Goal: Task Accomplishment & Management: Use online tool/utility

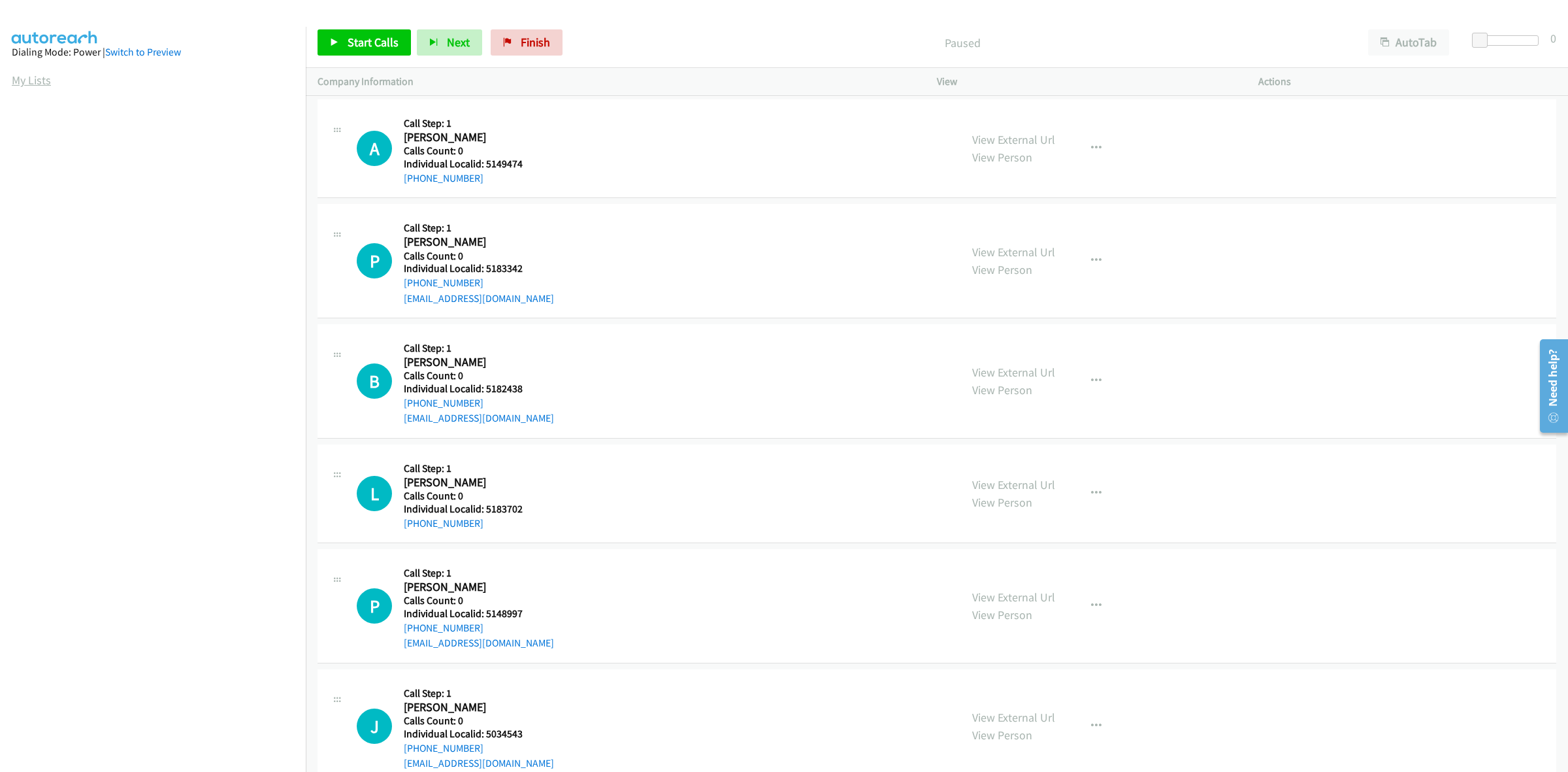
click at [41, 77] on link "My Lists" at bounding box center [31, 80] width 39 height 15
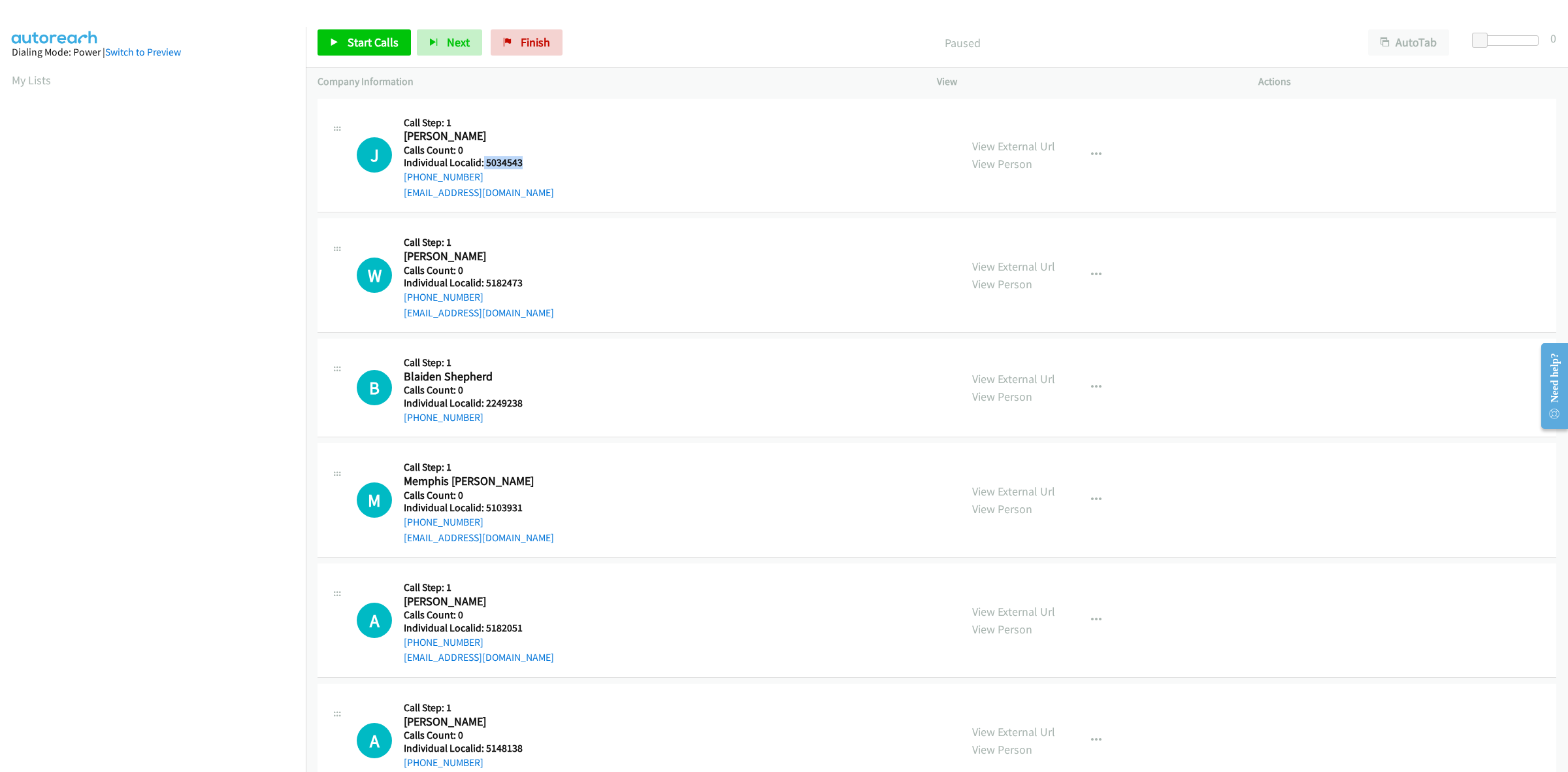
drag, startPoint x: 512, startPoint y: 164, endPoint x: 482, endPoint y: 168, distance: 30.3
click at [482, 168] on h5 "Individual Localid: 5034543" at bounding box center [478, 162] width 150 height 13
copy h5 "5034543"
drag, startPoint x: 527, startPoint y: 283, endPoint x: 485, endPoint y: 283, distance: 42.0
click at [485, 283] on h5 "Individual Localid: 5182473" at bounding box center [478, 283] width 150 height 13
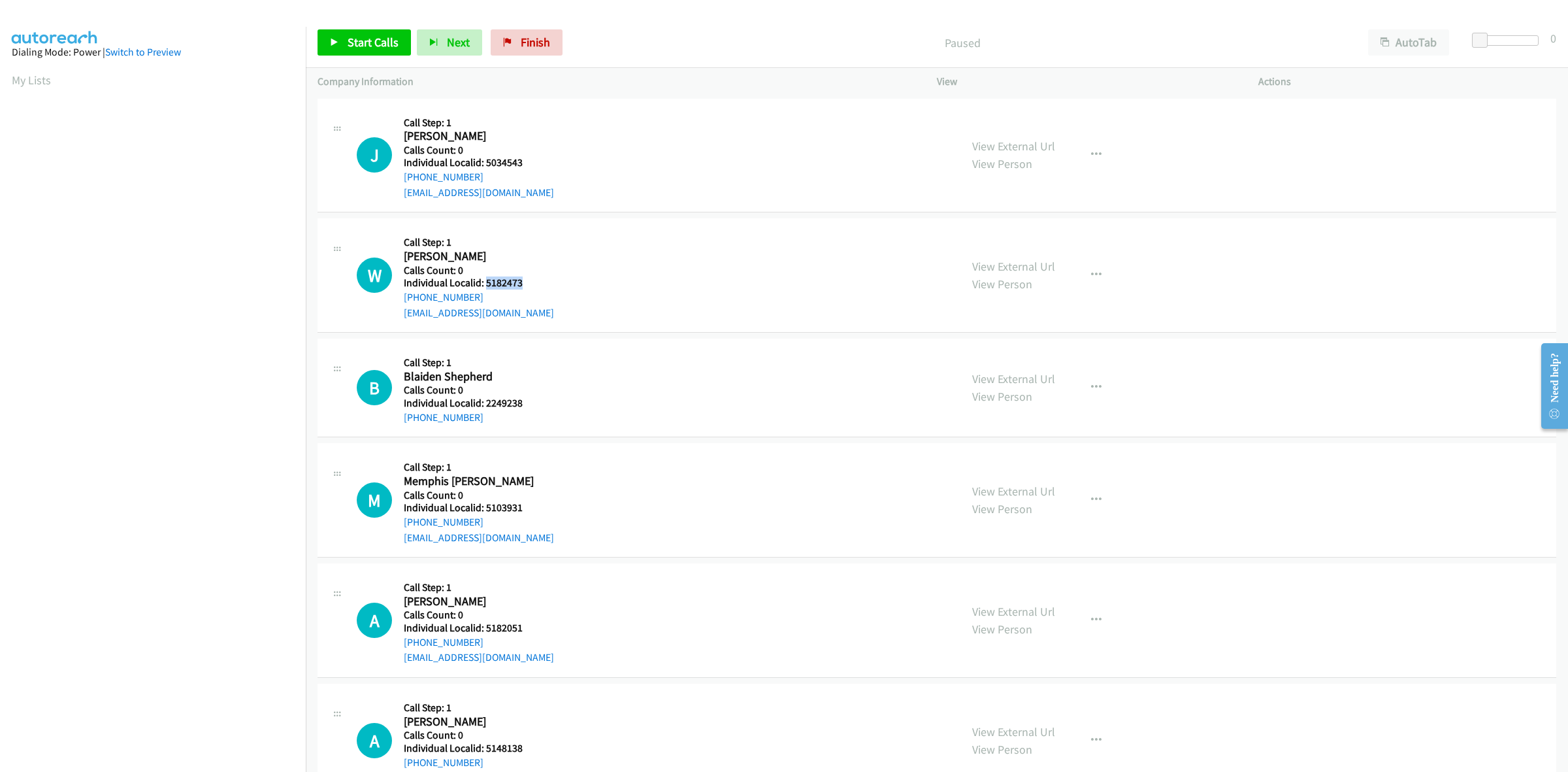
copy h5 "5182473"
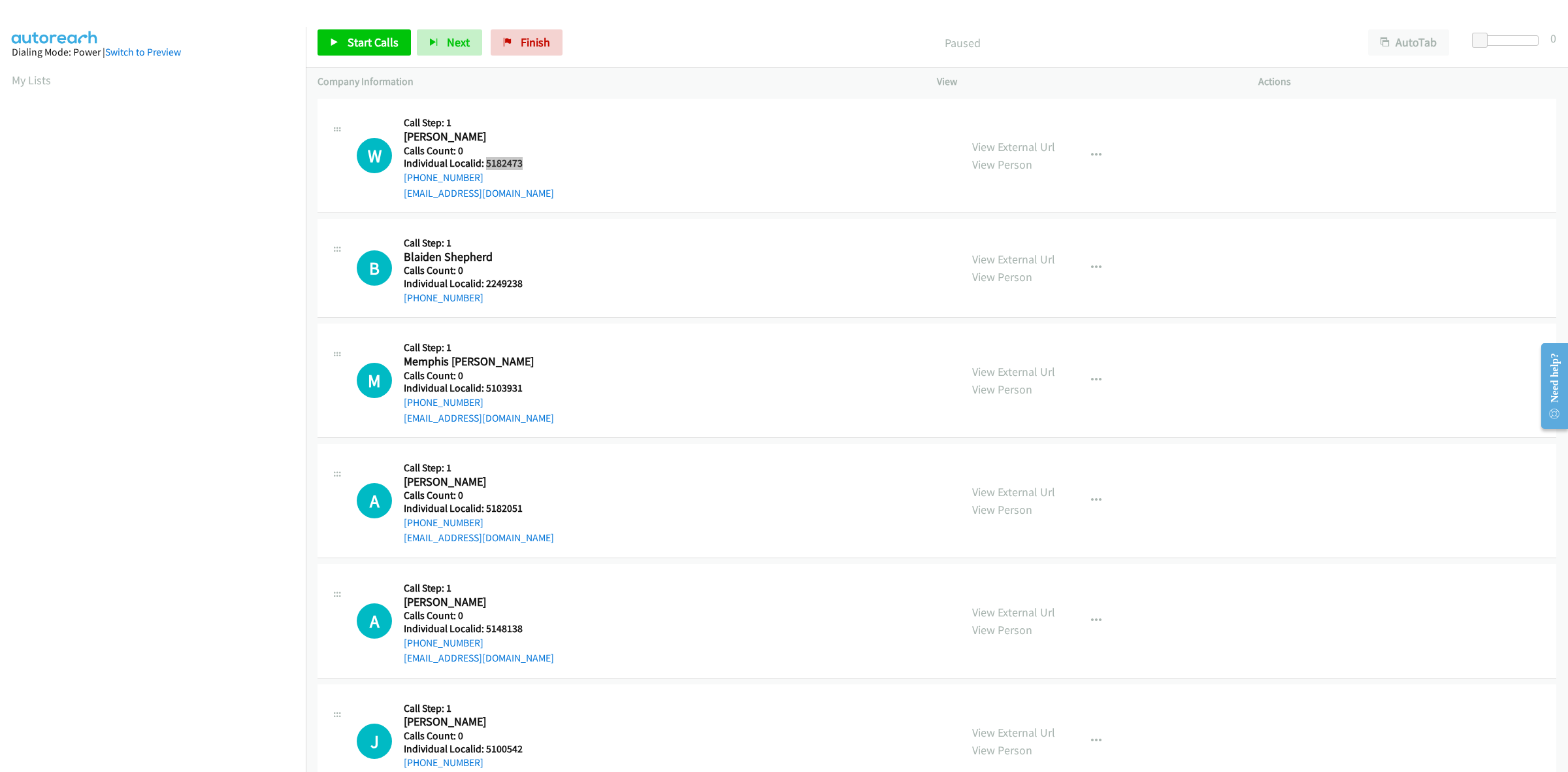
scroll to position [142, 0]
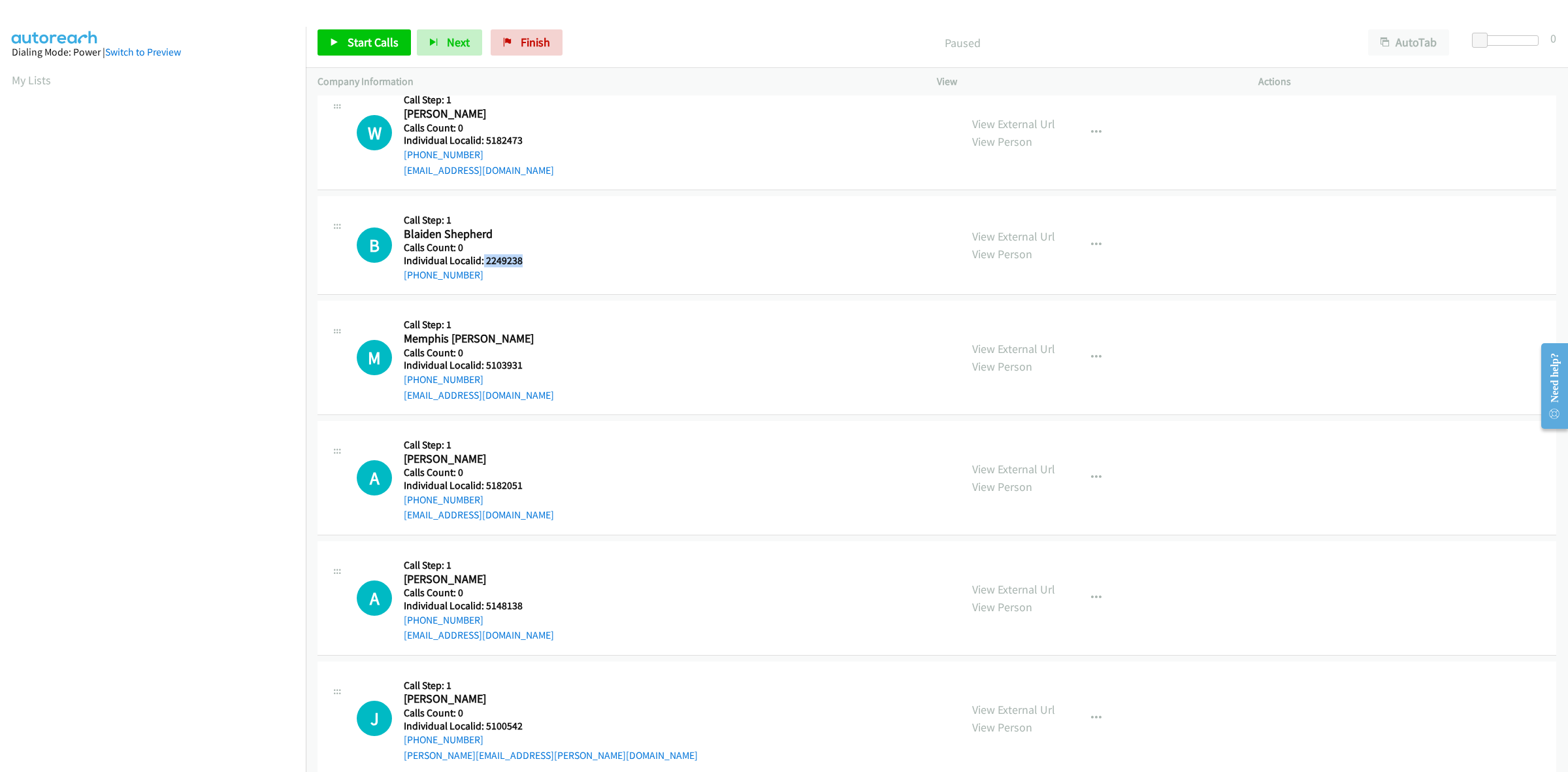
drag, startPoint x: 526, startPoint y: 262, endPoint x: 482, endPoint y: 265, distance: 44.1
click at [482, 265] on h5 "Individual Localid: 2249238" at bounding box center [474, 260] width 142 height 13
copy h5 "2249238"
drag, startPoint x: 416, startPoint y: 276, endPoint x: 395, endPoint y: 278, distance: 21.1
click at [395, 278] on div "B Callback Scheduled Call Step: 1 Blaiden Shepherd America/New_York Calls Count…" at bounding box center [652, 245] width 591 height 75
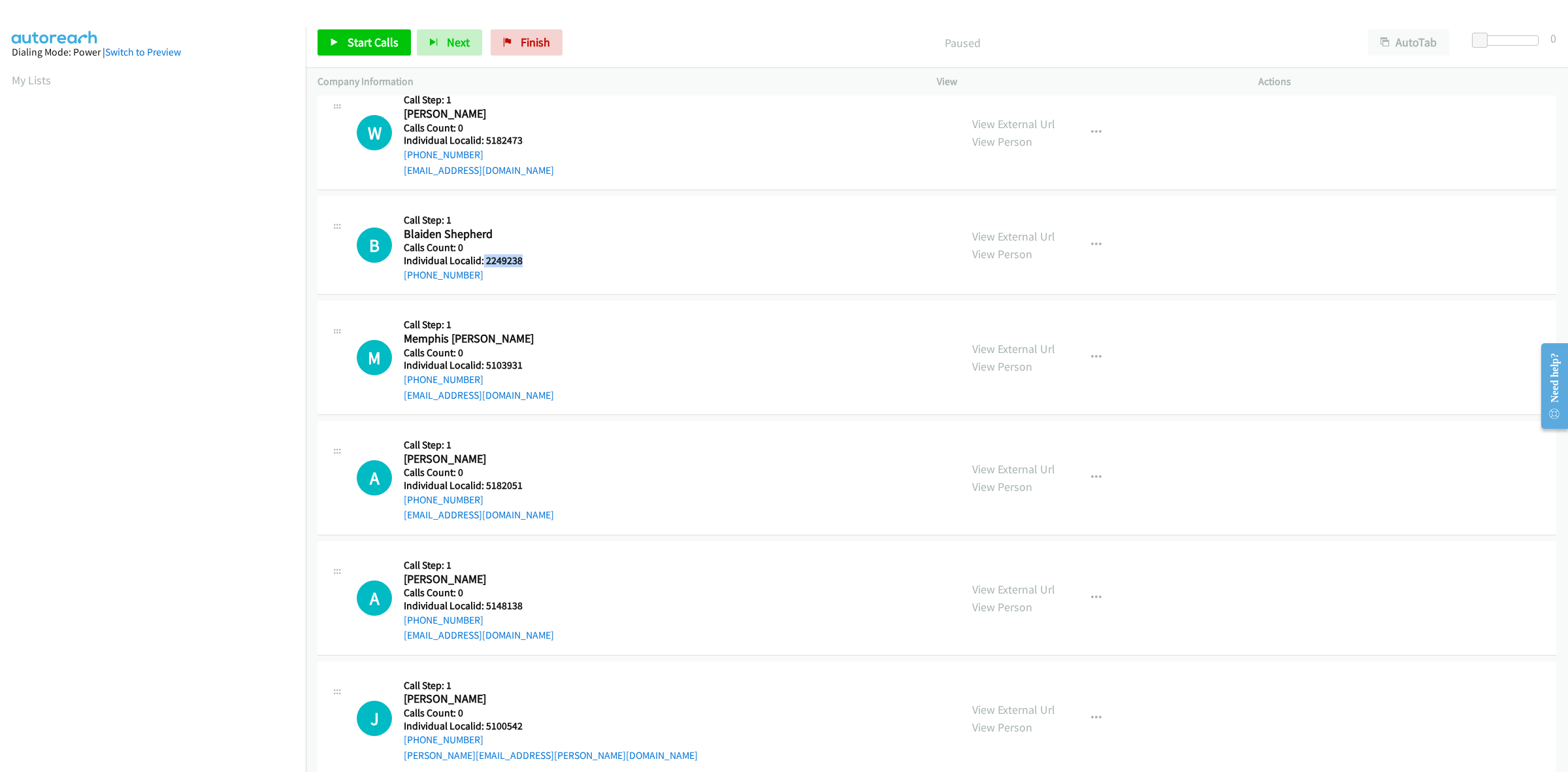
copy link "+1 812-718-1086"
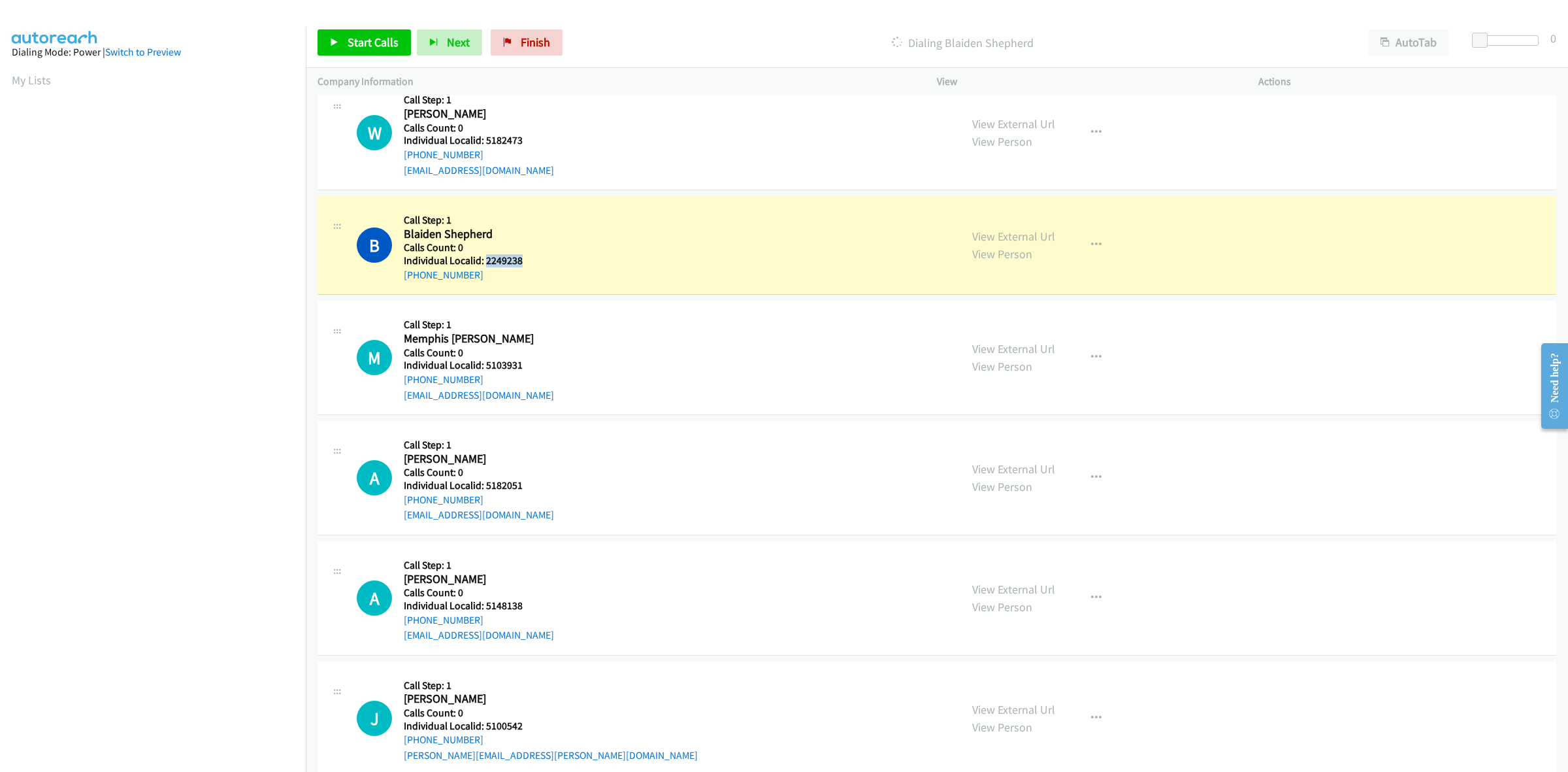
drag, startPoint x: 505, startPoint y: 256, endPoint x: 485, endPoint y: 257, distance: 20.0
click at [485, 257] on h5 "Individual Localid: 2249238" at bounding box center [474, 260] width 142 height 13
copy h5 "2249238"
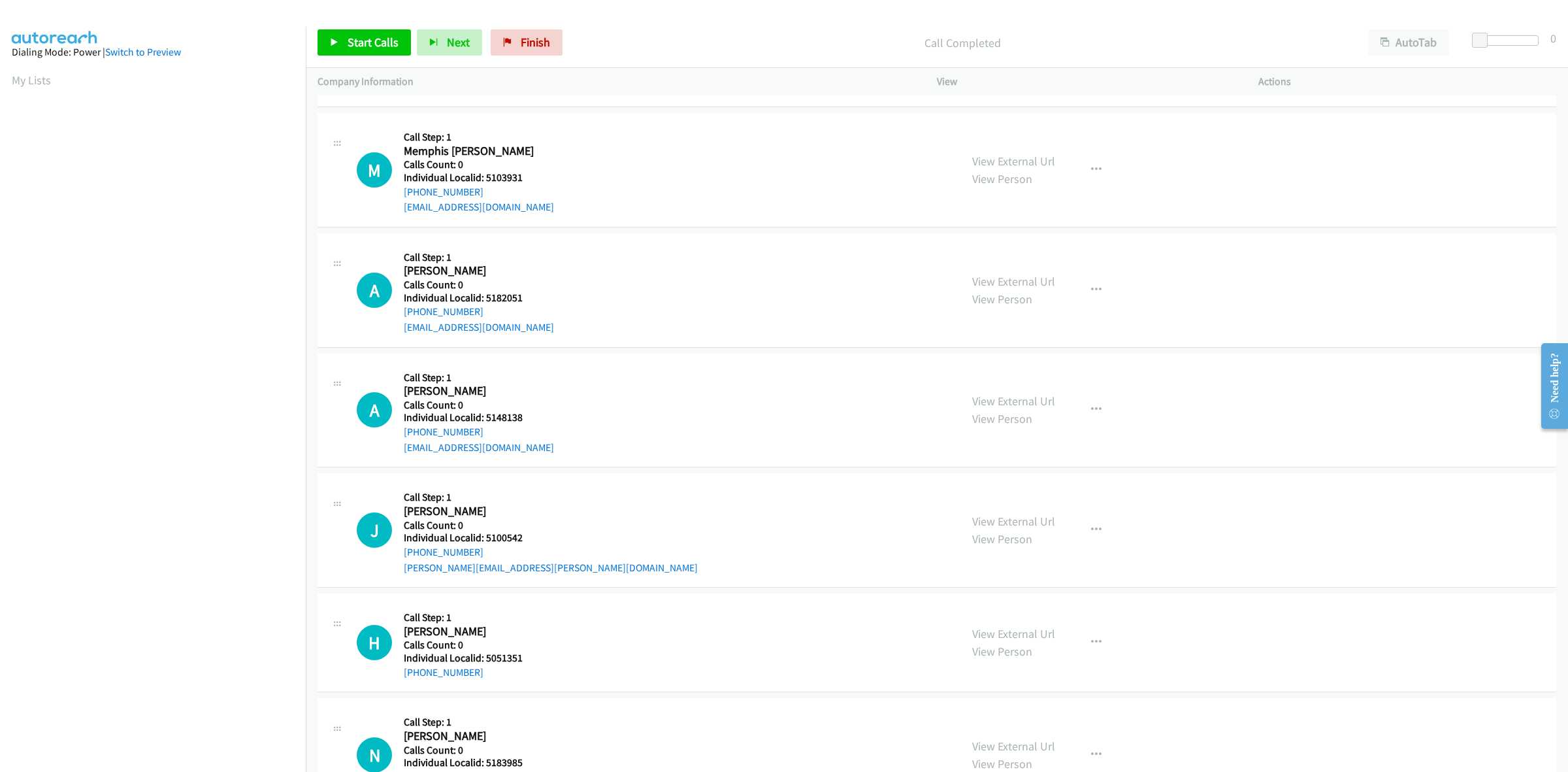
scroll to position [368, 0]
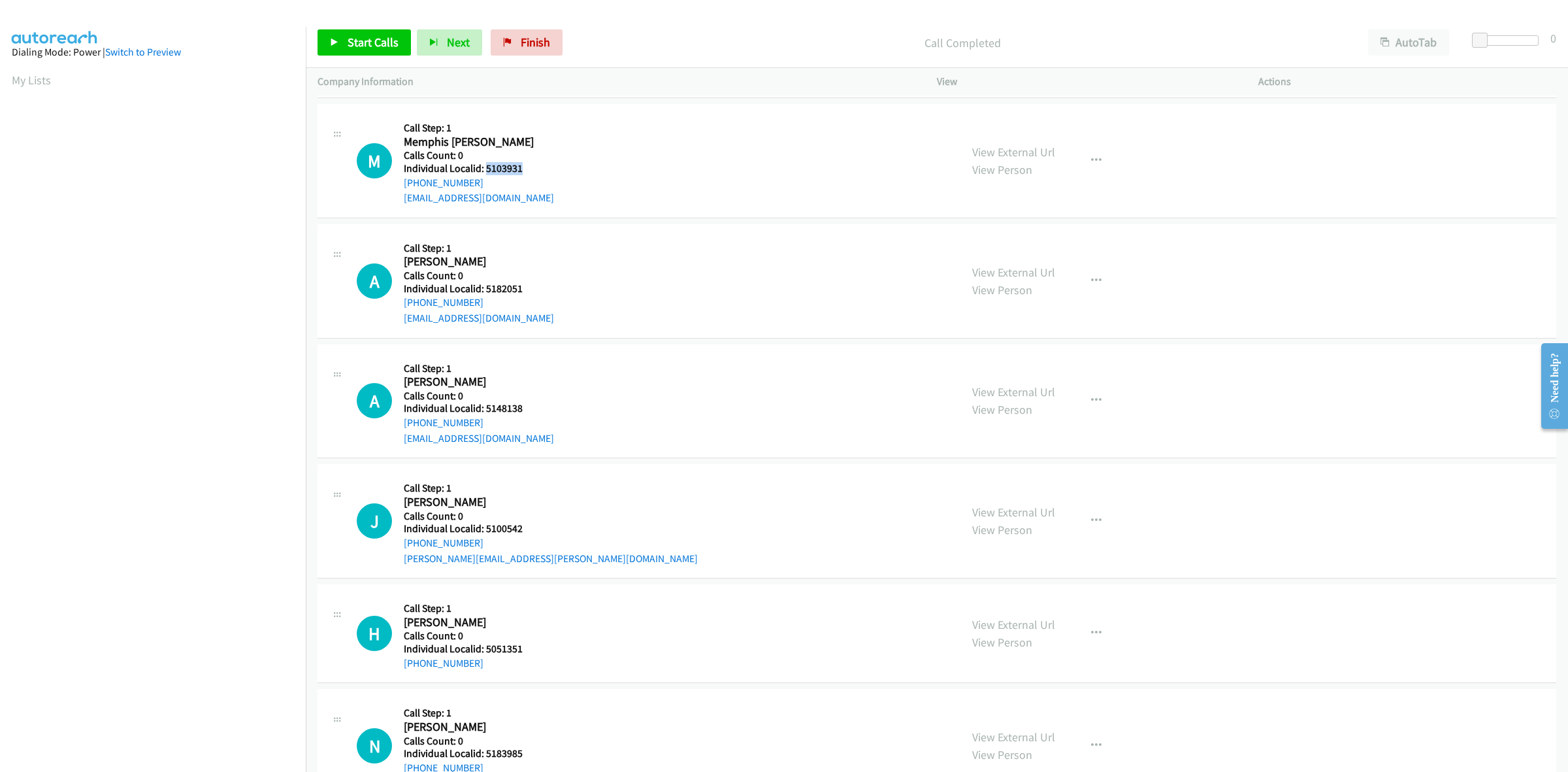
drag, startPoint x: 527, startPoint y: 170, endPoint x: 484, endPoint y: 168, distance: 43.0
click at [484, 168] on h5 "Individual Localid: 5103931" at bounding box center [478, 168] width 150 height 13
copy h5 "5103931"
drag, startPoint x: 485, startPoint y: 180, endPoint x: 399, endPoint y: 183, distance: 86.1
click at [399, 183] on div "M Callback Scheduled Call Step: 1 Memphis Deeter America/New_York Calls Count: …" at bounding box center [652, 160] width 591 height 91
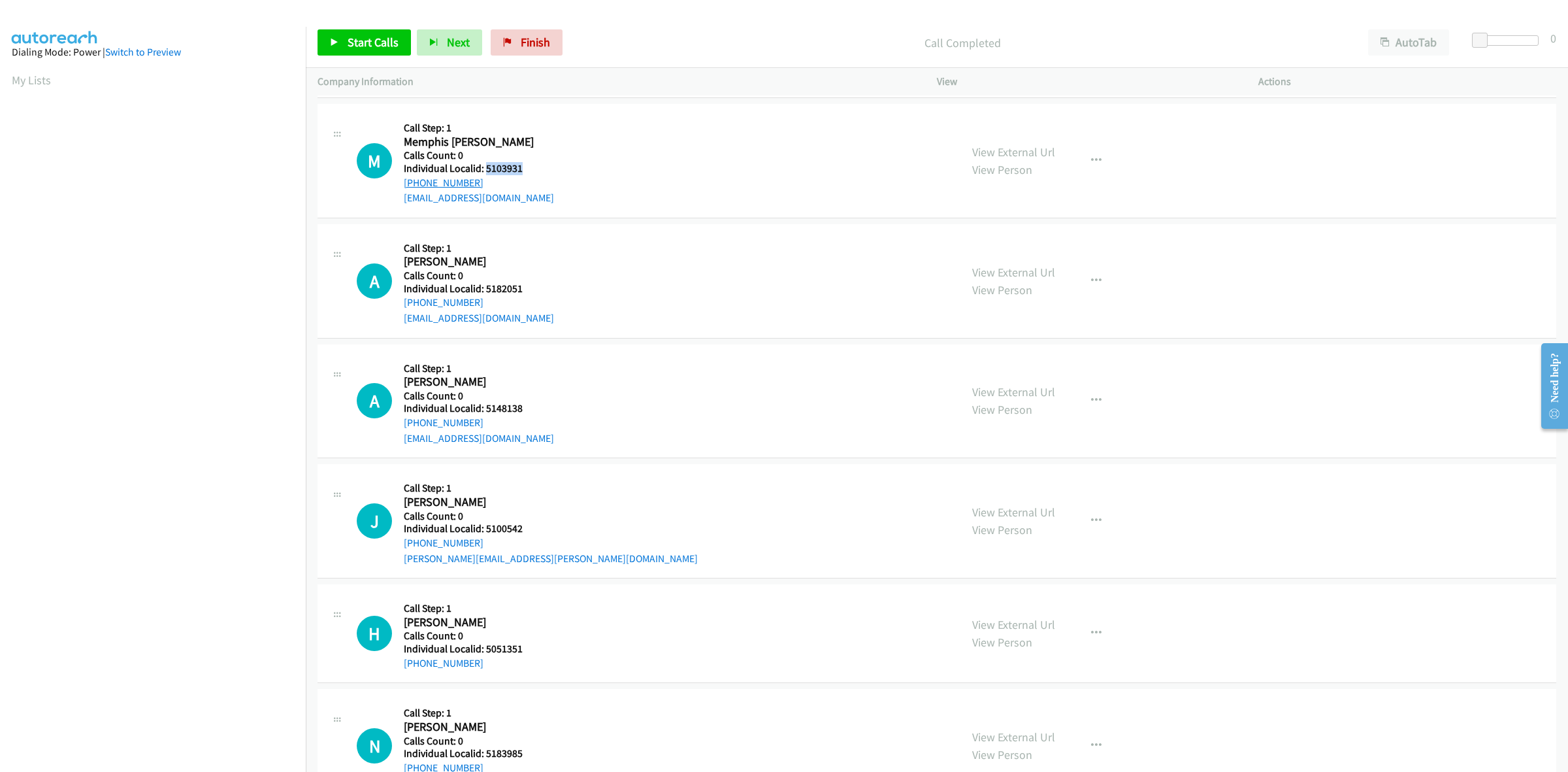
copy link "+1 937-524-1653"
drag, startPoint x: 506, startPoint y: 170, endPoint x: 483, endPoint y: 173, distance: 23.2
click at [483, 173] on h5 "Individual Localid: 5103931" at bounding box center [478, 168] width 150 height 13
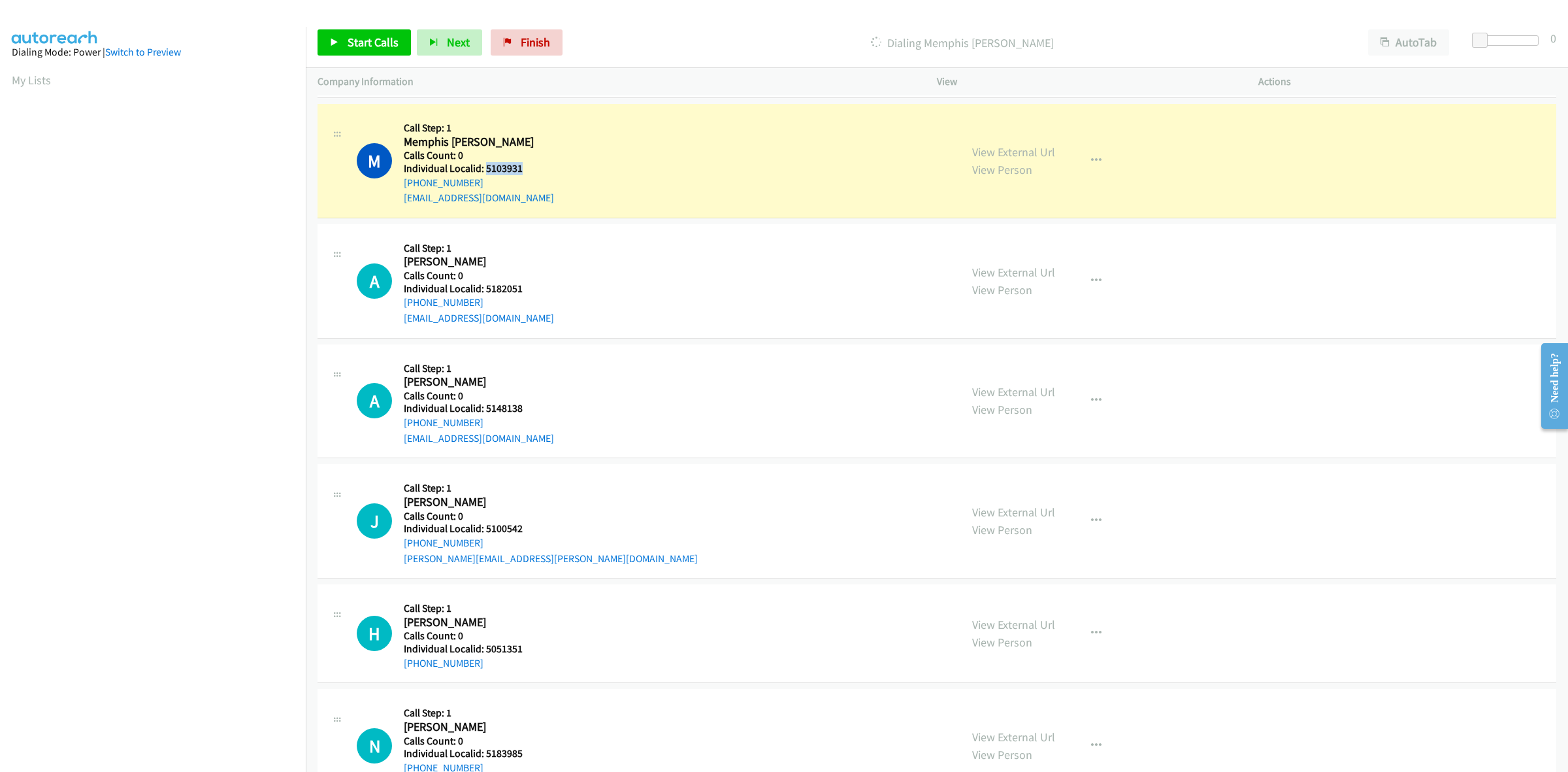
copy h5 "5103931"
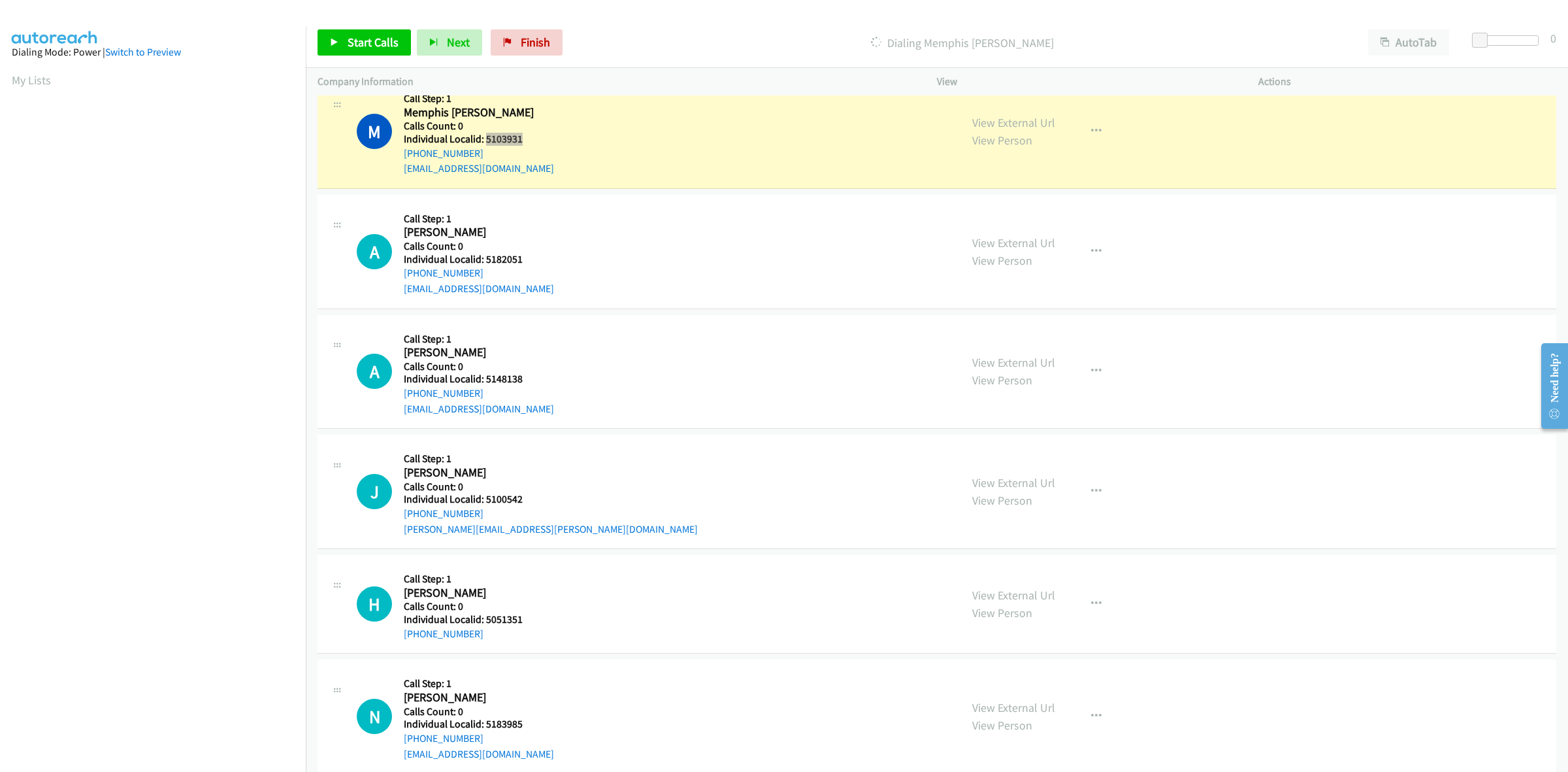
scroll to position [469, 0]
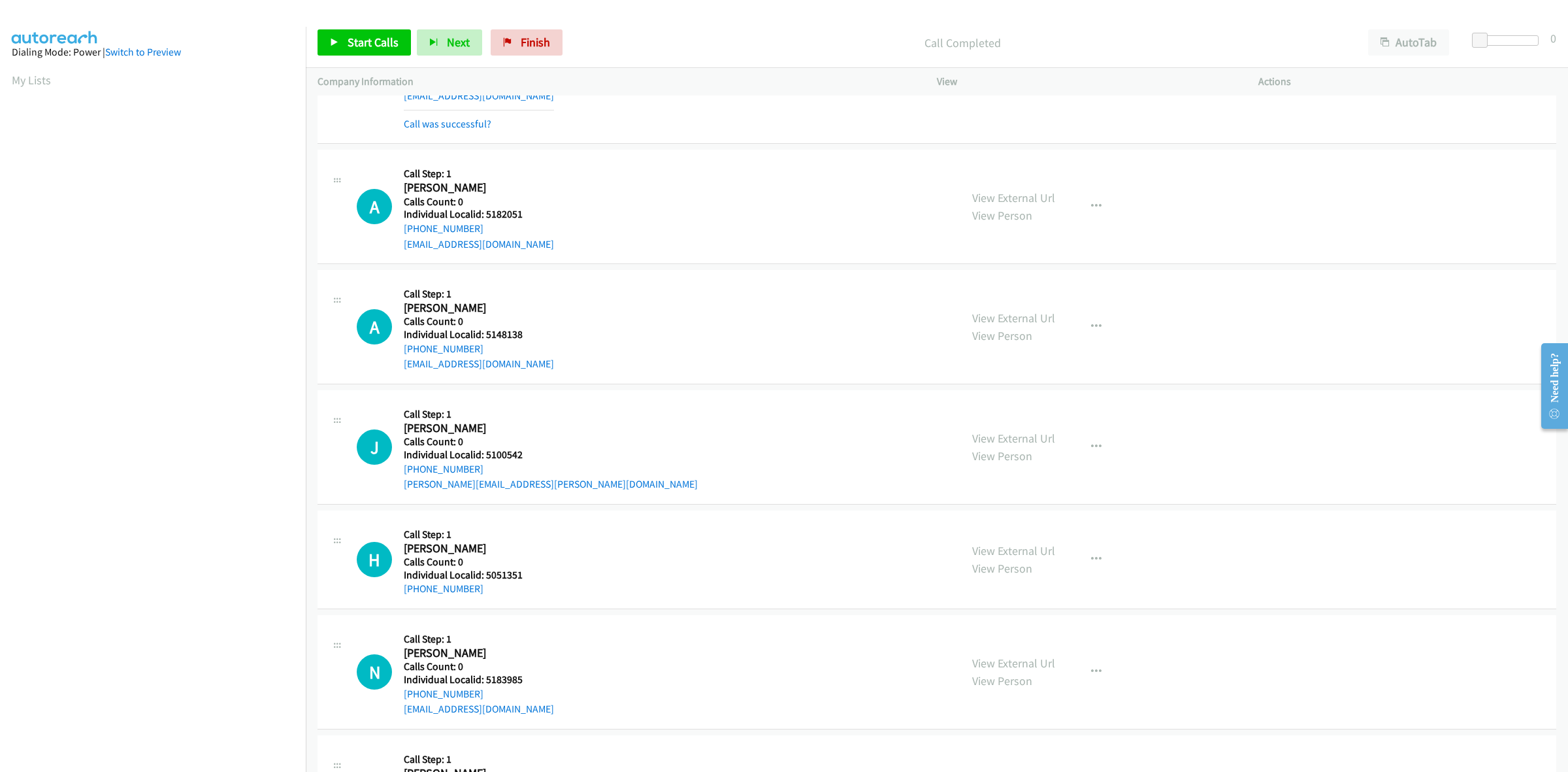
drag, startPoint x: 526, startPoint y: 185, endPoint x: 483, endPoint y: 188, distance: 43.1
click at [483, 188] on div "Callback Scheduled Call Step: 1 Anthony Puglisi America/New_York Calls Count: 0…" at bounding box center [478, 206] width 150 height 91
click at [563, 212] on div "A Callback Scheduled Call Step: 1 Anthony Puglisi America/New_York Calls Count:…" at bounding box center [652, 206] width 591 height 91
drag, startPoint x: 521, startPoint y: 213, endPoint x: 483, endPoint y: 212, distance: 38.0
click at [483, 212] on h5 "Individual Localid: 5182051" at bounding box center [478, 214] width 150 height 13
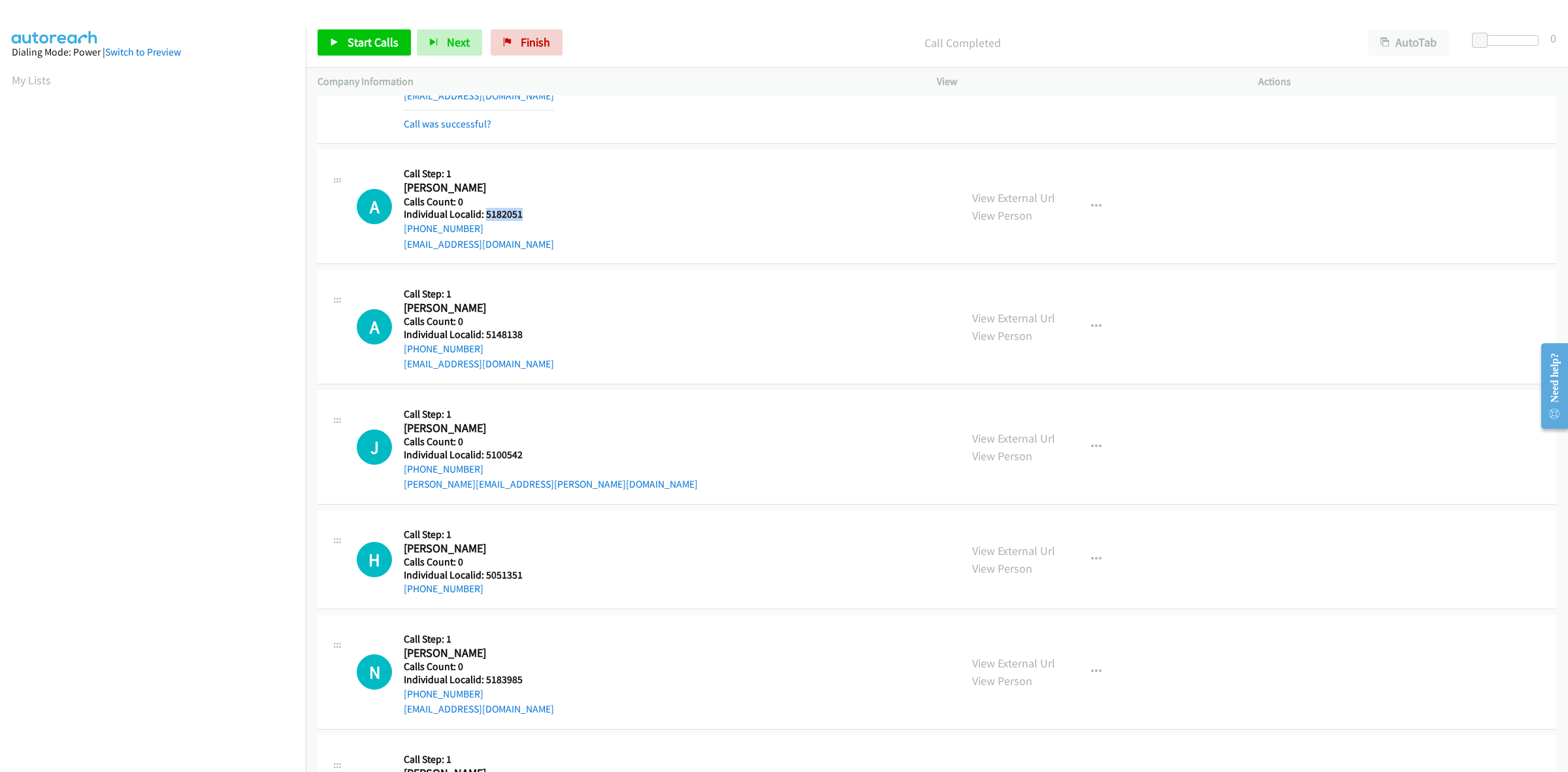
copy h5 "5182051"
drag, startPoint x: 484, startPoint y: 227, endPoint x: 394, endPoint y: 234, distance: 90.3
click at [394, 234] on div "A Callback Scheduled Call Step: 1 Anthony Puglisi America/New_York Calls Count:…" at bounding box center [652, 206] width 591 height 91
copy link "+1 813-309-9248"
drag, startPoint x: 523, startPoint y: 216, endPoint x: 484, endPoint y: 210, distance: 39.5
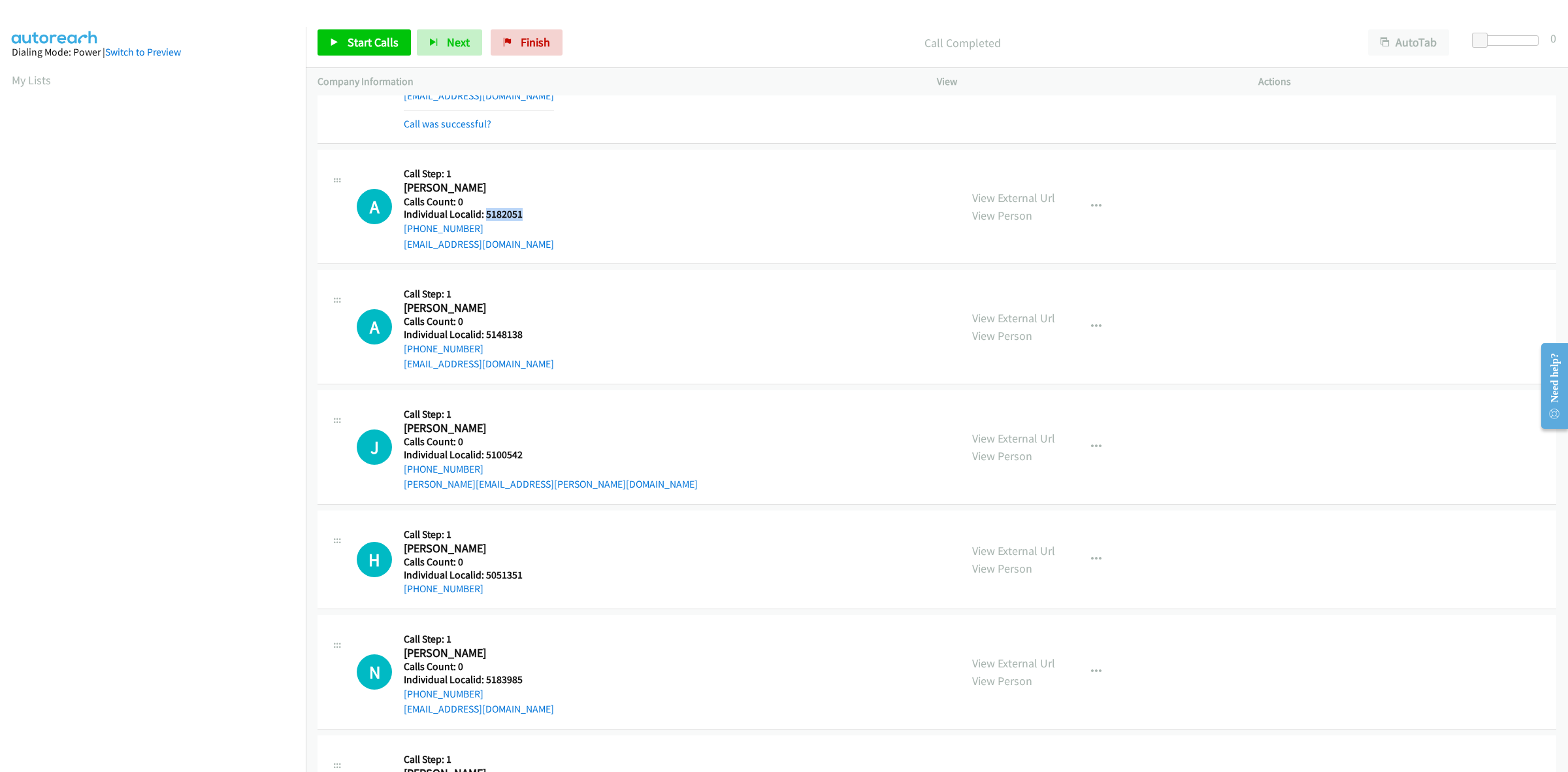
click at [484, 210] on h5 "Individual Localid: 5182051" at bounding box center [478, 214] width 150 height 13
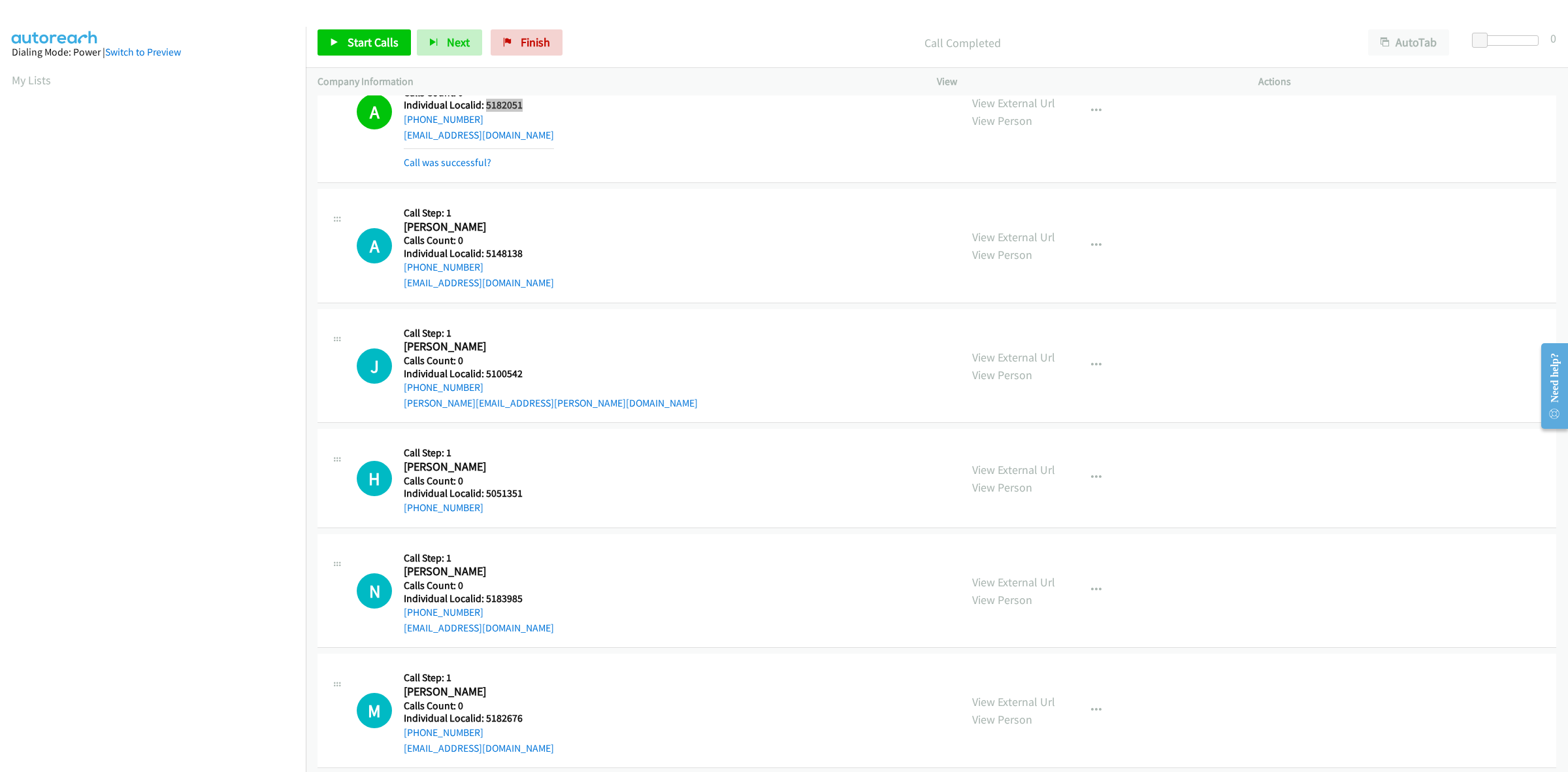
scroll to position [613, 0]
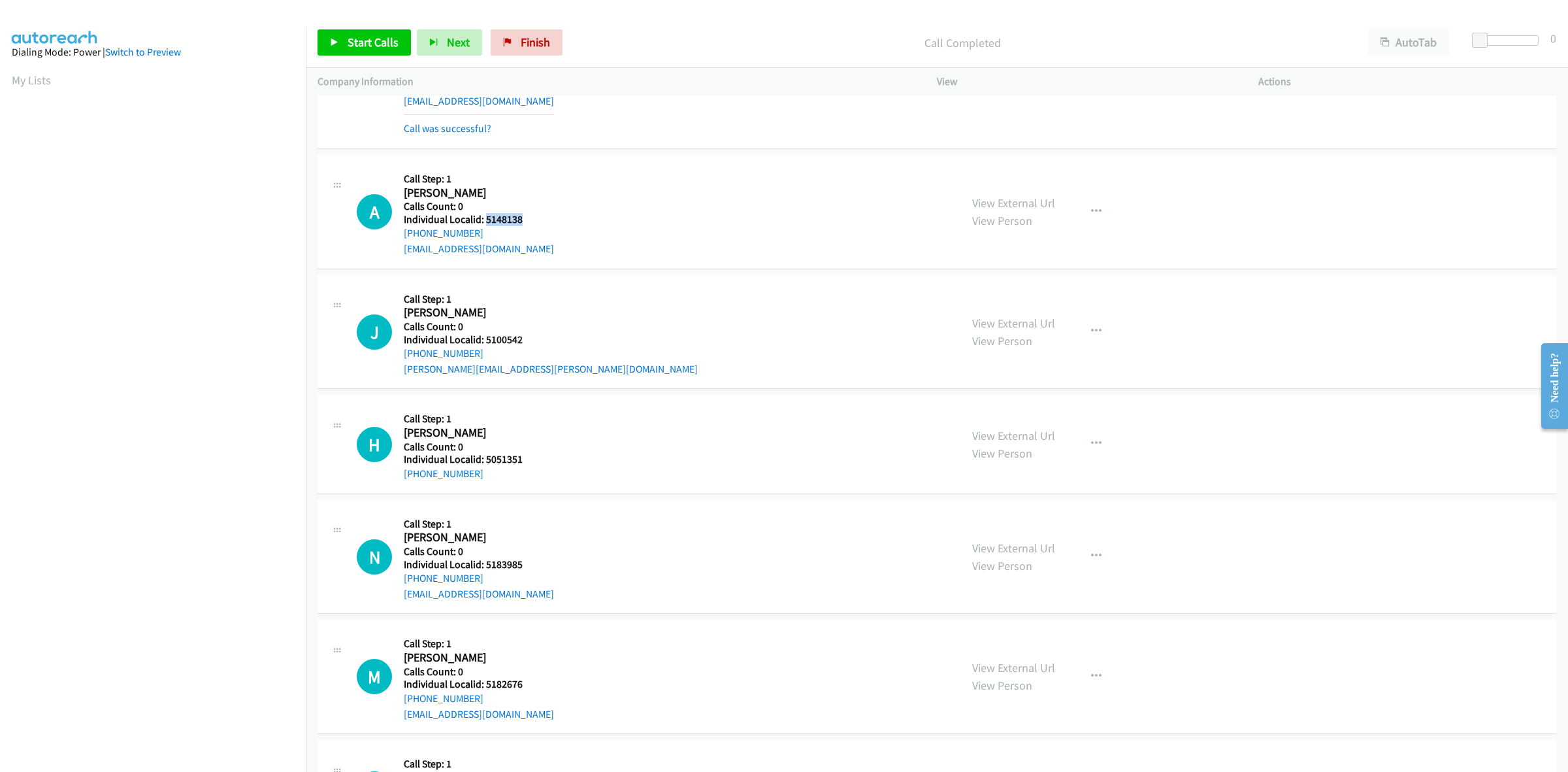
drag, startPoint x: 527, startPoint y: 220, endPoint x: 483, endPoint y: 221, distance: 44.0
click at [483, 221] on h5 "Individual Localid: 5148138" at bounding box center [478, 219] width 150 height 13
click at [510, 246] on link "alexanderjvg@gmail.com" at bounding box center [478, 248] width 150 height 12
click at [43, 83] on link "My Lists" at bounding box center [31, 80] width 39 height 15
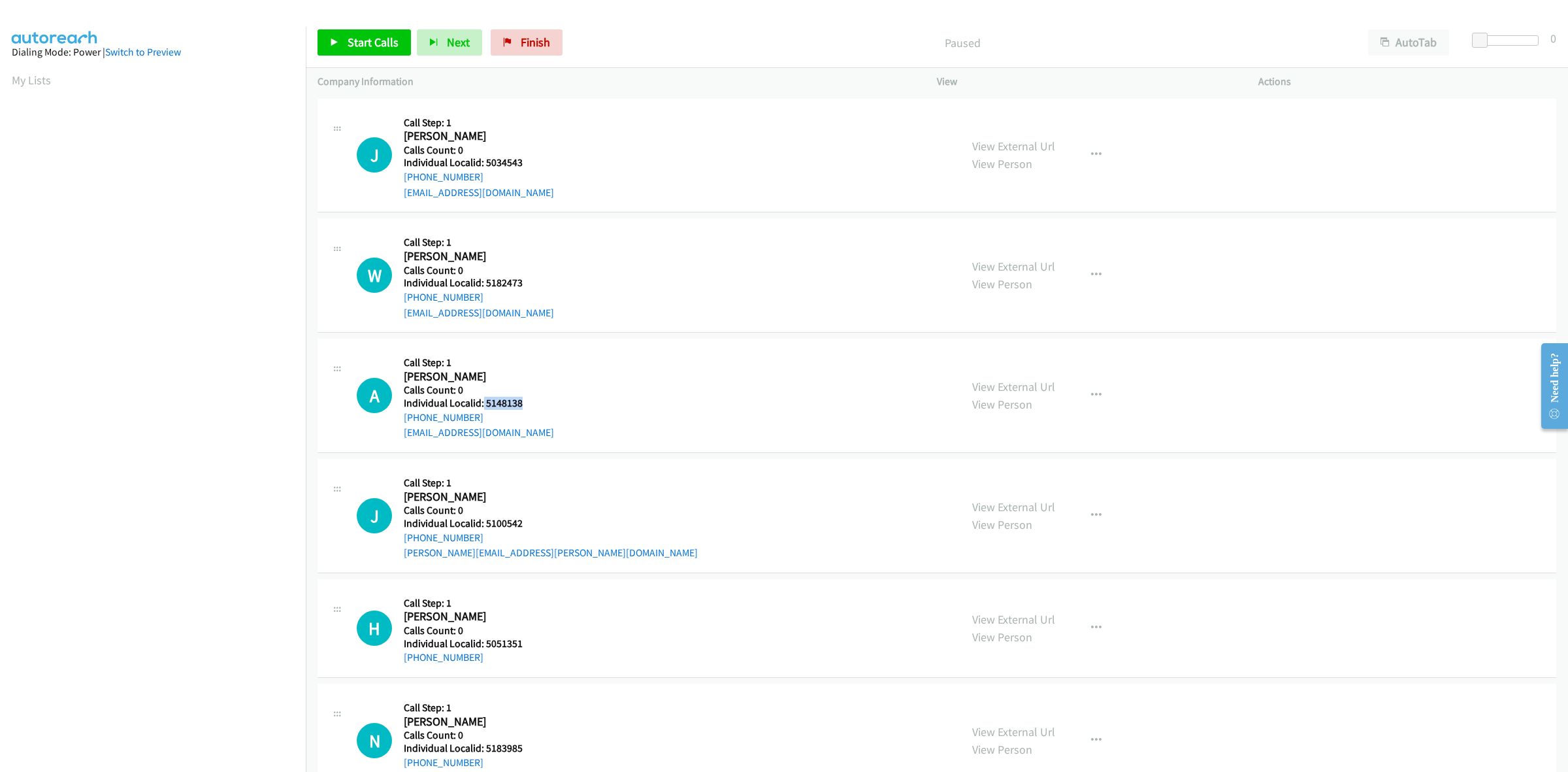
drag, startPoint x: 527, startPoint y: 405, endPoint x: 482, endPoint y: 403, distance: 45.0
click at [482, 403] on h5 "Individual Localid: 5148138" at bounding box center [478, 402] width 150 height 13
copy h5 "5148138"
drag, startPoint x: 495, startPoint y: 413, endPoint x: 487, endPoint y: 418, distance: 9.4
click at [495, 413] on div "+1 305-646-8004" at bounding box center [478, 417] width 150 height 16
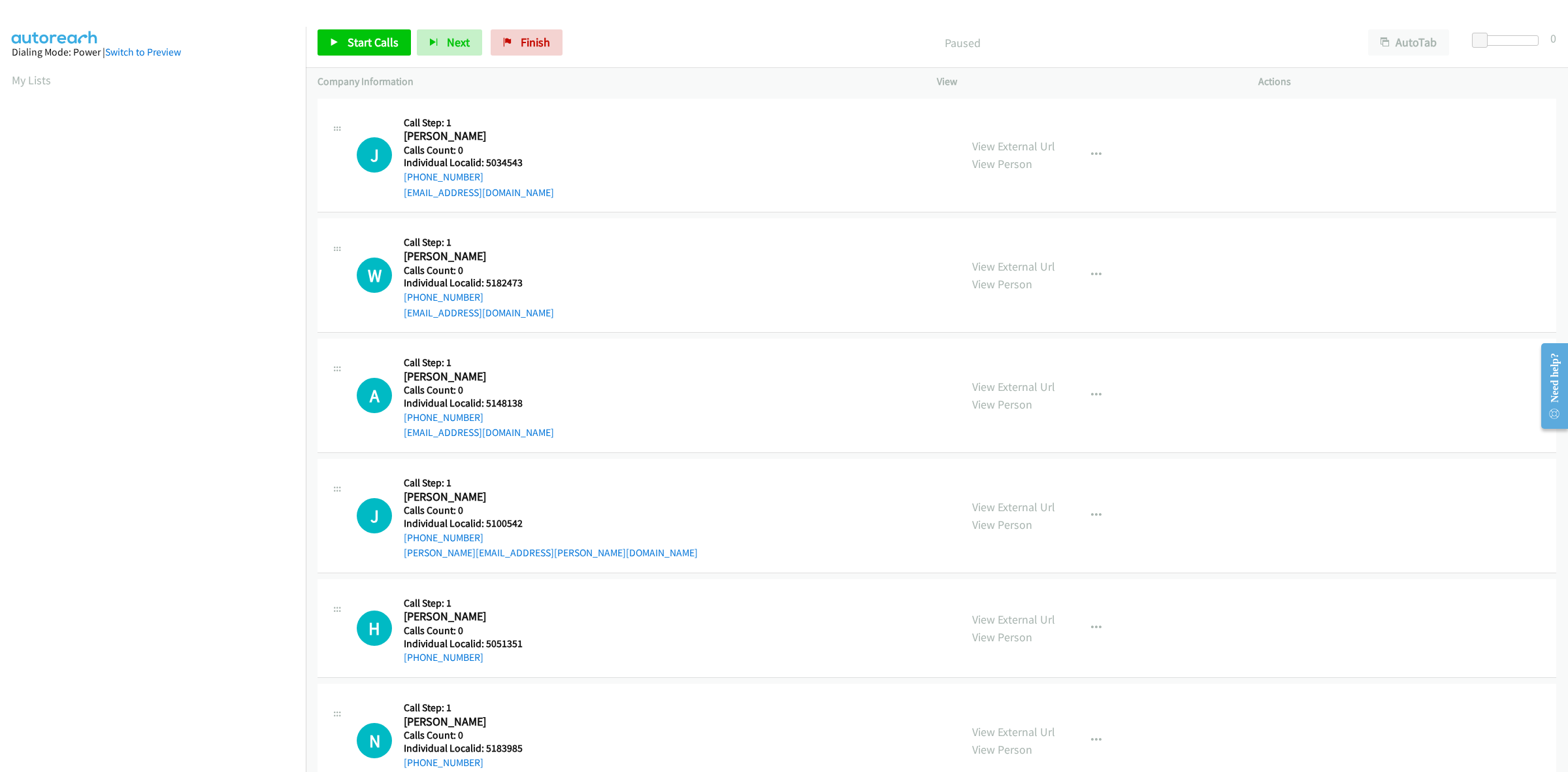
drag, startPoint x: 479, startPoint y: 411, endPoint x: 402, endPoint y: 415, distance: 77.1
click at [402, 415] on div "A Callback Scheduled Call Step: 1 Alejandro Gonzalez America/New_York Calls Cou…" at bounding box center [652, 395] width 591 height 91
copy link "+1 305-646-8004"
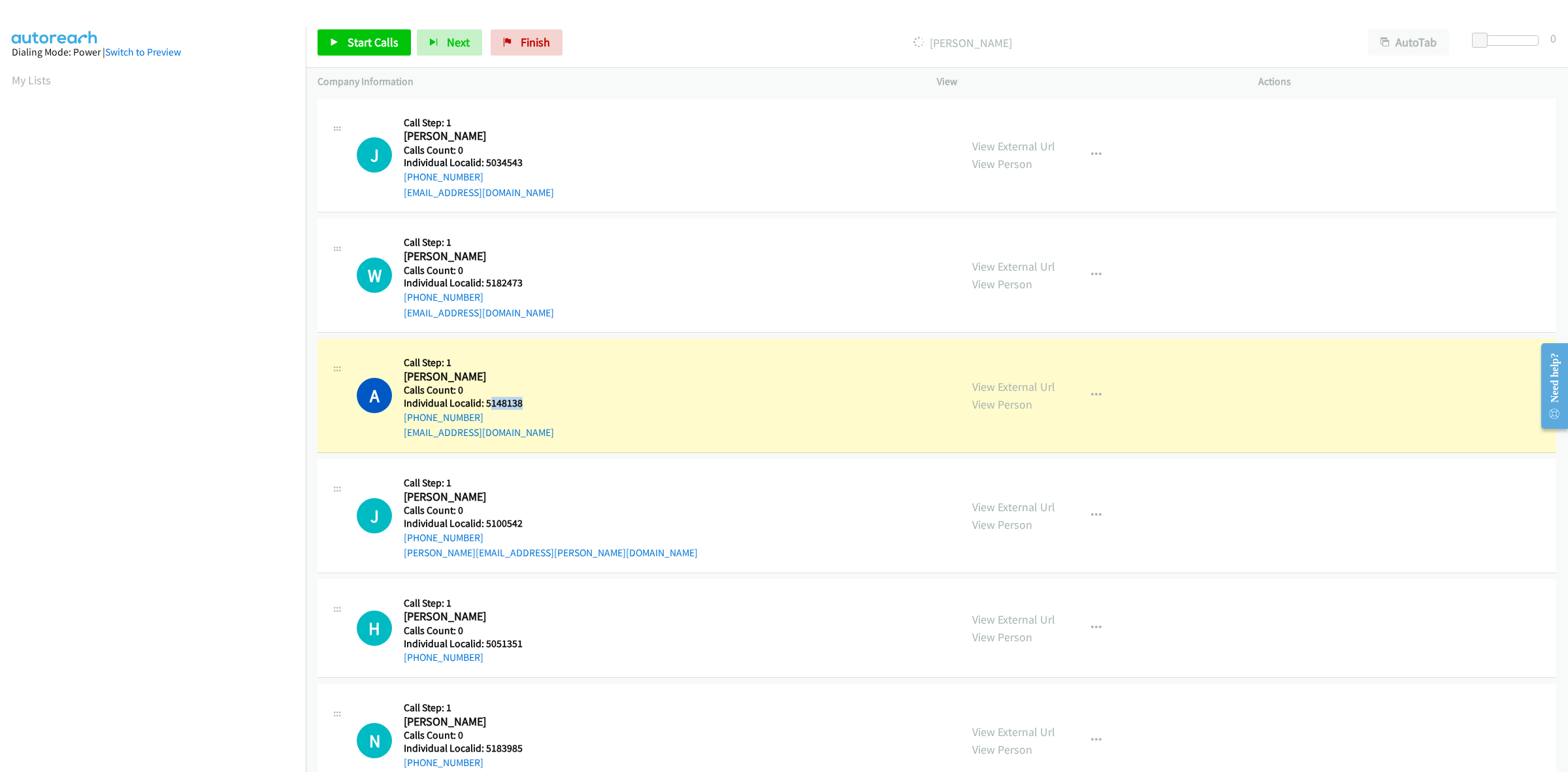
drag, startPoint x: 510, startPoint y: 402, endPoint x: 521, endPoint y: 390, distance: 16.3
click at [488, 398] on h5 "Individual Localid: 5148138" at bounding box center [478, 402] width 150 height 13
click at [523, 390] on h5 "Calls Count: 0" at bounding box center [478, 389] width 150 height 13
drag, startPoint x: 523, startPoint y: 397, endPoint x: 482, endPoint y: 400, distance: 41.1
click at [482, 400] on h5 "Individual Localid: 5148138" at bounding box center [478, 402] width 150 height 13
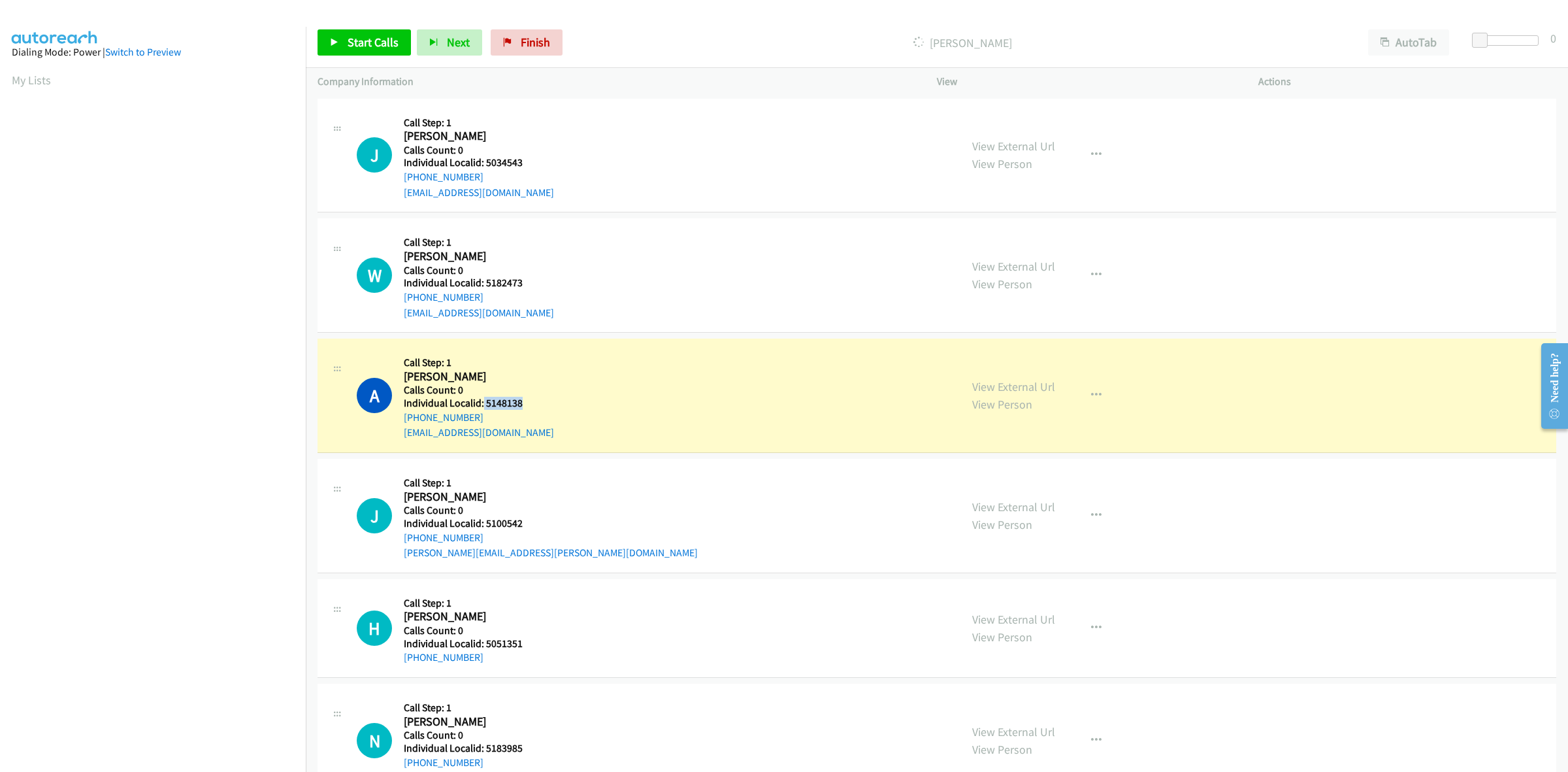
copy h5 "5148138"
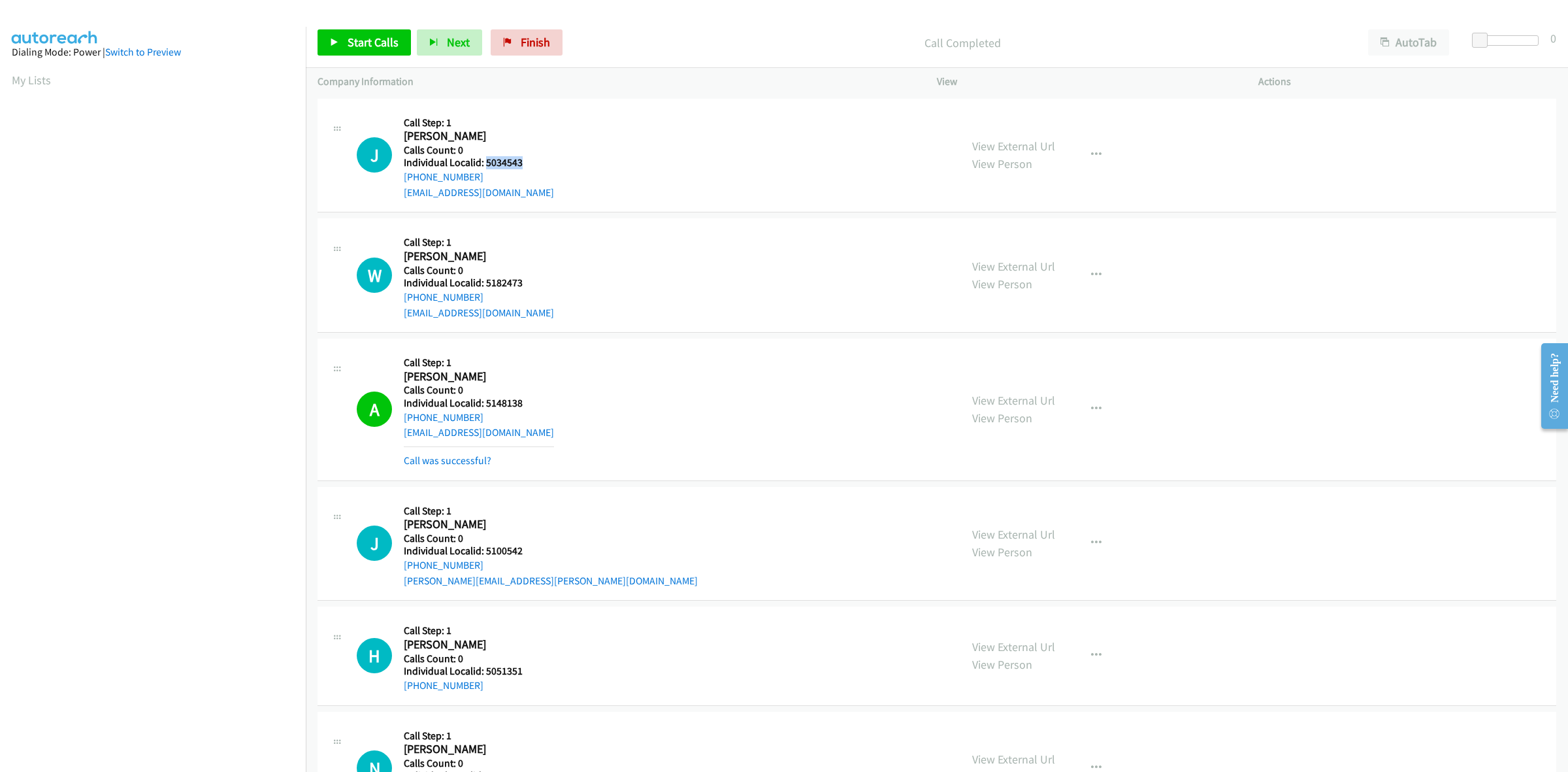
drag, startPoint x: 525, startPoint y: 156, endPoint x: 484, endPoint y: 163, distance: 41.6
click at [484, 163] on h5 "Individual Localid: 5034543" at bounding box center [478, 162] width 150 height 13
copy h5 "5034543"
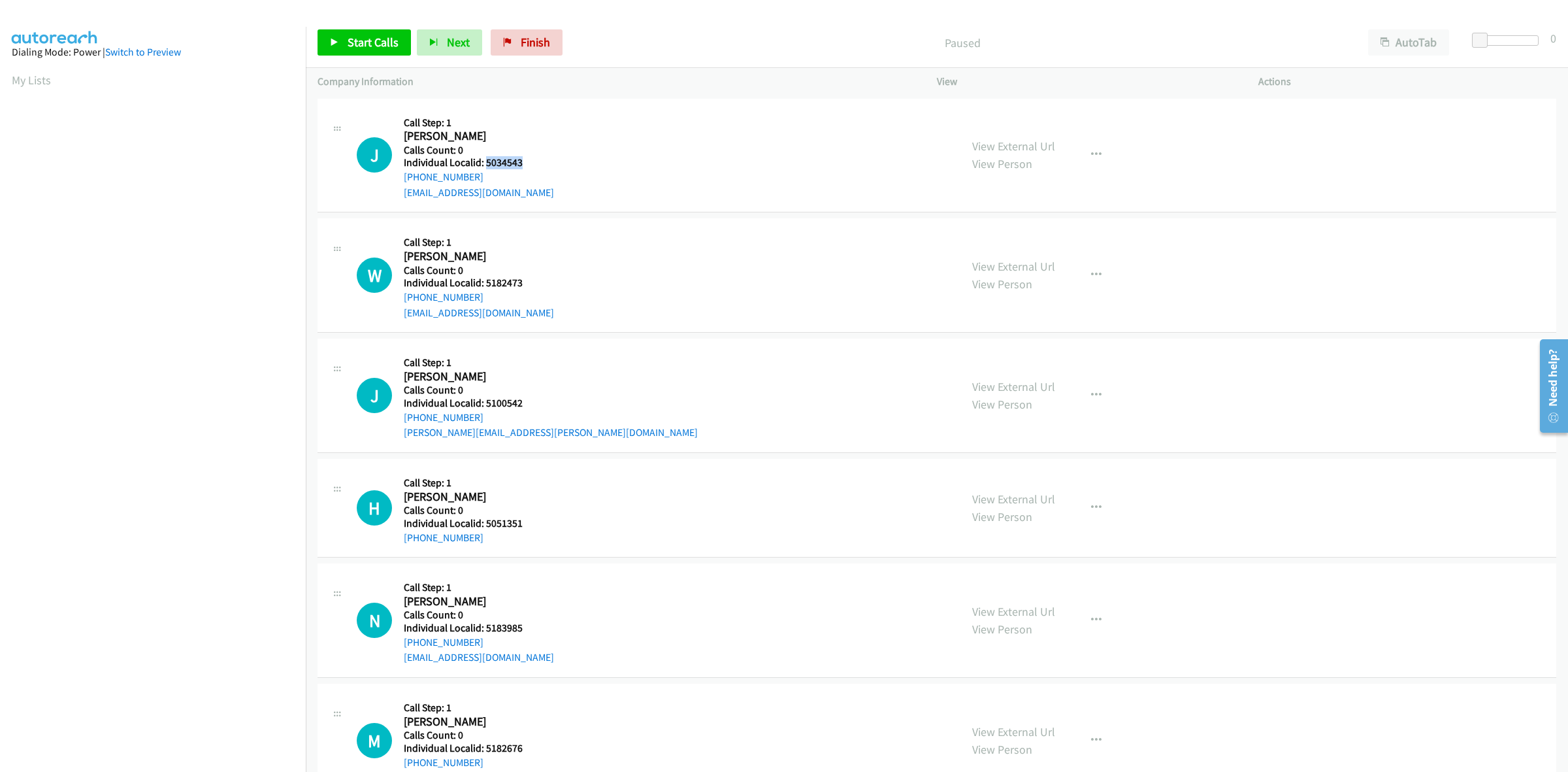
drag, startPoint x: 526, startPoint y: 160, endPoint x: 483, endPoint y: 164, distance: 43.2
click at [483, 164] on h5 "Individual Localid: 5034543" at bounding box center [478, 162] width 150 height 13
copy h5 "5034543"
click at [523, 123] on h5 "Call Step: 1" at bounding box center [478, 123] width 150 height 13
drag, startPoint x: 459, startPoint y: 174, endPoint x: 400, endPoint y: 177, distance: 59.1
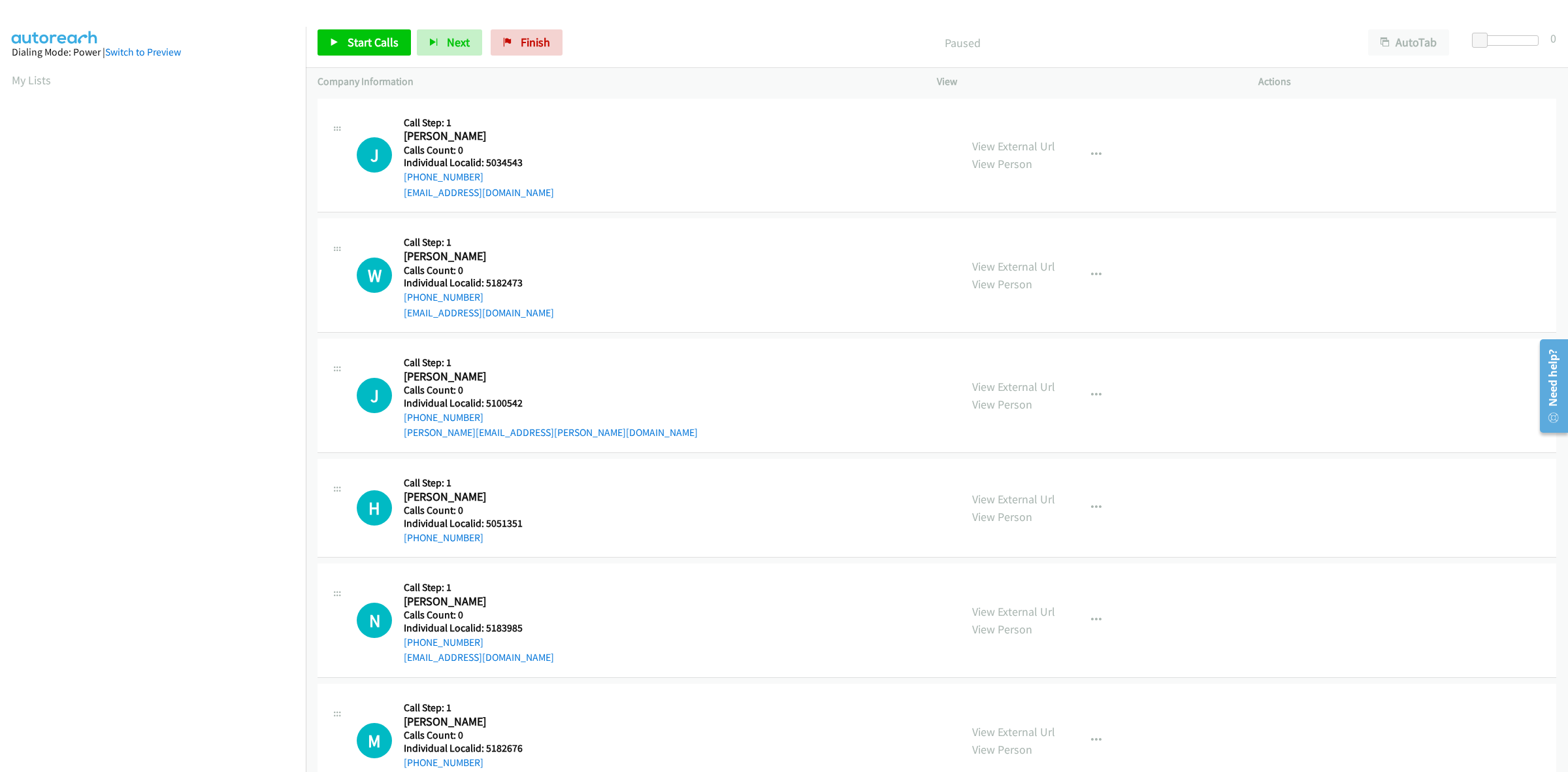
click at [400, 177] on div "J Callback Scheduled Call Step: 1 Jaxon Le Blanc America/Chicago Calls Count: 0…" at bounding box center [652, 155] width 591 height 91
copy link "+1 225-421-7020"
drag, startPoint x: 524, startPoint y: 163, endPoint x: 485, endPoint y: 164, distance: 39.0
click at [485, 164] on h5 "Individual Localid: 5034543" at bounding box center [478, 162] width 150 height 13
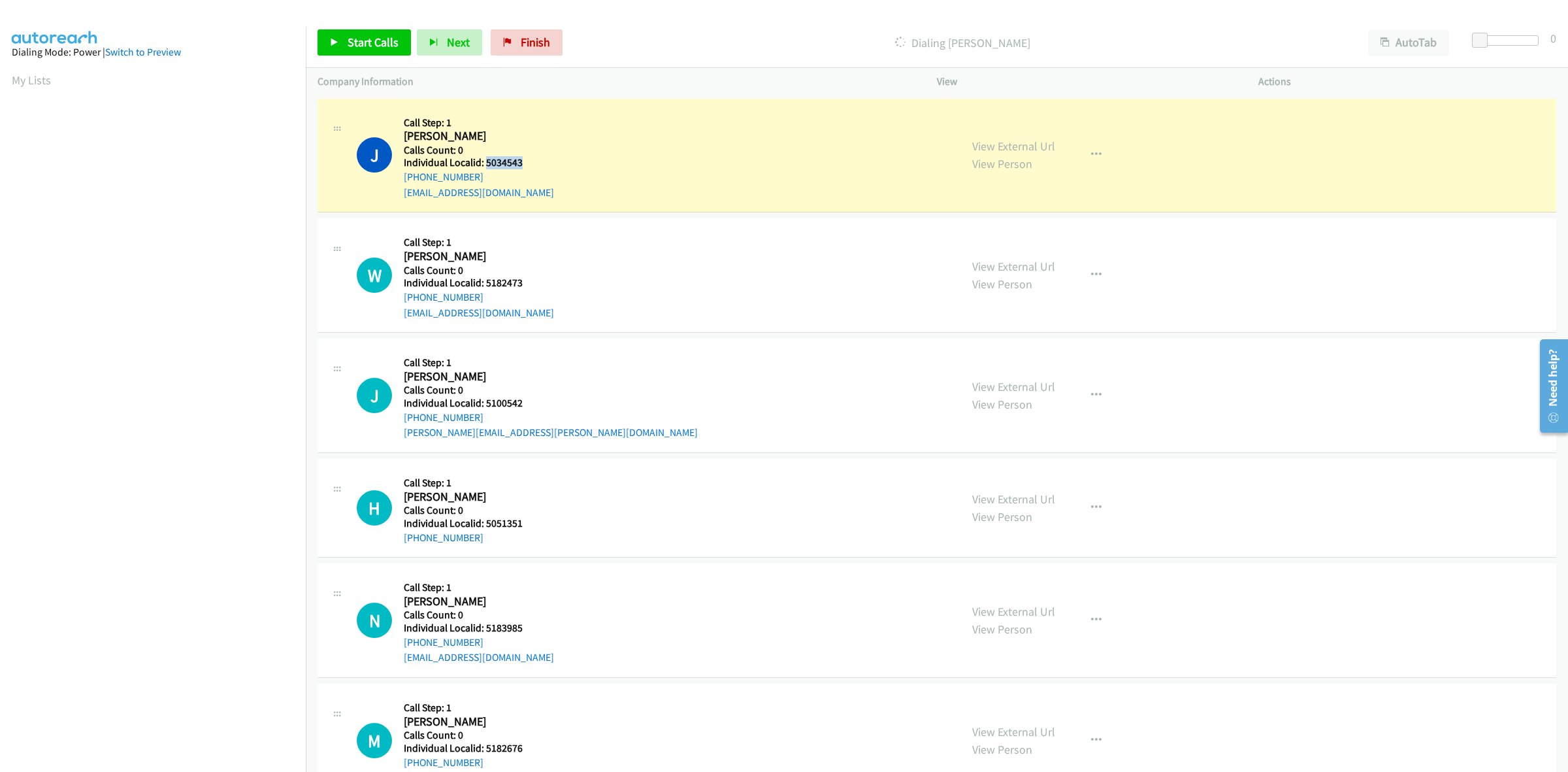
copy h5 "5034543"
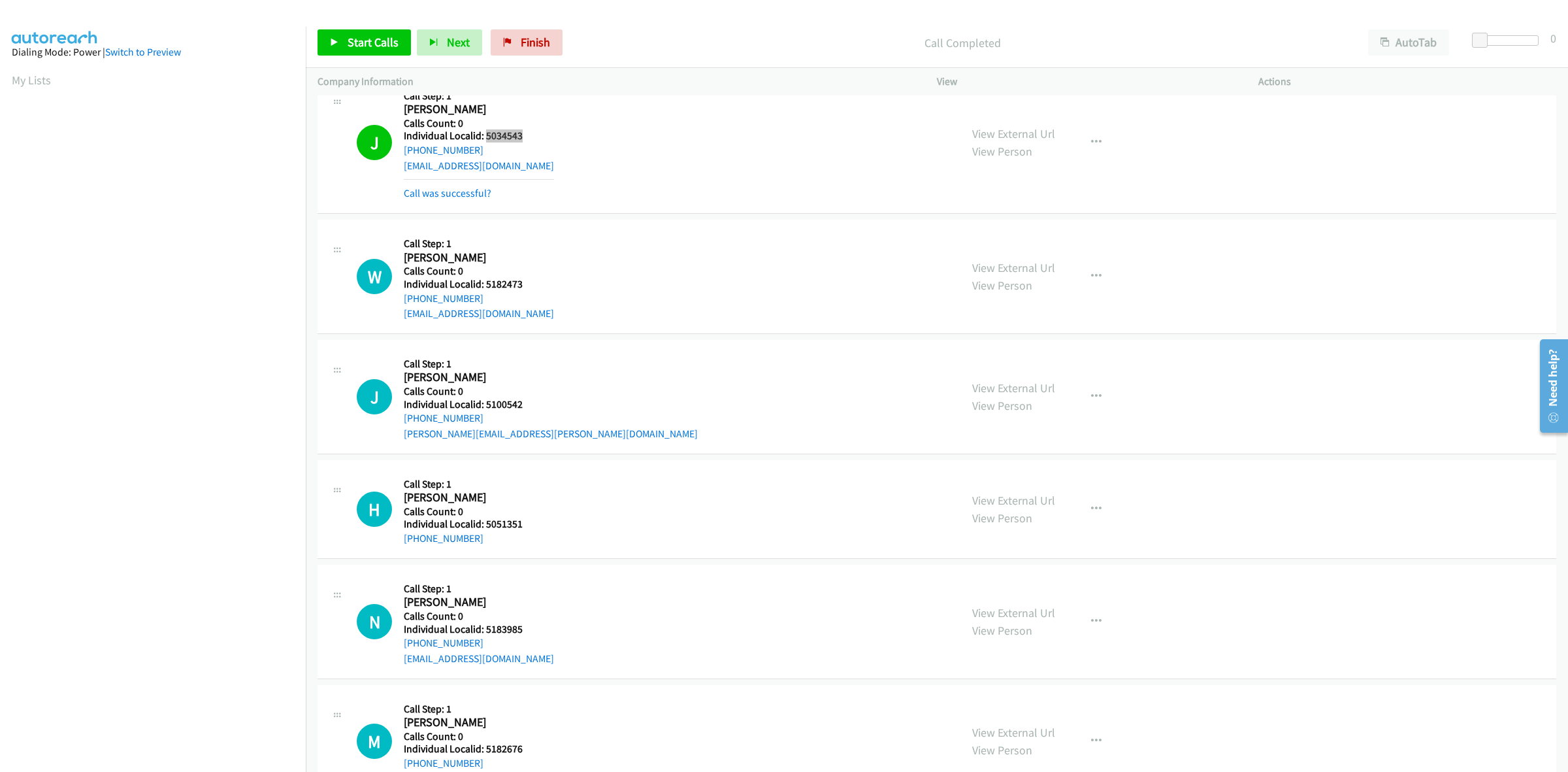
scroll to position [82, 0]
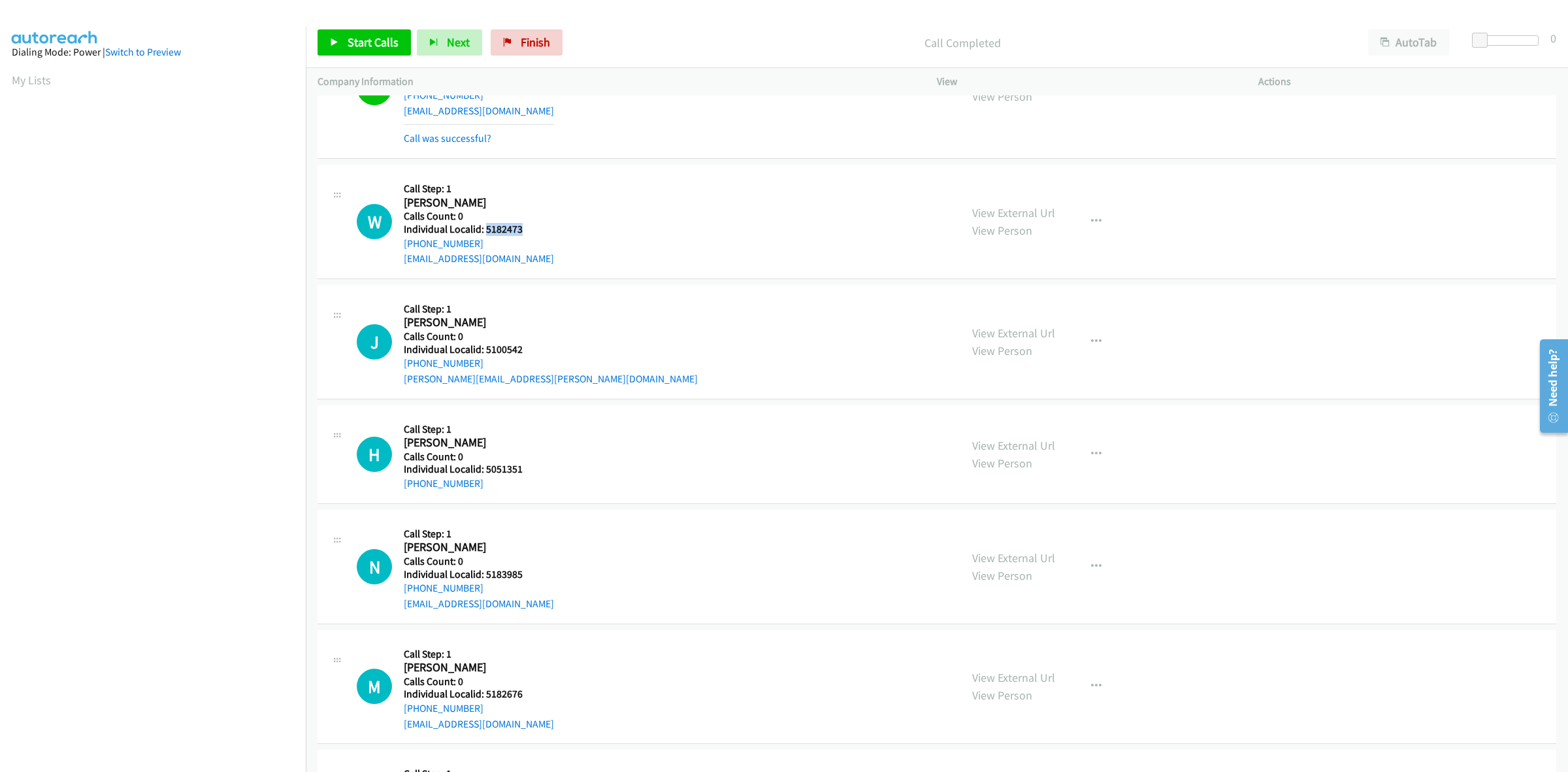
drag, startPoint x: 529, startPoint y: 225, endPoint x: 483, endPoint y: 225, distance: 46.0
click at [483, 225] on h5 "Individual Localid: 5182473" at bounding box center [478, 229] width 150 height 13
copy h5 "5182473"
click at [510, 198] on h2 "William Fowler" at bounding box center [474, 202] width 142 height 15
drag, startPoint x: 483, startPoint y: 242, endPoint x: 396, endPoint y: 247, distance: 87.1
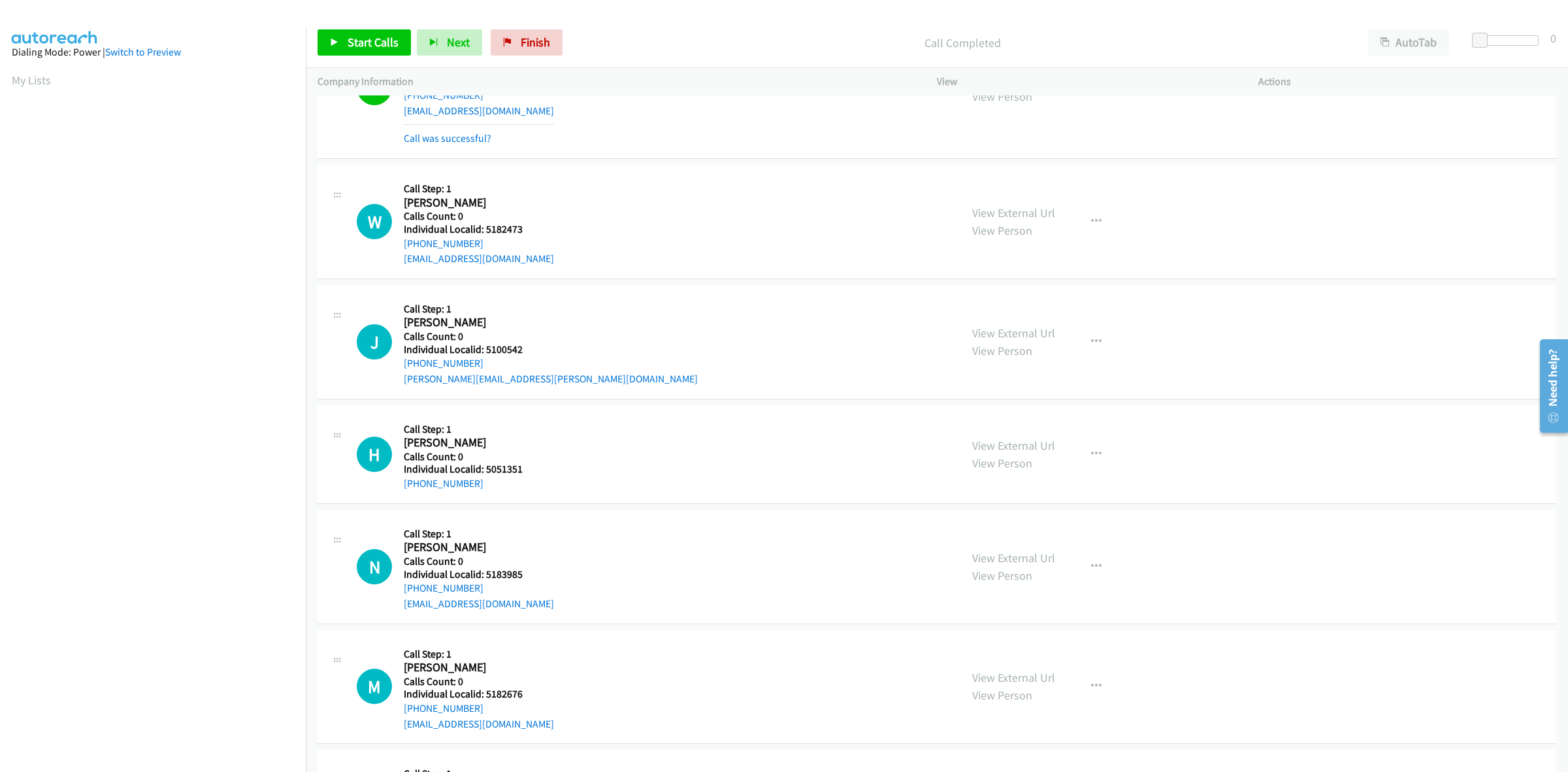
click at [396, 247] on div "W Callback Scheduled Call Step: 1 William Fowler America/New_York Calls Count: …" at bounding box center [652, 221] width 591 height 91
copy link "+1 270-225-0184"
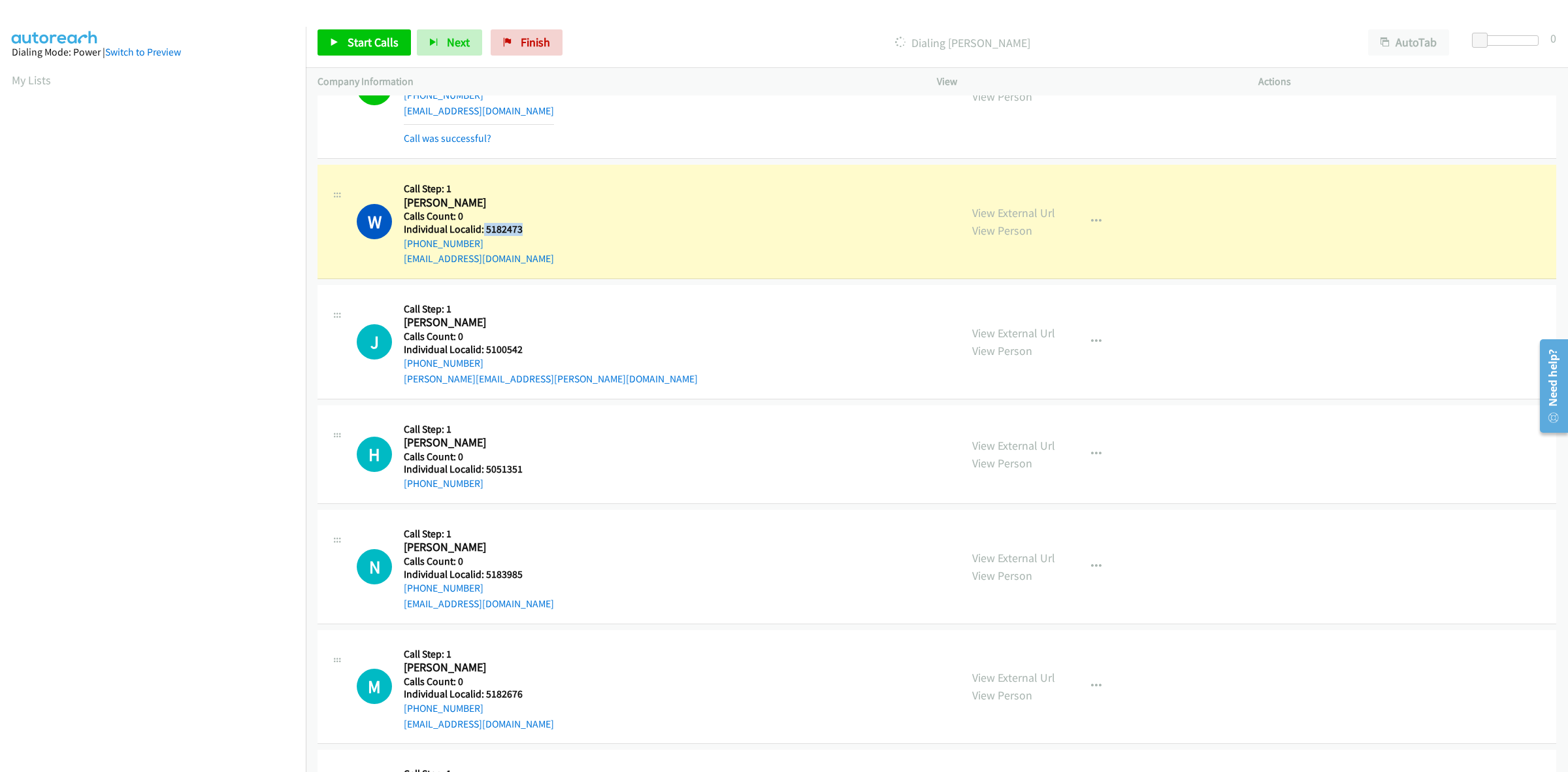
drag, startPoint x: 529, startPoint y: 225, endPoint x: 497, endPoint y: 229, distance: 32.2
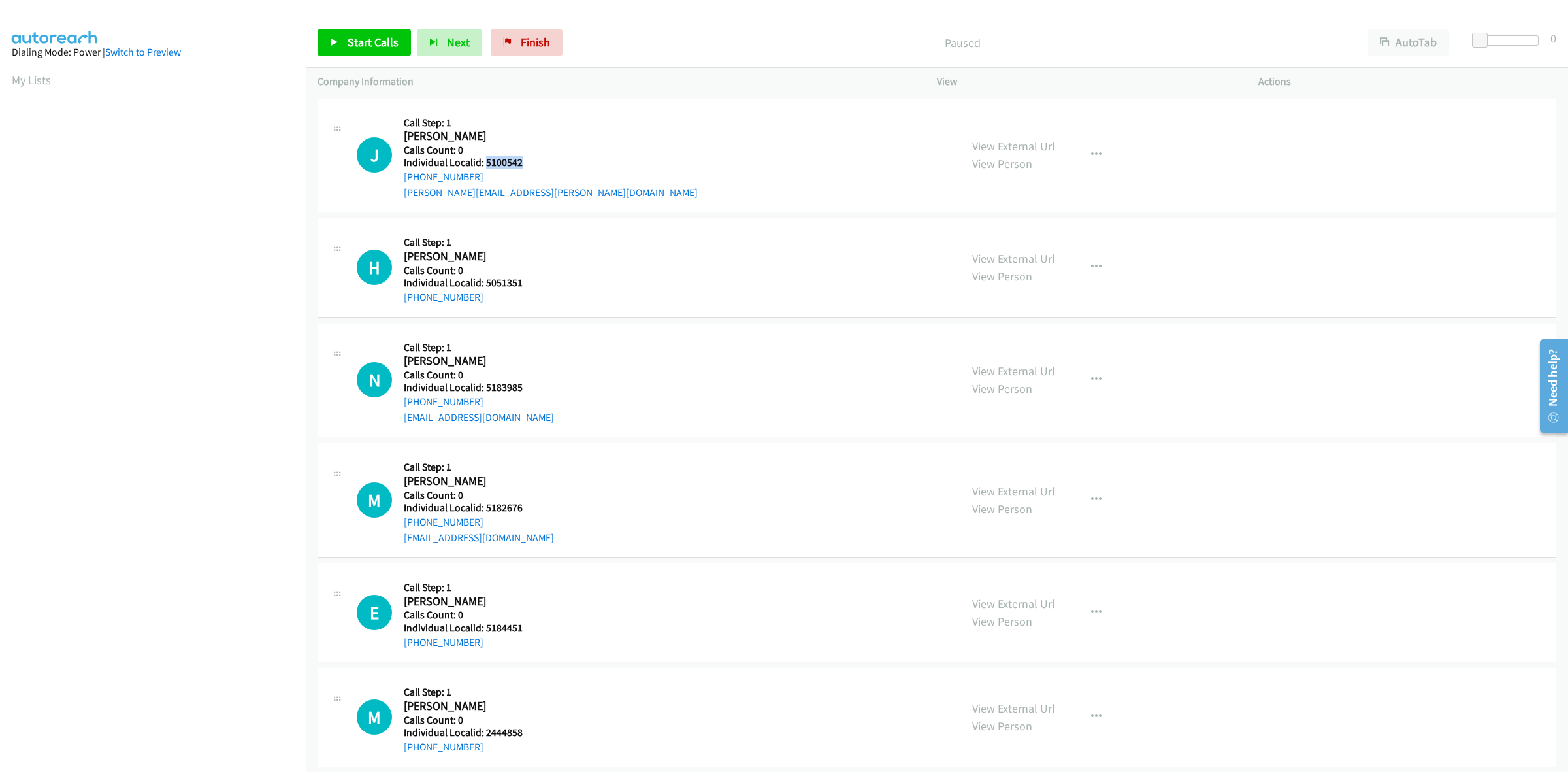
drag, startPoint x: 523, startPoint y: 164, endPoint x: 487, endPoint y: 164, distance: 36.0
click at [487, 164] on h5 "Individual Localid: 5100542" at bounding box center [550, 162] width 294 height 13
drag, startPoint x: 487, startPoint y: 164, endPoint x: 726, endPoint y: 127, distance: 241.8
click at [726, 127] on div "J Callback Scheduled Call Step: 1 Julian Navarre America/New_York Calls Count: …" at bounding box center [652, 155] width 591 height 91
drag, startPoint x: 447, startPoint y: 177, endPoint x: 398, endPoint y: 178, distance: 49.0
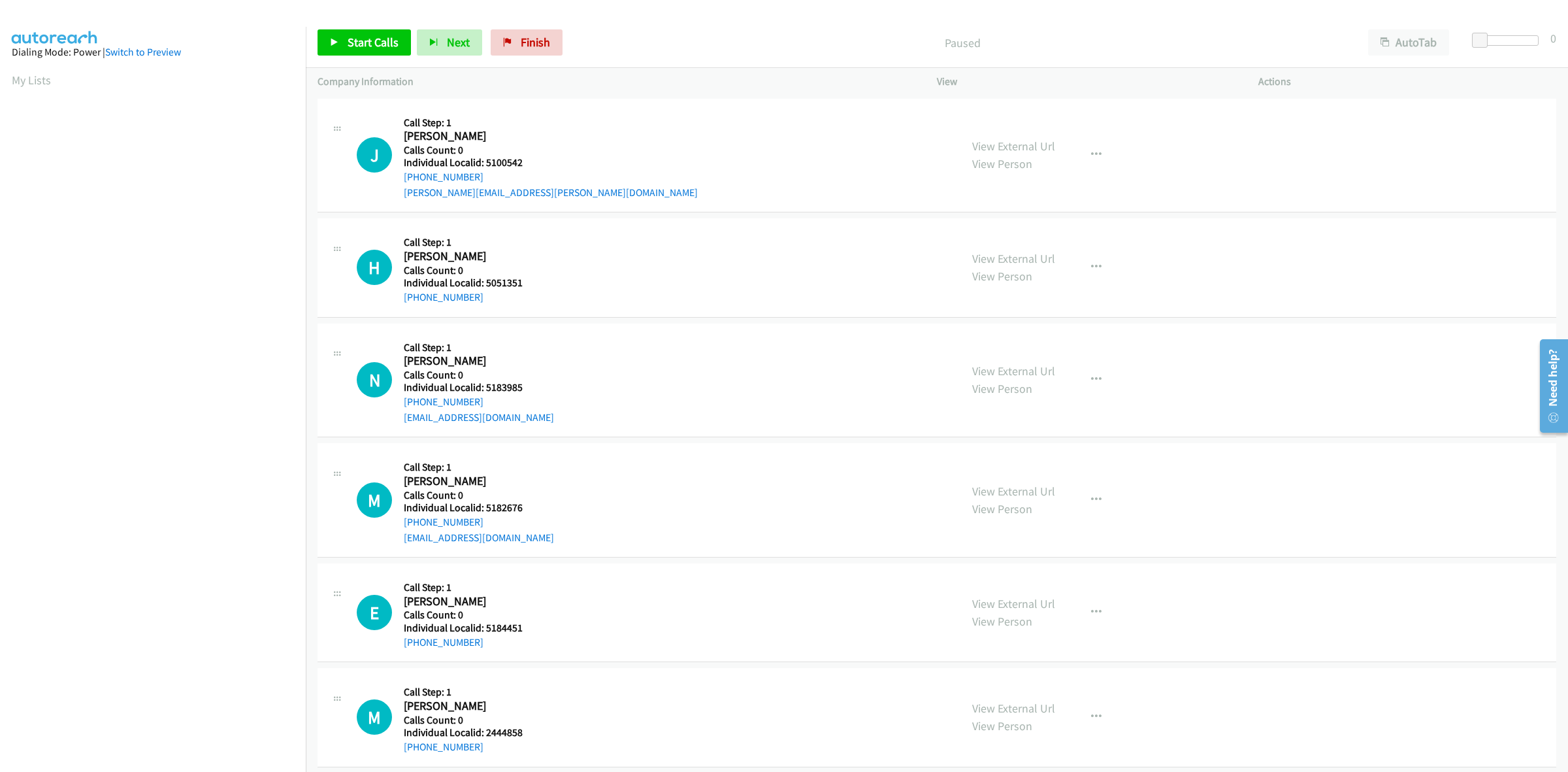
click at [398, 178] on div "J Callback Scheduled Call Step: 1 Julian Navarre America/New_York Calls Count: …" at bounding box center [652, 155] width 591 height 91
copy link "[PHONE_NUMBER]"
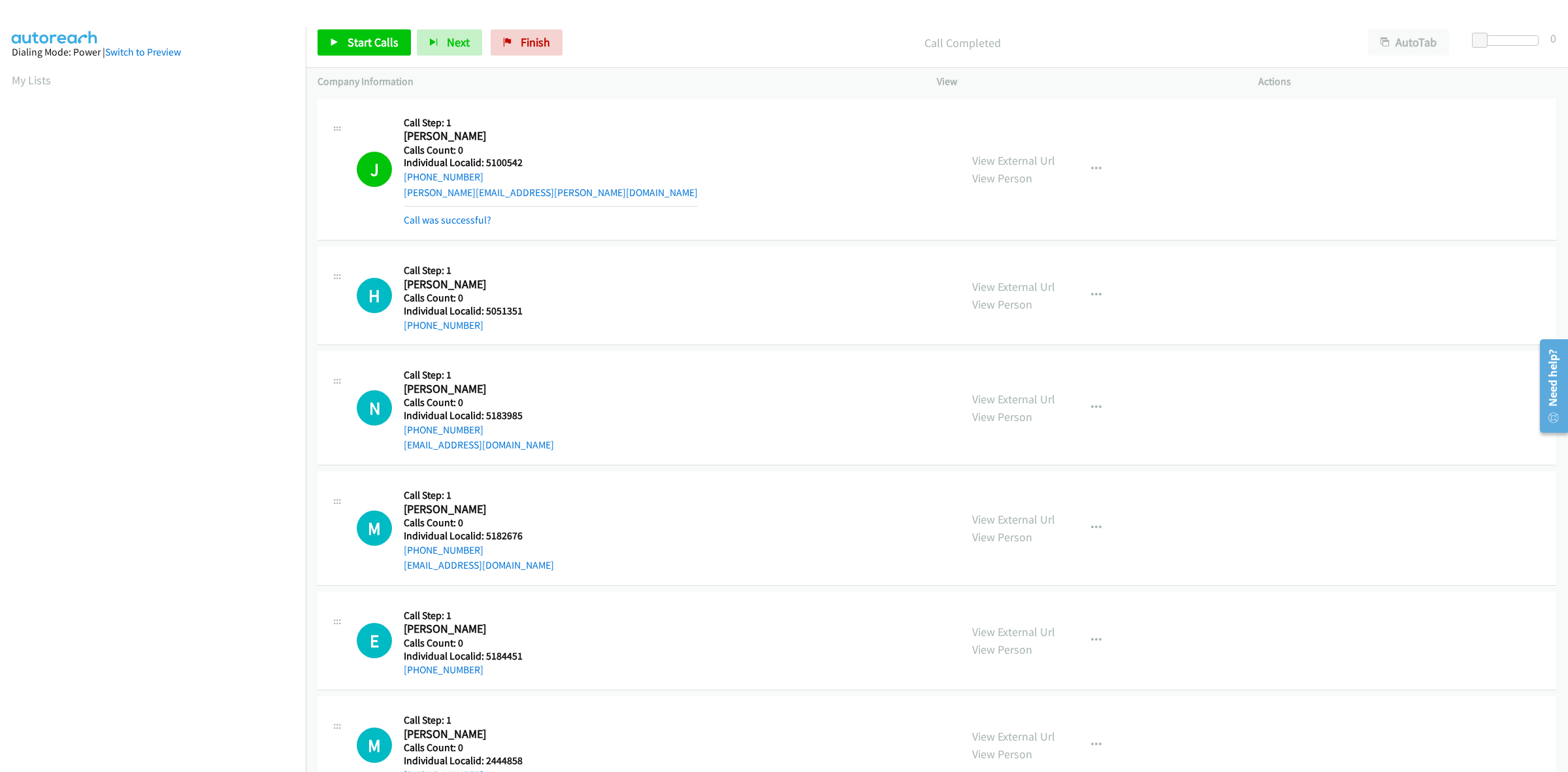
drag, startPoint x: 443, startPoint y: 168, endPoint x: 533, endPoint y: 135, distance: 95.9
click at [533, 135] on h2 "[PERSON_NAME]" at bounding box center [474, 135] width 142 height 15
drag, startPoint x: 477, startPoint y: 176, endPoint x: 405, endPoint y: 178, distance: 72.0
click at [405, 178] on div "[PHONE_NUMBER]" at bounding box center [550, 177] width 294 height 16
copy link "[PHONE_NUMBER]"
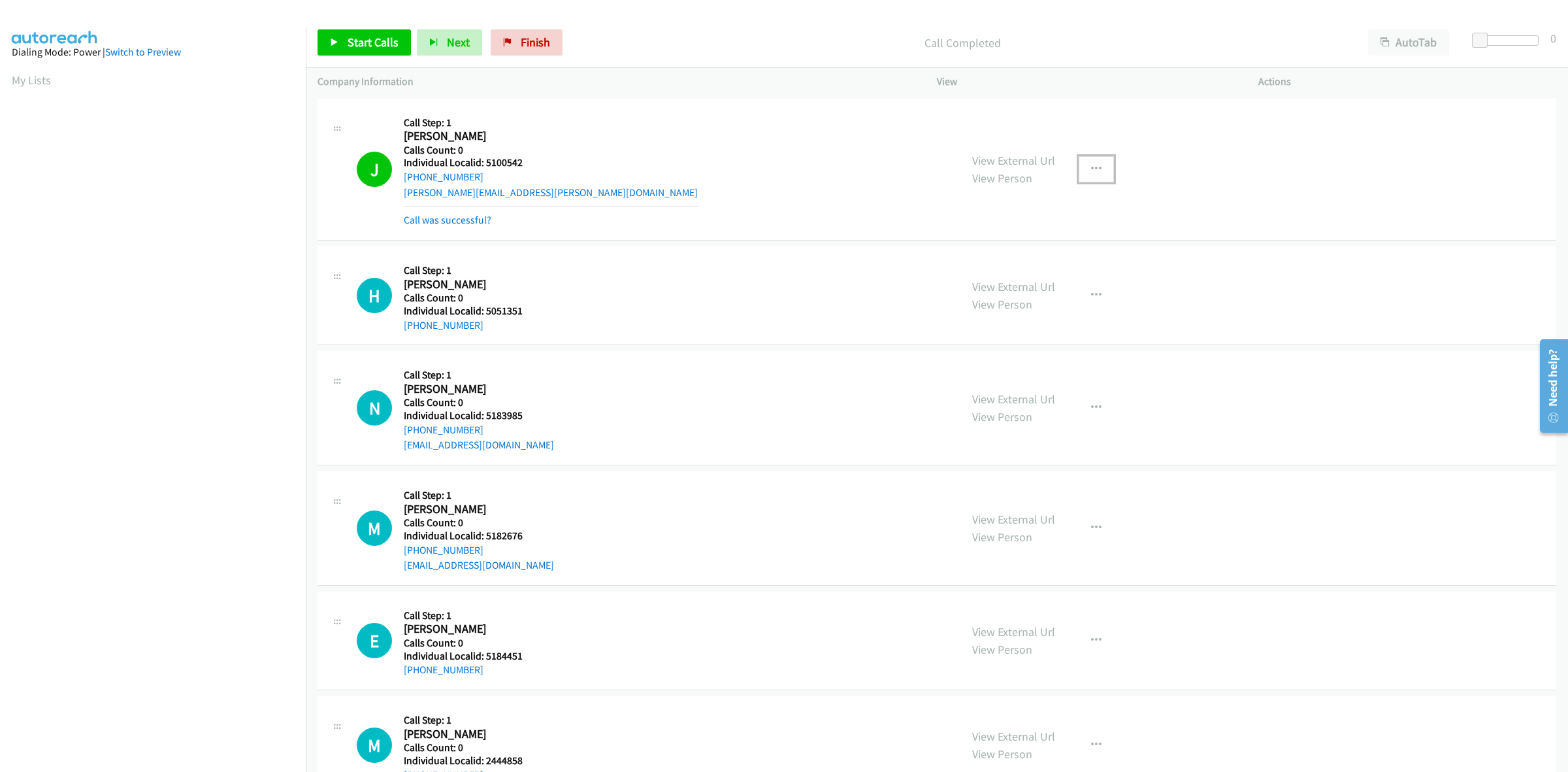
click at [1079, 162] on button "button" at bounding box center [1095, 169] width 35 height 26
click at [1022, 284] on link "Add to do not call list" at bounding box center [1025, 281] width 174 height 26
drag, startPoint x: 522, startPoint y: 160, endPoint x: 484, endPoint y: 156, distance: 38.2
click at [484, 156] on h5 "Individual Localid: 5100542" at bounding box center [550, 162] width 294 height 13
copy h5 "5100542"
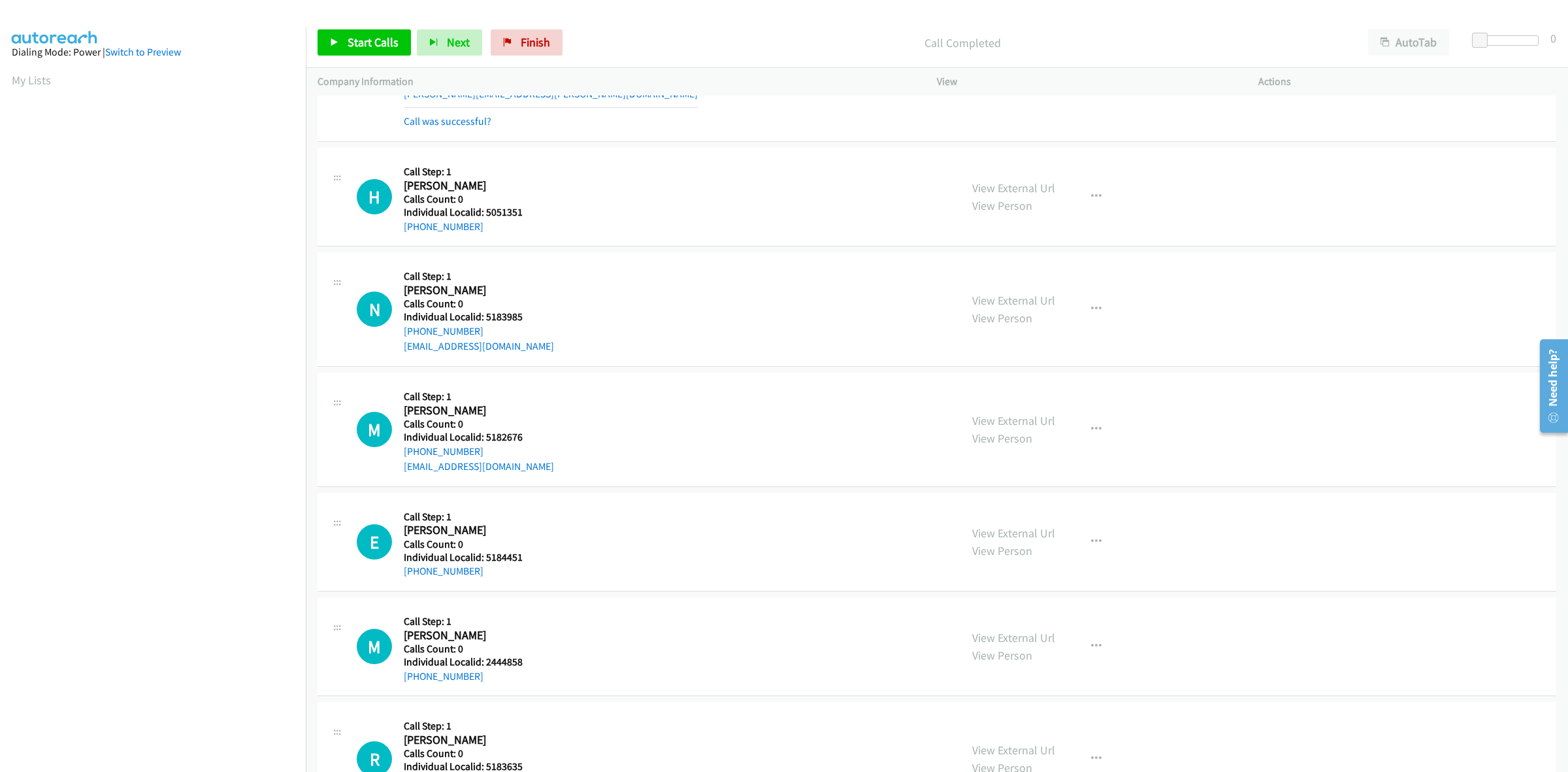
scroll to position [102, 0]
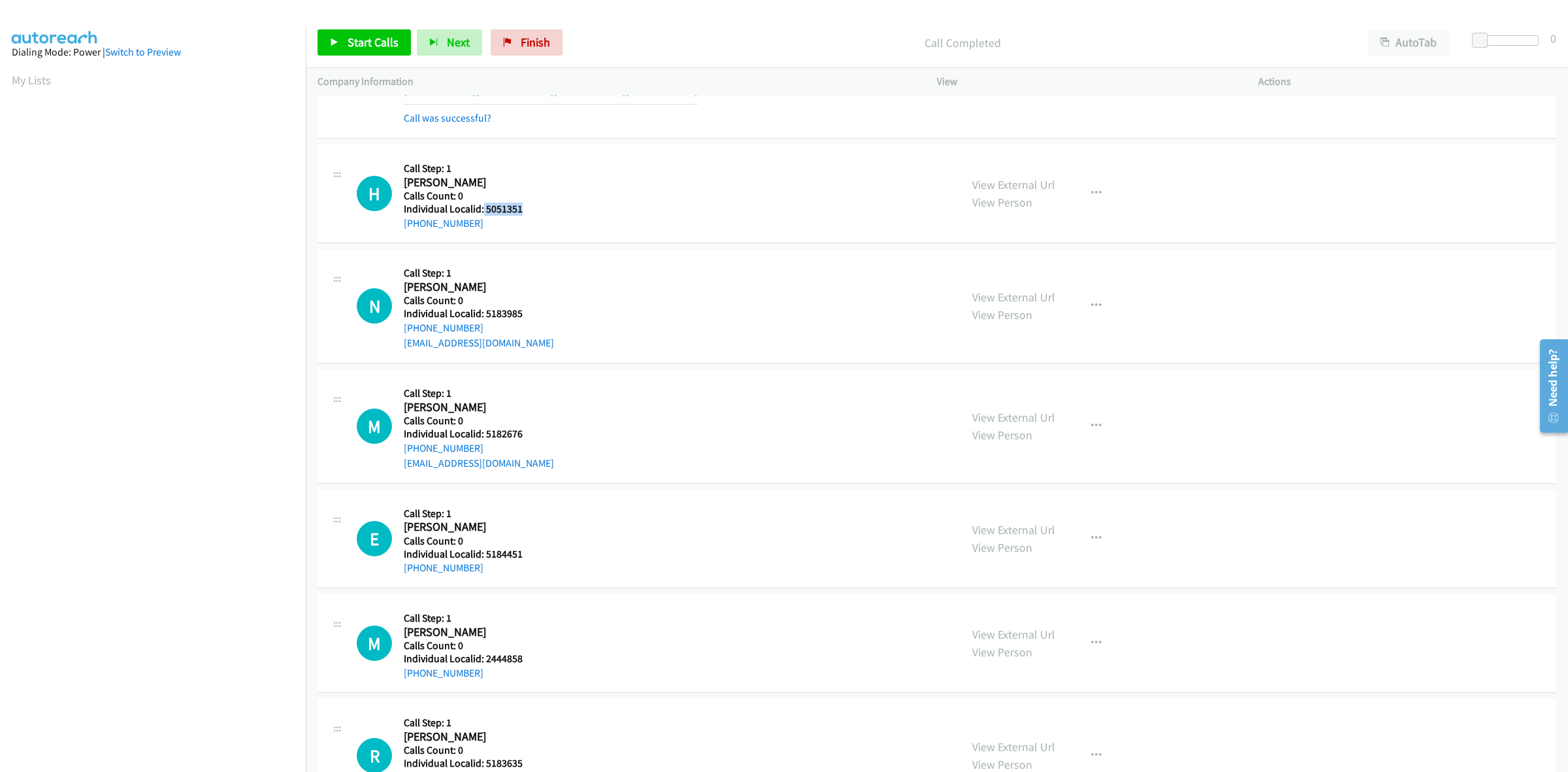
drag, startPoint x: 528, startPoint y: 210, endPoint x: 482, endPoint y: 204, distance: 46.4
click at [482, 204] on h5 "Individual Localid: 5051351" at bounding box center [474, 208] width 142 height 13
copy h5 "5051351"
click at [1092, 189] on icon "button" at bounding box center [1096, 193] width 10 height 10
click at [1062, 272] on link "Skip Call" at bounding box center [1025, 279] width 174 height 26
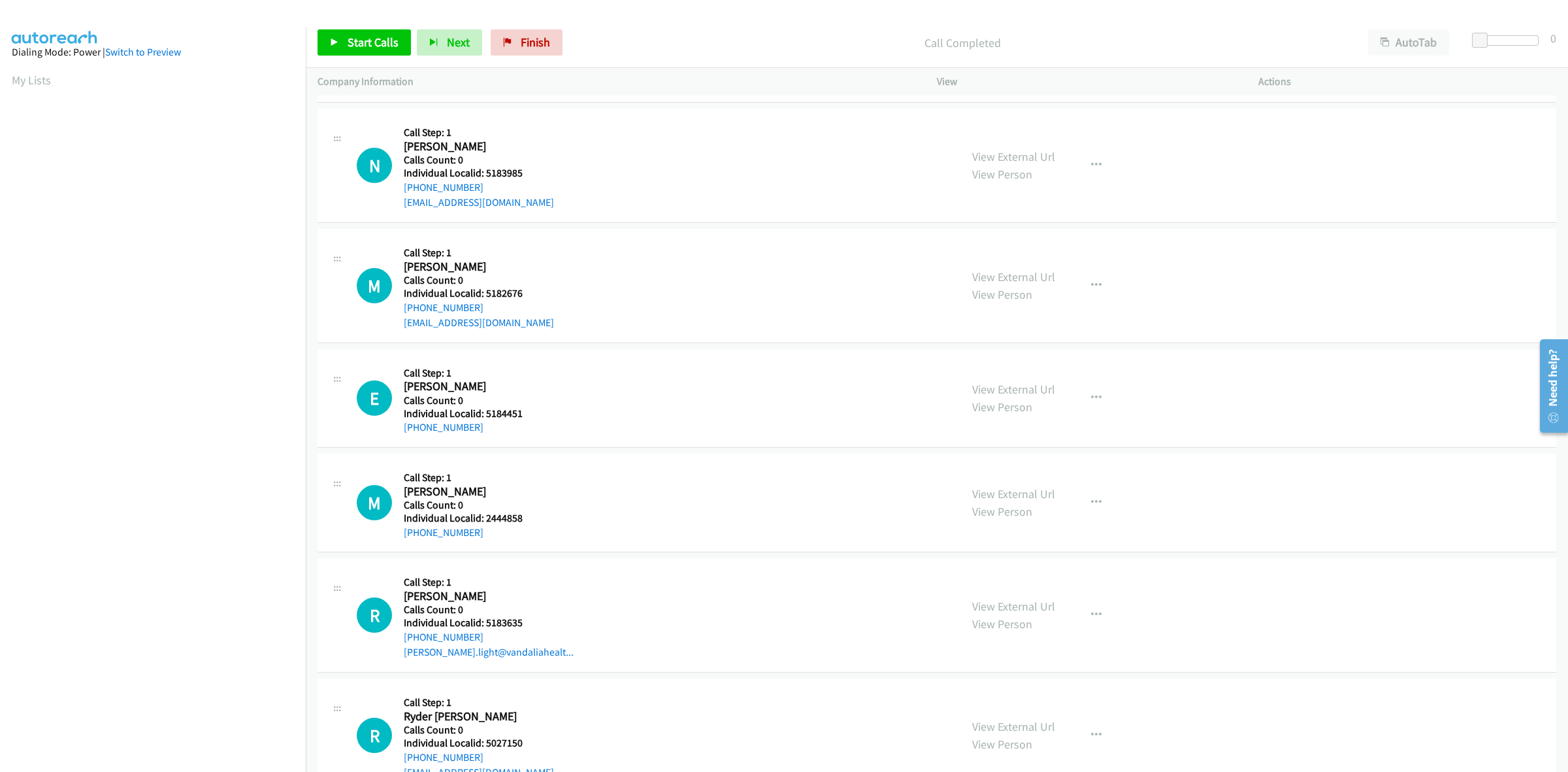
scroll to position [245, 0]
drag, startPoint x: 531, startPoint y: 170, endPoint x: 485, endPoint y: 164, distance: 46.4
click at [485, 164] on h5 "Individual Localid: 5183985" at bounding box center [478, 170] width 150 height 13
copy h5 "5183985"
drag, startPoint x: 597, startPoint y: 106, endPoint x: 522, endPoint y: 144, distance: 84.1
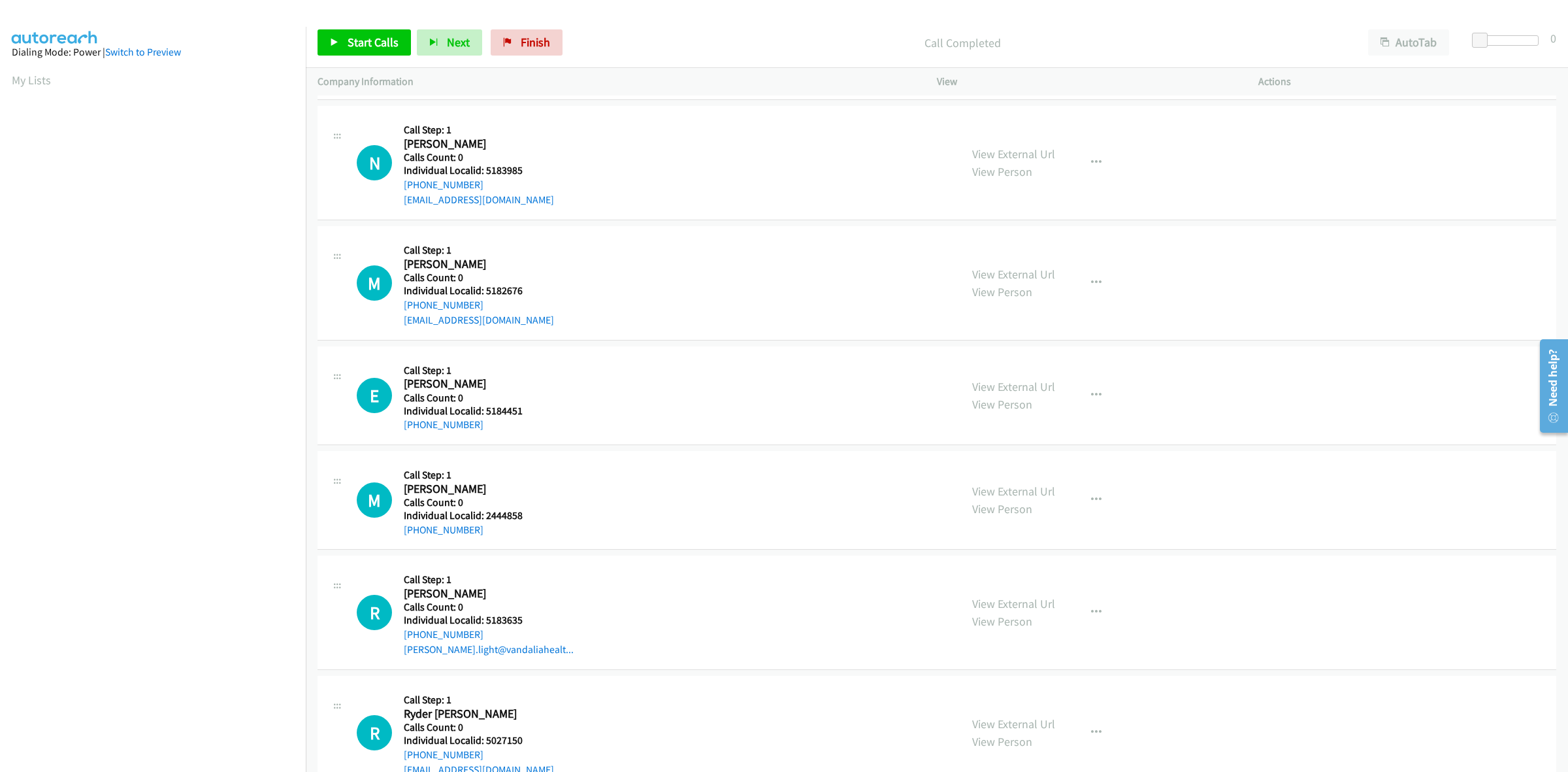
click at [597, 106] on td "N Callback Scheduled Call Step: 1 Nora Greathouse America/New_York Calls Count:…" at bounding box center [937, 163] width 1262 height 121
drag, startPoint x: 474, startPoint y: 181, endPoint x: 400, endPoint y: 189, distance: 74.4
click at [400, 189] on div "N Callback Scheduled Call Step: 1 Nora Greathouse America/New_York Calls Count:…" at bounding box center [652, 162] width 591 height 91
copy link "+1 814-758-0310"
drag, startPoint x: 527, startPoint y: 165, endPoint x: 483, endPoint y: 170, distance: 44.3
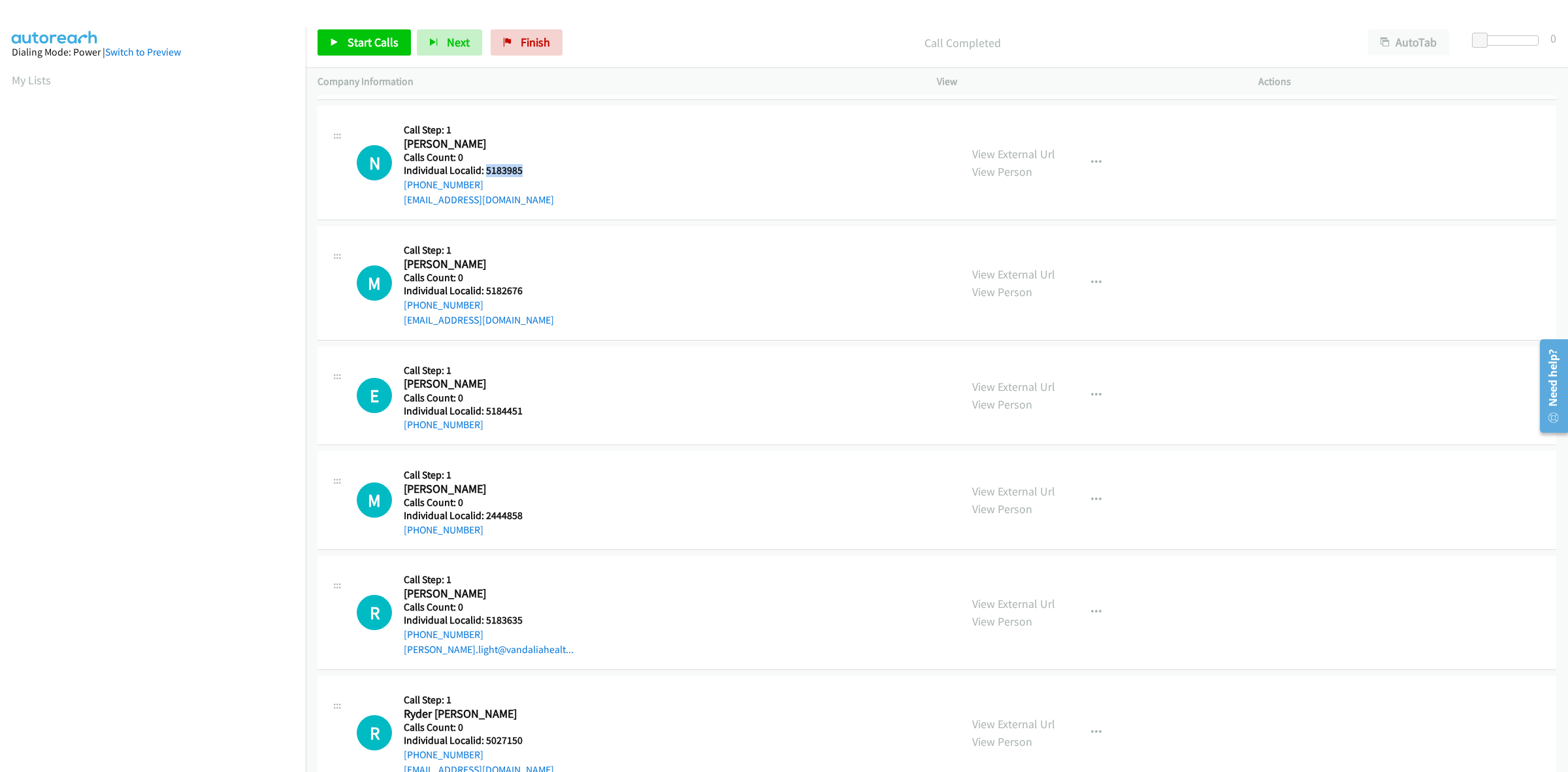
click at [483, 170] on h5 "Individual Localid: 5183985" at bounding box center [478, 170] width 150 height 13
copy h5 "5183985"
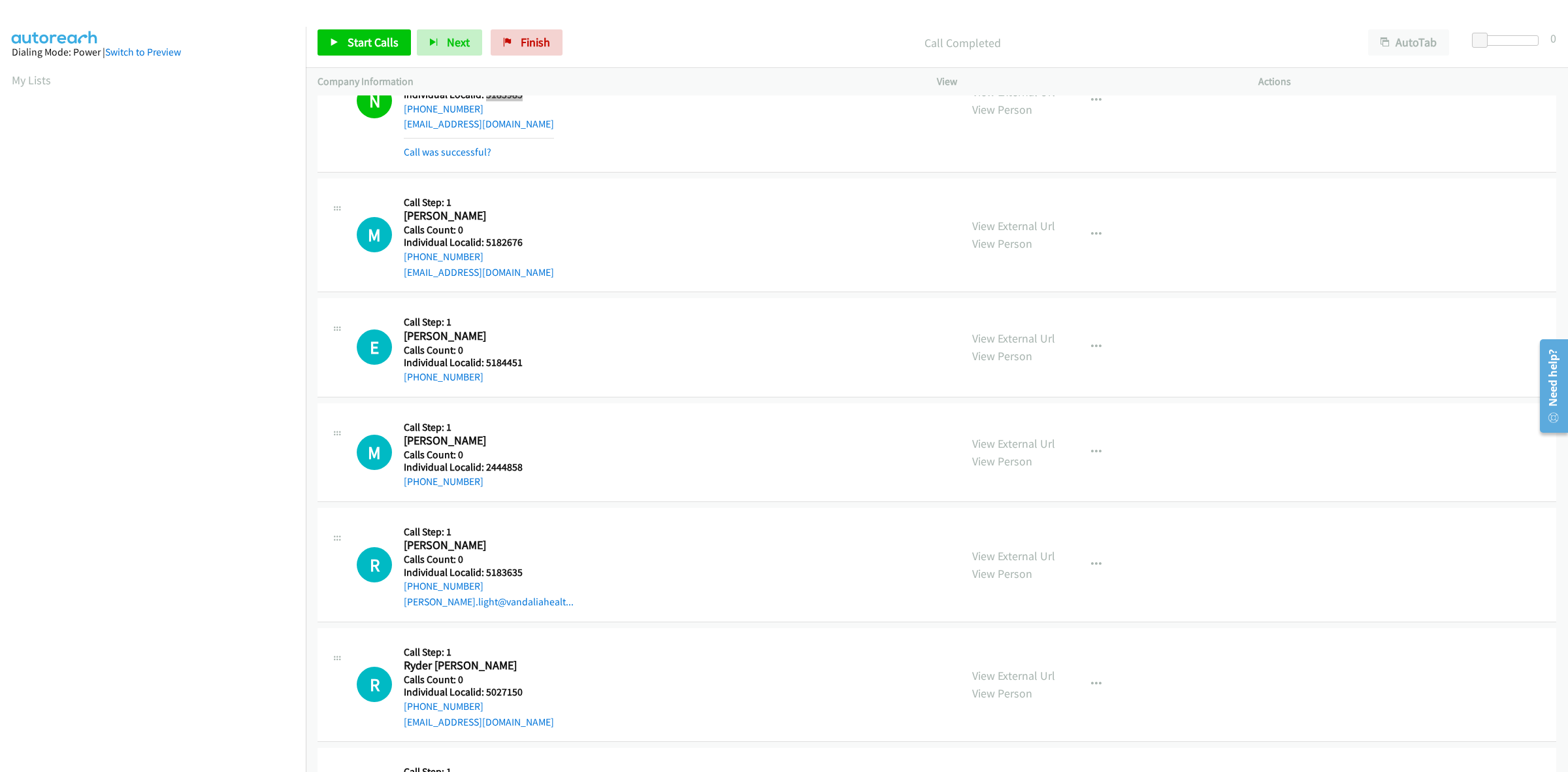
scroll to position [387, 0]
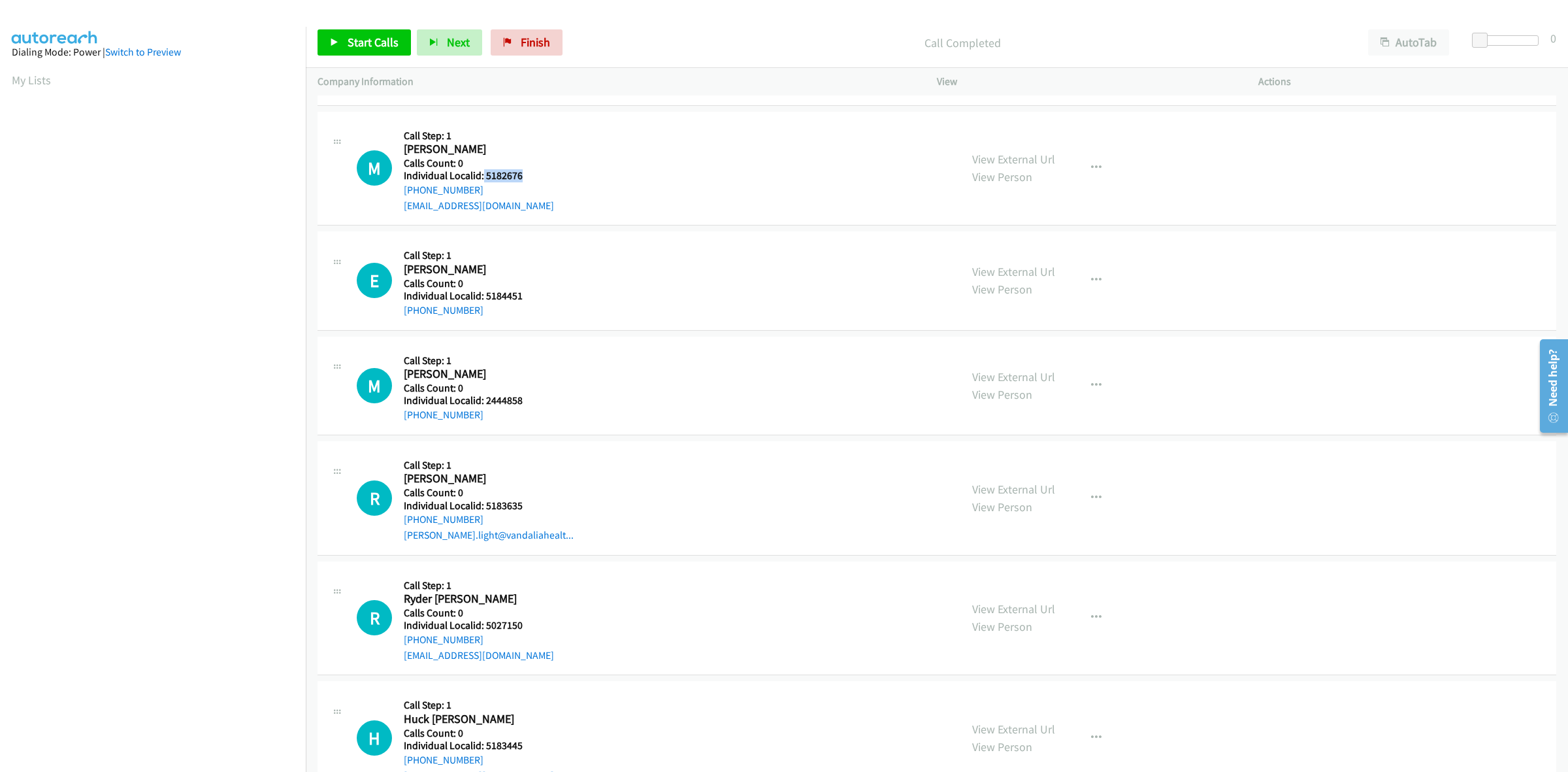
drag, startPoint x: 527, startPoint y: 174, endPoint x: 482, endPoint y: 174, distance: 45.0
click at [482, 174] on h5 "Individual Localid: 5182676" at bounding box center [478, 175] width 150 height 13
copy h5 "5182676"
click at [503, 122] on div "M Callback Scheduled Call Step: 1 Moises Gonzalez America/New_York Calls Count:…" at bounding box center [937, 168] width 1238 height 115
drag, startPoint x: 497, startPoint y: 187, endPoint x: 400, endPoint y: 190, distance: 97.0
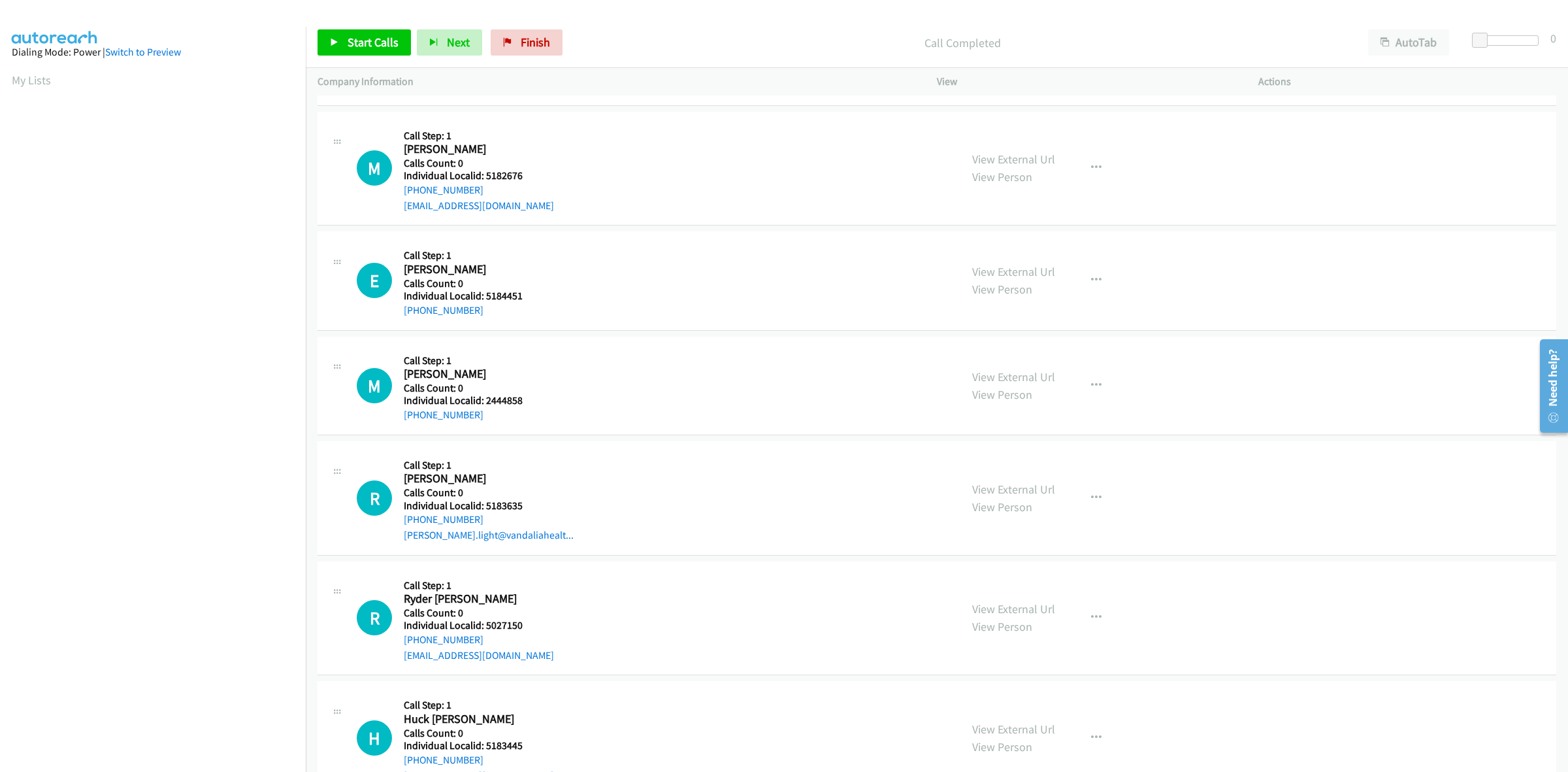
click at [400, 190] on div "M Callback Scheduled Call Step: 1 Moises Gonzalez America/New_York Calls Count:…" at bounding box center [652, 168] width 591 height 91
copy link "+1 862-823-4060"
drag, startPoint x: 525, startPoint y: 170, endPoint x: 485, endPoint y: 176, distance: 40.4
click at [485, 176] on h5 "Individual Localid: 5182676" at bounding box center [478, 175] width 150 height 13
copy h5 "5182676"
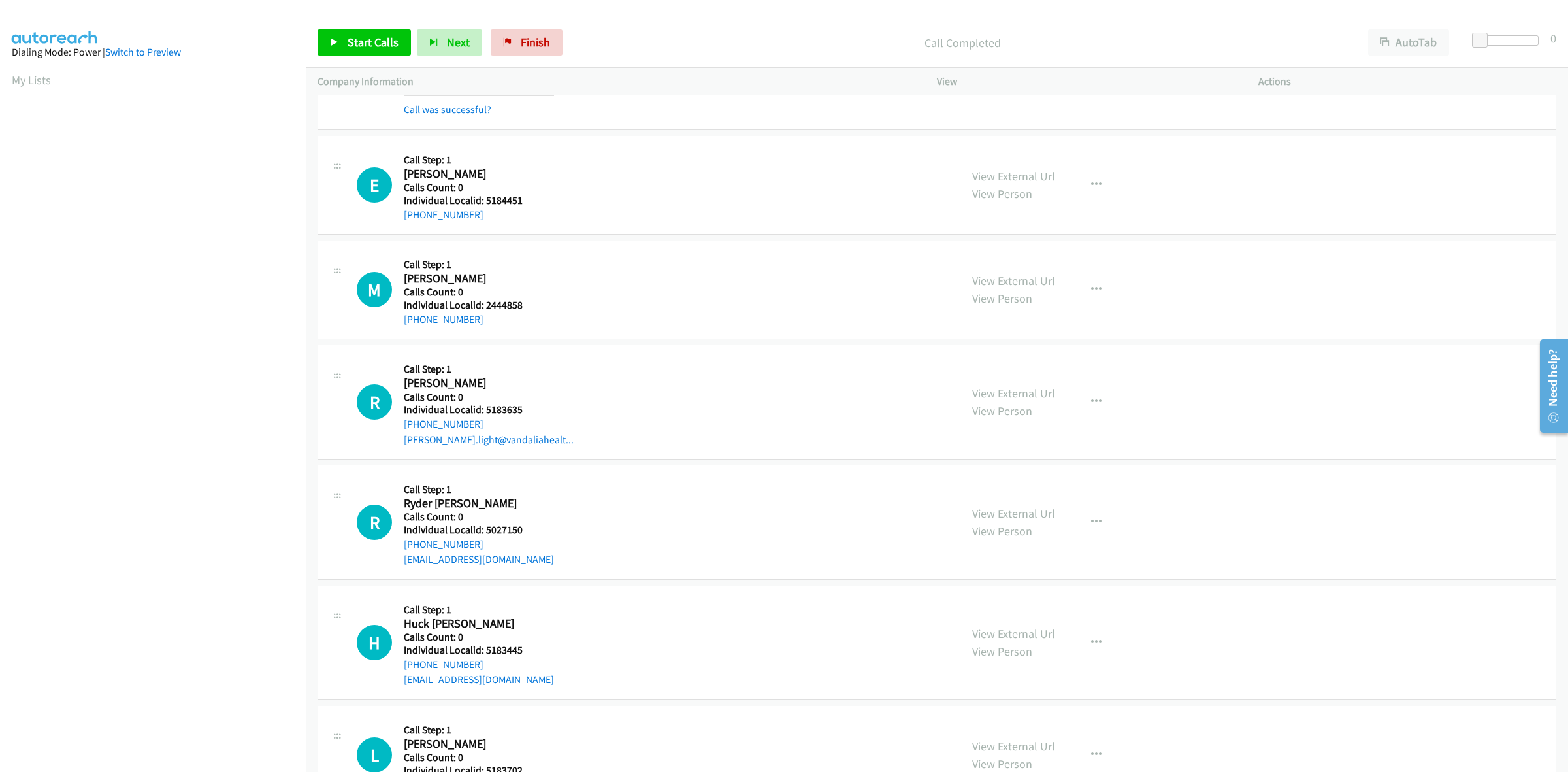
scroll to position [551, 0]
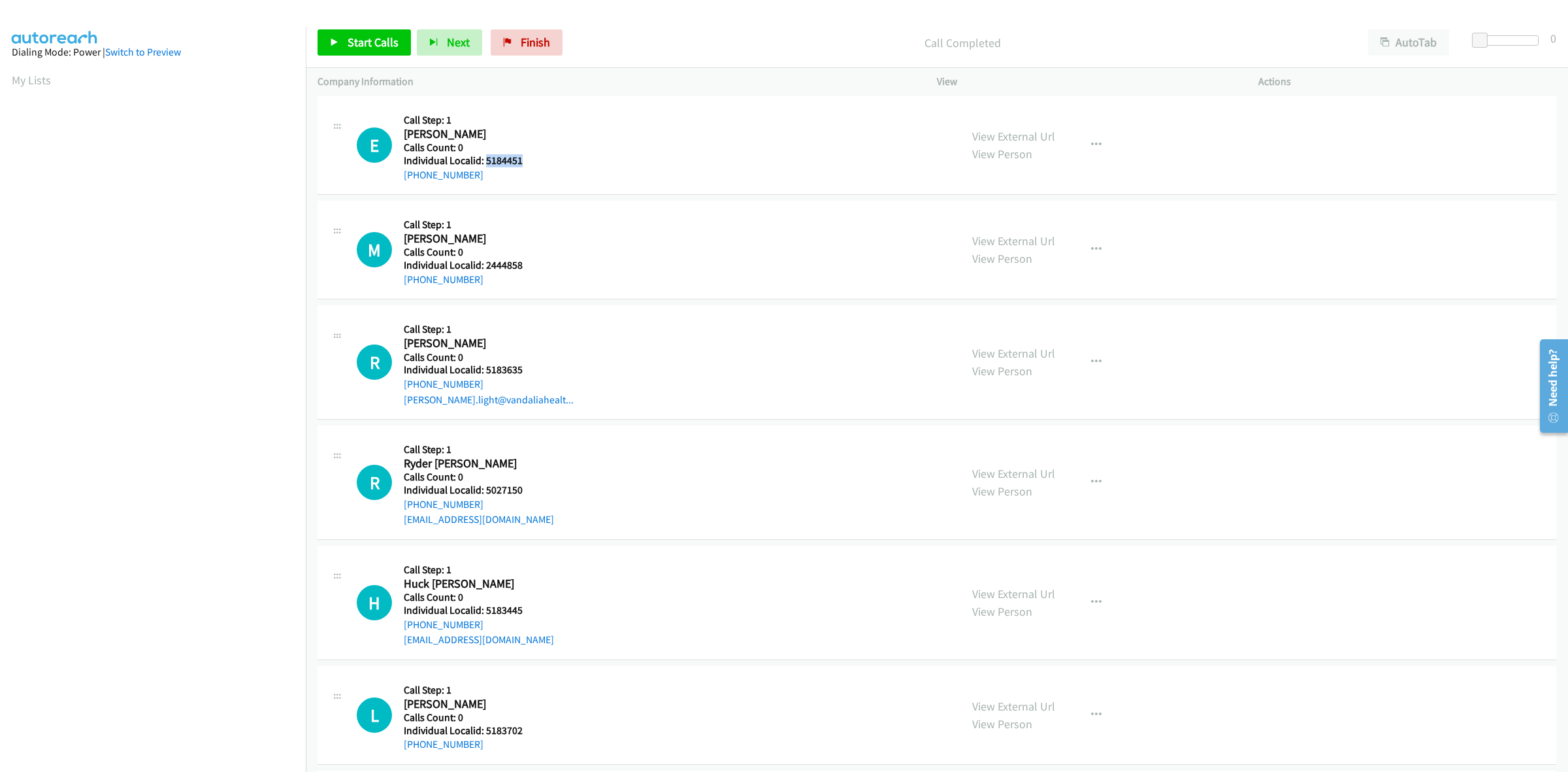
drag, startPoint x: 531, startPoint y: 160, endPoint x: 487, endPoint y: 158, distance: 44.0
click at [487, 158] on h5 "Individual Localid: 5184451" at bounding box center [474, 160] width 142 height 13
click at [612, 266] on div "M Callback Scheduled Call Step: 1 Mason Schmelzer America/New_York Calls Count:…" at bounding box center [652, 249] width 591 height 75
drag, startPoint x: 531, startPoint y: 263, endPoint x: 482, endPoint y: 265, distance: 49.0
click at [482, 265] on h5 "Individual Localid: 2444858" at bounding box center [474, 265] width 142 height 13
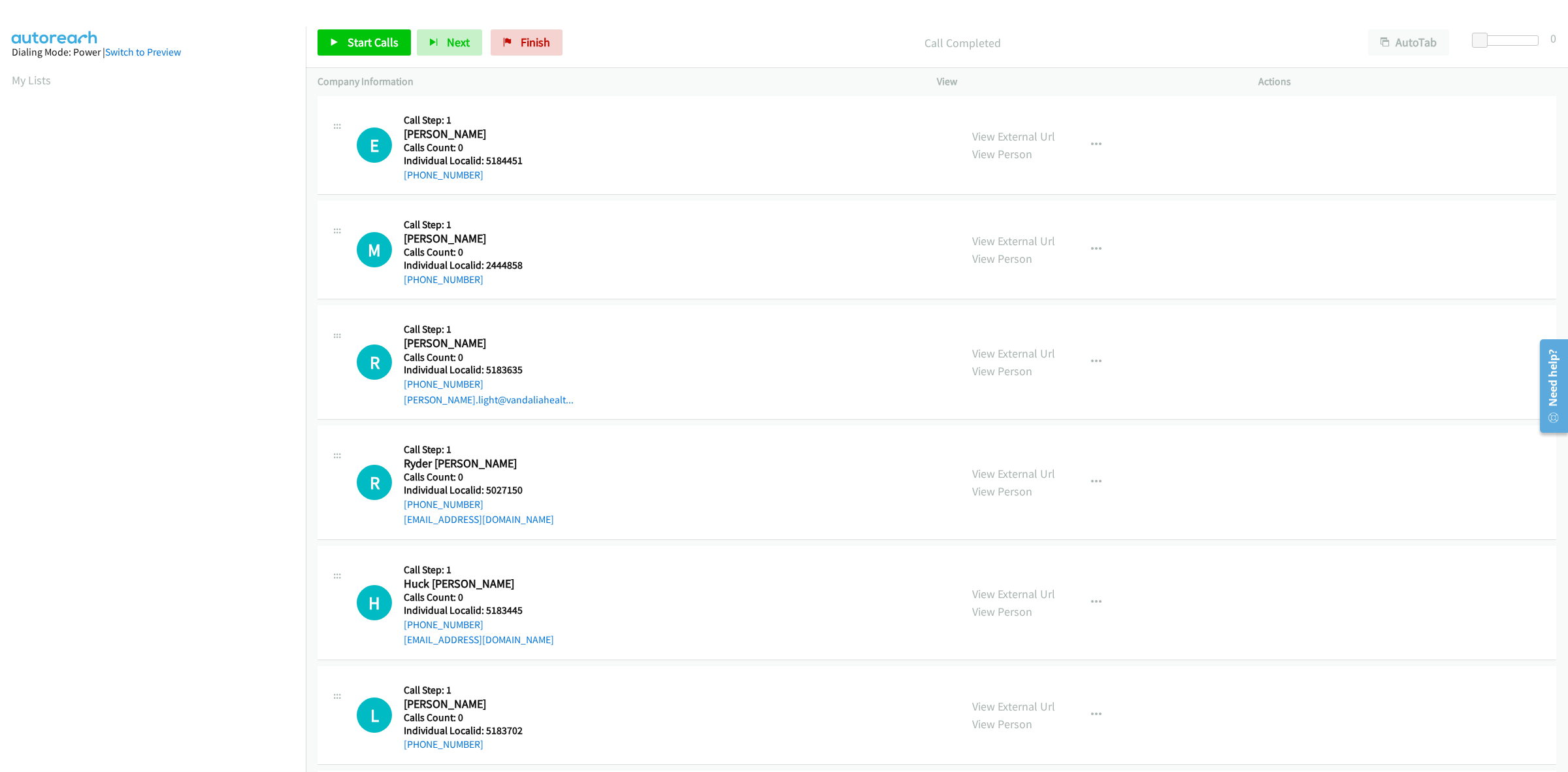
click at [527, 223] on h5 "Call Step: 1" at bounding box center [474, 224] width 142 height 13
drag, startPoint x: 478, startPoint y: 275, endPoint x: 383, endPoint y: 288, distance: 95.9
click at [383, 288] on div "M Callback Scheduled Call Step: 1 Mason Schmelzer America/New_York Calls Count:…" at bounding box center [937, 249] width 1238 height 99
click at [1081, 253] on button "button" at bounding box center [1095, 250] width 35 height 26
click at [1010, 328] on link "Skip Call" at bounding box center [1025, 335] width 174 height 26
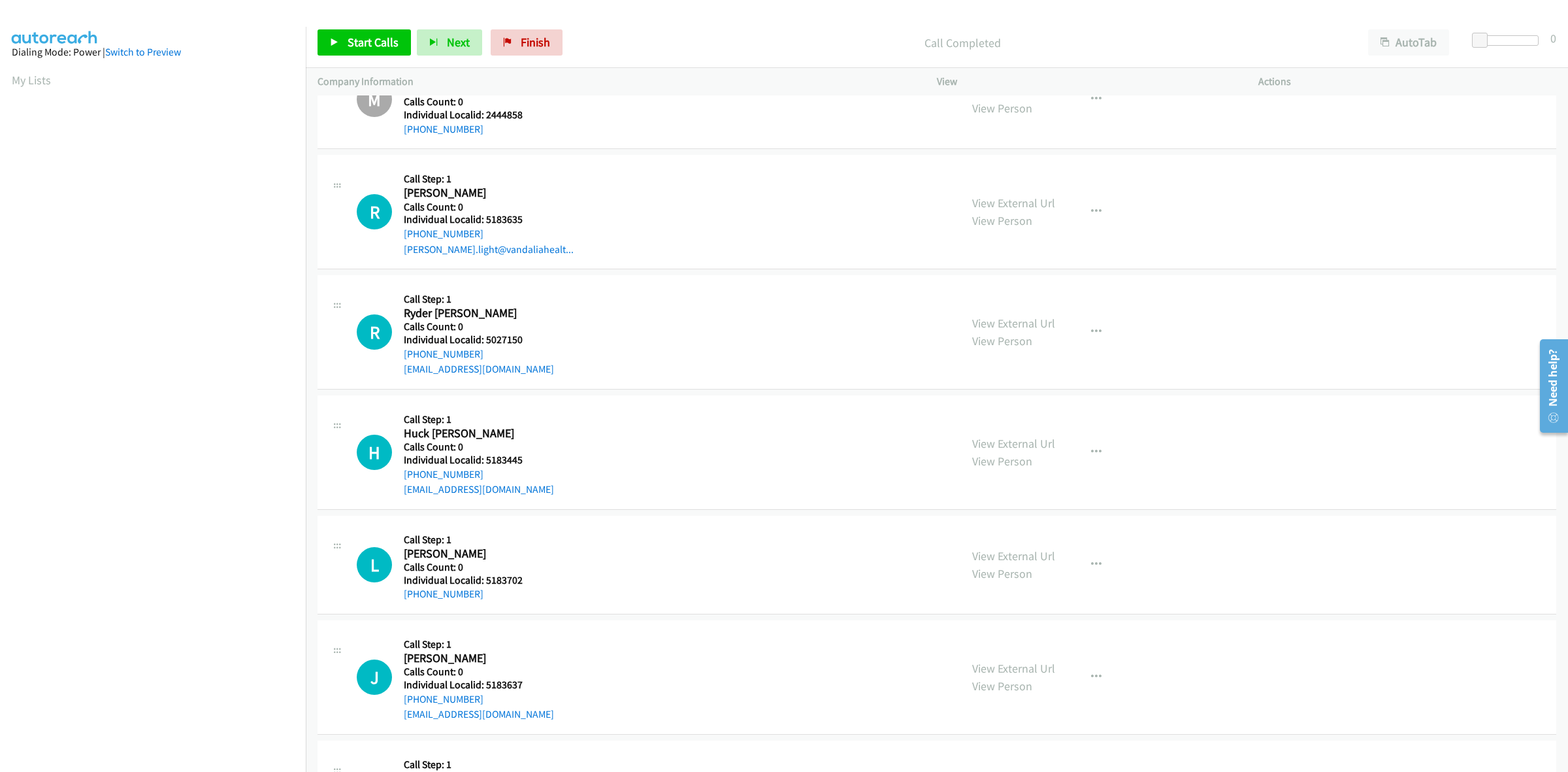
scroll to position [735, 0]
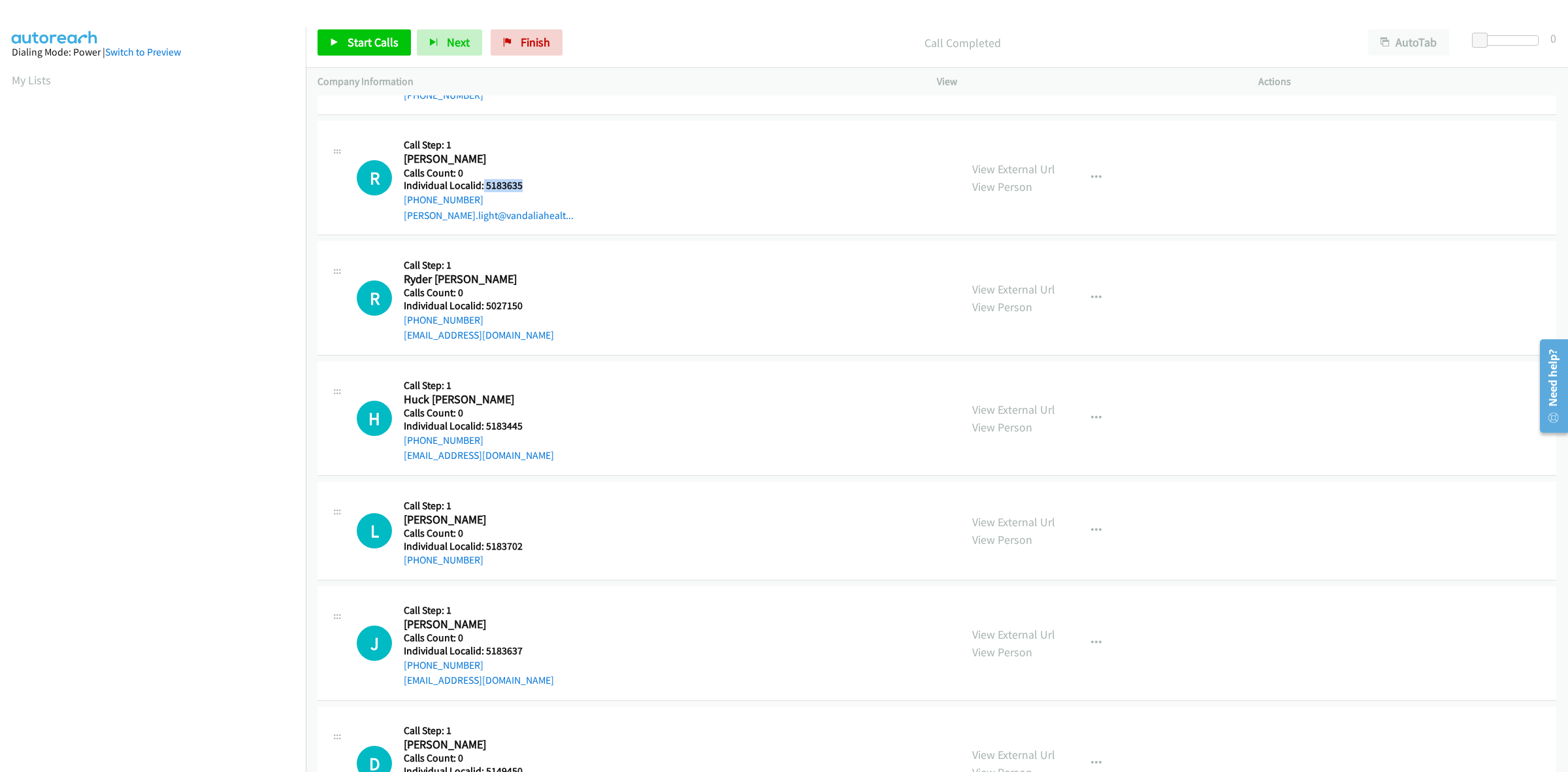
drag, startPoint x: 526, startPoint y: 186, endPoint x: 482, endPoint y: 183, distance: 44.1
click at [482, 183] on h5 "Individual Localid: 5183635" at bounding box center [488, 185] width 170 height 13
drag, startPoint x: 482, startPoint y: 200, endPoint x: 401, endPoint y: 197, distance: 81.1
click at [401, 197] on div "R Callback Scheduled Call Step: 1 Ryker Harrison America/New_York Calls Count: …" at bounding box center [652, 177] width 591 height 91
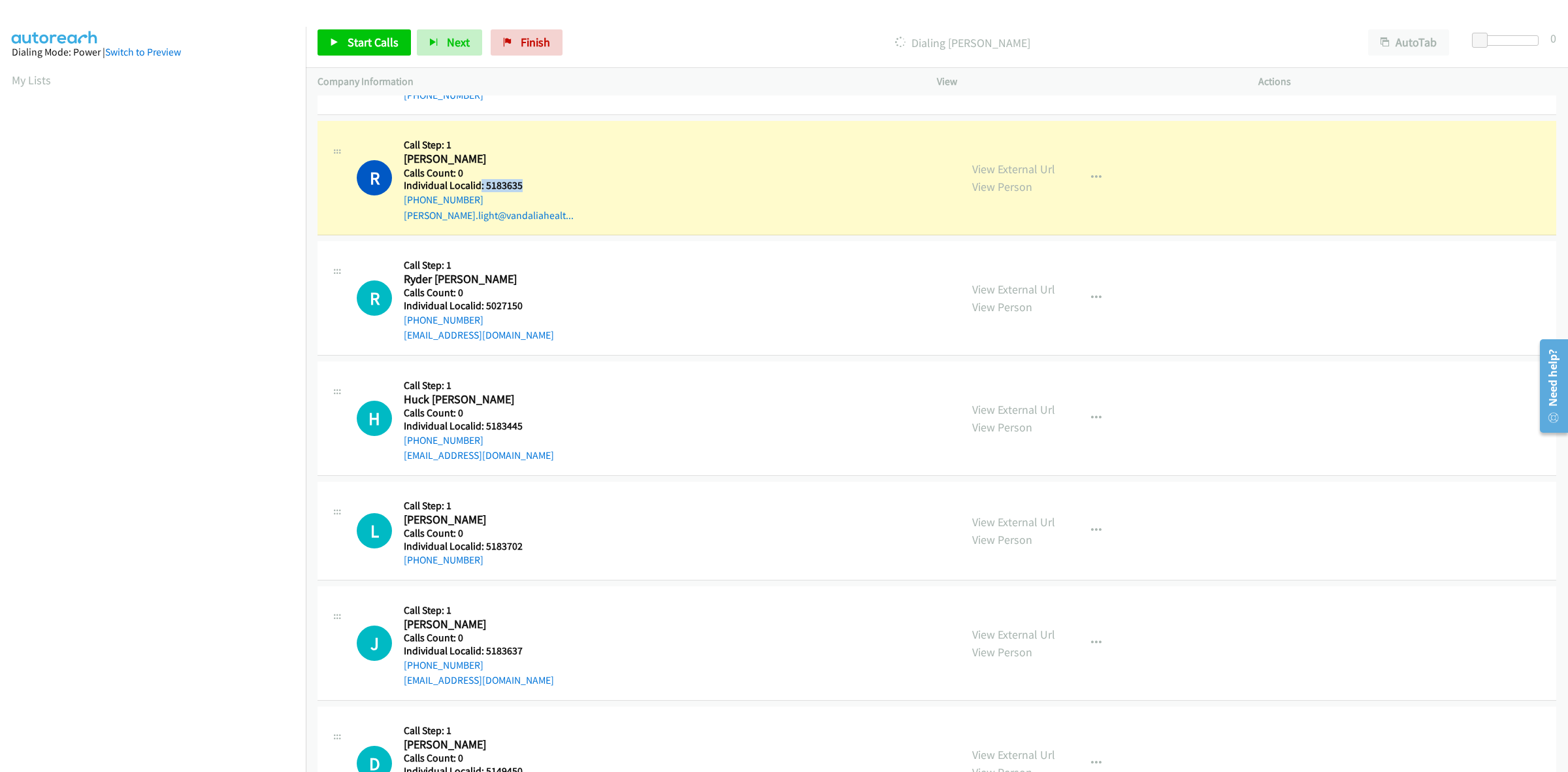
drag, startPoint x: 500, startPoint y: 185, endPoint x: 480, endPoint y: 187, distance: 20.1
click at [480, 187] on h5 "Individual Localid: 5183635" at bounding box center [488, 185] width 170 height 13
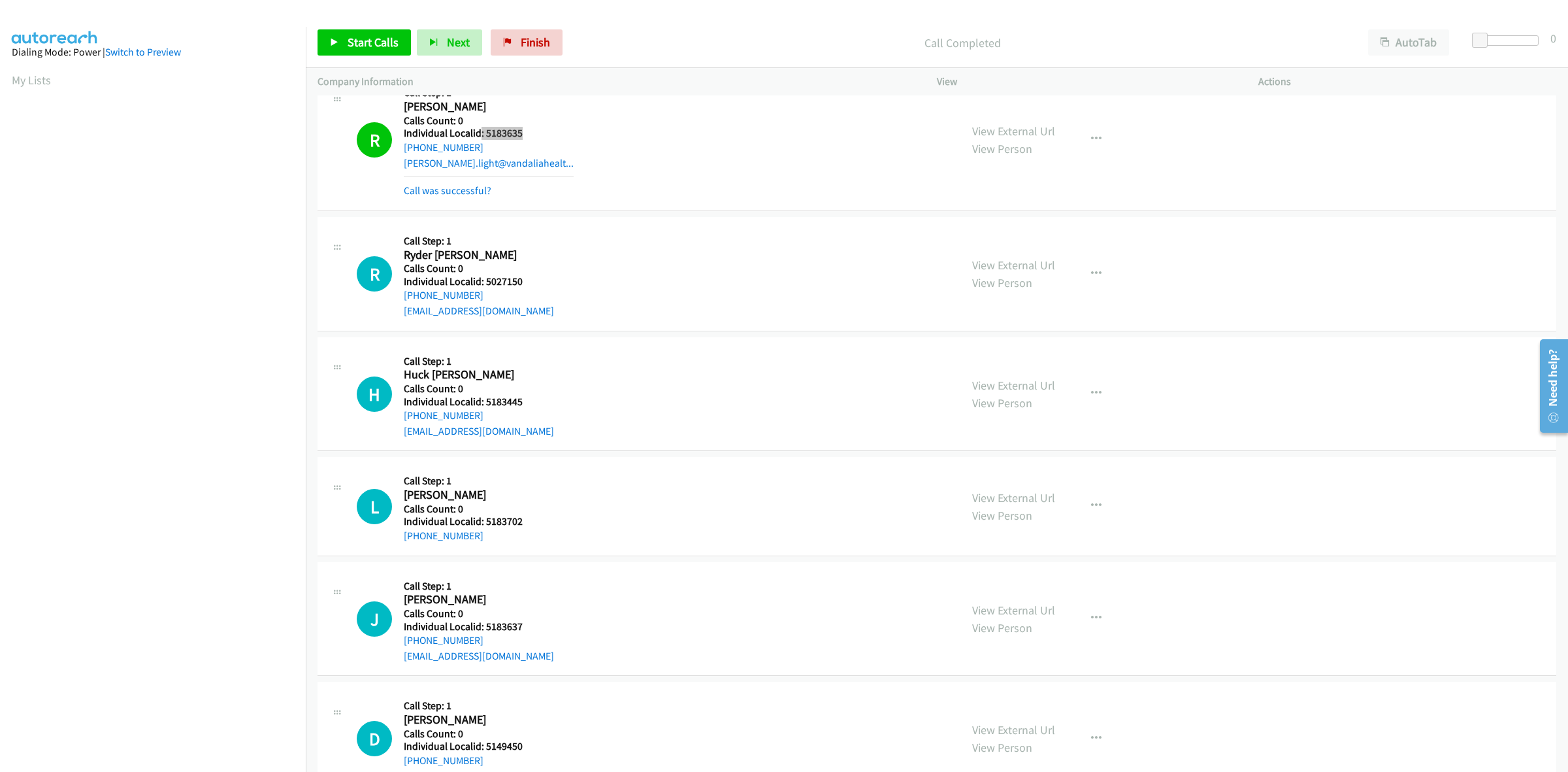
scroll to position [796, 0]
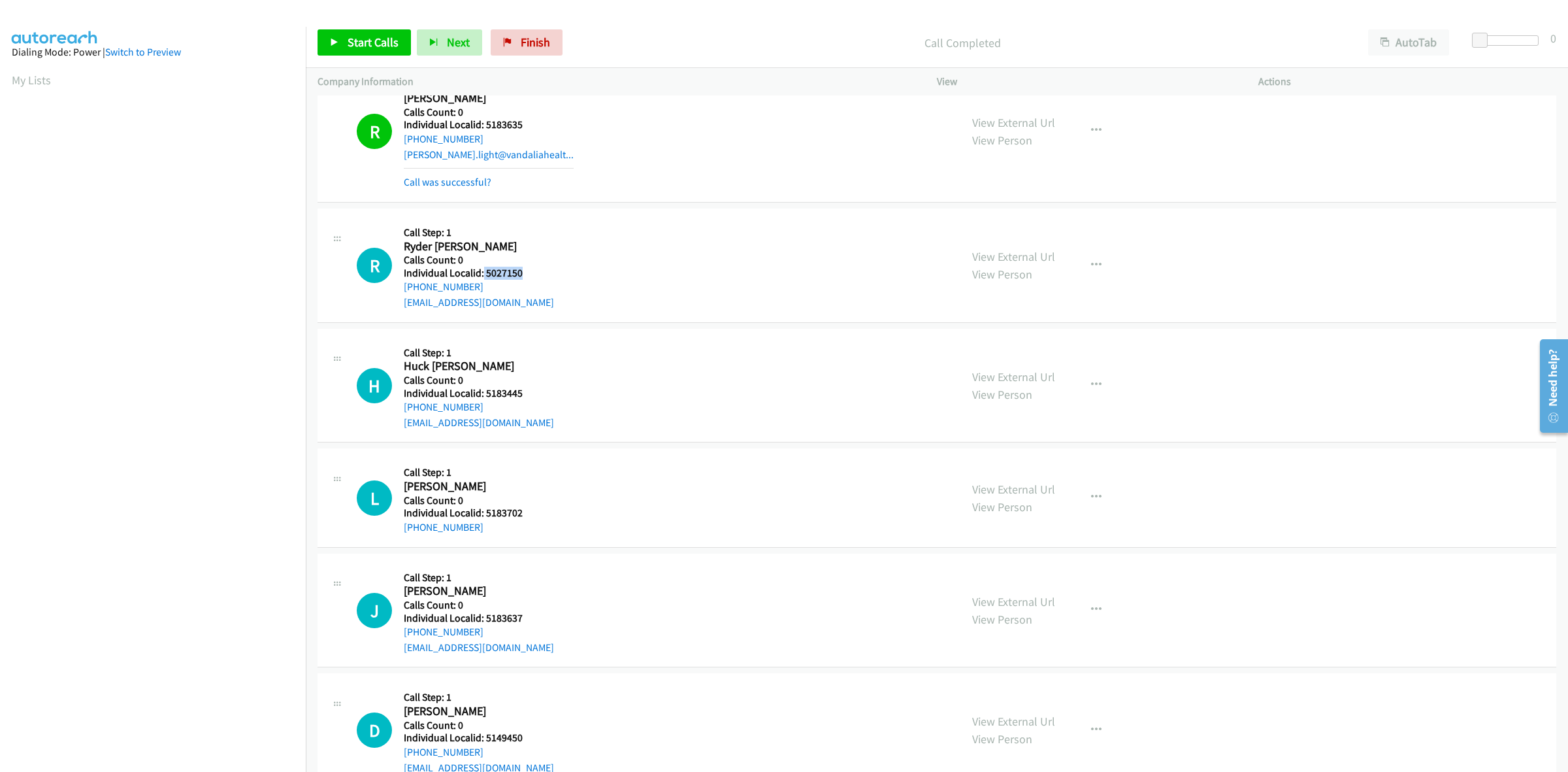
drag, startPoint x: 525, startPoint y: 275, endPoint x: 482, endPoint y: 279, distance: 43.2
click at [482, 279] on h5 "Individual Localid: 5027150" at bounding box center [478, 273] width 150 height 13
drag, startPoint x: 478, startPoint y: 288, endPoint x: 392, endPoint y: 295, distance: 86.3
click at [392, 295] on div "R Callback Scheduled Call Step: 1 Ryder Conti America/New_York Calls Count: 0 I…" at bounding box center [652, 265] width 591 height 91
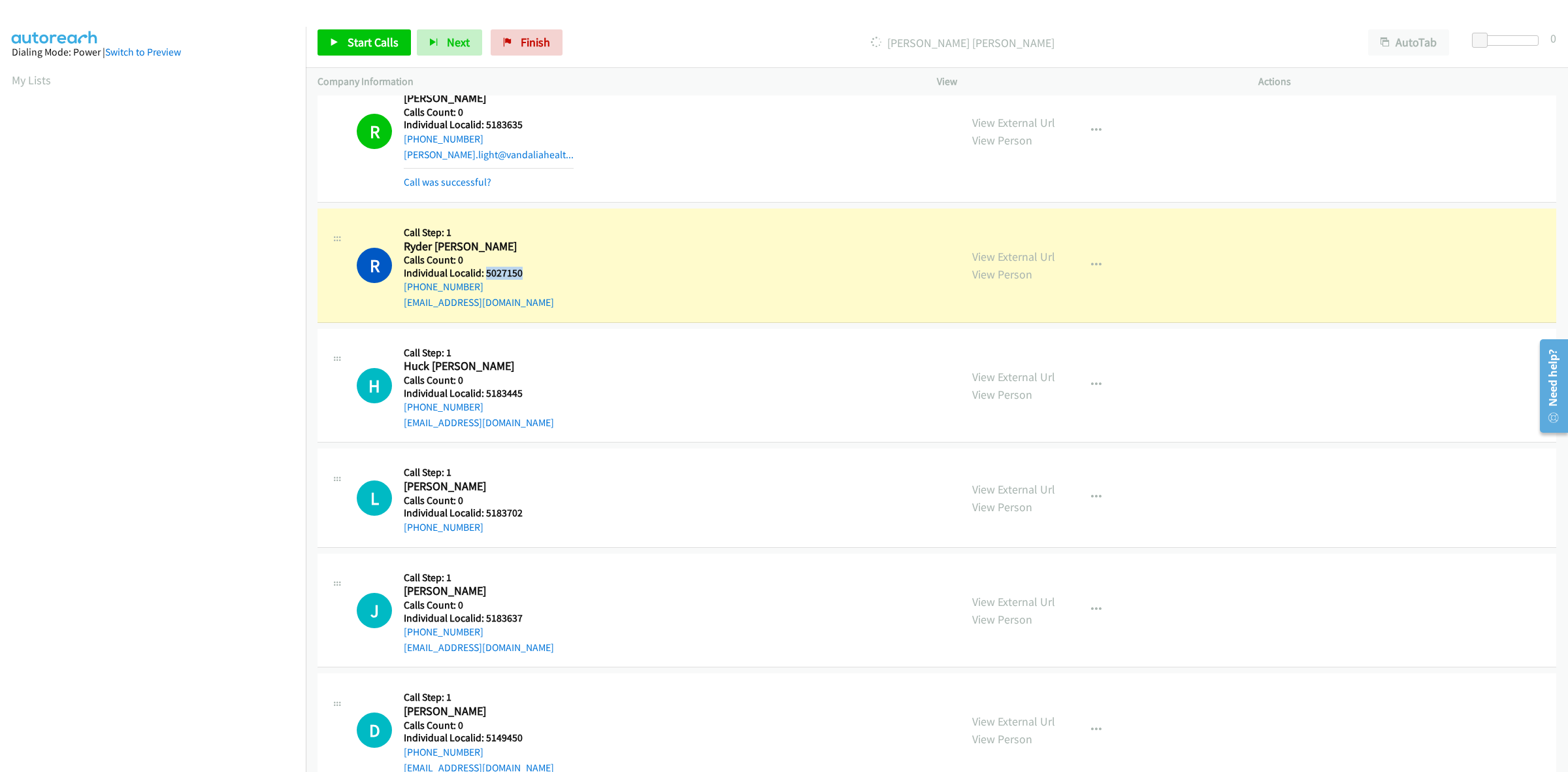
drag, startPoint x: 529, startPoint y: 273, endPoint x: 484, endPoint y: 276, distance: 45.1
click at [484, 276] on h5 "Individual Localid: 5027150" at bounding box center [478, 273] width 150 height 13
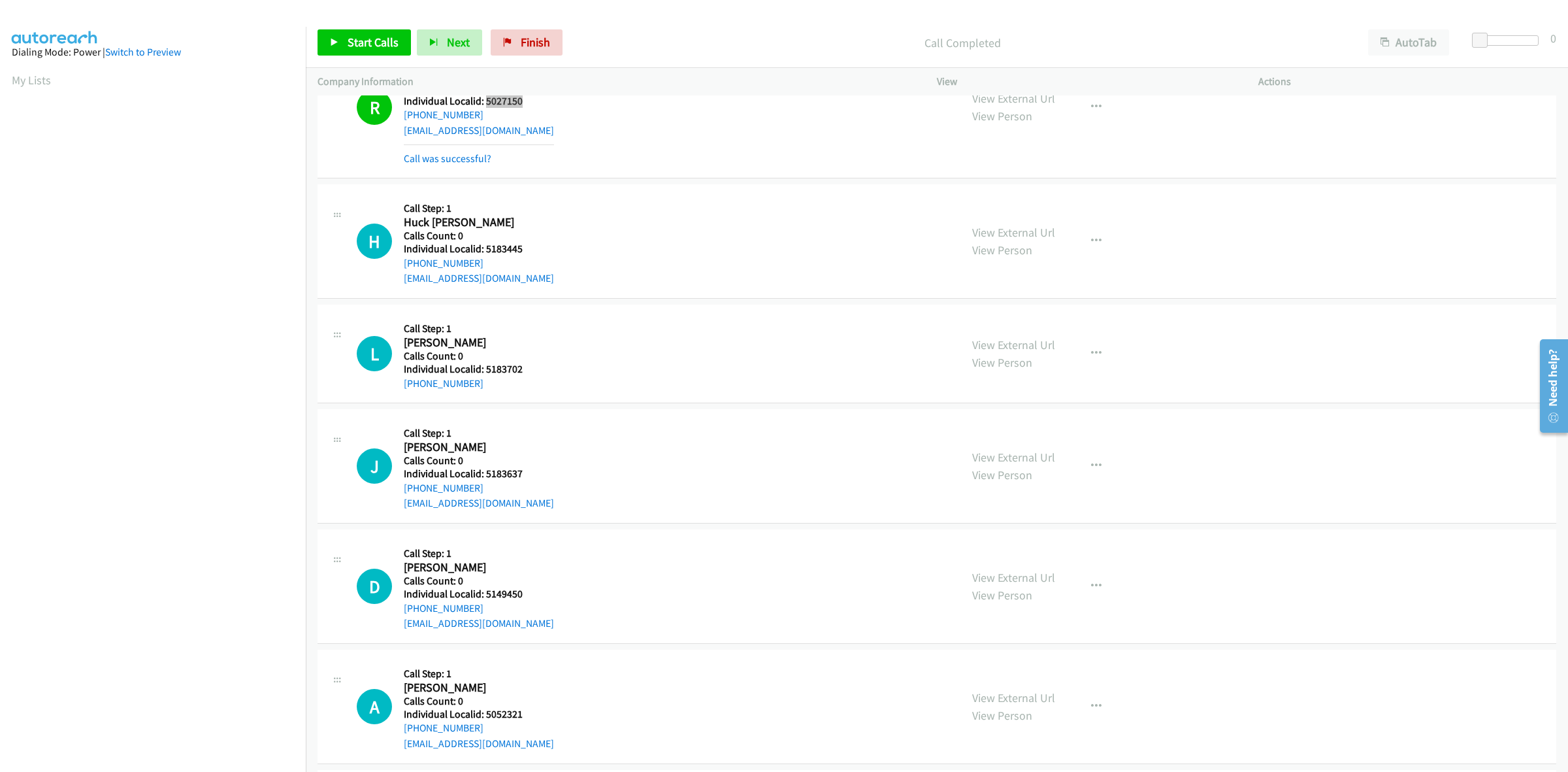
scroll to position [1000, 0]
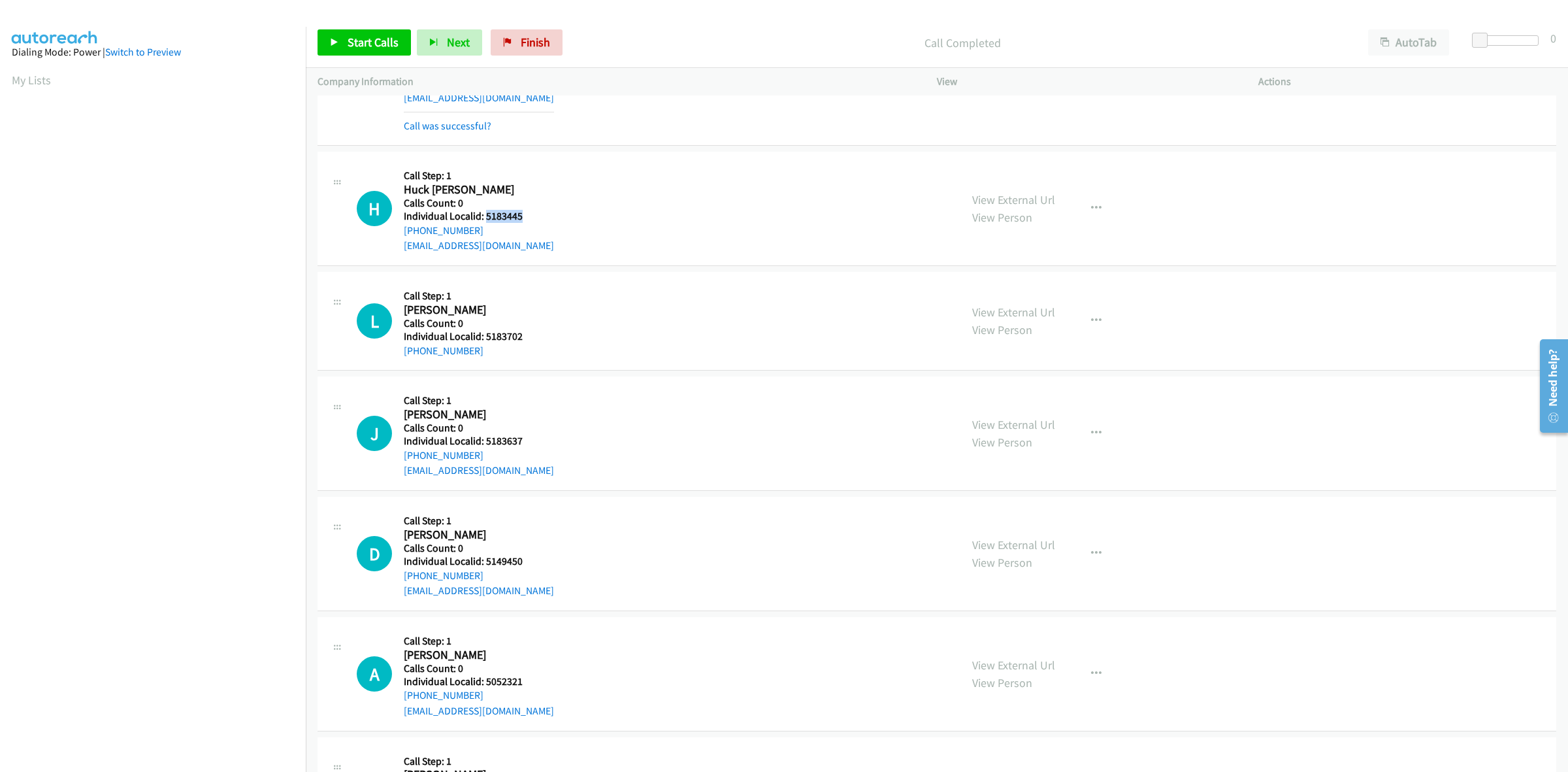
drag, startPoint x: 523, startPoint y: 214, endPoint x: 483, endPoint y: 214, distance: 40.0
click at [483, 214] on h5 "Individual Localid: 5183445" at bounding box center [478, 216] width 150 height 13
click at [511, 176] on h5 "Call Step: 1" at bounding box center [478, 175] width 150 height 13
drag, startPoint x: 472, startPoint y: 227, endPoint x: 398, endPoint y: 233, distance: 74.2
click at [398, 233] on div "H Callback Scheduled Call Step: 1 Huck Arrowood America/New_York Calls Count: 0…" at bounding box center [652, 208] width 591 height 91
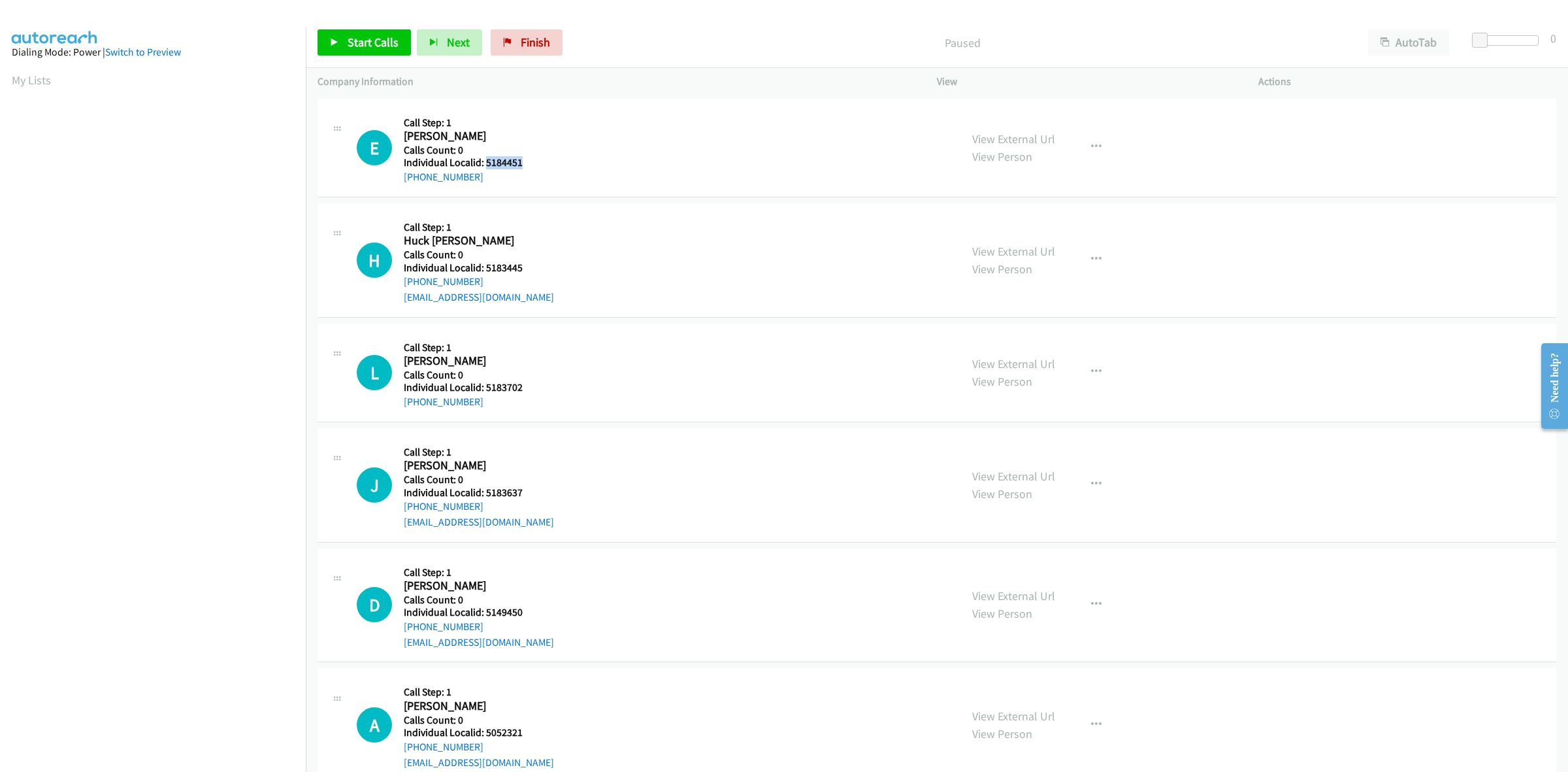
drag, startPoint x: 514, startPoint y: 157, endPoint x: 484, endPoint y: 157, distance: 30.0
click at [484, 157] on h5 "Individual Localid: 5184451" at bounding box center [474, 162] width 142 height 13
copy h5 "5184451"
drag, startPoint x: 523, startPoint y: 162, endPoint x: 482, endPoint y: 162, distance: 41.0
click at [482, 162] on h5 "Individual Localid: 5149474" at bounding box center [474, 162] width 142 height 13
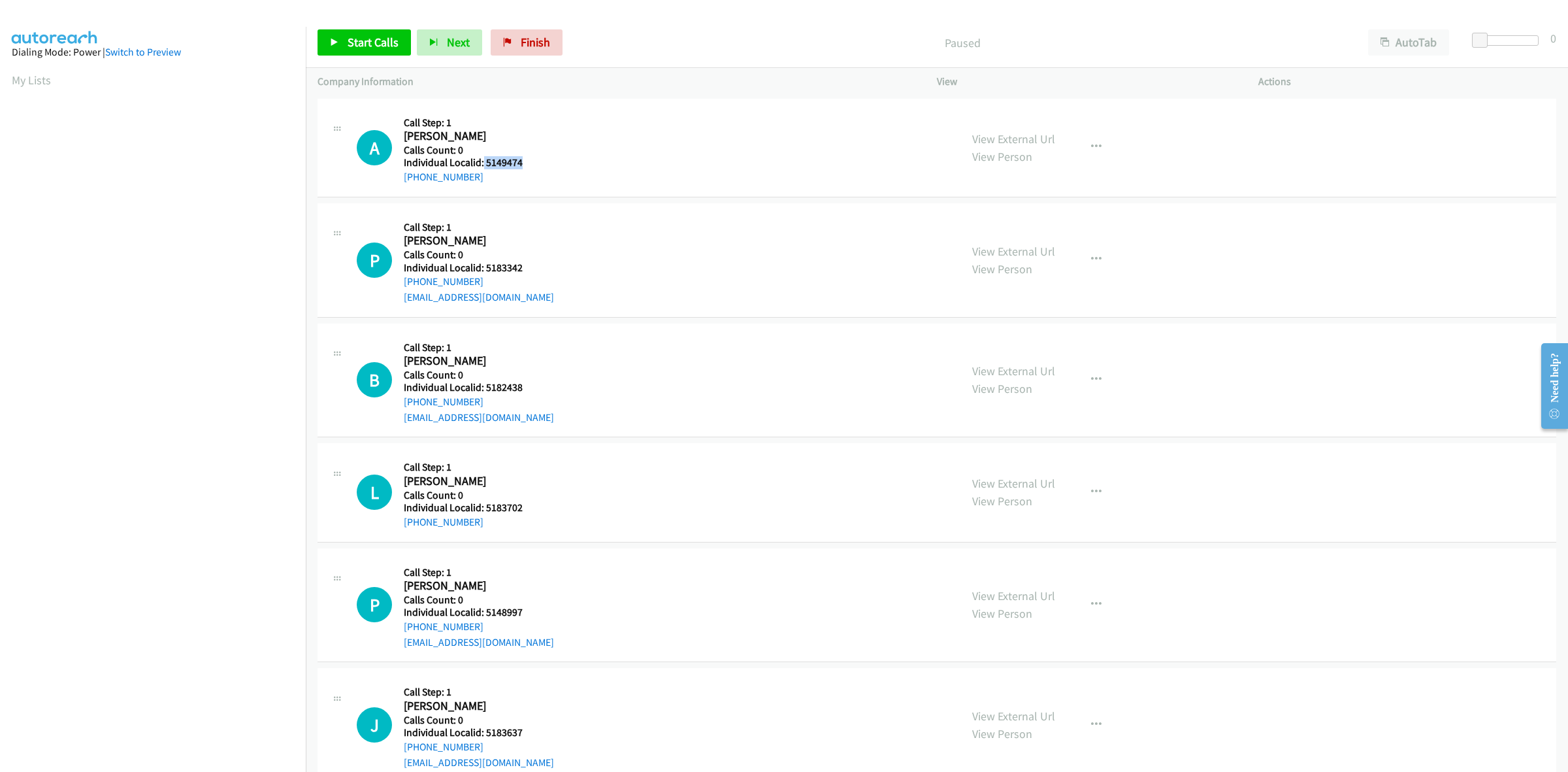
copy h5 "5149474"
click at [582, 154] on div "A Callback Scheduled Call Step: 1 Asher Bronson America/Denver Calls Count: 0 I…" at bounding box center [652, 147] width 591 height 75
drag, startPoint x: 468, startPoint y: 171, endPoint x: 394, endPoint y: 181, distance: 74.7
click at [394, 181] on div "A Callback Scheduled Call Step: 1 Asher Bronson America/Denver Calls Count: 0 I…" at bounding box center [652, 147] width 591 height 75
copy link "+1 801-783-9622"
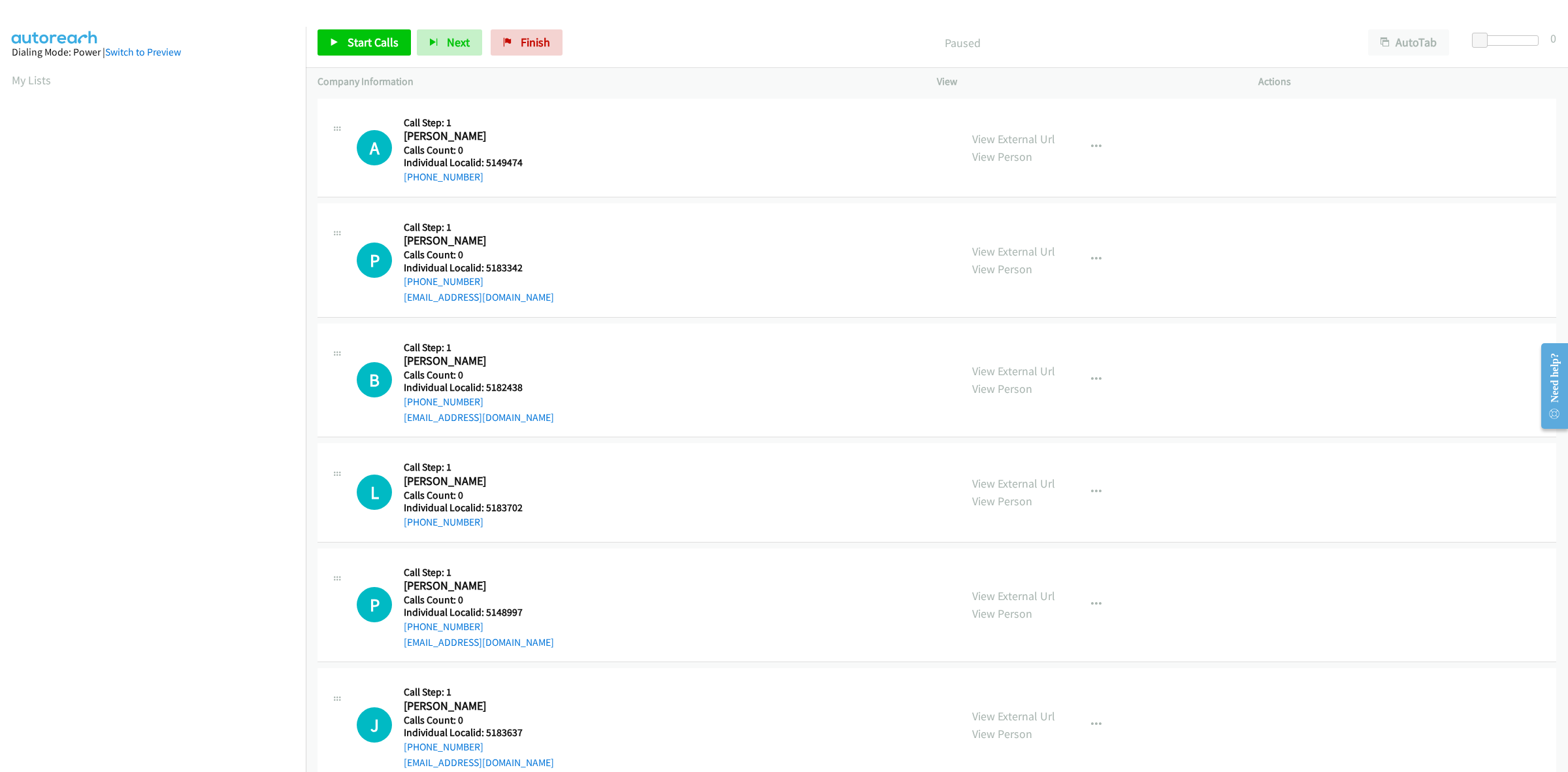
scroll to position [0, 2]
drag, startPoint x: 530, startPoint y: 158, endPoint x: 487, endPoint y: 161, distance: 43.1
click at [487, 161] on h5 "Individual Localid: 5149474" at bounding box center [474, 162] width 142 height 13
copy h5 "5149474"
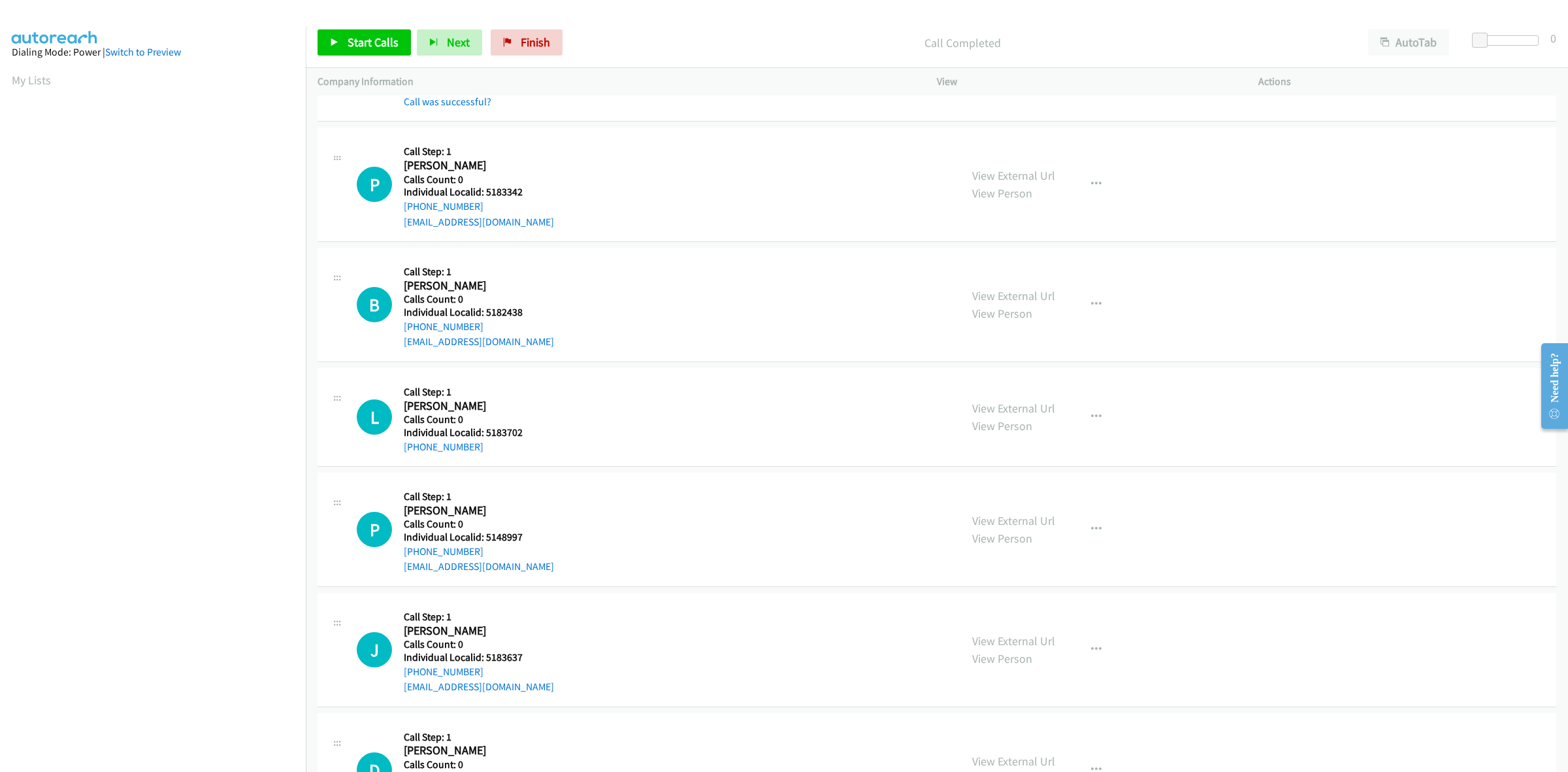
scroll to position [123, 0]
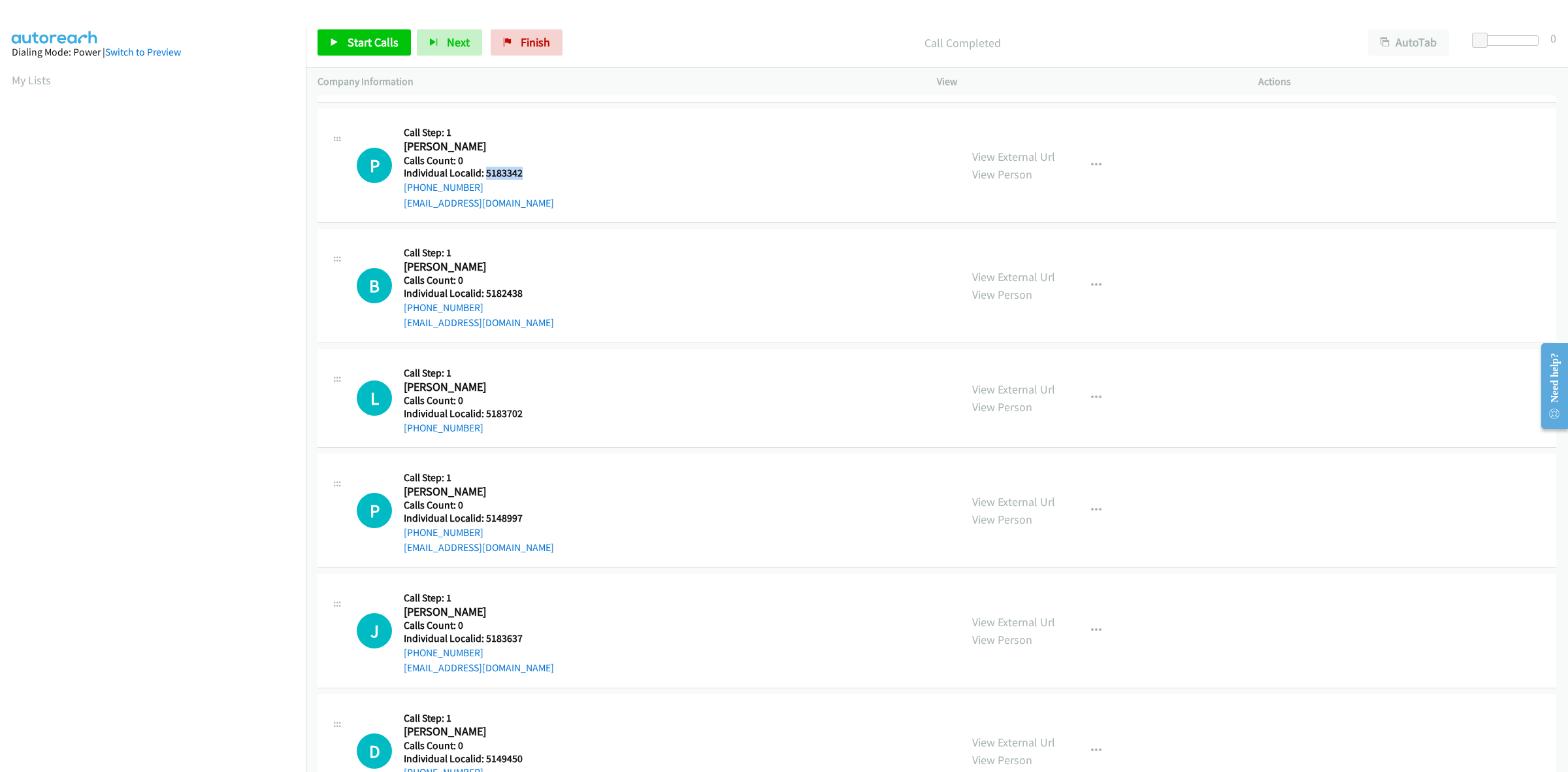
drag, startPoint x: 520, startPoint y: 168, endPoint x: 485, endPoint y: 170, distance: 35.1
click at [485, 170] on h5 "Individual Localid: 5183342" at bounding box center [478, 172] width 150 height 13
copy h5 "5183342"
click at [483, 129] on h5 "Call Step: 1" at bounding box center [478, 132] width 150 height 13
drag, startPoint x: 477, startPoint y: 183, endPoint x: 396, endPoint y: 193, distance: 81.6
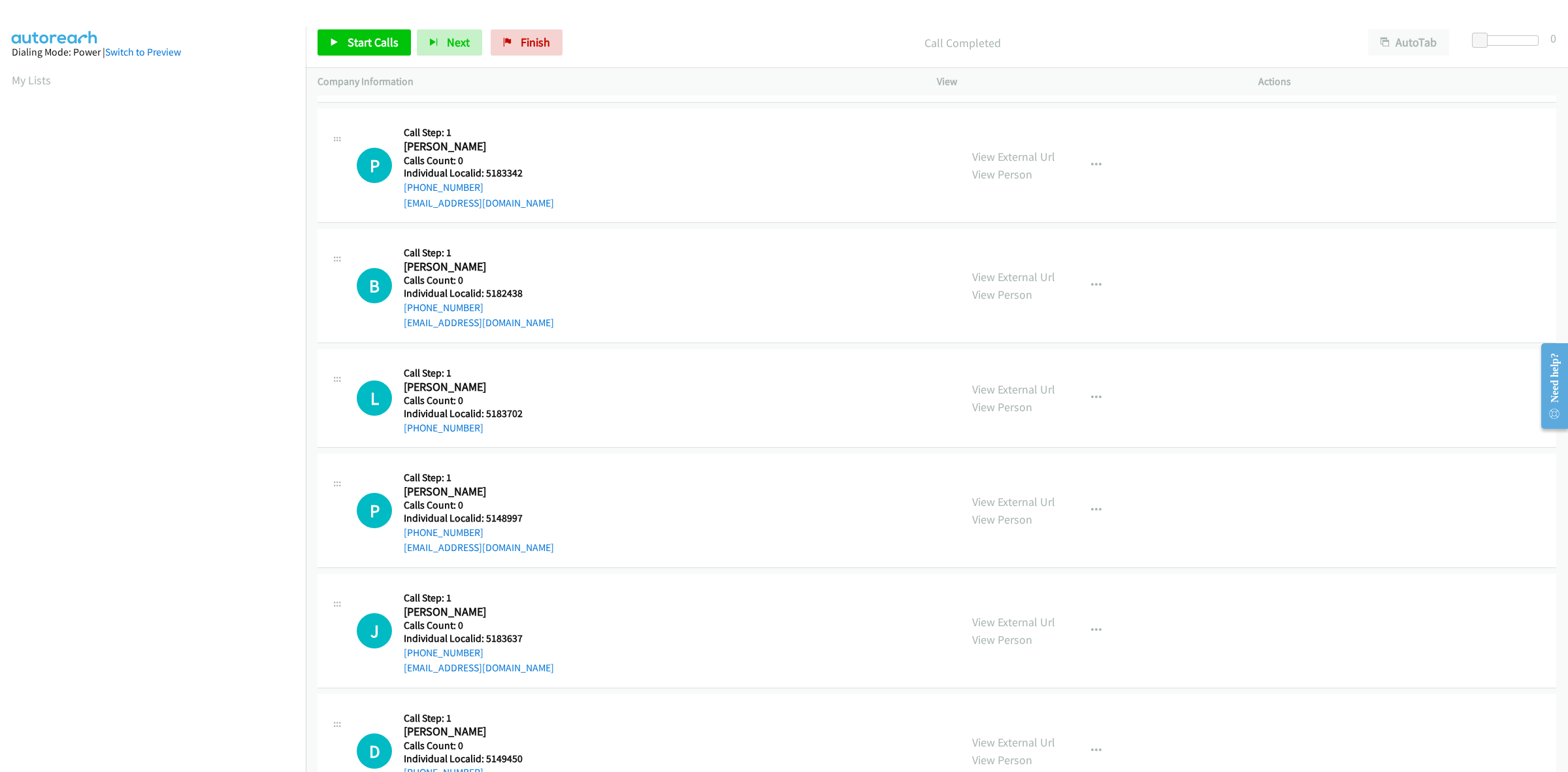
click at [396, 193] on div "P Callback Scheduled Call Step: 1 Paisley Hanson America/Denver Calls Count: 0 …" at bounding box center [652, 165] width 591 height 91
copy link "+1 915-235-5987"
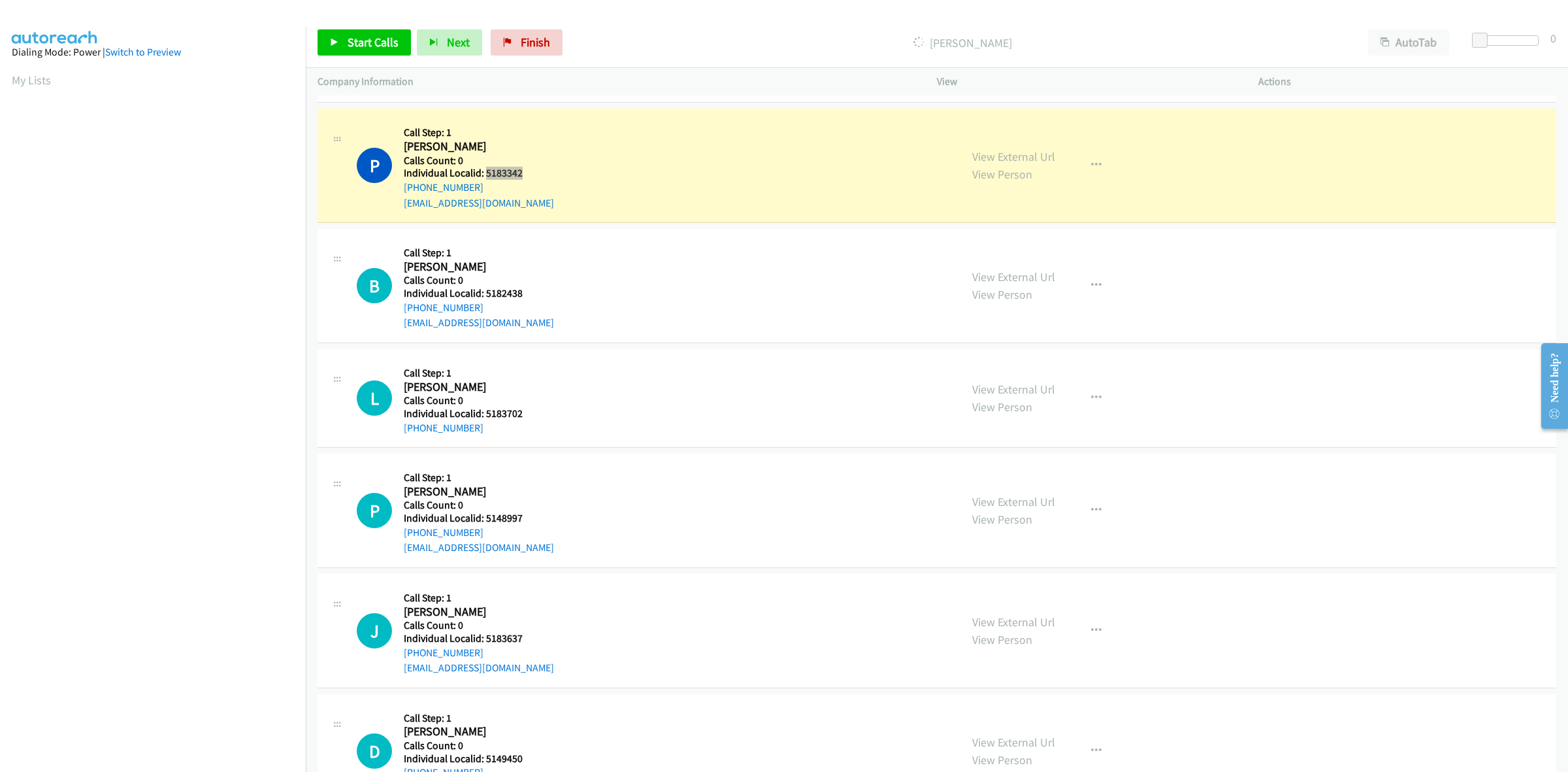
drag, startPoint x: 529, startPoint y: 176, endPoint x: 484, endPoint y: 170, distance: 45.4
click at [484, 170] on h5 "Individual Localid: 5183342" at bounding box center [478, 172] width 150 height 13
copy h5 "5183342"
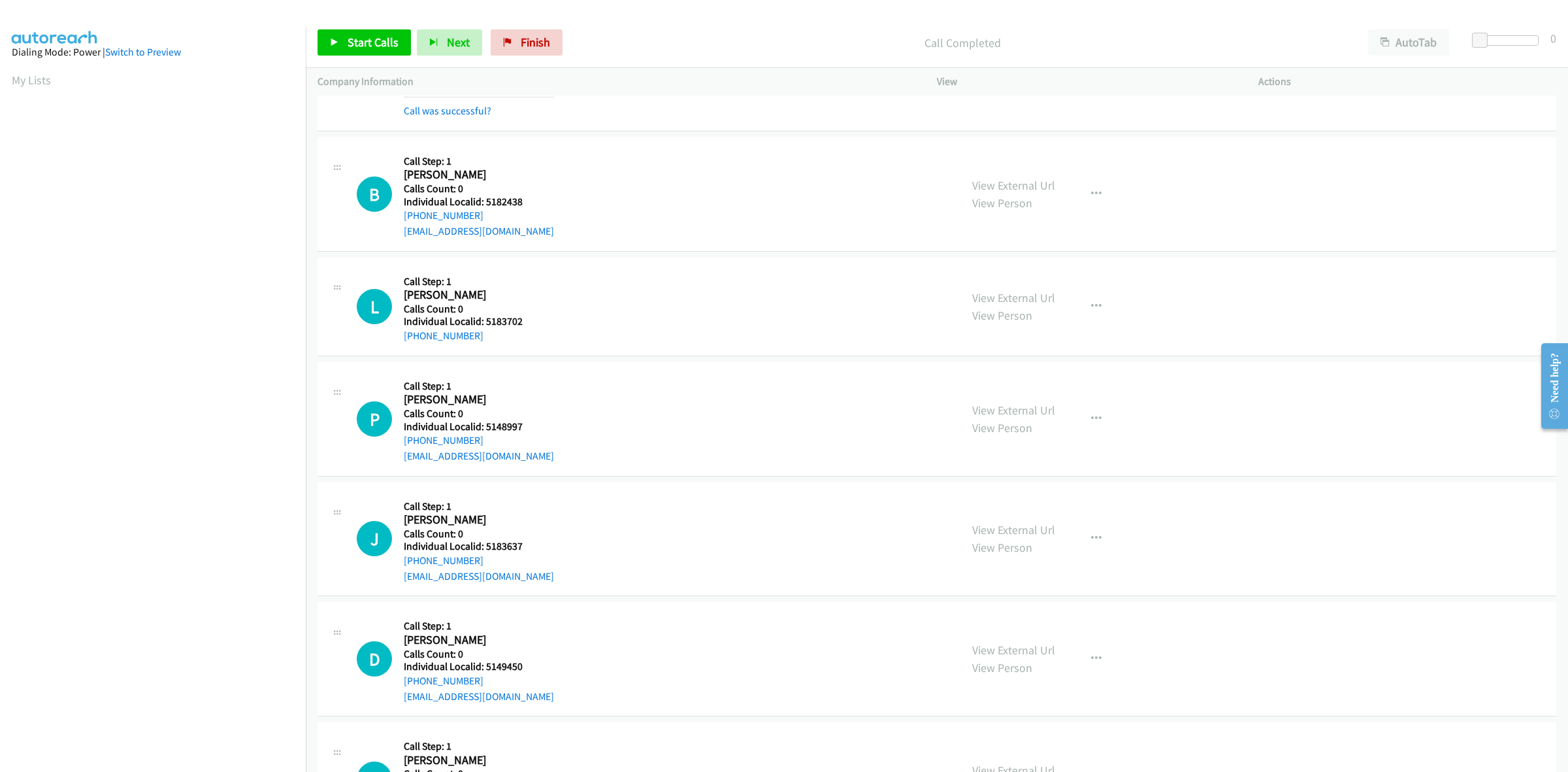
scroll to position [306, 0]
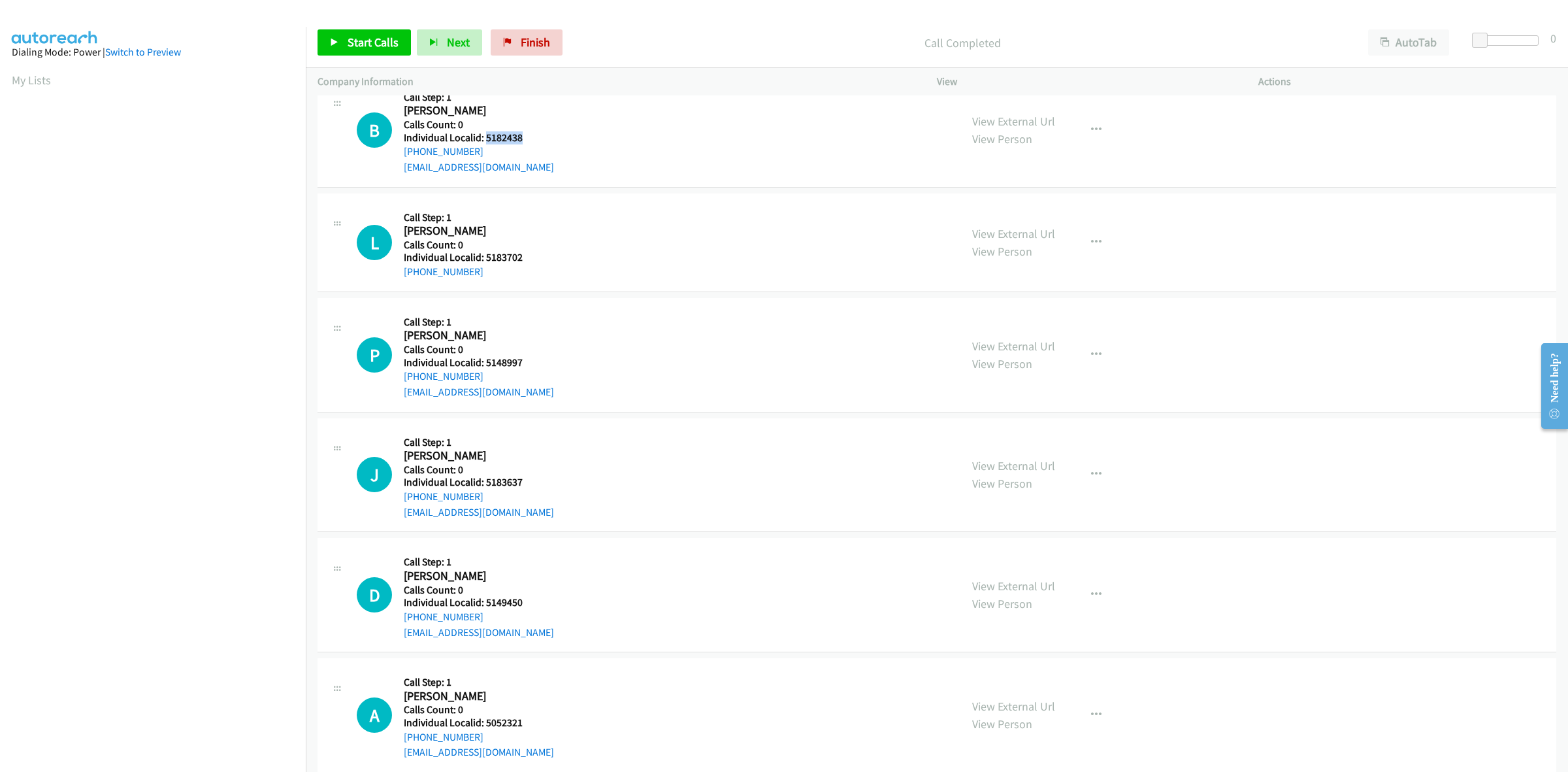
drag, startPoint x: 520, startPoint y: 135, endPoint x: 485, endPoint y: 135, distance: 35.0
click at [485, 135] on h5 "Individual Localid: 5182438" at bounding box center [478, 137] width 150 height 13
copy h5 "5182438"
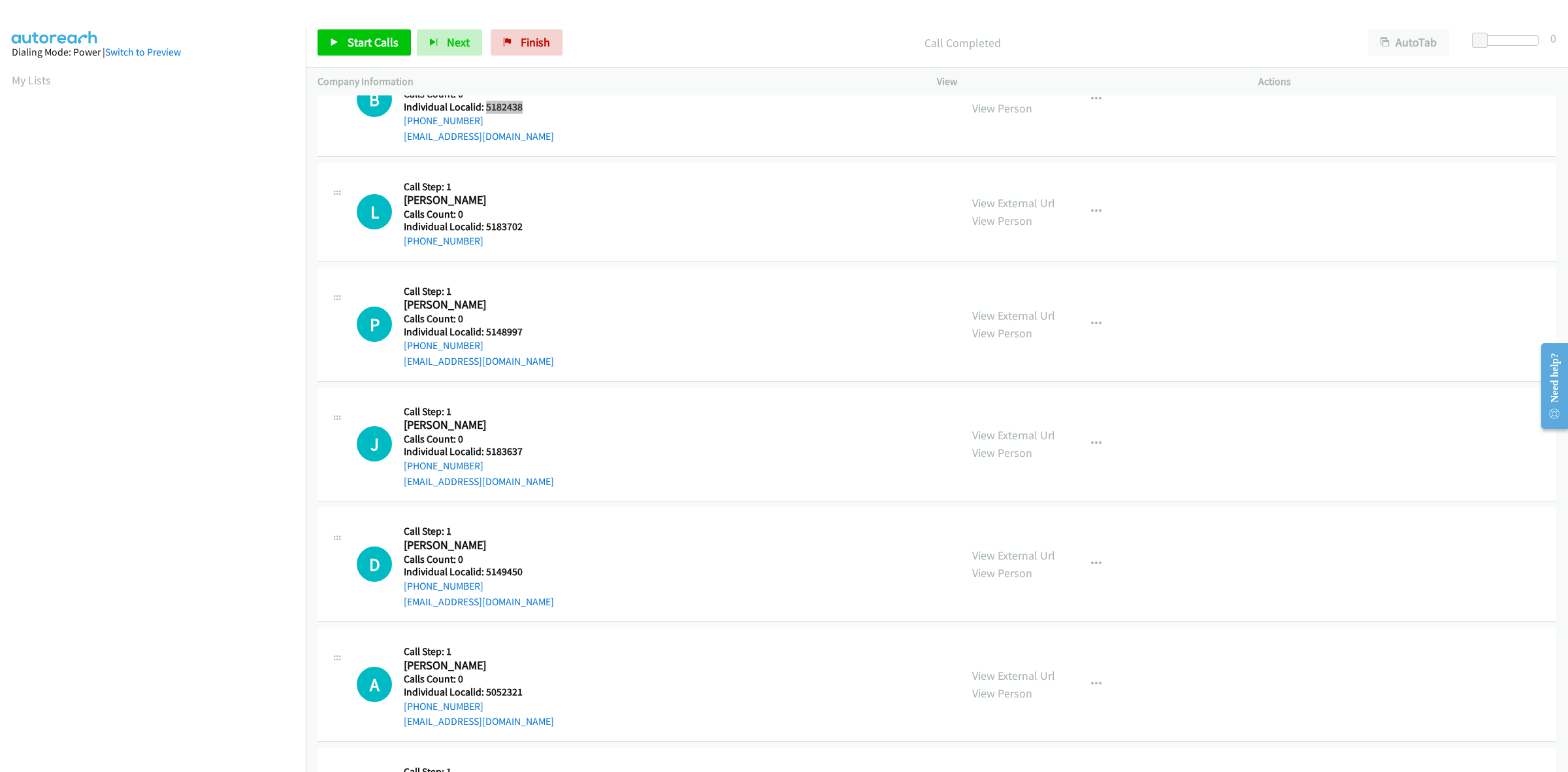
scroll to position [368, 0]
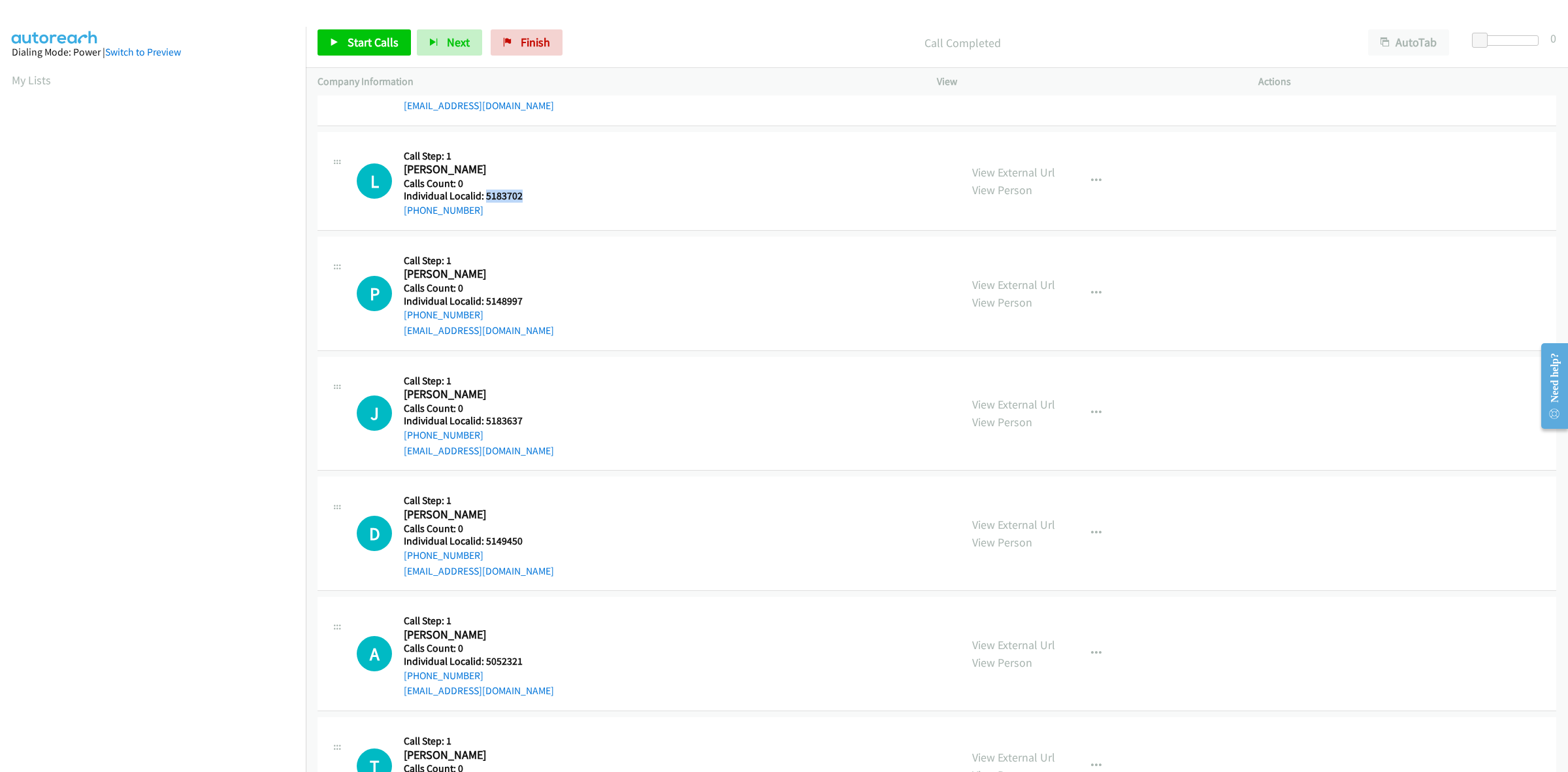
drag, startPoint x: 531, startPoint y: 201, endPoint x: 484, endPoint y: 196, distance: 47.3
click at [484, 196] on h5 "Individual Localid: 5183702" at bounding box center [474, 195] width 142 height 13
copy h5 "5183702"
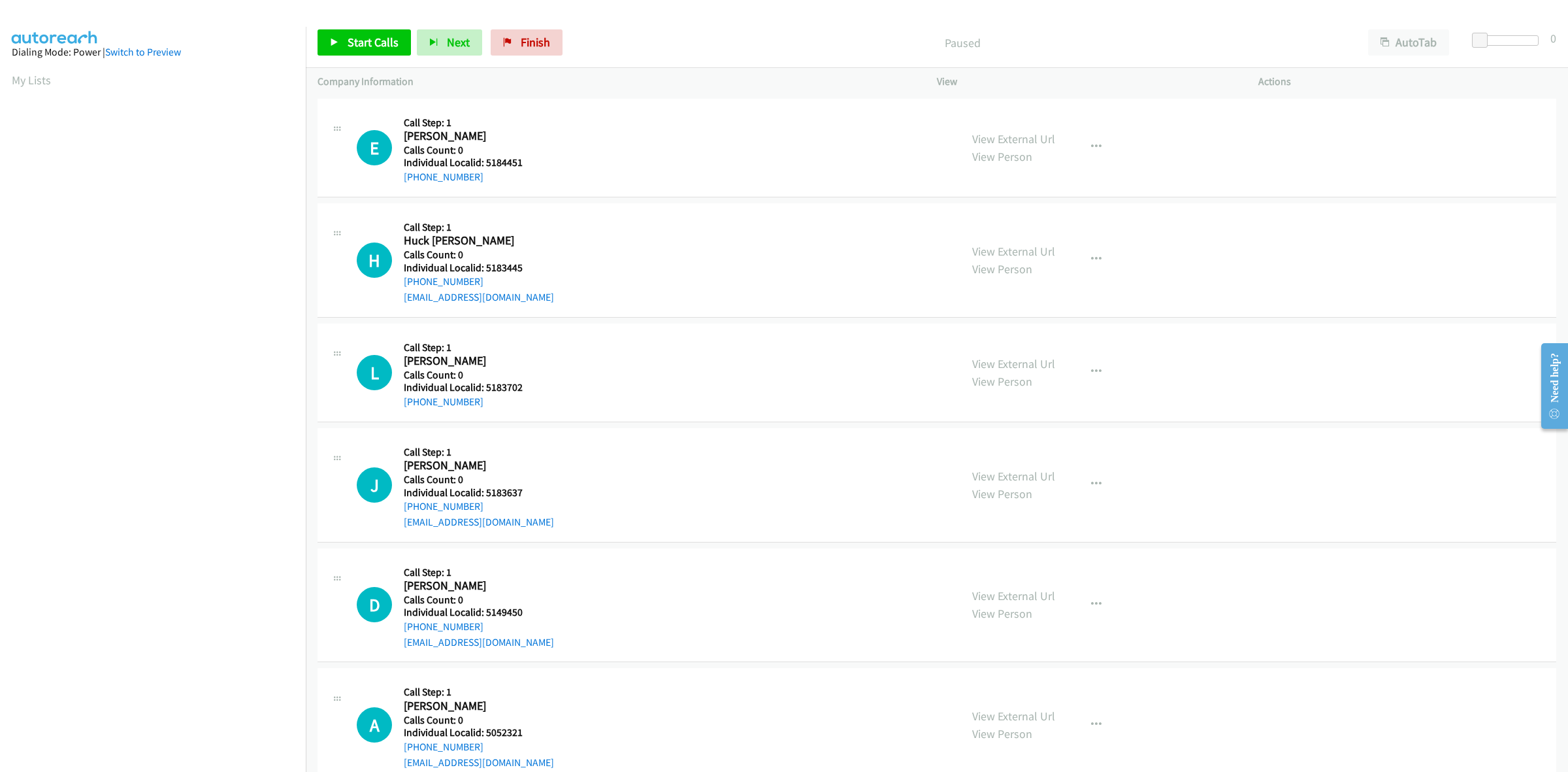
click at [580, 112] on div "E Callback Scheduled Call Step: 1 [PERSON_NAME] America/Los_Angeles Calls Count…" at bounding box center [652, 147] width 591 height 75
drag, startPoint x: 525, startPoint y: 163, endPoint x: 485, endPoint y: 163, distance: 40.0
click at [485, 163] on h5 "Individual Localid: 5184451" at bounding box center [474, 162] width 142 height 13
copy h5 "5184451"
drag, startPoint x: 531, startPoint y: 263, endPoint x: 485, endPoint y: 269, distance: 46.4
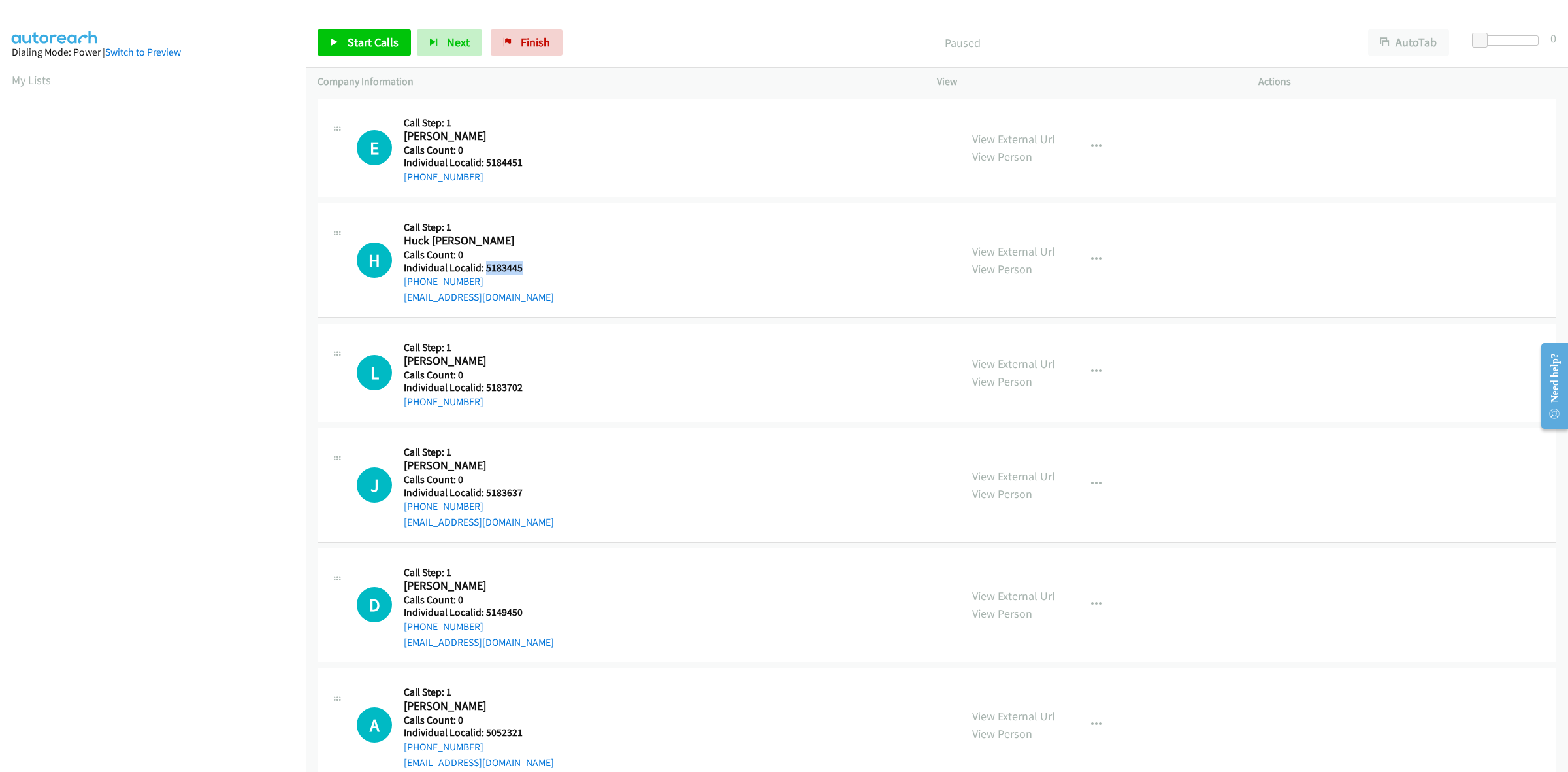
click at [485, 269] on h5 "Individual Localid: 5183445" at bounding box center [478, 267] width 150 height 13
copy h5 "5183445"
drag, startPoint x: 485, startPoint y: 277, endPoint x: 395, endPoint y: 289, distance: 90.8
click at [395, 289] on div "H Callback Scheduled Call Step: 1 Huck [PERSON_NAME] America/New_York Calls Cou…" at bounding box center [652, 260] width 591 height 91
copy link "[PHONE_NUMBER]"
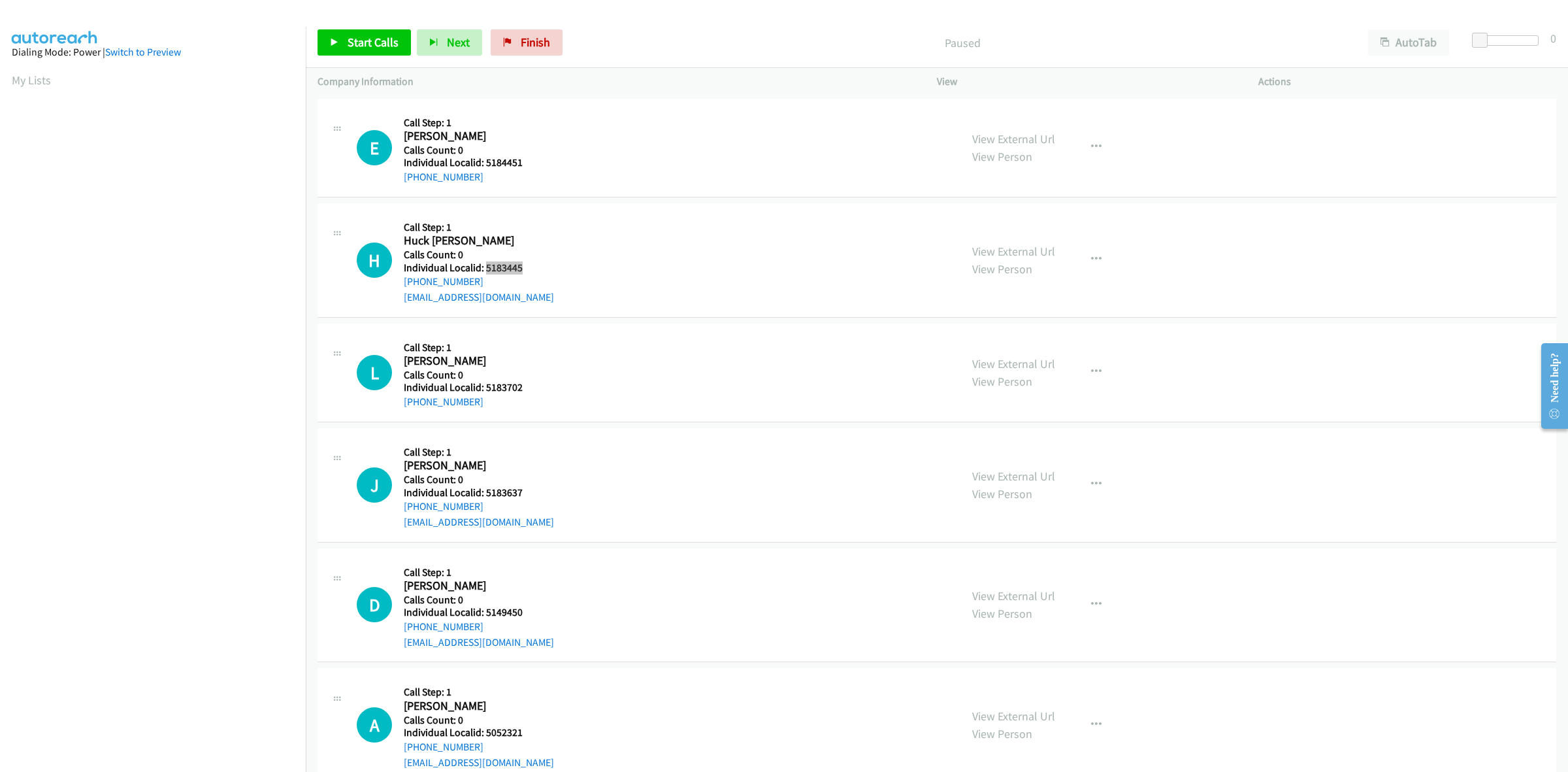
scroll to position [0, 2]
drag, startPoint x: 525, startPoint y: 271, endPoint x: 487, endPoint y: 271, distance: 38.0
click at [487, 271] on h5 "Individual Localid: 5183445" at bounding box center [478, 267] width 150 height 13
copy h5 "5183445"
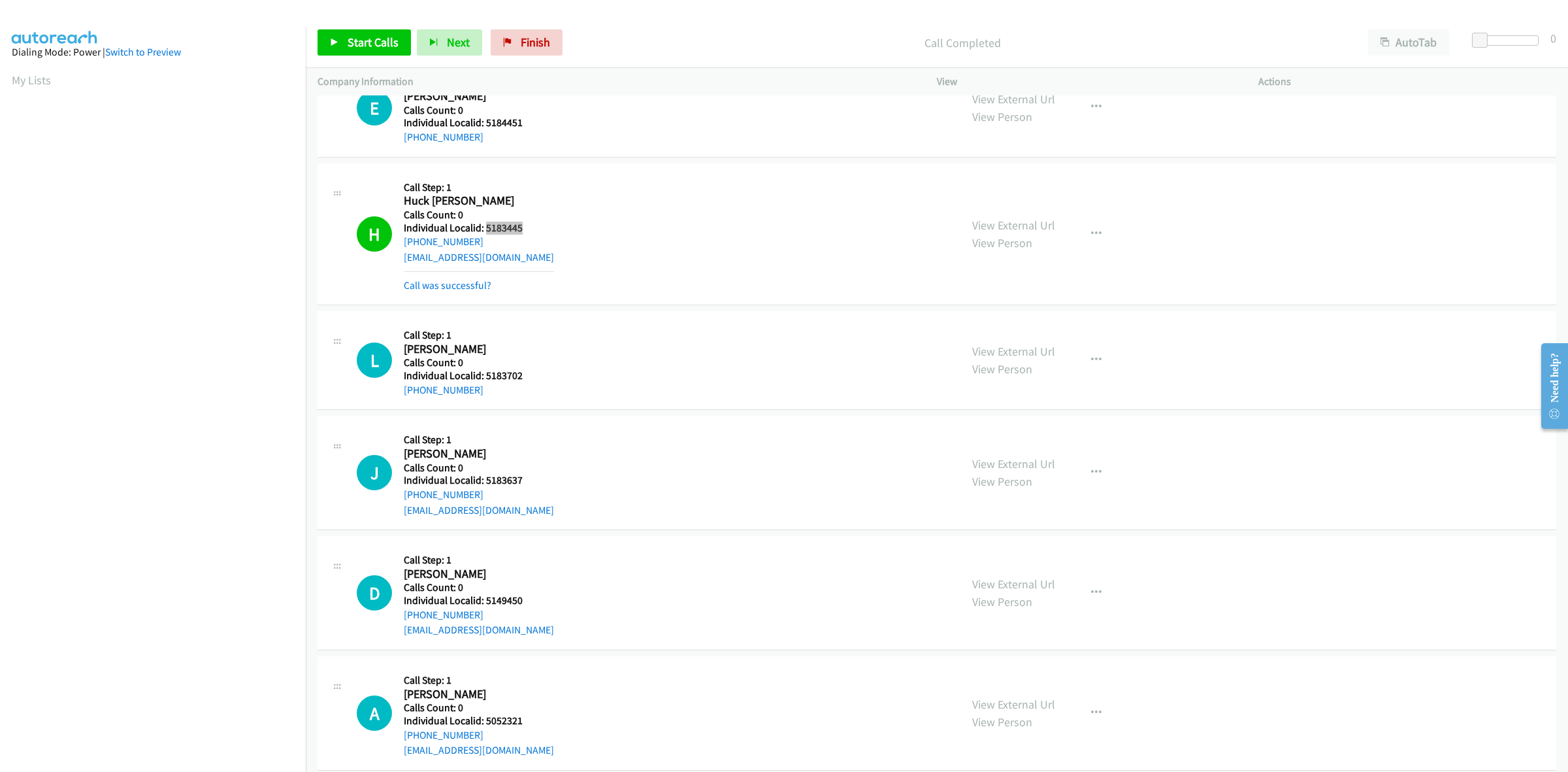
scroll to position [163, 0]
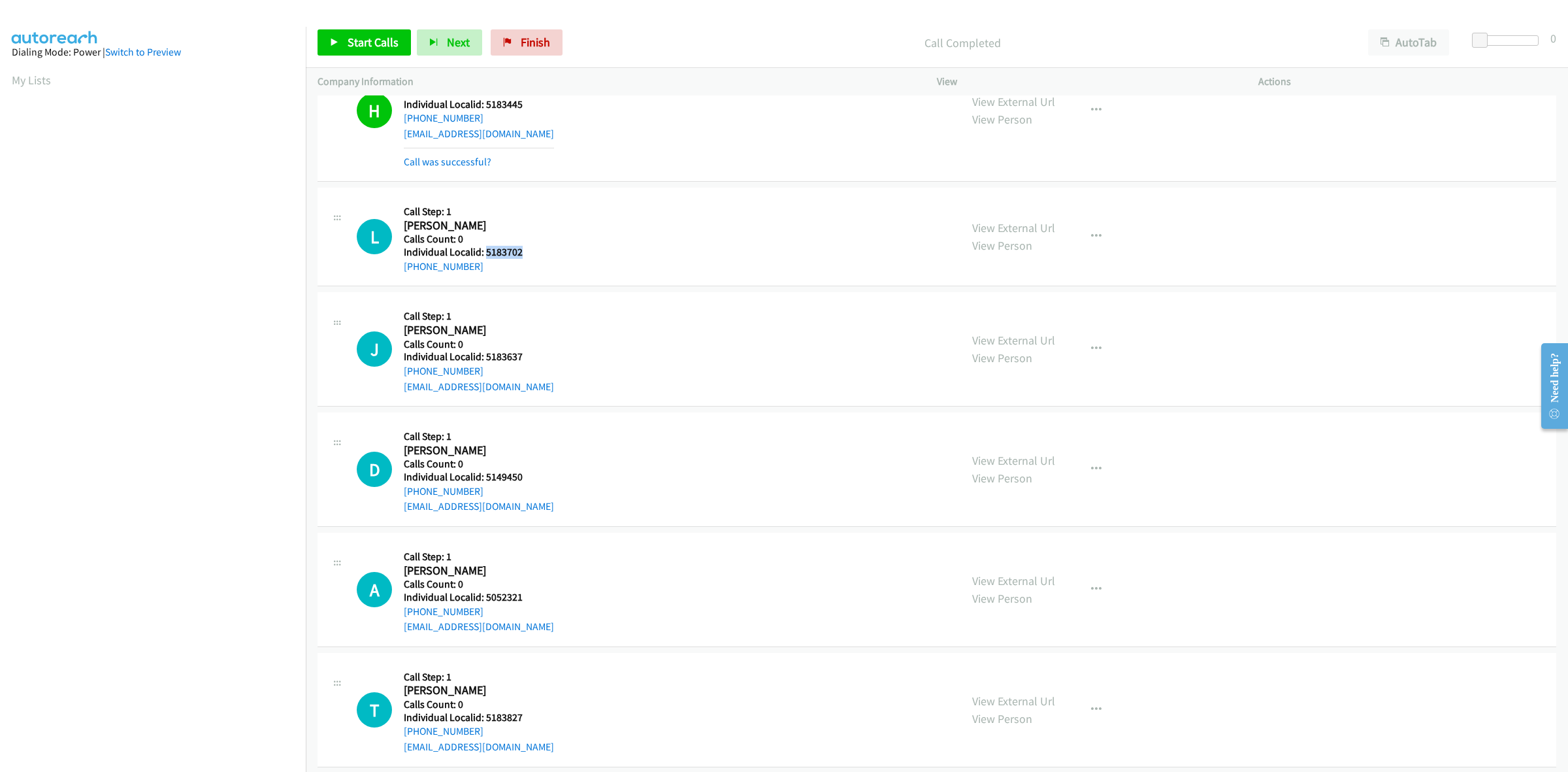
drag, startPoint x: 520, startPoint y: 252, endPoint x: 487, endPoint y: 256, distance: 33.2
click at [487, 256] on h5 "Individual Localid: 5183702" at bounding box center [474, 252] width 142 height 13
copy h5 "5183702"
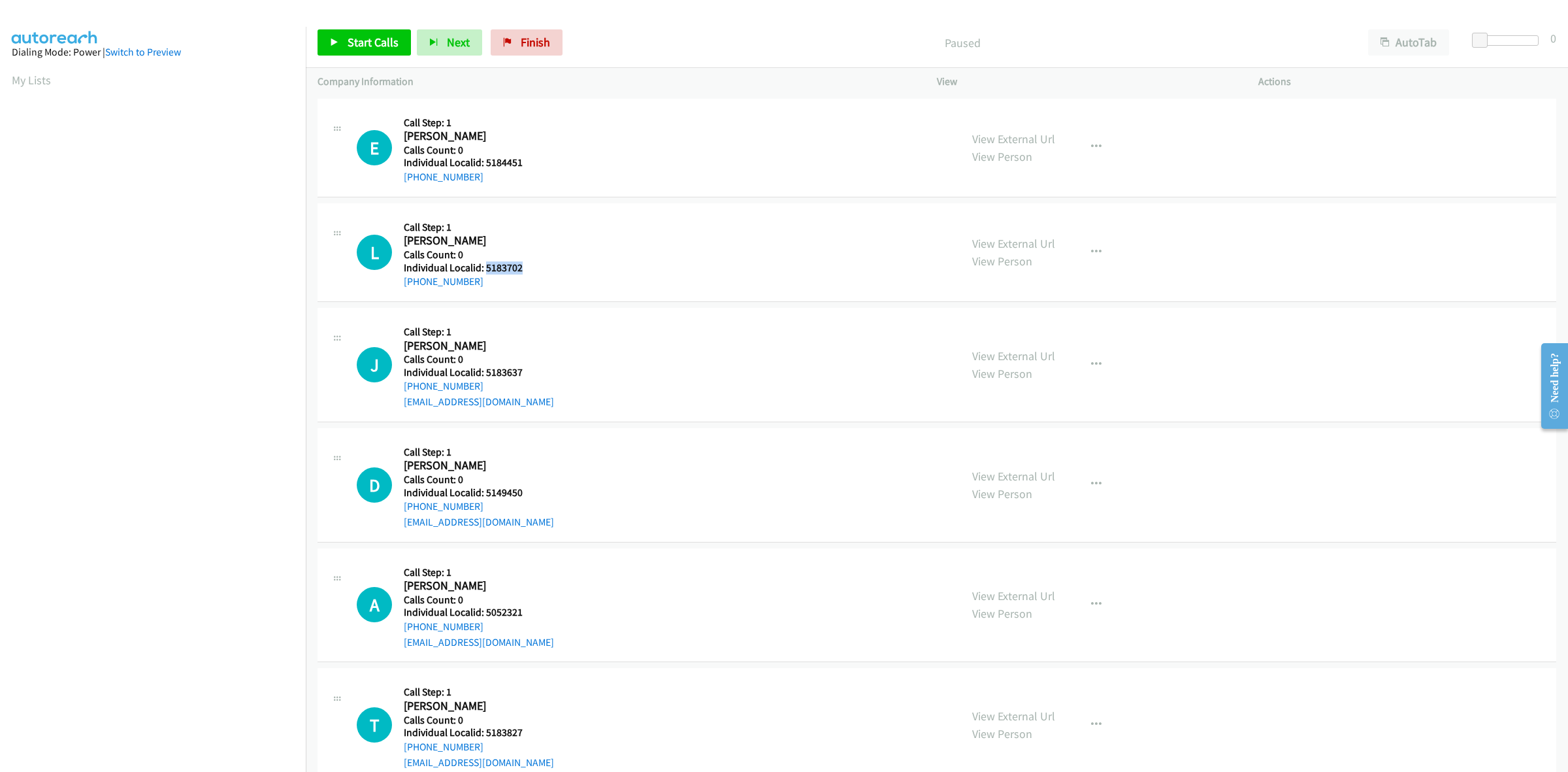
drag, startPoint x: 534, startPoint y: 268, endPoint x: 485, endPoint y: 269, distance: 49.0
click at [484, 271] on h5 "Individual Localid: 5183702" at bounding box center [474, 267] width 142 height 13
copy h5 "5183702"
drag, startPoint x: 477, startPoint y: 283, endPoint x: 398, endPoint y: 285, distance: 79.0
click at [398, 285] on div "L Callback Scheduled Call Step: 1 [PERSON_NAME] America/[GEOGRAPHIC_DATA] Calls…" at bounding box center [652, 252] width 591 height 75
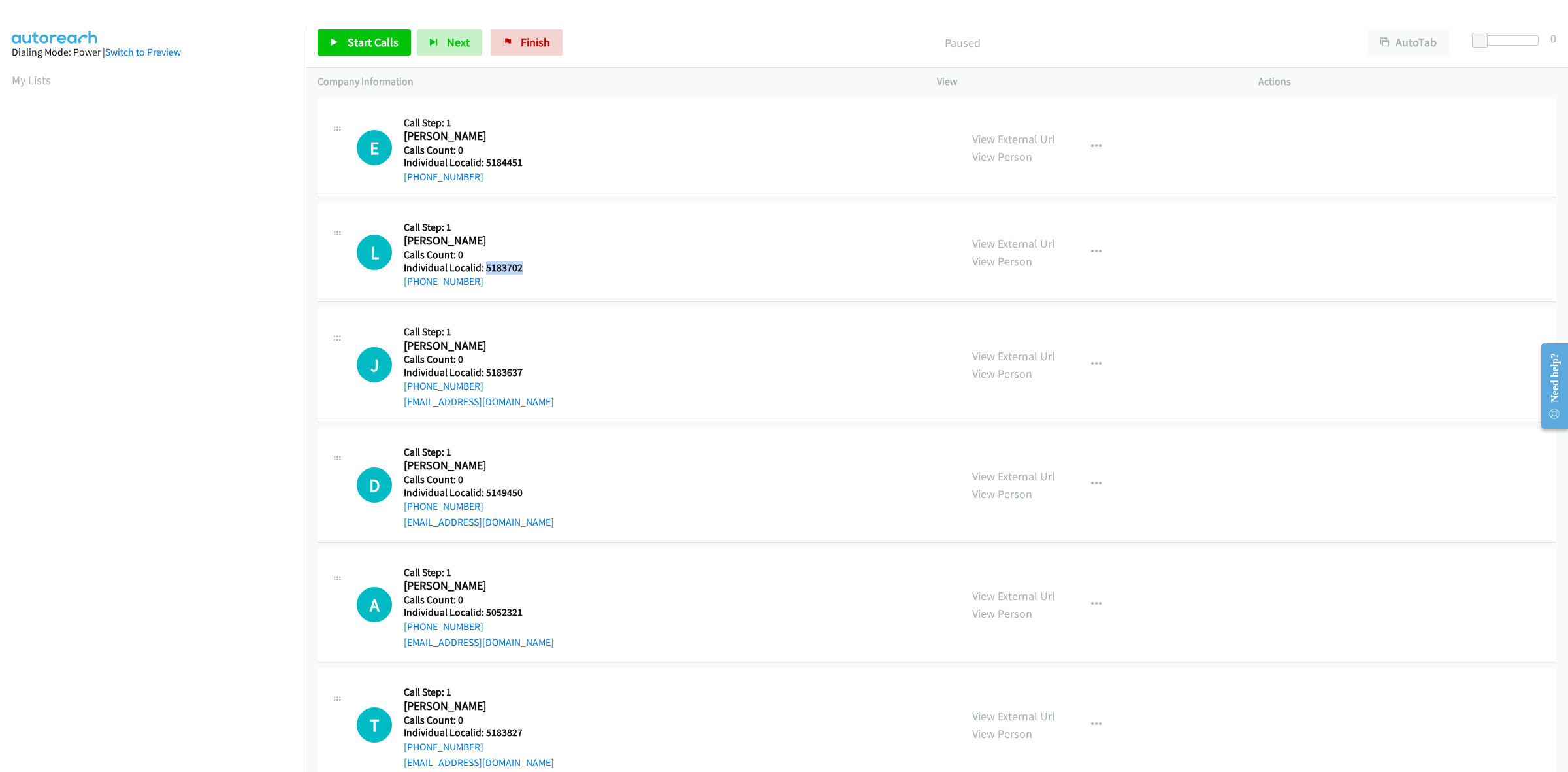
copy link "[PHONE_NUMBER]"
drag, startPoint x: 524, startPoint y: 267, endPoint x: 487, endPoint y: 270, distance: 37.1
click at [487, 270] on h5 "Individual Localid: 5183702" at bounding box center [474, 267] width 142 height 13
copy h5 "5183702"
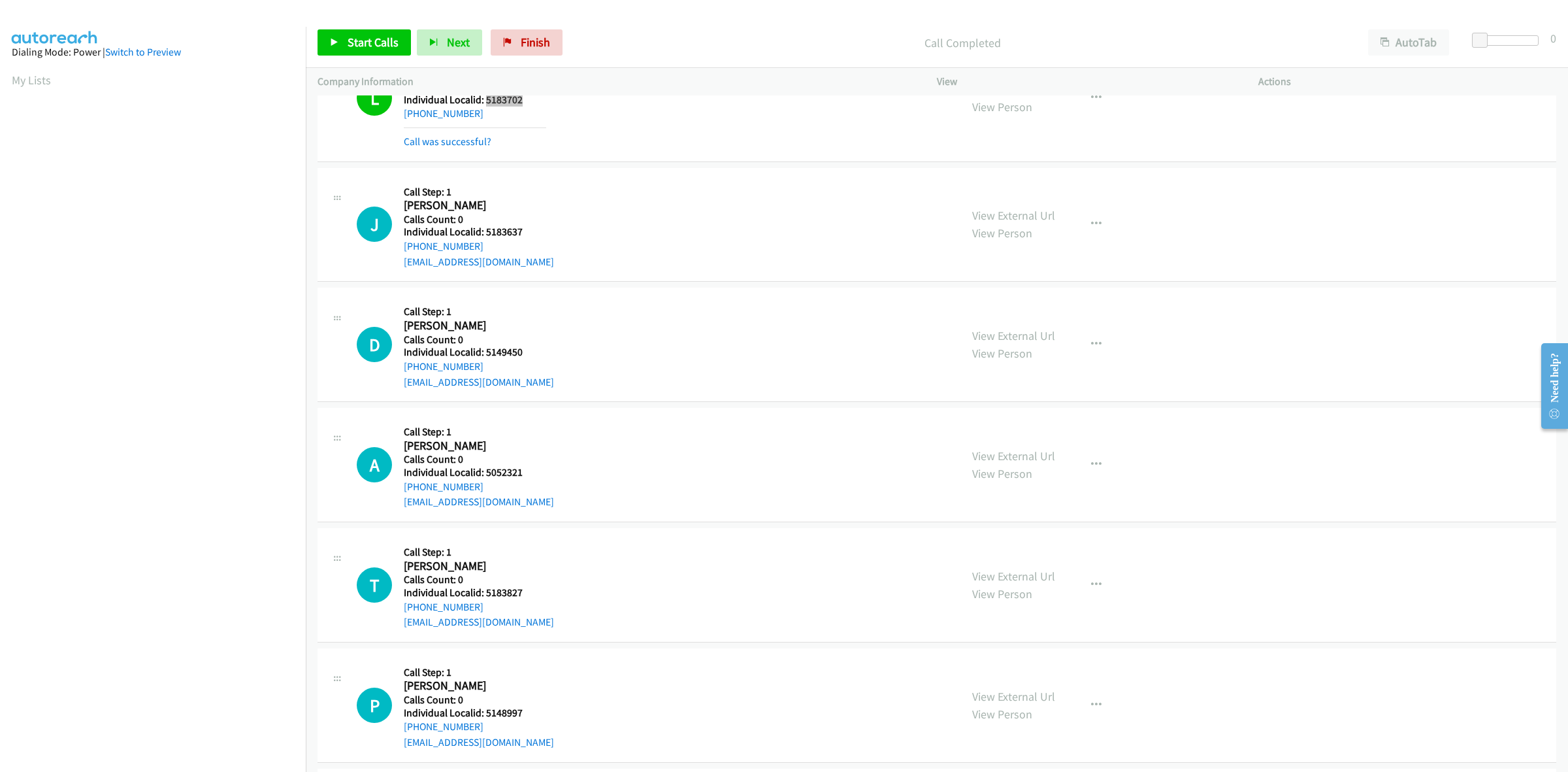
scroll to position [183, 0]
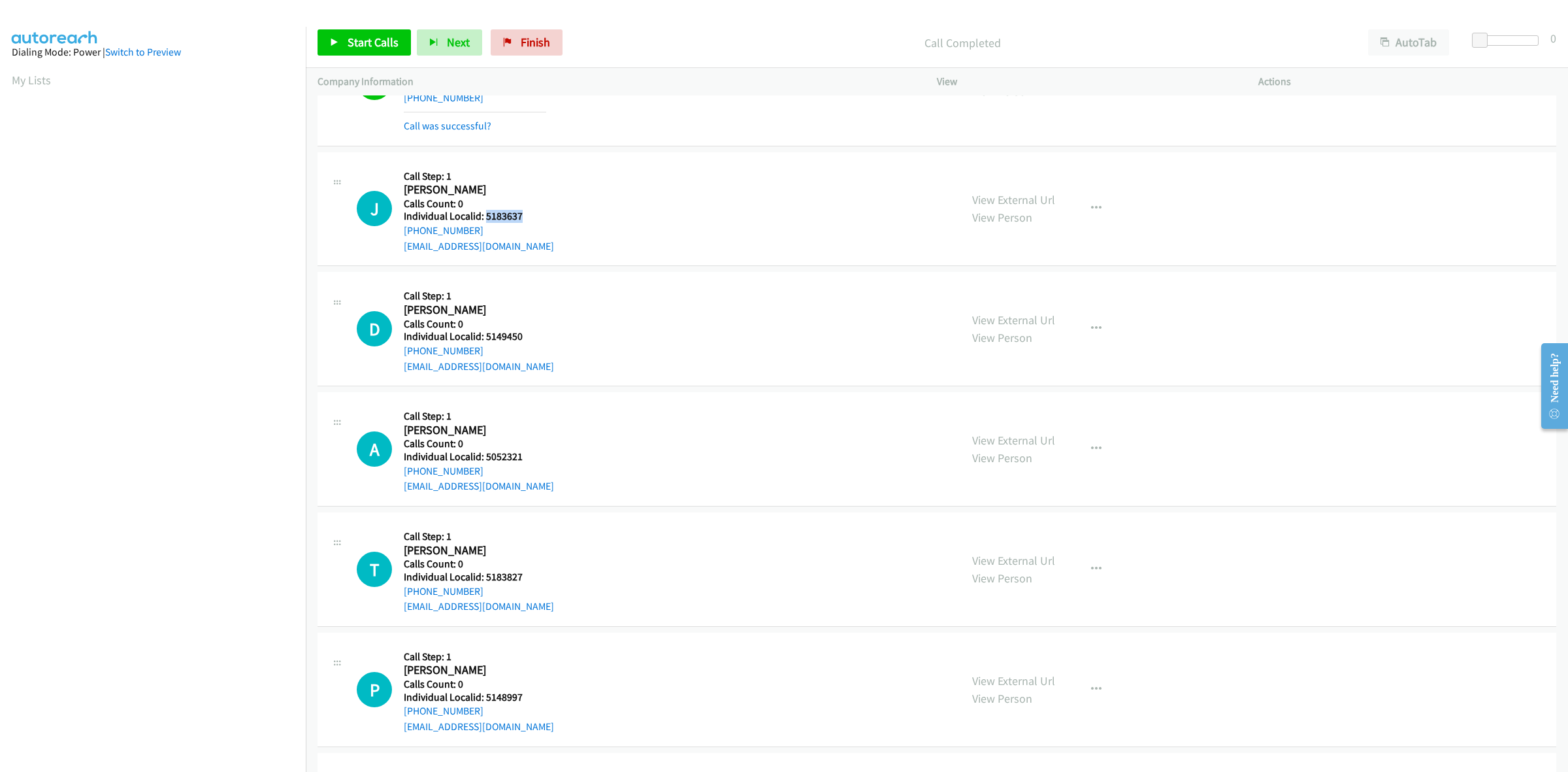
drag, startPoint x: 522, startPoint y: 214, endPoint x: 485, endPoint y: 214, distance: 37.0
click at [485, 214] on h5 "Individual Localid: 5183637" at bounding box center [478, 216] width 150 height 13
copy h5 "5183637"
drag, startPoint x: 480, startPoint y: 226, endPoint x: 396, endPoint y: 237, distance: 84.7
click at [396, 237] on div "J Callback Scheduled Call Step: 1 [PERSON_NAME] America/[GEOGRAPHIC_DATA] Calls…" at bounding box center [652, 209] width 591 height 91
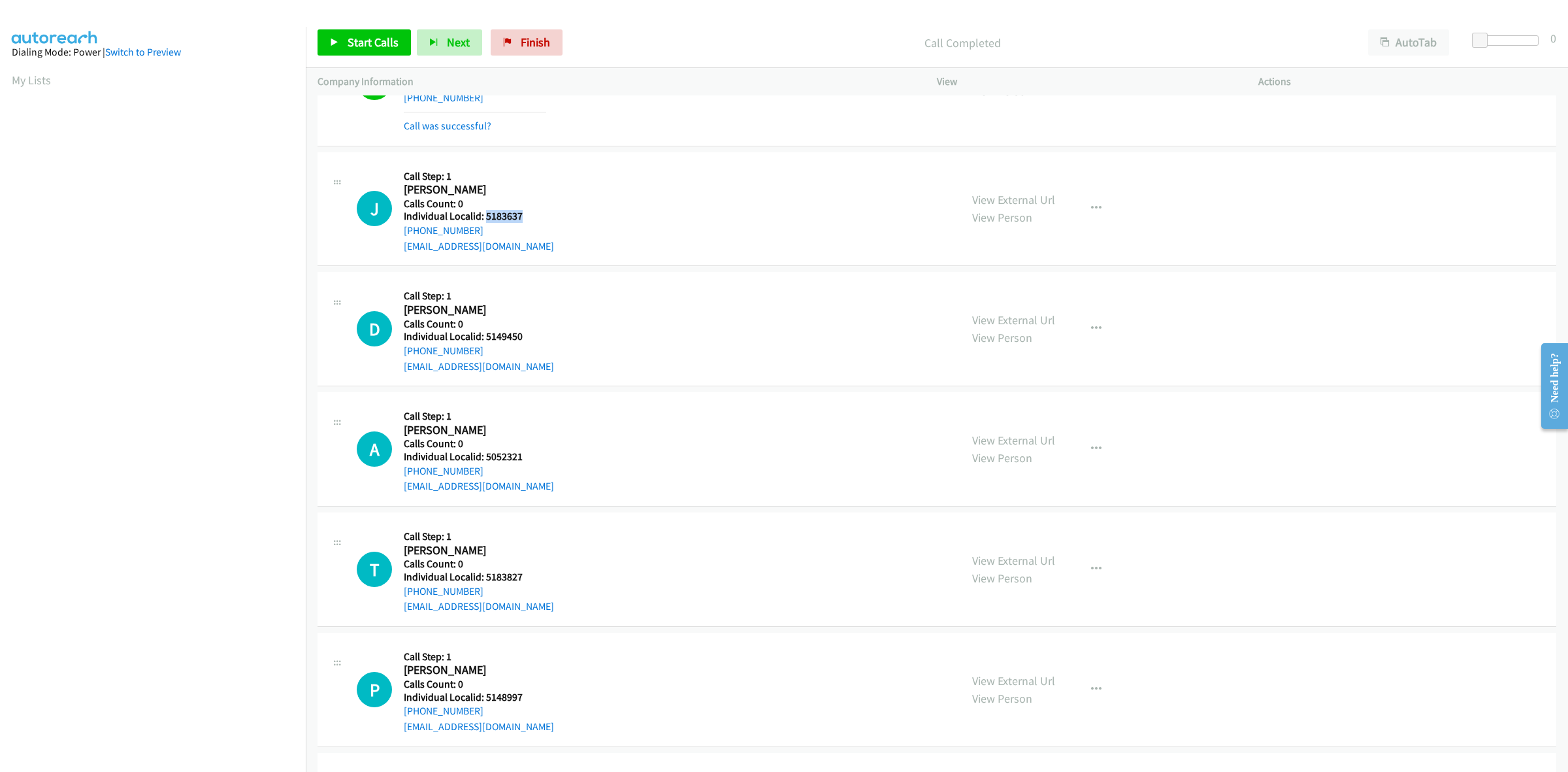
copy link "[PHONE_NUMBER]"
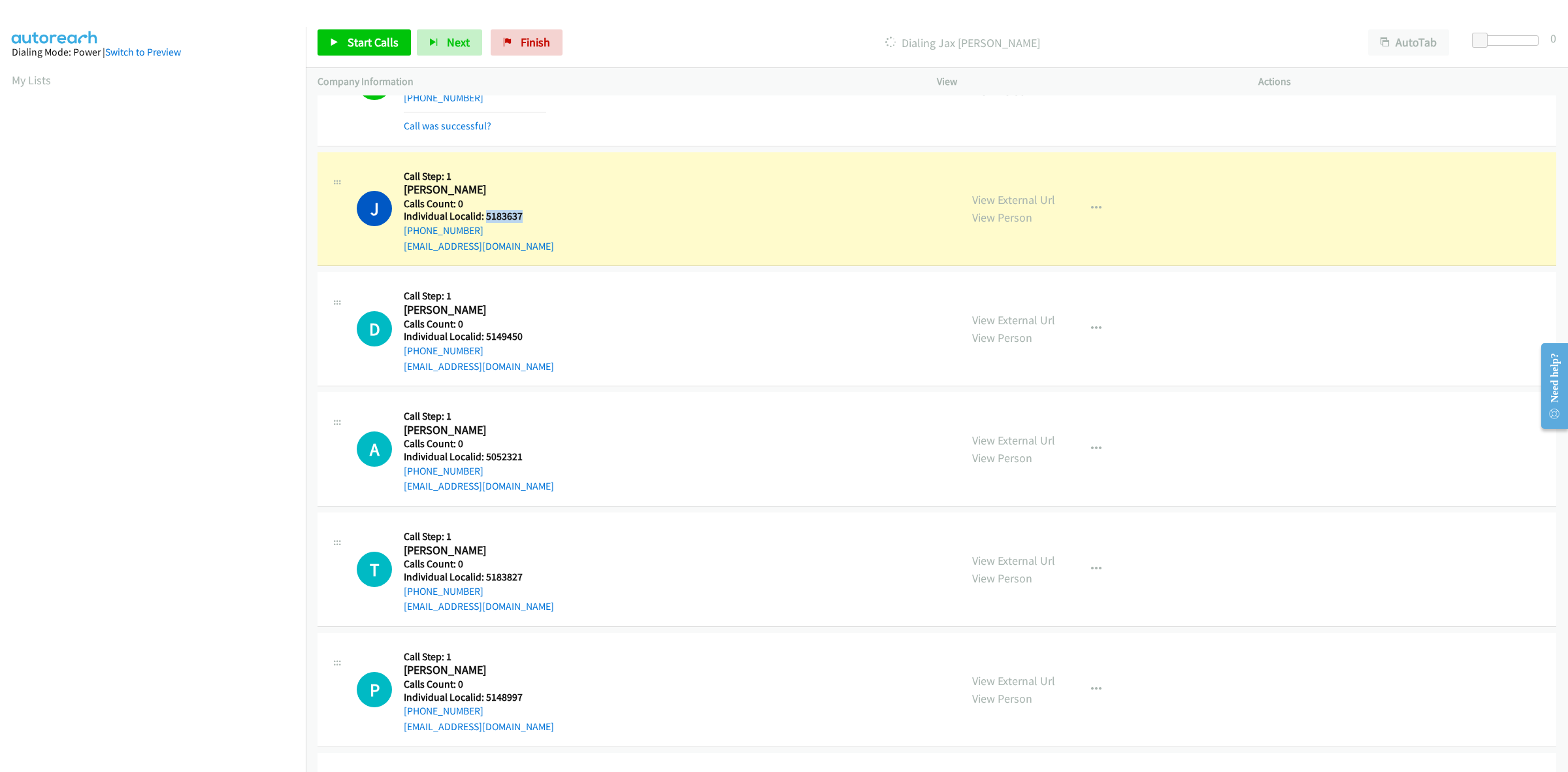
drag, startPoint x: 523, startPoint y: 213, endPoint x: 485, endPoint y: 214, distance: 38.0
click at [485, 214] on h5 "Individual Localid: 5183637" at bounding box center [478, 216] width 150 height 13
copy h5 "5183637"
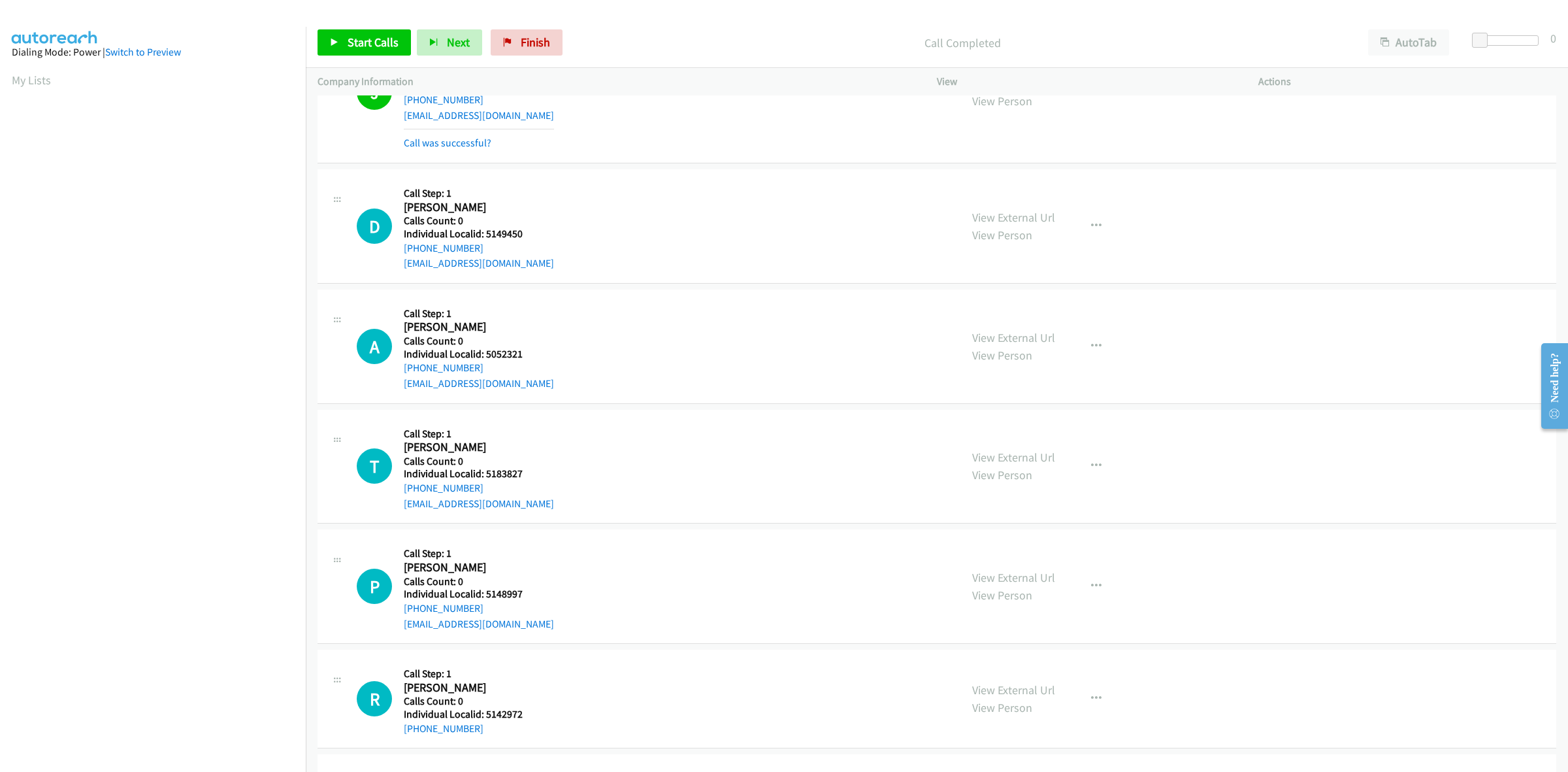
scroll to position [327, 0]
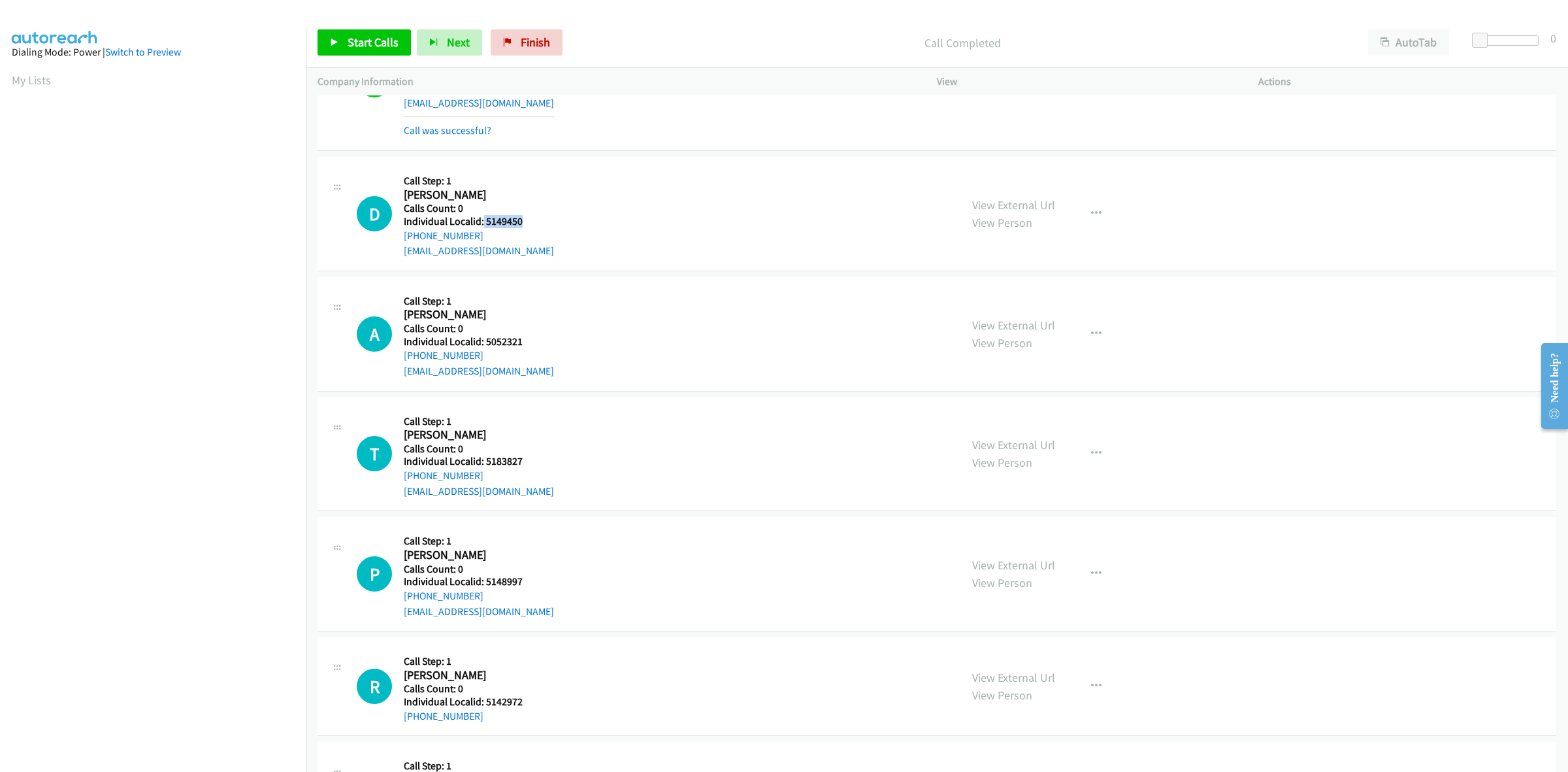
drag, startPoint x: 523, startPoint y: 220, endPoint x: 482, endPoint y: 221, distance: 41.0
click at [482, 221] on h5 "Individual Localid: 5149450" at bounding box center [478, 221] width 150 height 13
copy h5 "5149450"
drag, startPoint x: 487, startPoint y: 232, endPoint x: 398, endPoint y: 238, distance: 89.2
click at [398, 238] on div "D Callback Scheduled Call Step: 1 Damian Reynolds America/Los_Angeles Calls Cou…" at bounding box center [652, 213] width 591 height 91
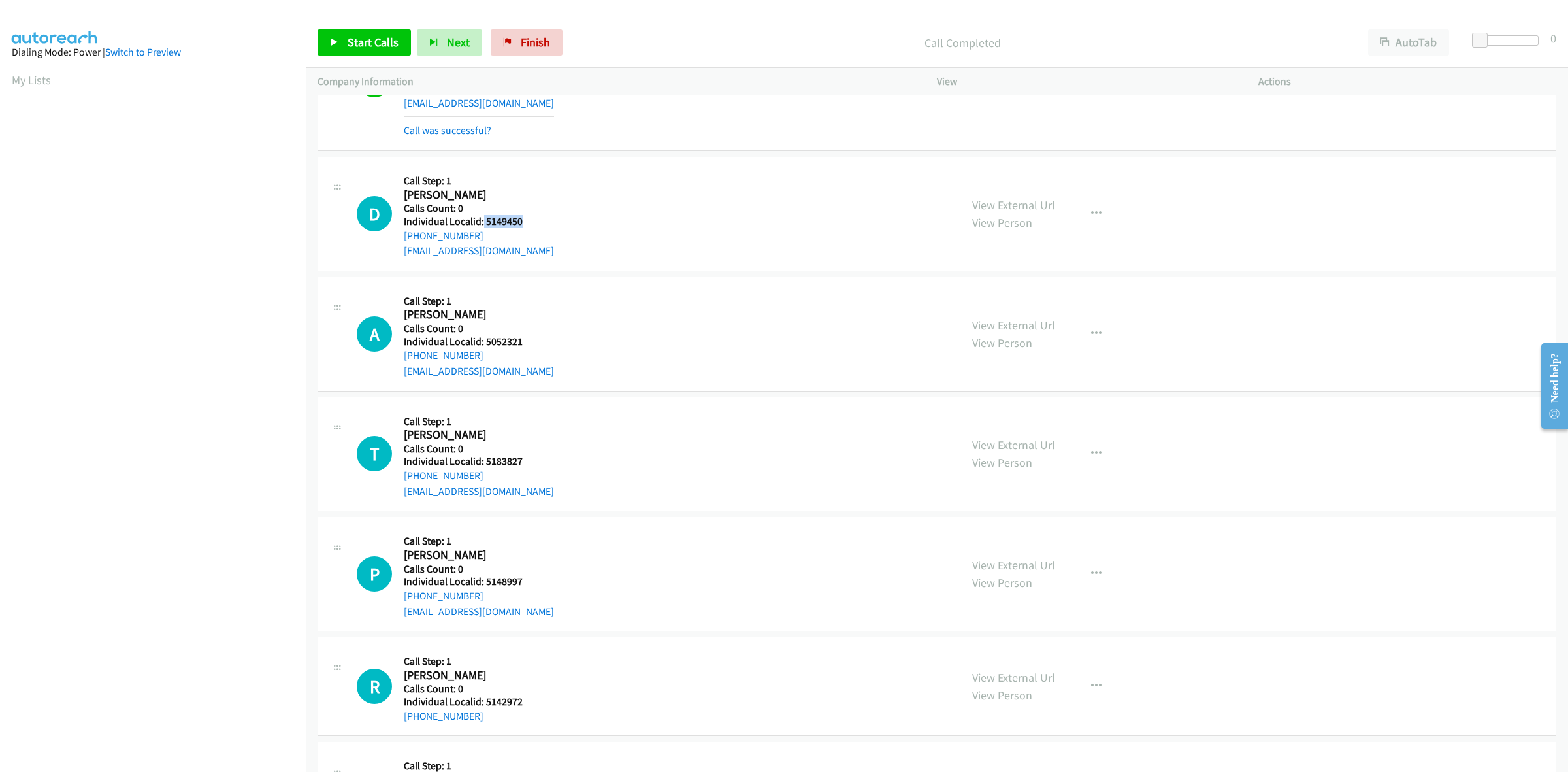
copy link "+1 208-872-4666"
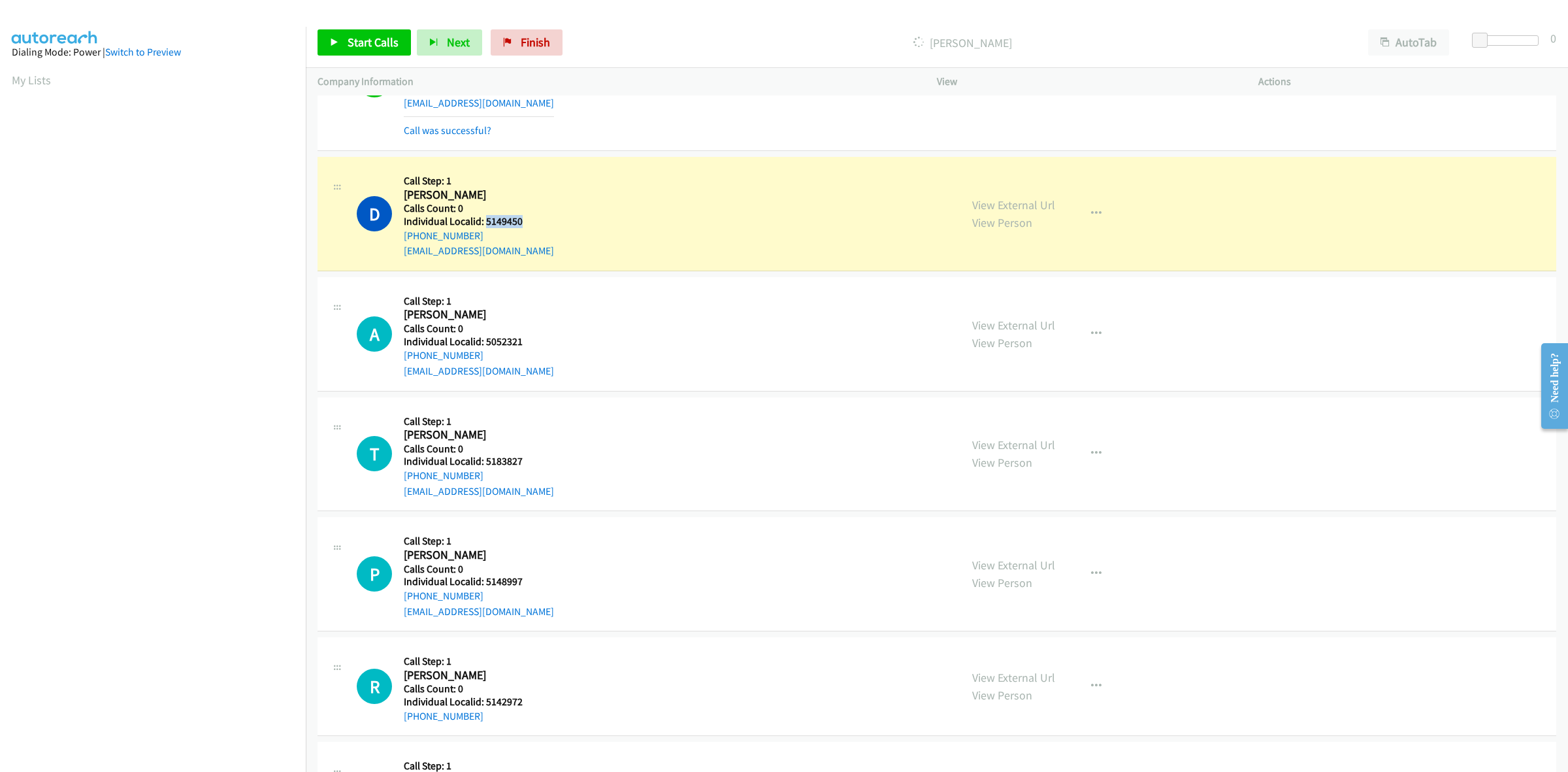
drag, startPoint x: 531, startPoint y: 223, endPoint x: 485, endPoint y: 223, distance: 46.0
click at [485, 223] on h5 "Individual Localid: 5149450" at bounding box center [478, 221] width 150 height 13
copy h5 "5149450"
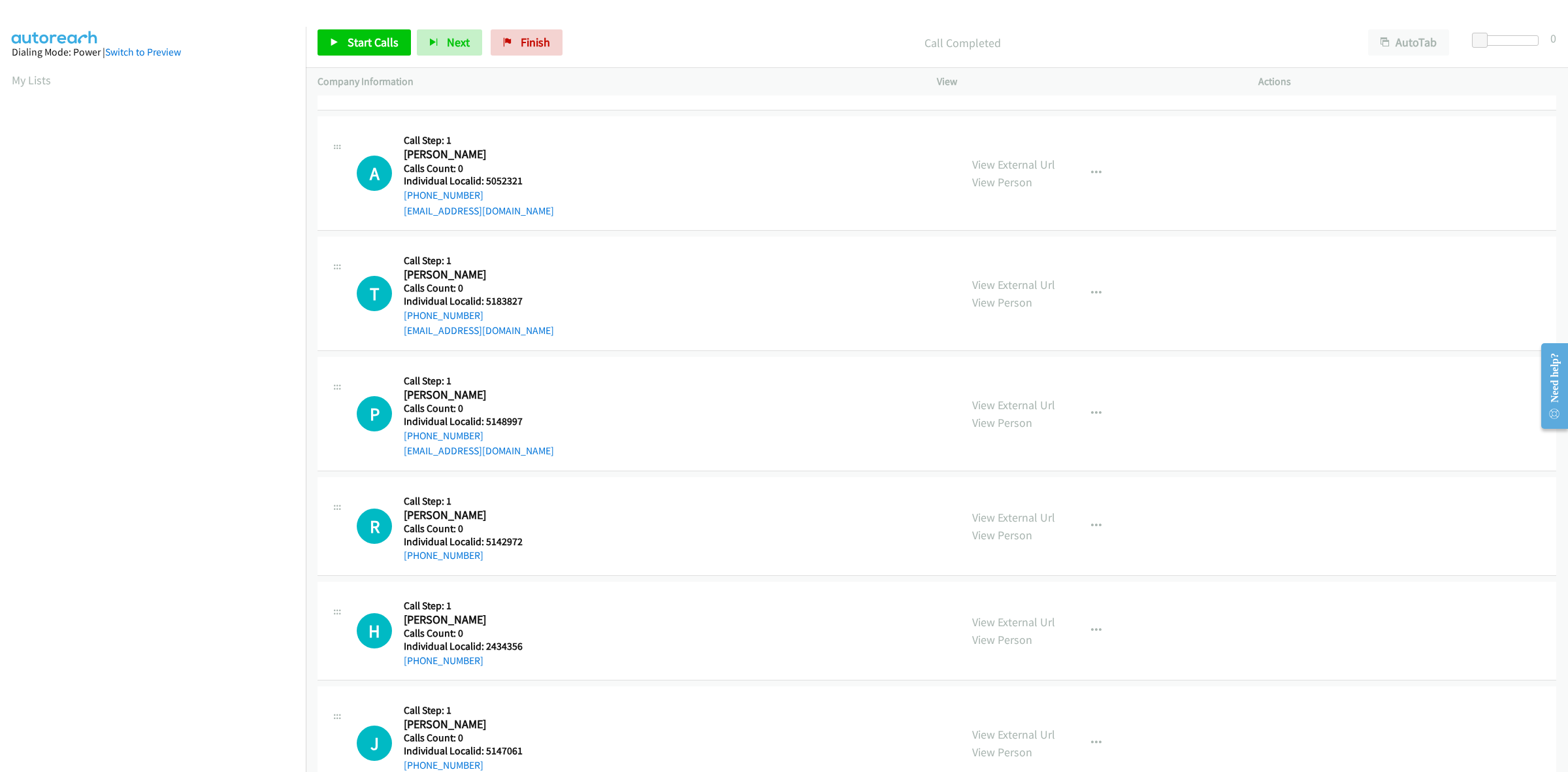
scroll to position [551, 0]
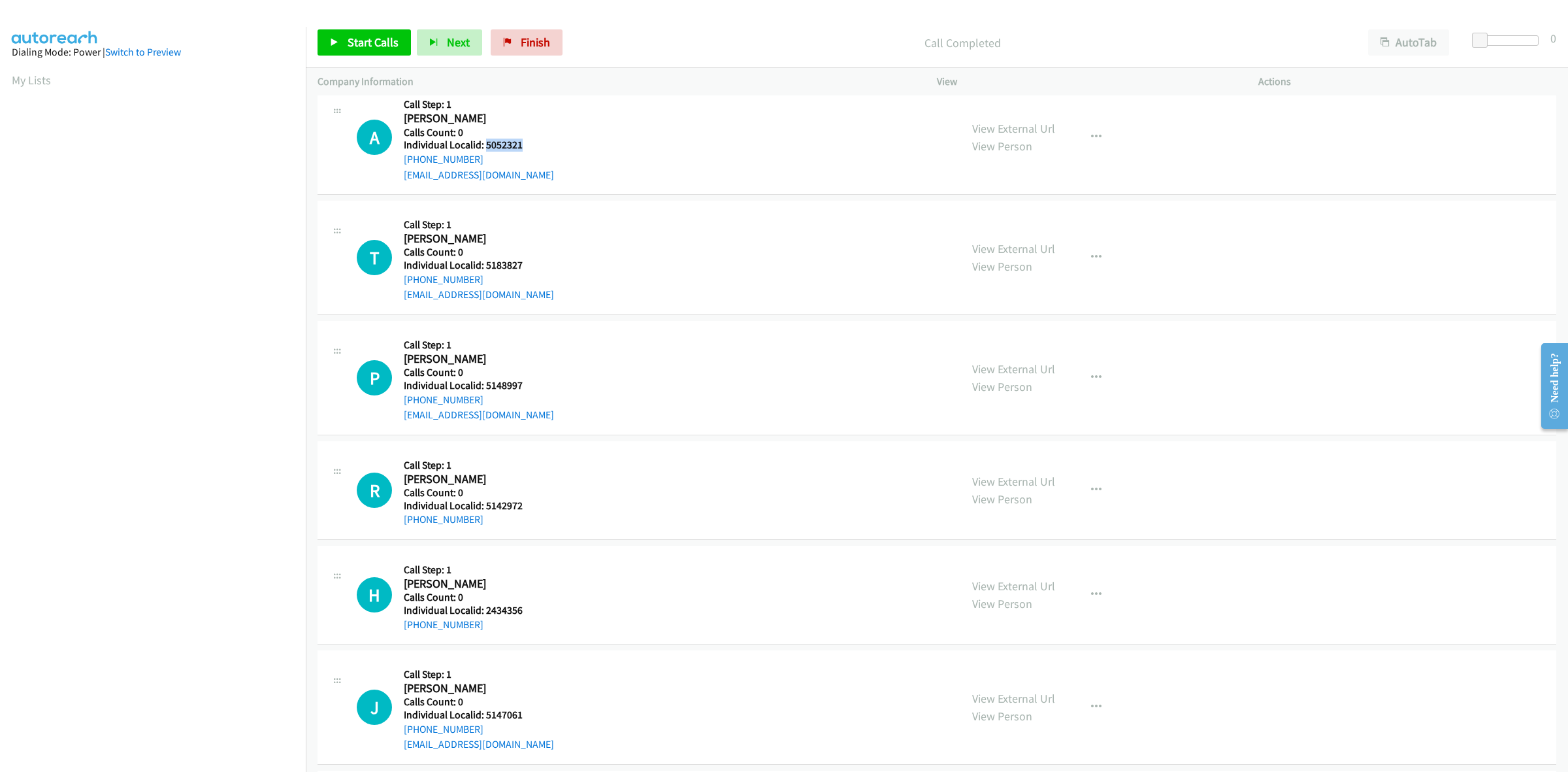
drag, startPoint x: 524, startPoint y: 147, endPoint x: 485, endPoint y: 145, distance: 39.1
click at [485, 145] on h5 "Individual Localid: 5052321" at bounding box center [478, 144] width 150 height 13
drag, startPoint x: 467, startPoint y: 154, endPoint x: 546, endPoint y: 128, distance: 83.2
click at [549, 126] on div "A Callback Scheduled Call Step: 1 Angel Gatica America/Los_Angeles Calls Count:…" at bounding box center [652, 137] width 591 height 91
drag, startPoint x: 521, startPoint y: 143, endPoint x: 485, endPoint y: 145, distance: 36.1
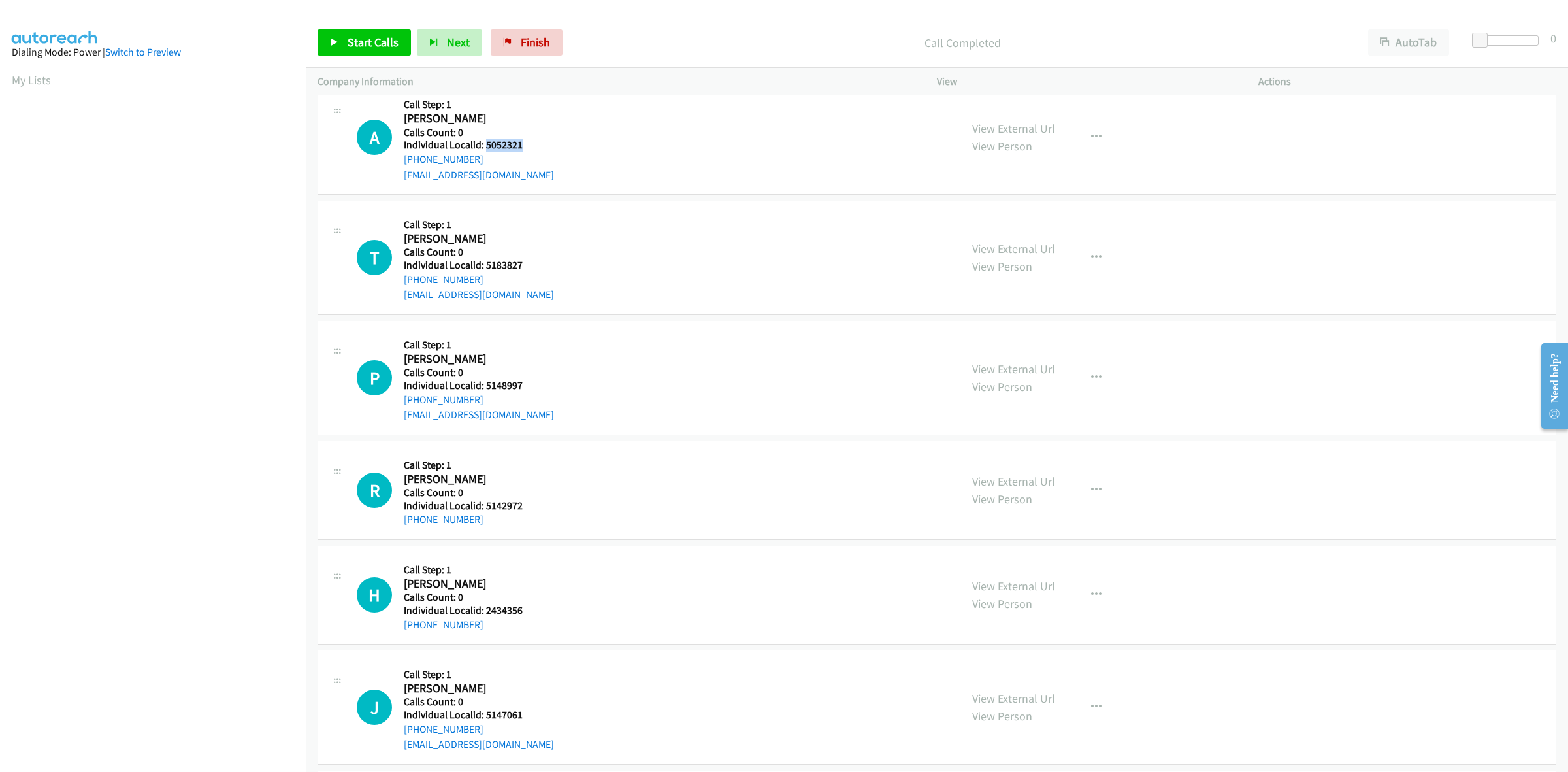
click at [485, 145] on h5 "Individual Localid: 5052321" at bounding box center [478, 144] width 150 height 13
drag, startPoint x: 482, startPoint y: 147, endPoint x: 608, endPoint y: 132, distance: 126.9
click at [608, 132] on div "A Callback Scheduled Call Step: 1 Angel Gatica America/Los_Angeles Calls Count:…" at bounding box center [652, 137] width 591 height 91
drag, startPoint x: 524, startPoint y: 142, endPoint x: 485, endPoint y: 144, distance: 39.1
click at [485, 144] on h5 "Individual Localid: 5052321" at bounding box center [478, 144] width 150 height 13
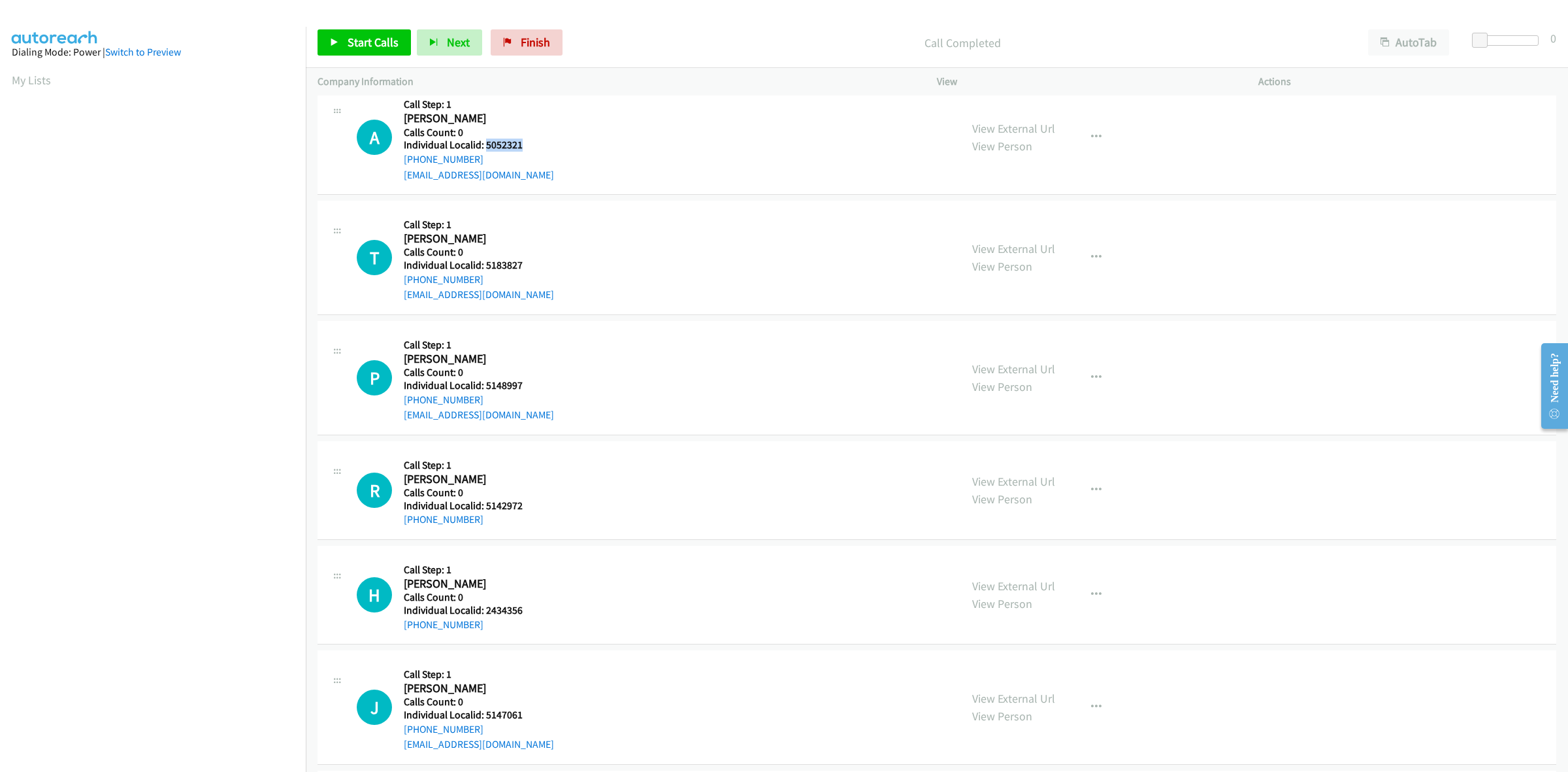
copy h5 "5052321"
drag, startPoint x: 523, startPoint y: 263, endPoint x: 487, endPoint y: 263, distance: 36.0
click at [487, 263] on h5 "Individual Localid: 5183827" at bounding box center [478, 265] width 150 height 13
drag, startPoint x: 1096, startPoint y: 250, endPoint x: 1088, endPoint y: 265, distance: 17.0
click at [1093, 257] on button "button" at bounding box center [1095, 257] width 35 height 26
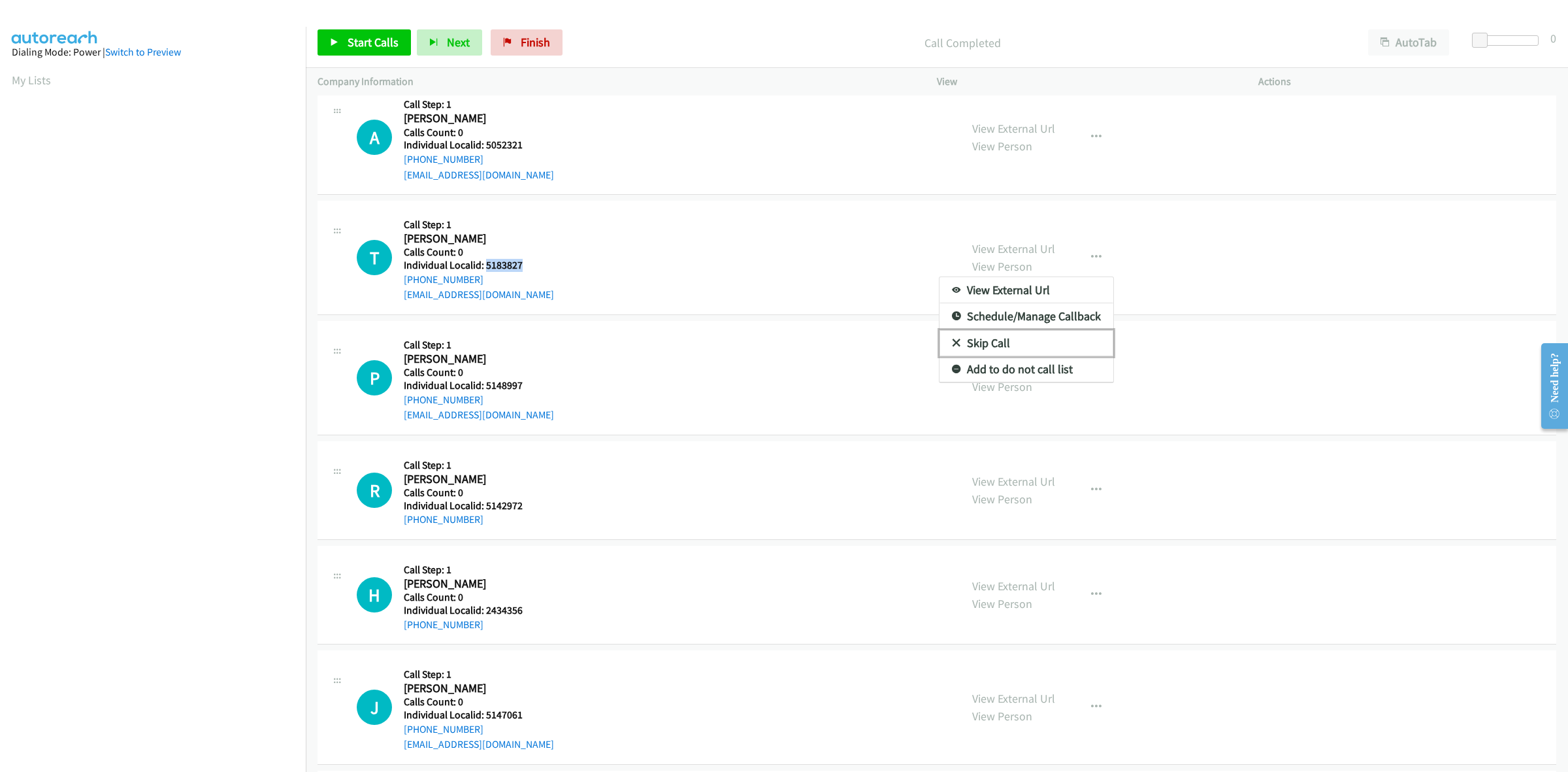
click at [1008, 338] on link "Skip Call" at bounding box center [1025, 343] width 174 height 26
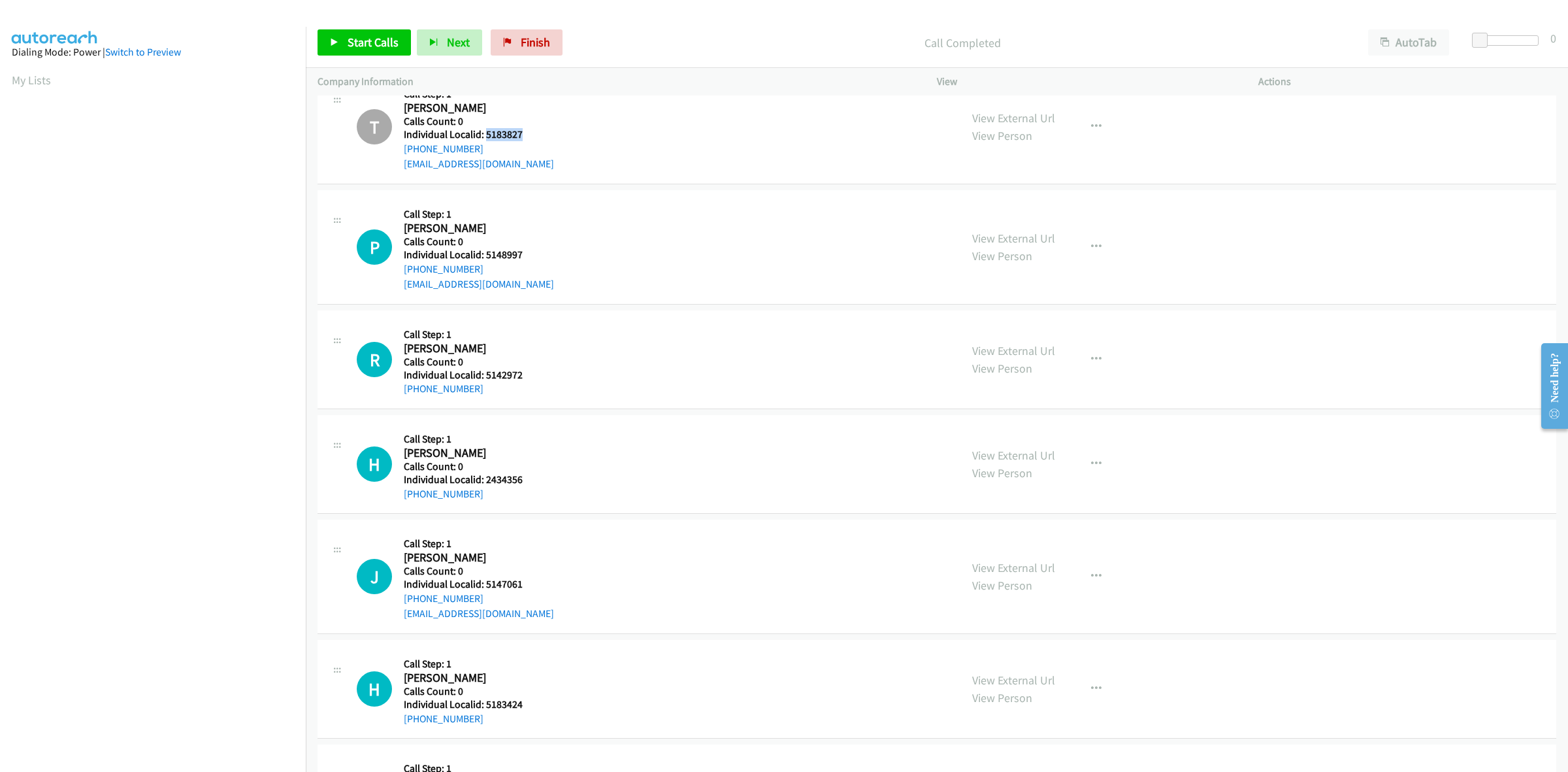
scroll to position [735, 0]
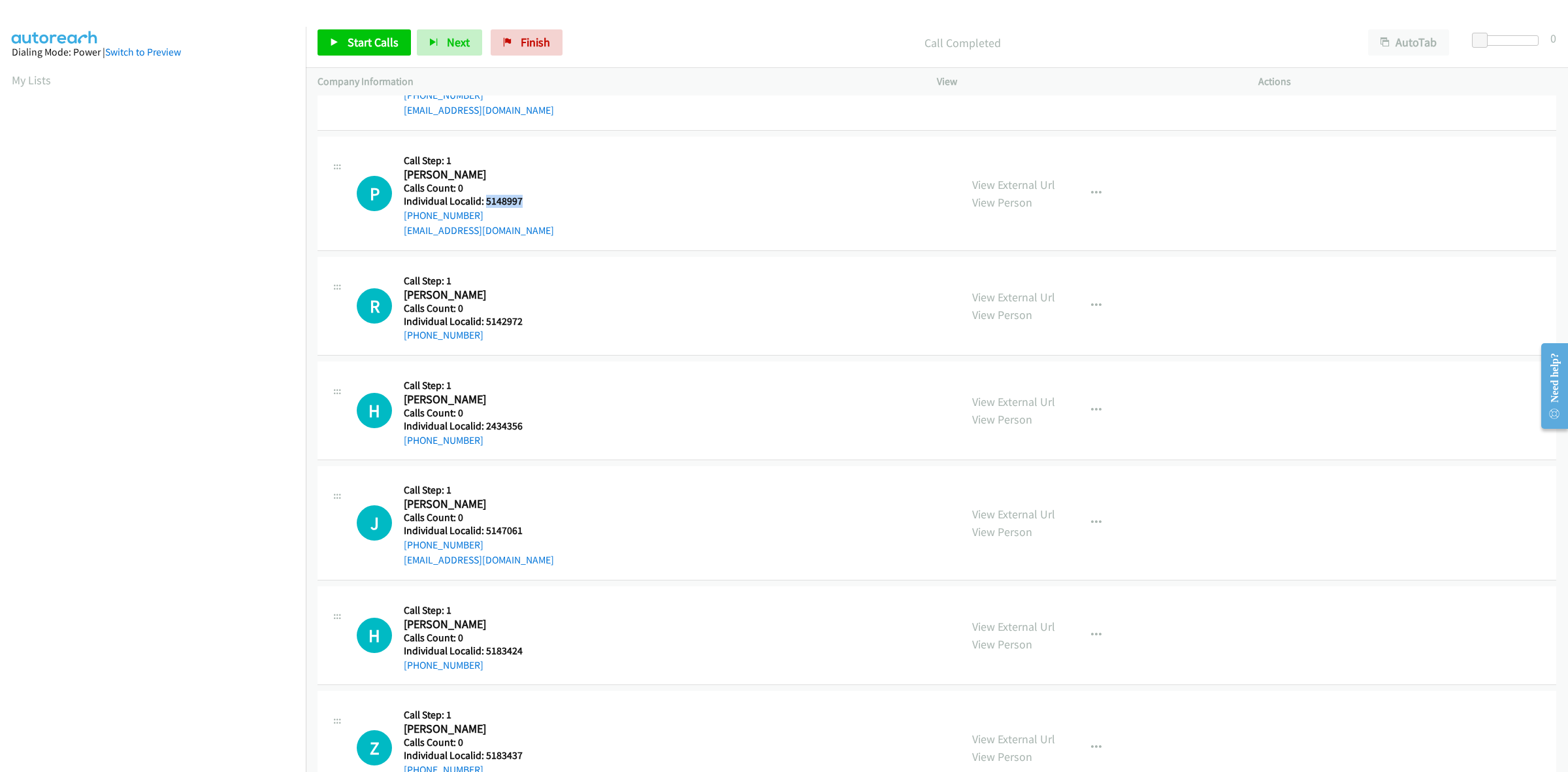
drag, startPoint x: 529, startPoint y: 203, endPoint x: 485, endPoint y: 200, distance: 44.1
click at [485, 200] on h5 "Individual Localid: 5148997" at bounding box center [478, 201] width 150 height 13
click at [531, 174] on h2 "Paisley Kern" at bounding box center [474, 174] width 142 height 15
drag, startPoint x: 478, startPoint y: 219, endPoint x: 396, endPoint y: 223, distance: 82.1
click at [396, 223] on div "P Callback Scheduled Call Step: 1 Paisley Kern America/Chicago Calls Count: 0 I…" at bounding box center [652, 193] width 591 height 91
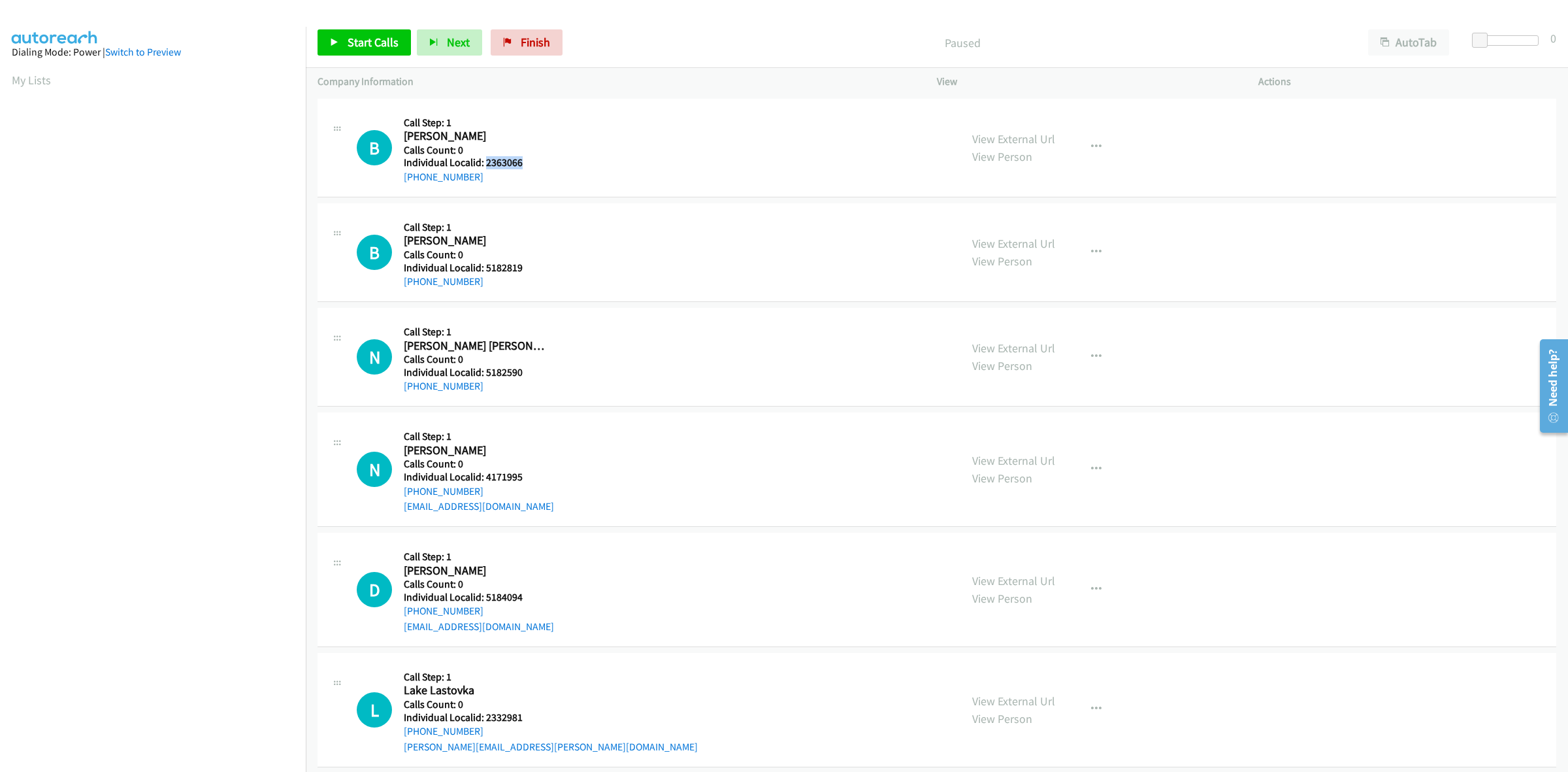
drag, startPoint x: 531, startPoint y: 162, endPoint x: 483, endPoint y: 158, distance: 48.2
click at [483, 158] on h5 "Individual Localid: 2363066" at bounding box center [475, 162] width 144 height 13
copy h5 "2363066"
drag, startPoint x: 482, startPoint y: 171, endPoint x: 395, endPoint y: 183, distance: 87.8
click at [395, 183] on div "B Callback Scheduled Call Step: 1 [PERSON_NAME] America/[GEOGRAPHIC_DATA] Calls…" at bounding box center [652, 147] width 591 height 75
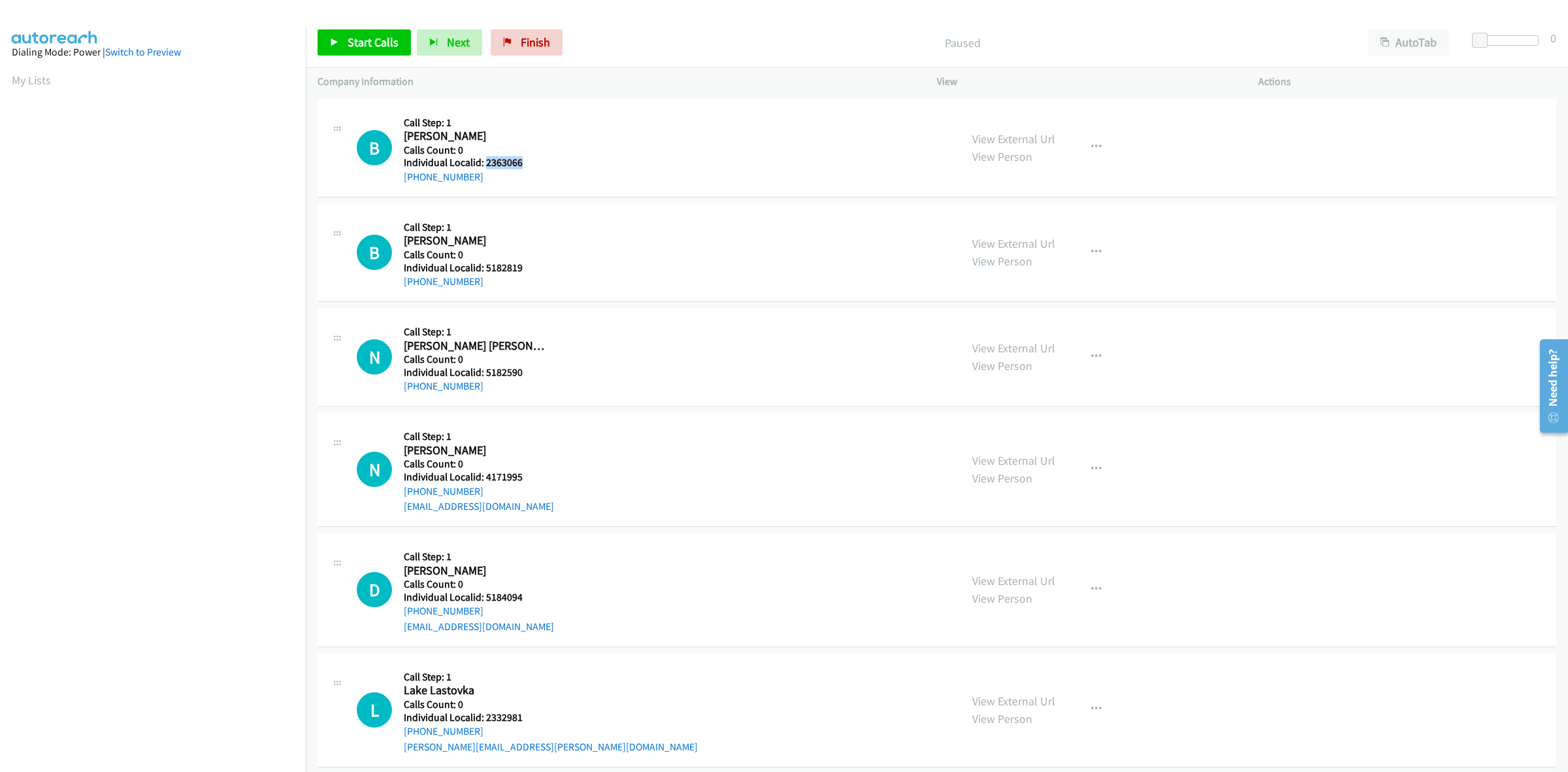
copy link "[PHONE_NUMBER]"
drag, startPoint x: 531, startPoint y: 160, endPoint x: 484, endPoint y: 156, distance: 47.2
click at [484, 156] on h5 "Individual Localid: 2363066" at bounding box center [475, 162] width 144 height 13
copy h5 "2363066"
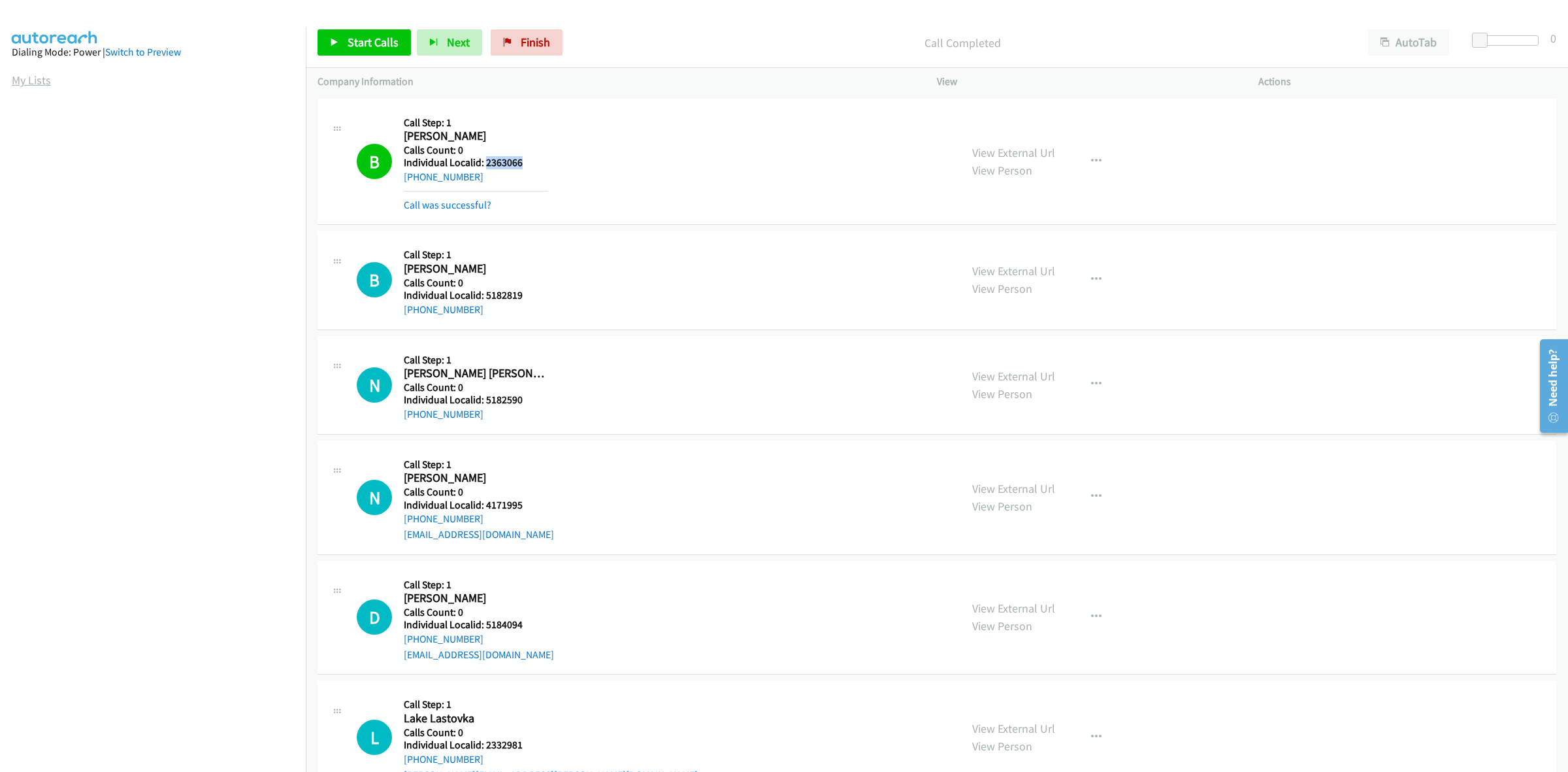
click at [37, 77] on link "My Lists" at bounding box center [31, 80] width 39 height 15
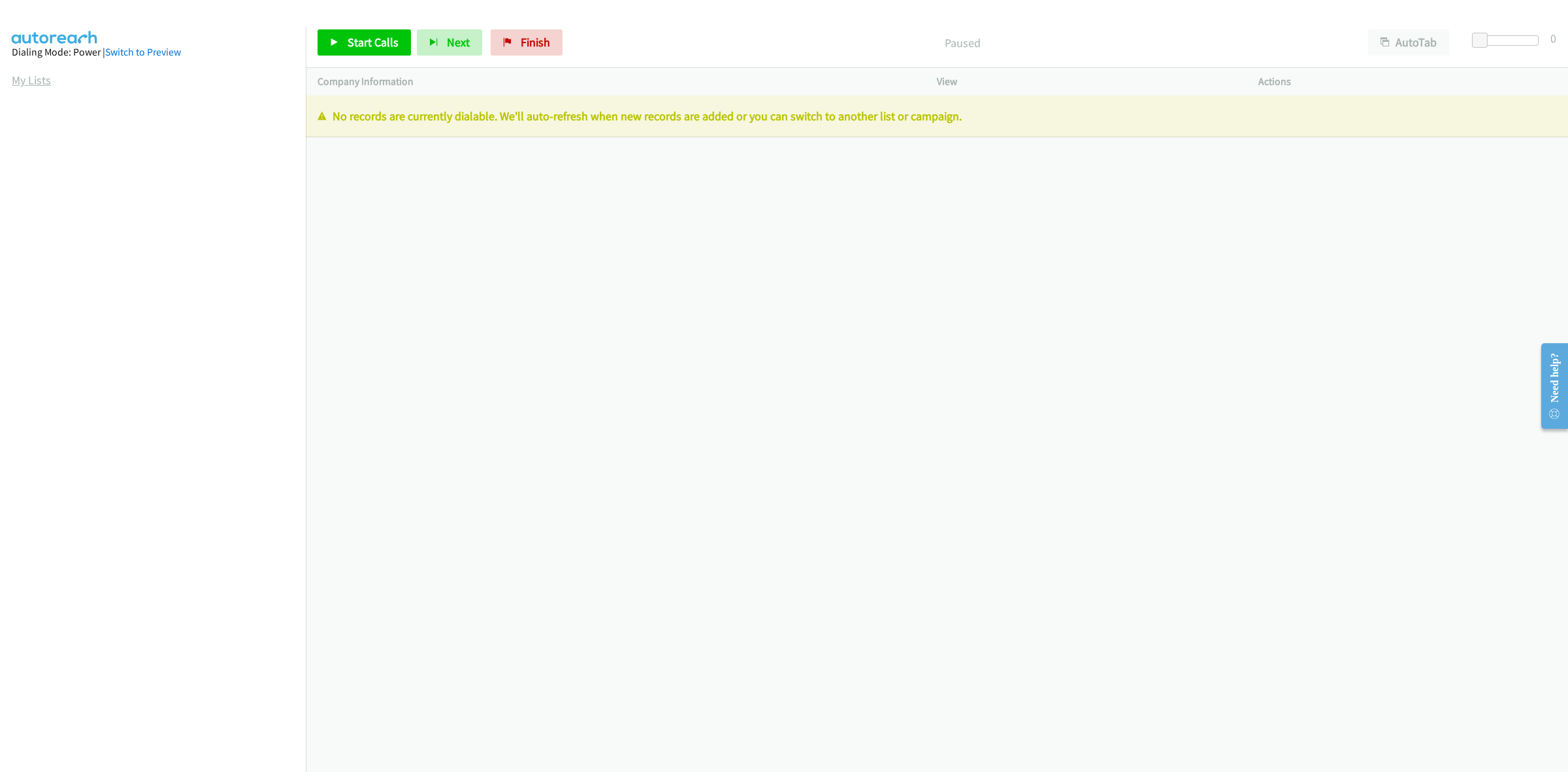
click at [37, 80] on link "My Lists" at bounding box center [31, 80] width 39 height 15
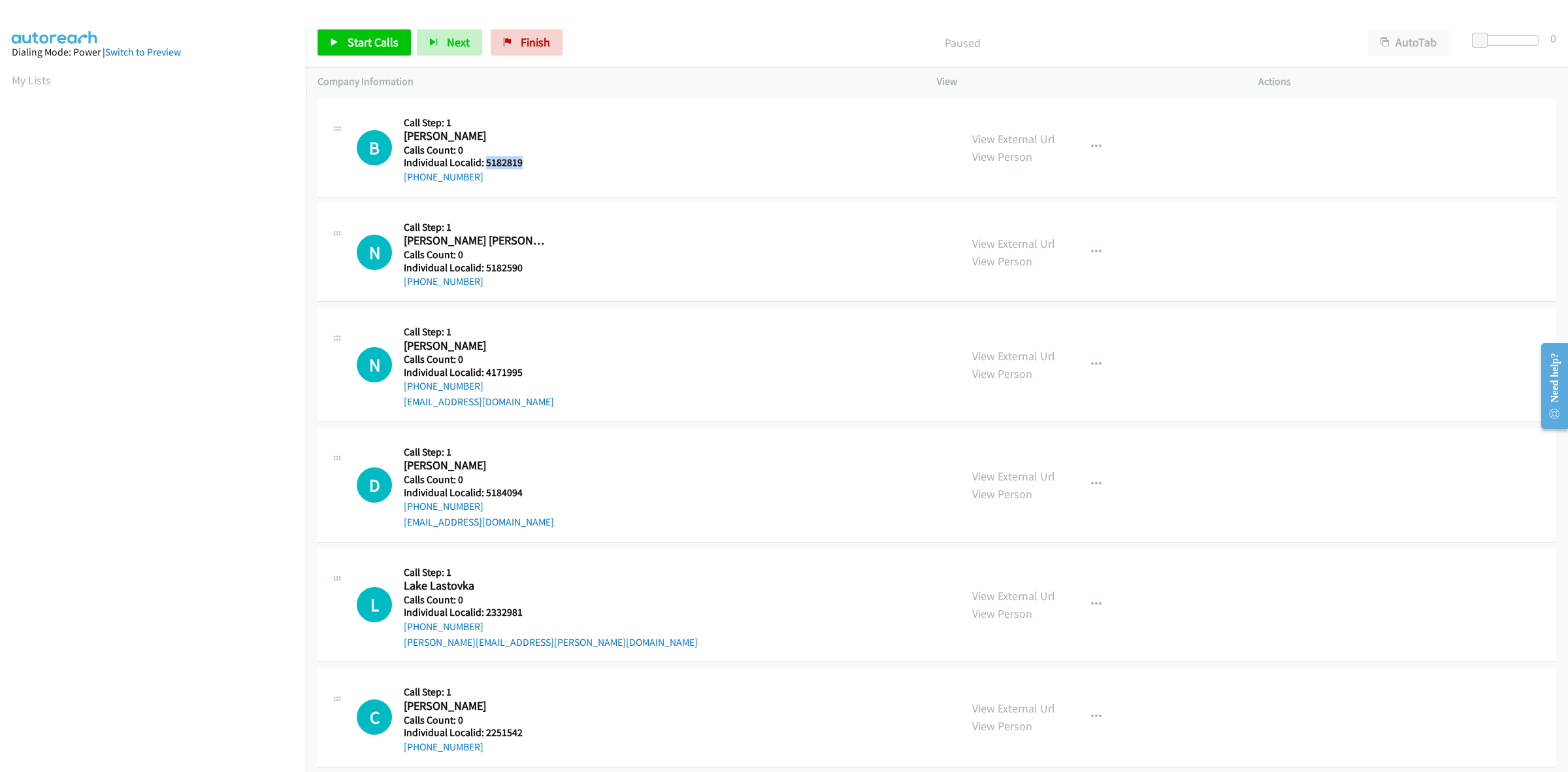
drag, startPoint x: 505, startPoint y: 160, endPoint x: 485, endPoint y: 158, distance: 20.1
click at [485, 158] on h5 "Individual Localid: 5182819" at bounding box center [475, 162] width 144 height 13
copy h5 "5182819"
drag, startPoint x: 481, startPoint y: 177, endPoint x: 422, endPoint y: 174, distance: 59.1
click at [422, 174] on div "+1 618-910-3887" at bounding box center [475, 177] width 144 height 16
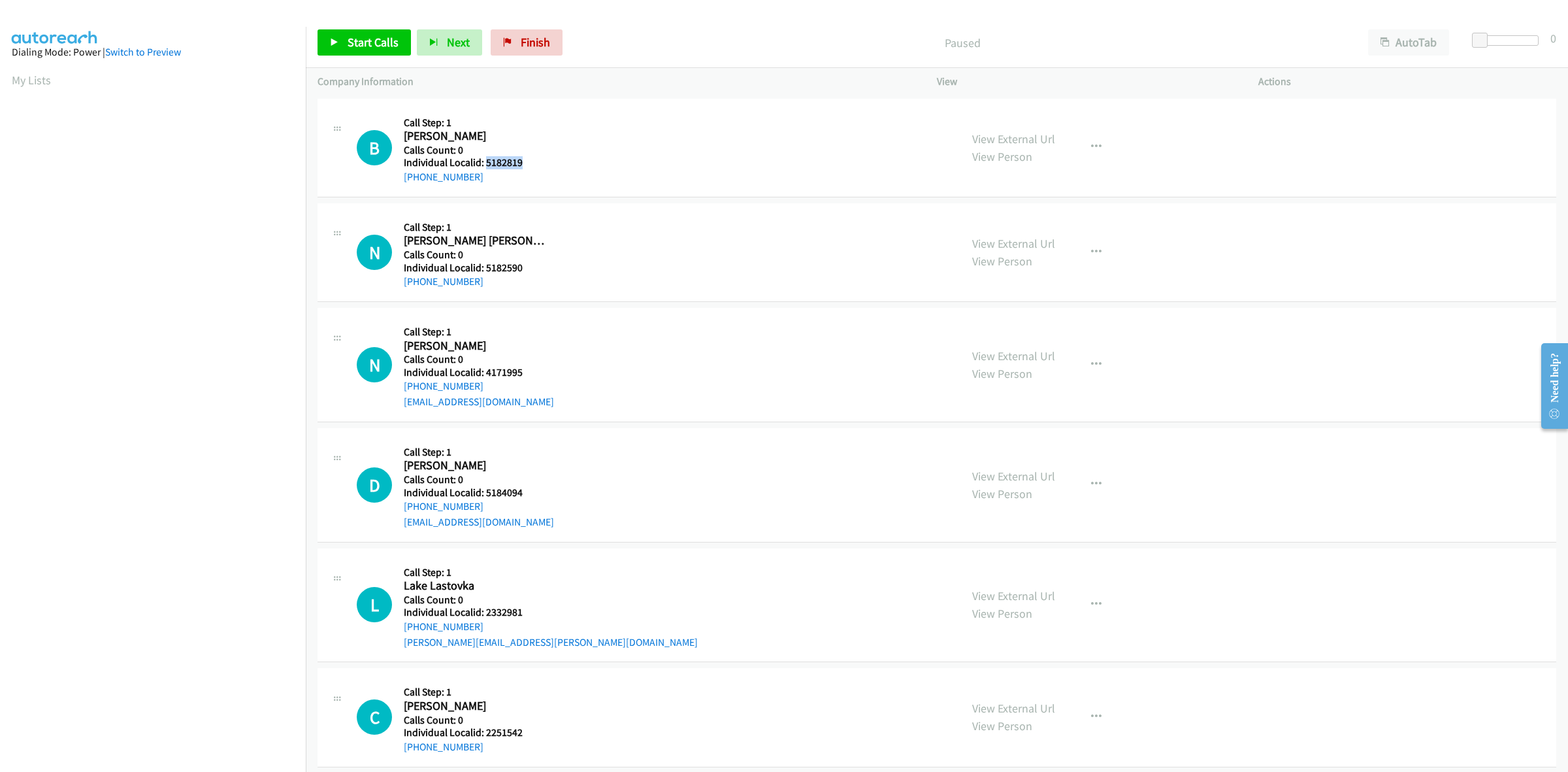
click at [624, 183] on div "B Callback Scheduled Call Step: 1 Baylon Catalano America/Chicago Calls Count: …" at bounding box center [652, 147] width 591 height 75
drag, startPoint x: 455, startPoint y: 174, endPoint x: 400, endPoint y: 177, distance: 55.1
click at [400, 177] on div "B Callback Scheduled Call Step: 1 Baylon Catalano America/Chicago Calls Count: …" at bounding box center [652, 147] width 591 height 75
copy link "+1 618-910-3887"
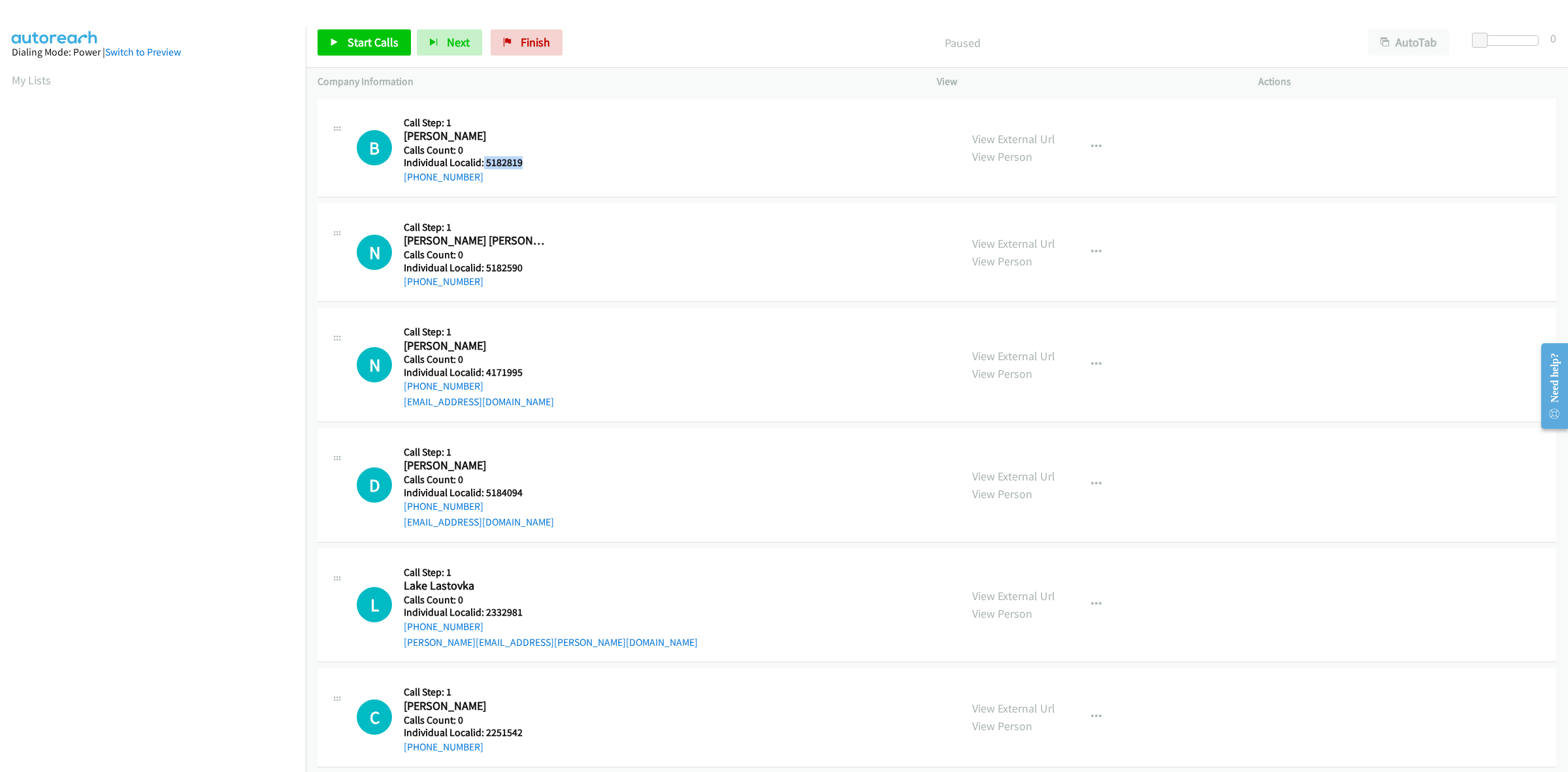
drag, startPoint x: 524, startPoint y: 158, endPoint x: 482, endPoint y: 164, distance: 42.4
click at [482, 164] on h5 "Individual Localid: 5182819" at bounding box center [475, 162] width 144 height 13
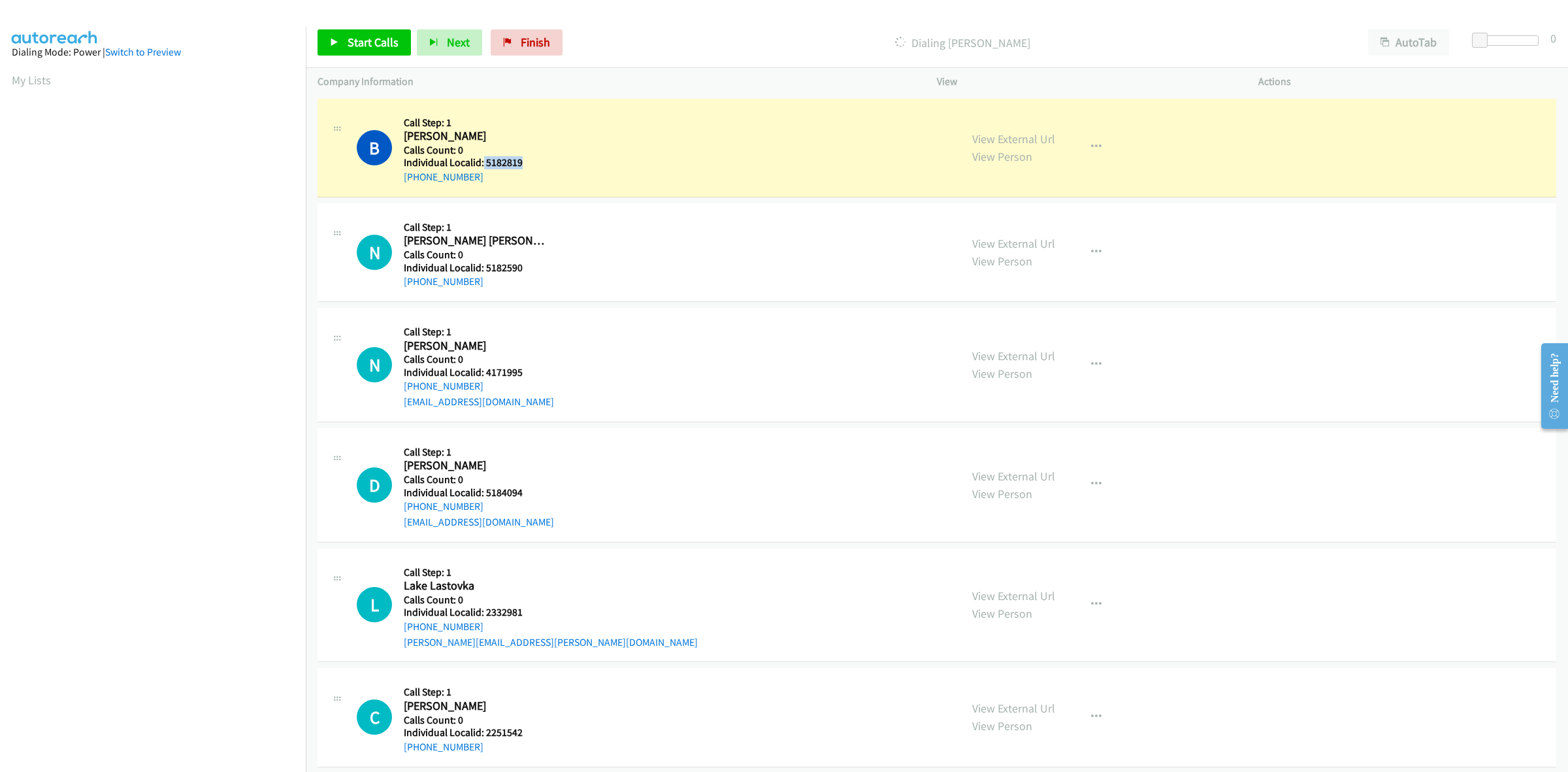
copy h5 "5182819"
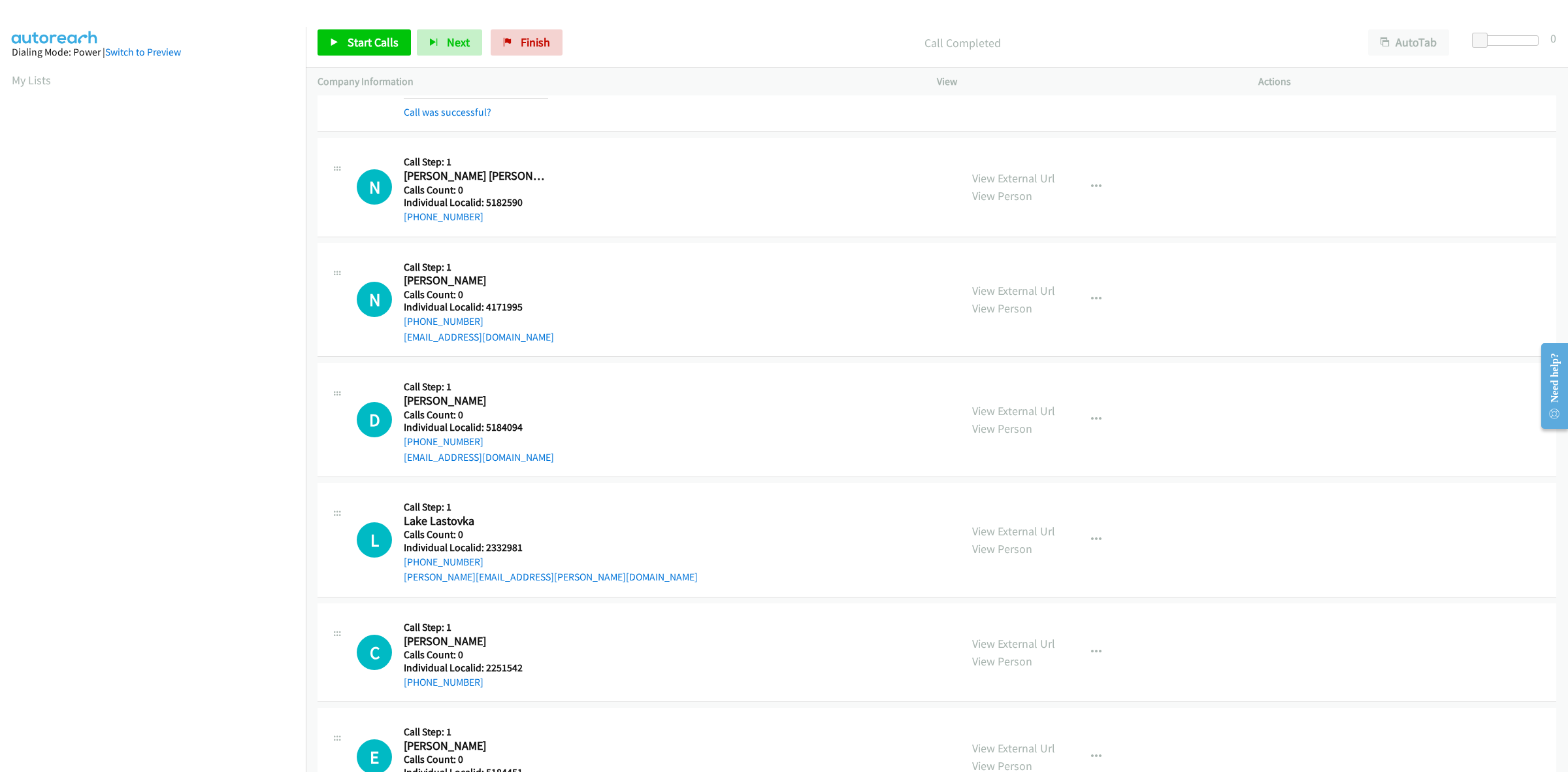
scroll to position [102, 0]
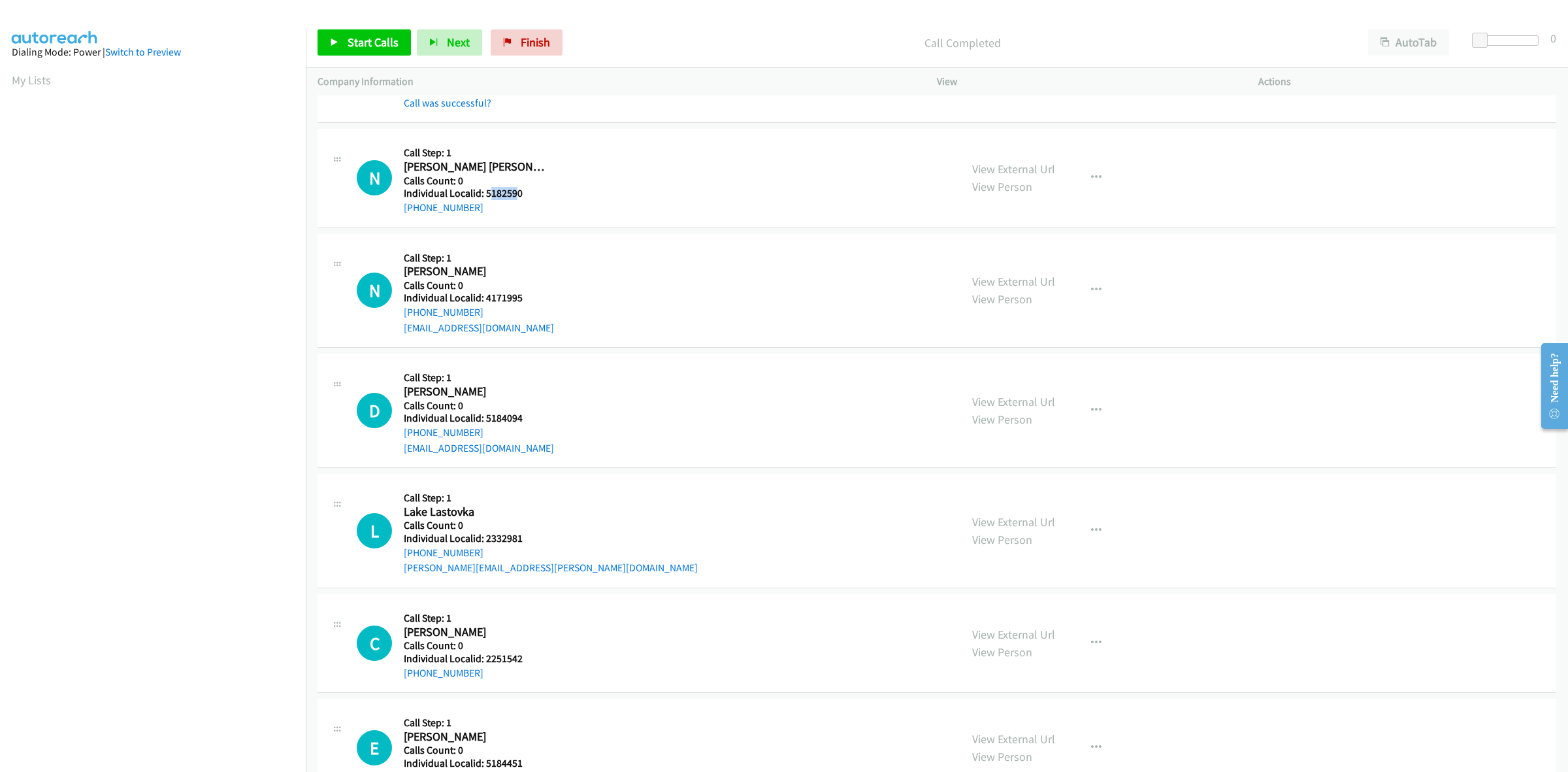
drag, startPoint x: 515, startPoint y: 188, endPoint x: 488, endPoint y: 193, distance: 27.5
click at [488, 193] on h5 "Individual Localid: 5182590" at bounding box center [475, 193] width 144 height 13
drag, startPoint x: 511, startPoint y: 188, endPoint x: 518, endPoint y: 190, distance: 7.3
click at [512, 188] on h5 "Individual Localid: 5182590" at bounding box center [475, 193] width 144 height 13
click at [518, 191] on h5 "Individual Localid: 5182590" at bounding box center [475, 193] width 144 height 13
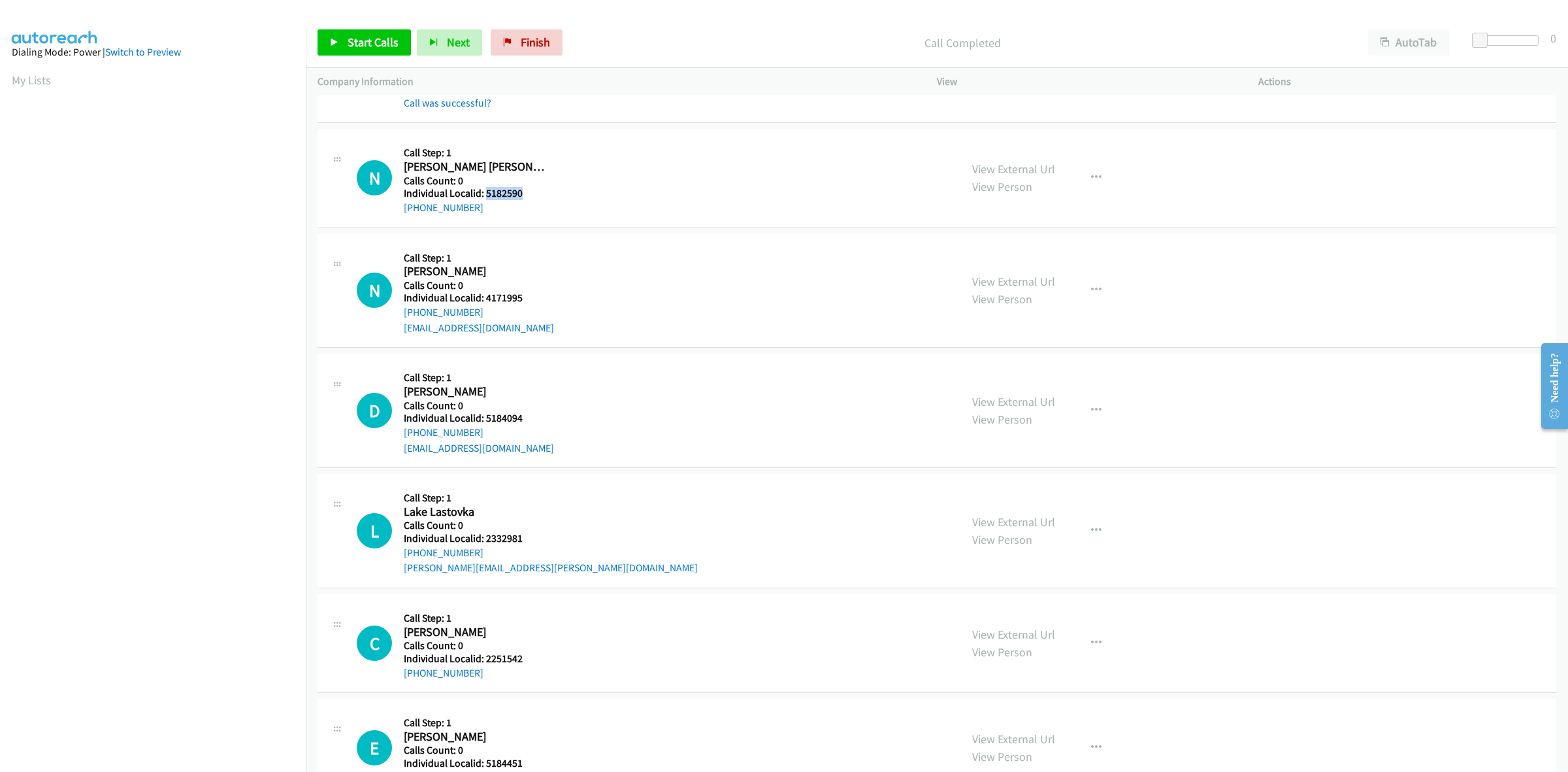
drag, startPoint x: 520, startPoint y: 193, endPoint x: 487, endPoint y: 197, distance: 33.2
click at [487, 197] on h5 "Individual Localid: 5182590" at bounding box center [475, 193] width 144 height 13
copy h5 "5182590"
click at [1096, 176] on button "button" at bounding box center [1095, 177] width 35 height 26
click at [985, 260] on link "Skip Call" at bounding box center [1025, 263] width 174 height 26
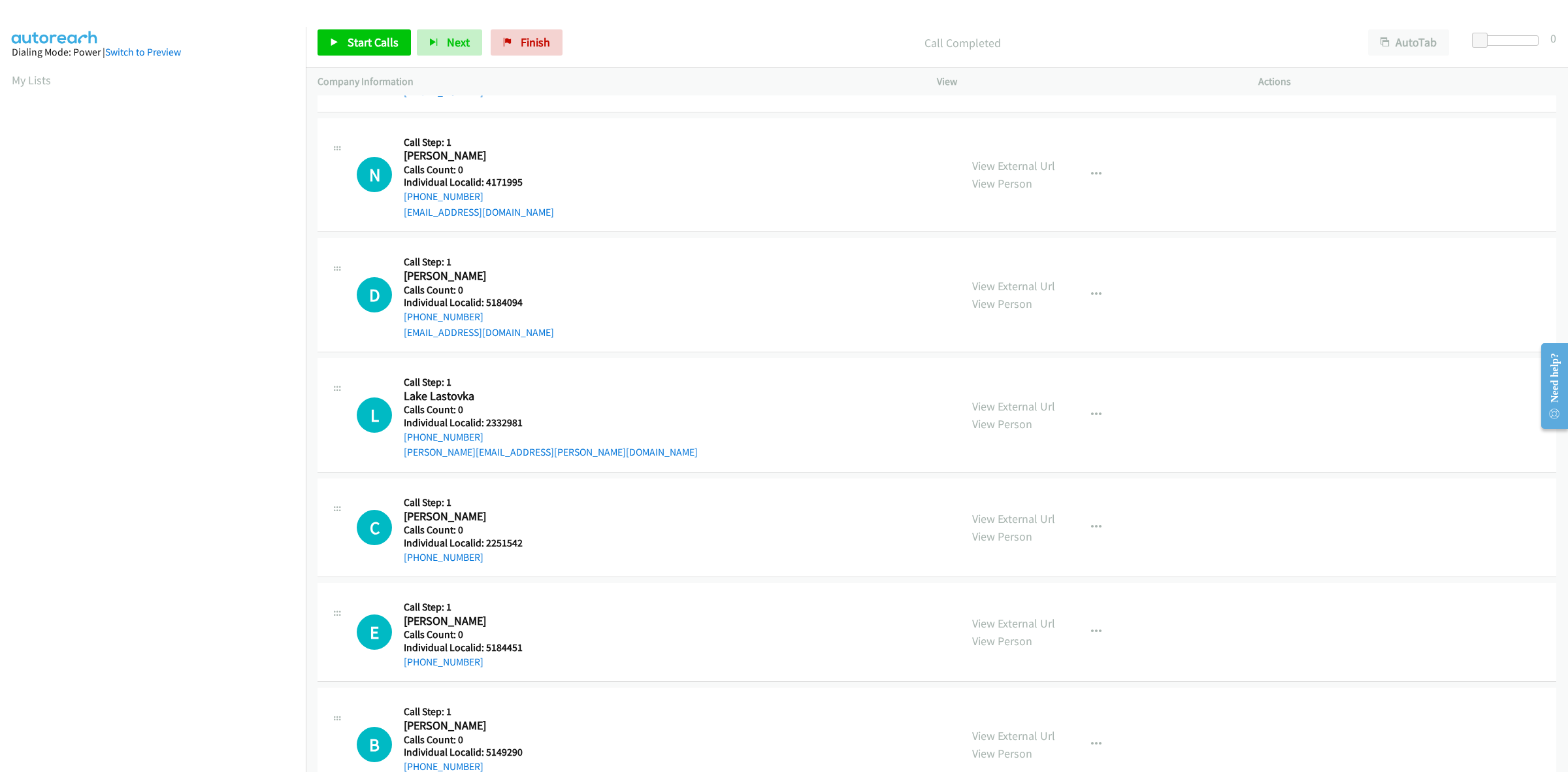
scroll to position [245, 0]
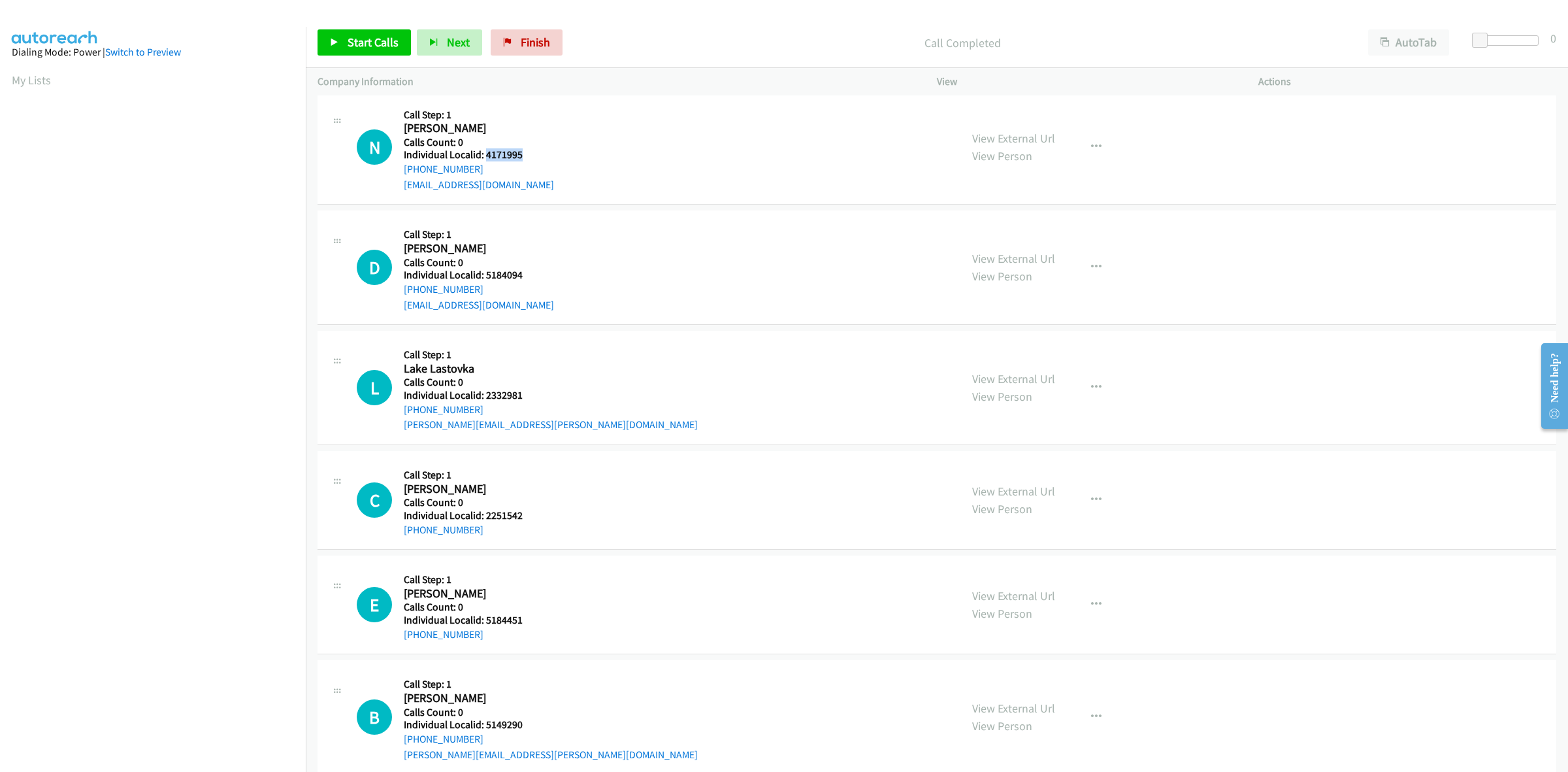
drag, startPoint x: 528, startPoint y: 151, endPoint x: 483, endPoint y: 156, distance: 45.3
click at [483, 156] on h5 "Individual Localid: 4171995" at bounding box center [478, 154] width 150 height 13
copy h5 "4171995"
drag, startPoint x: 482, startPoint y: 165, endPoint x: 400, endPoint y: 170, distance: 82.2
click at [400, 170] on div "N Callback Scheduled Call Step: 1 Nolan Moravek America/Chicago Calls Count: 0 …" at bounding box center [652, 147] width 591 height 91
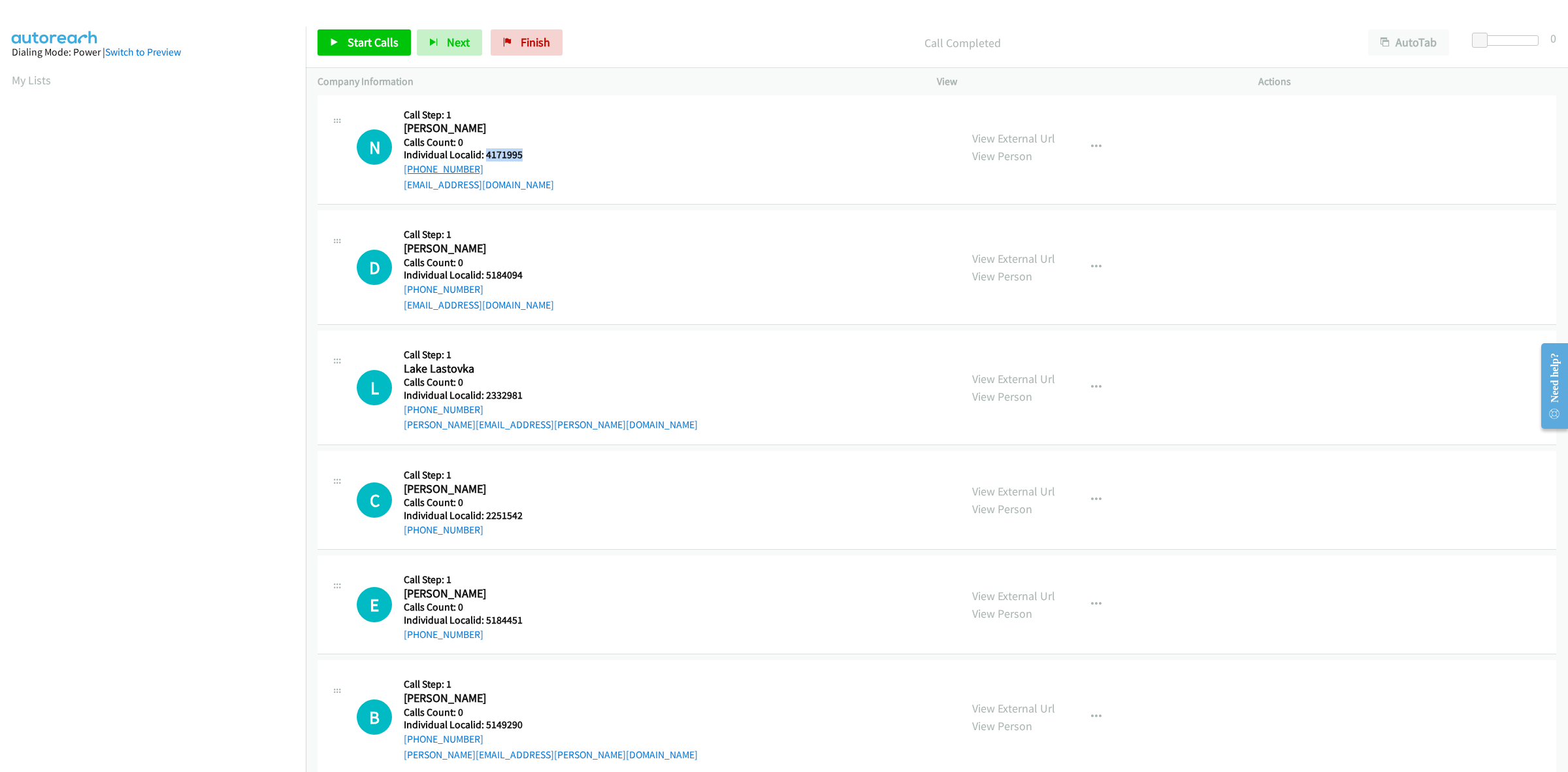
copy link "+1 713-504-6493"
drag, startPoint x: 522, startPoint y: 152, endPoint x: 485, endPoint y: 156, distance: 37.2
click at [485, 156] on h5 "Individual Localid: 4171995" at bounding box center [478, 154] width 150 height 13
copy h5 "4171995"
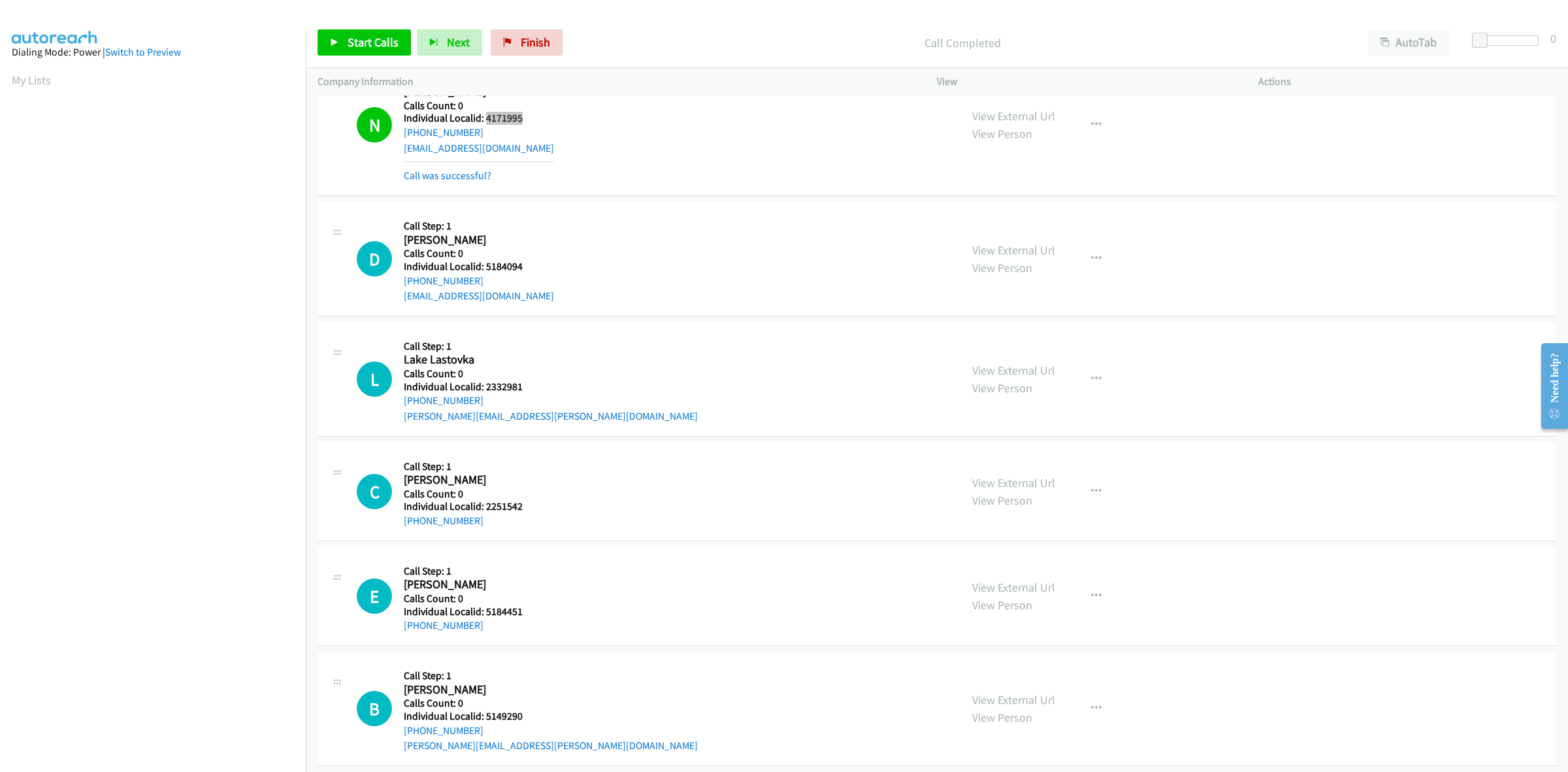
scroll to position [408, 0]
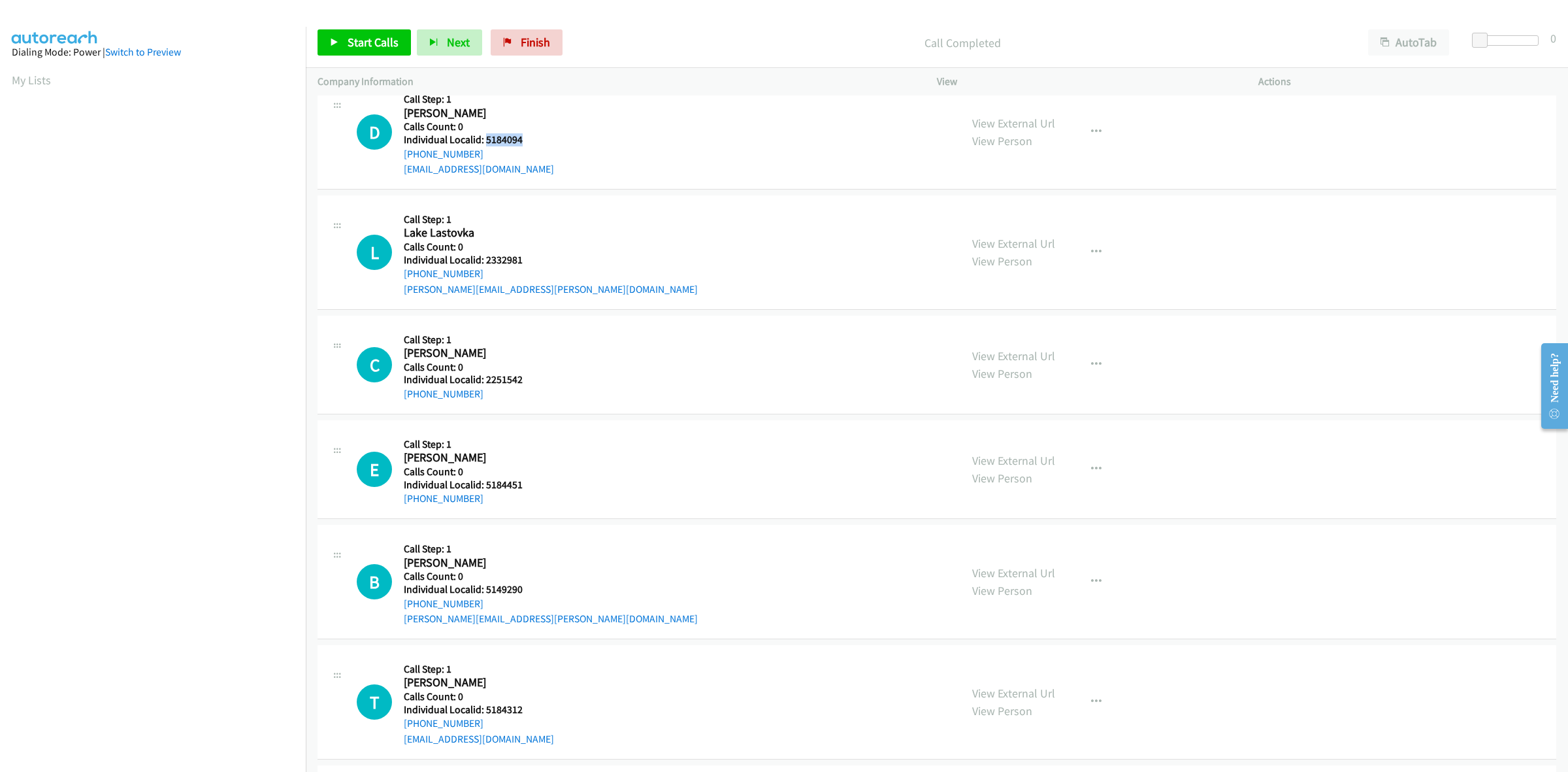
drag, startPoint x: 526, startPoint y: 138, endPoint x: 484, endPoint y: 142, distance: 42.2
click at [484, 142] on h5 "Individual Localid: 5184094" at bounding box center [478, 139] width 150 height 13
copy h5 "5184094"
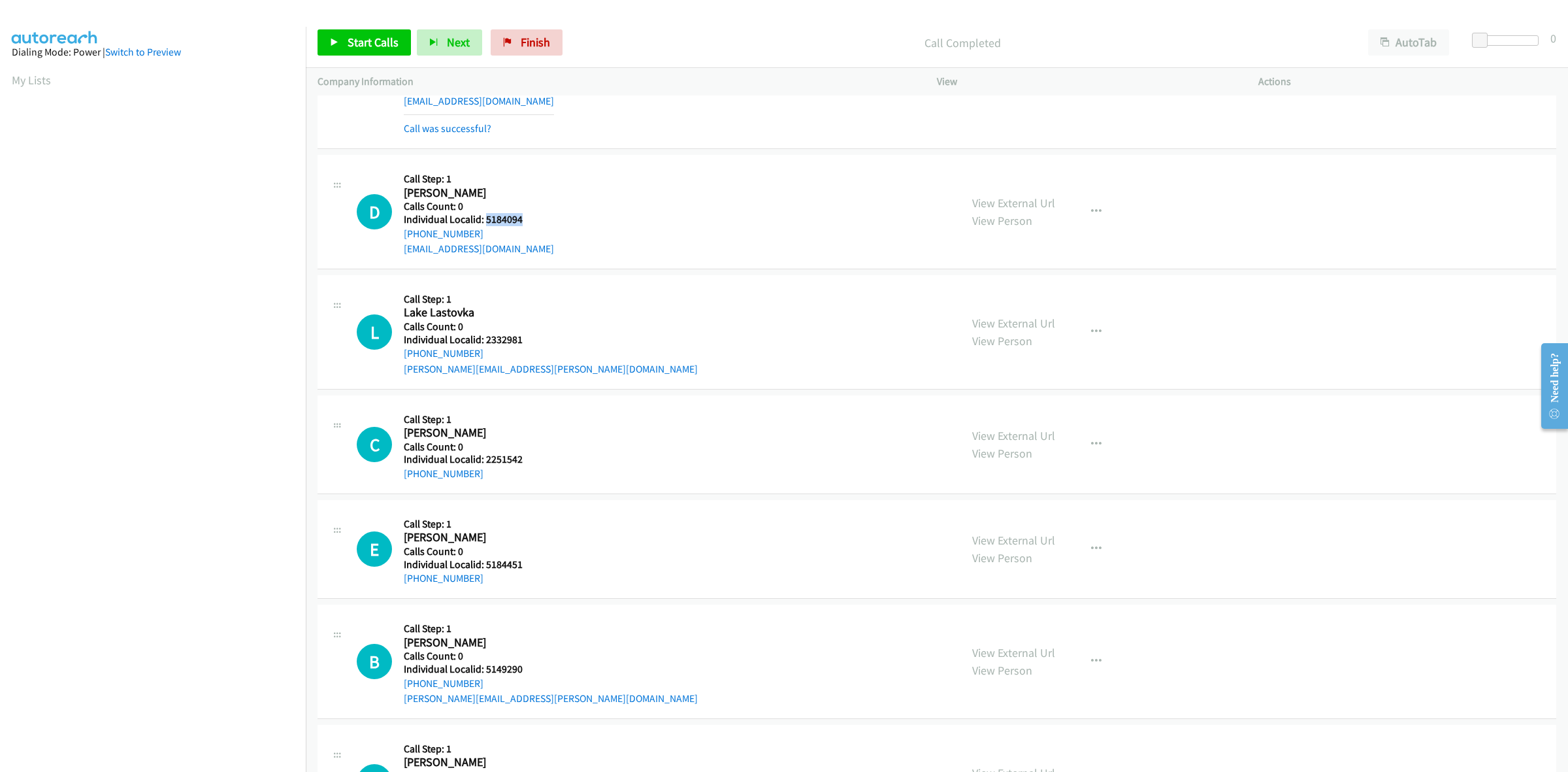
scroll to position [327, 0]
drag, startPoint x: 468, startPoint y: 233, endPoint x: 397, endPoint y: 240, distance: 71.3
click at [397, 240] on div "D Callback Scheduled Call Step: 1 Dexter Schultz America/Chicago Calls Count: 0…" at bounding box center [652, 213] width 591 height 91
copy link "+1 608-512-6015"
drag, startPoint x: 527, startPoint y: 225, endPoint x: 483, endPoint y: 222, distance: 44.1
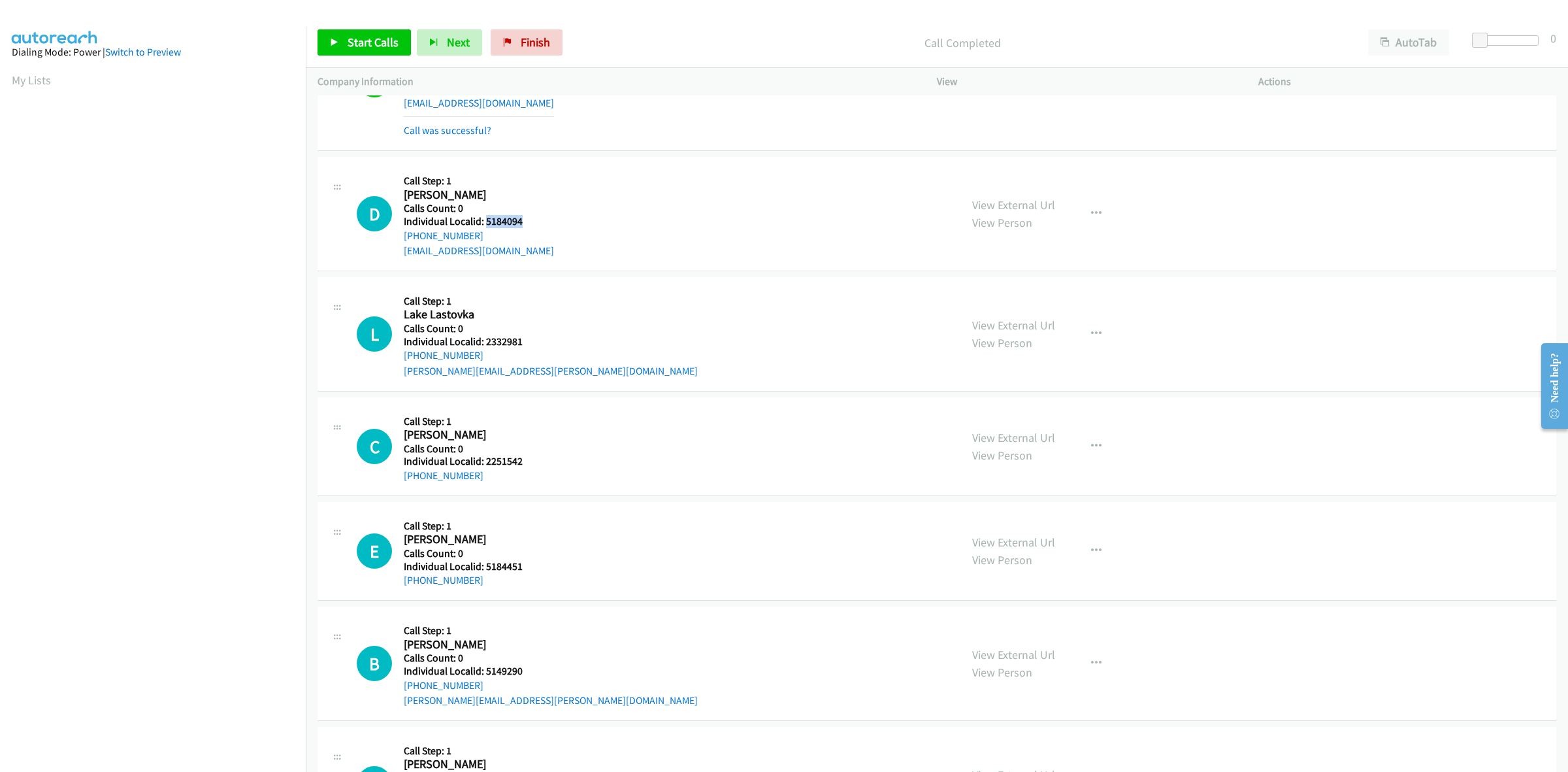
click at [483, 222] on h5 "Individual Localid: 5184094" at bounding box center [478, 221] width 150 height 13
copy h5 "5184094"
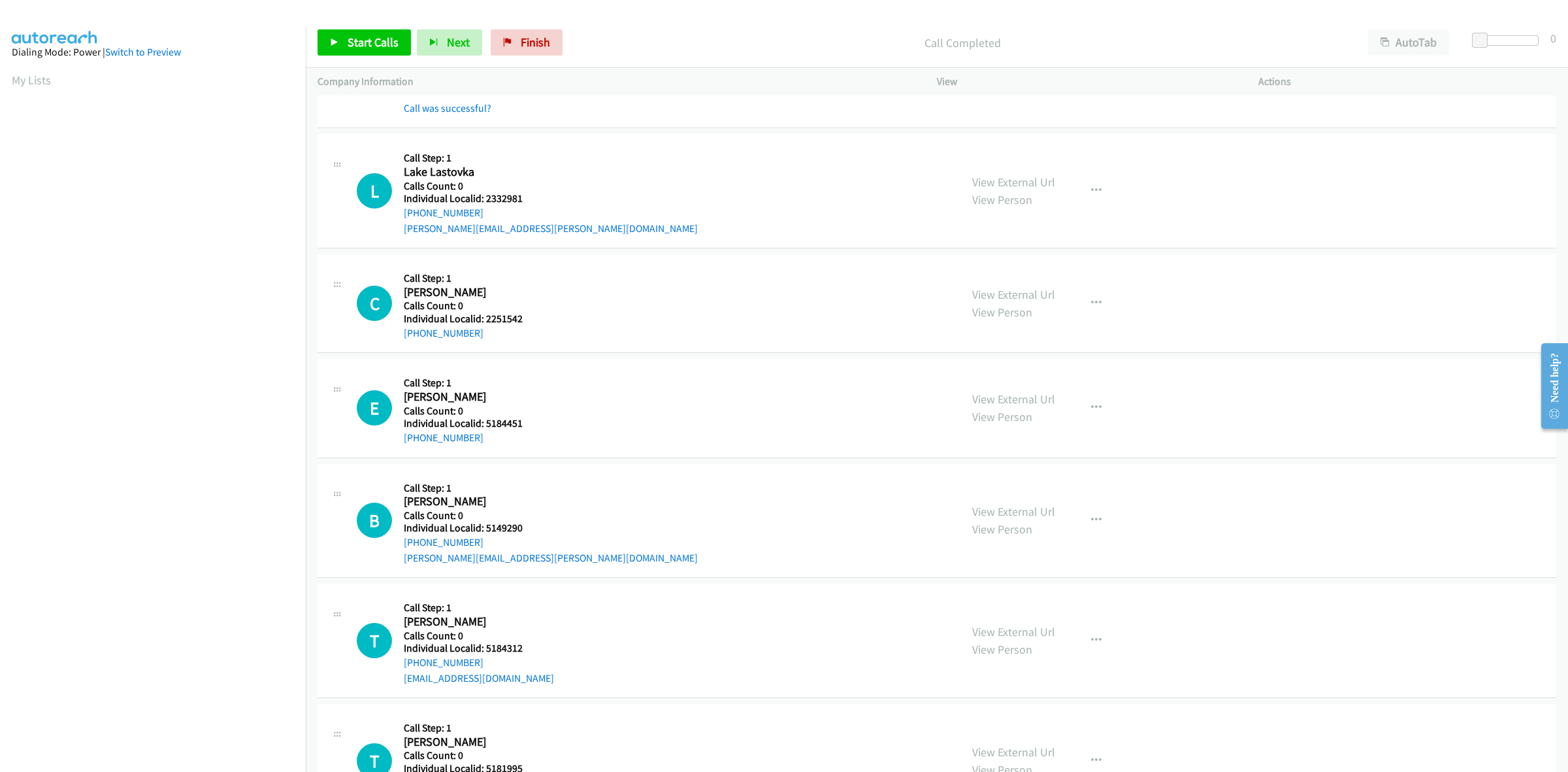
scroll to position [531, 0]
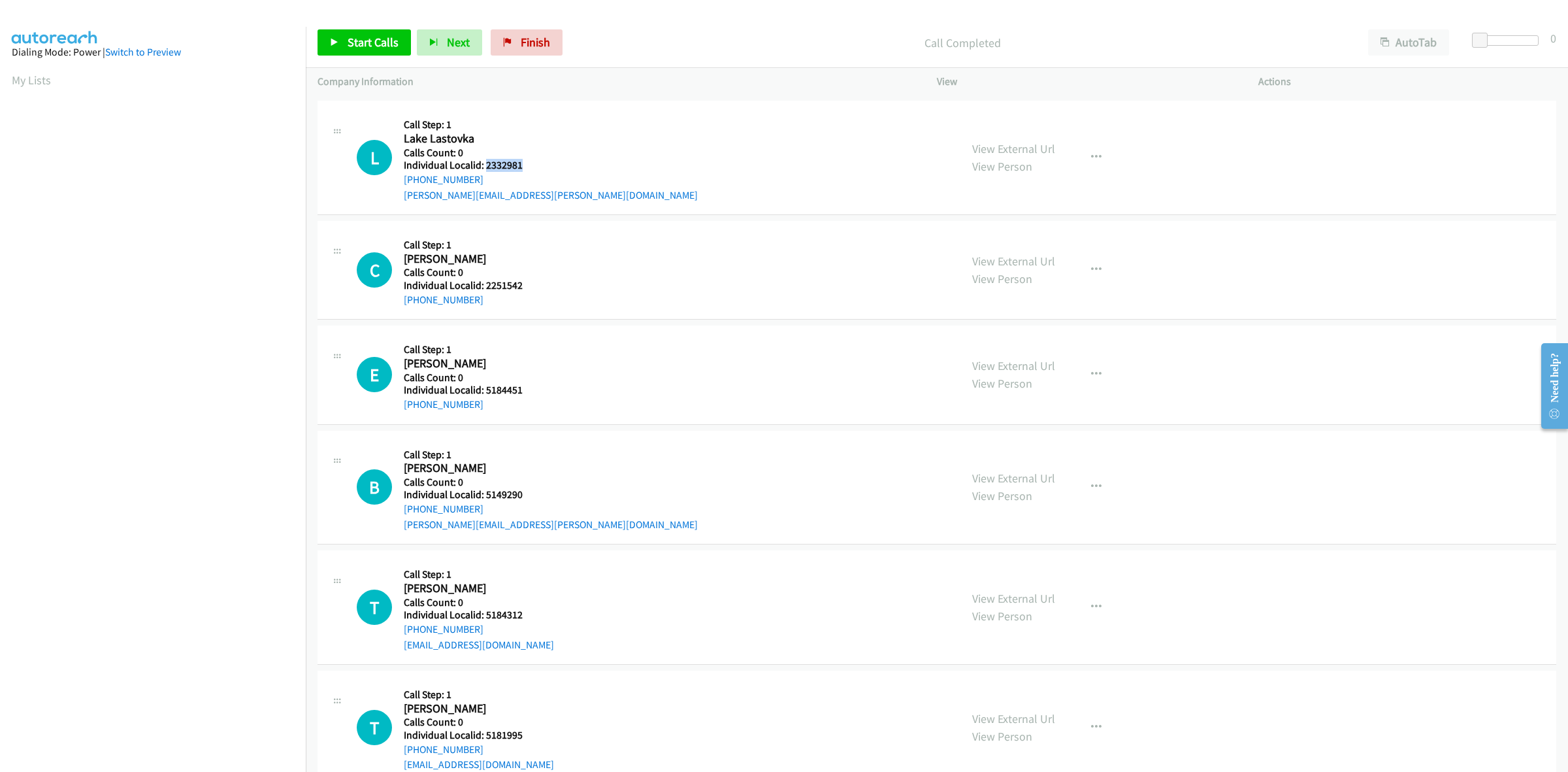
drag, startPoint x: 521, startPoint y: 160, endPoint x: 485, endPoint y: 164, distance: 36.2
click at [485, 164] on h5 "Individual Localid: 2332981" at bounding box center [550, 164] width 294 height 13
drag, startPoint x: 479, startPoint y: 179, endPoint x: 398, endPoint y: 184, distance: 81.2
click at [398, 184] on div "L Callback Scheduled Call Step: 1 Lake Lastovka America/Chicago Calls Count: 0 …" at bounding box center [652, 157] width 591 height 91
drag, startPoint x: 522, startPoint y: 164, endPoint x: 485, endPoint y: 164, distance: 37.0
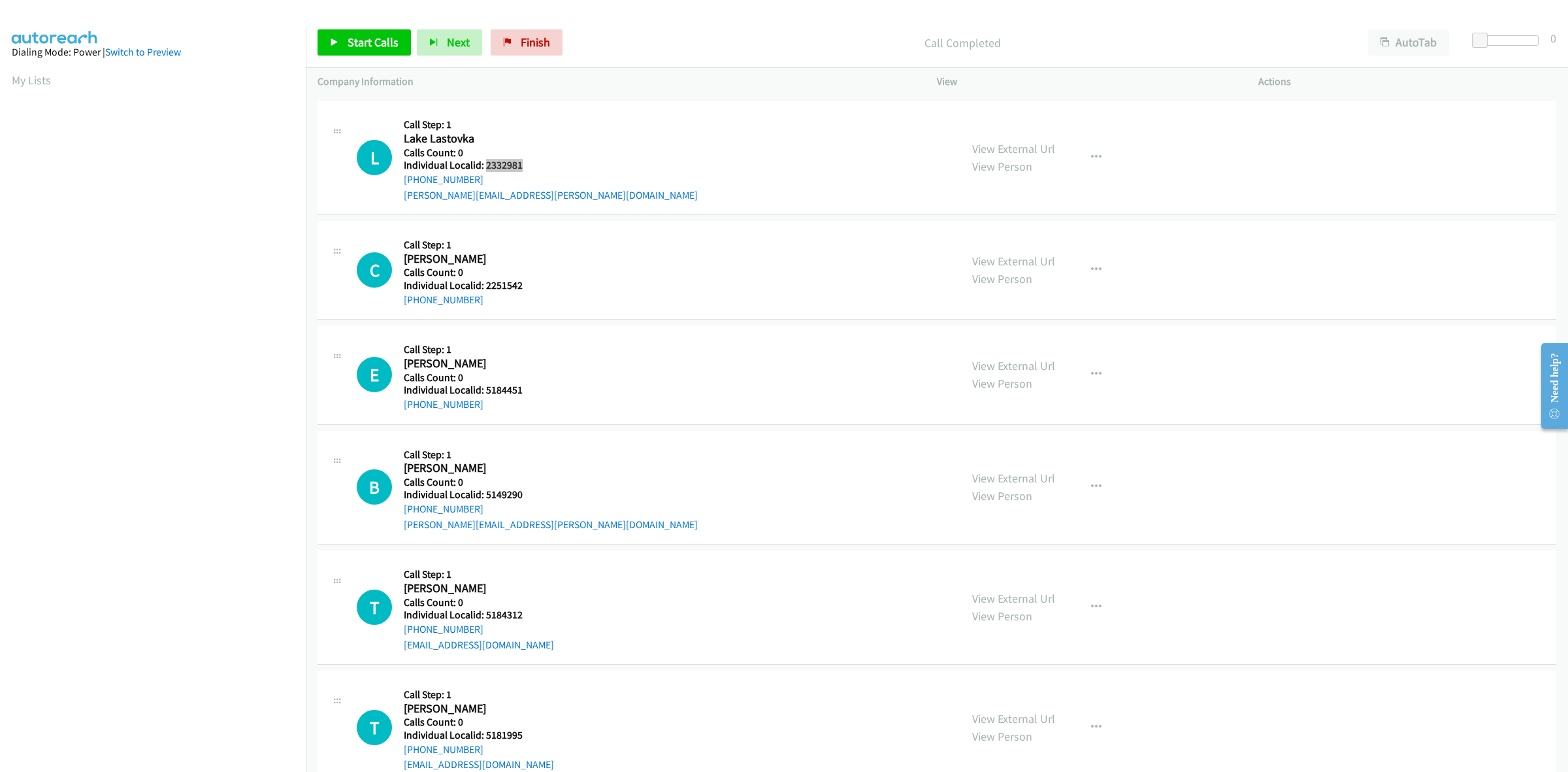
click at [485, 164] on h5 "Individual Localid: 2332981" at bounding box center [550, 164] width 294 height 13
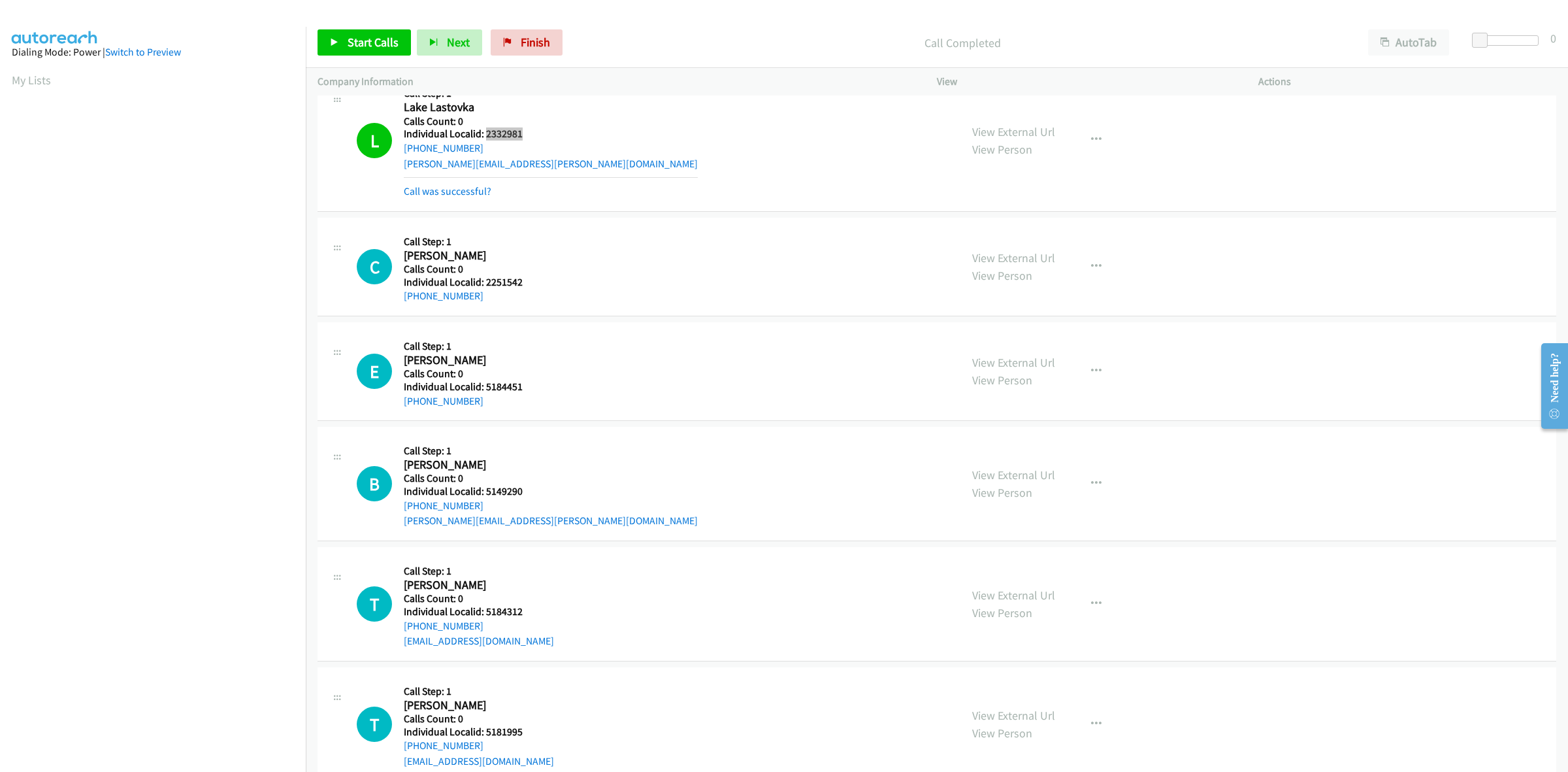
scroll to position [653, 0]
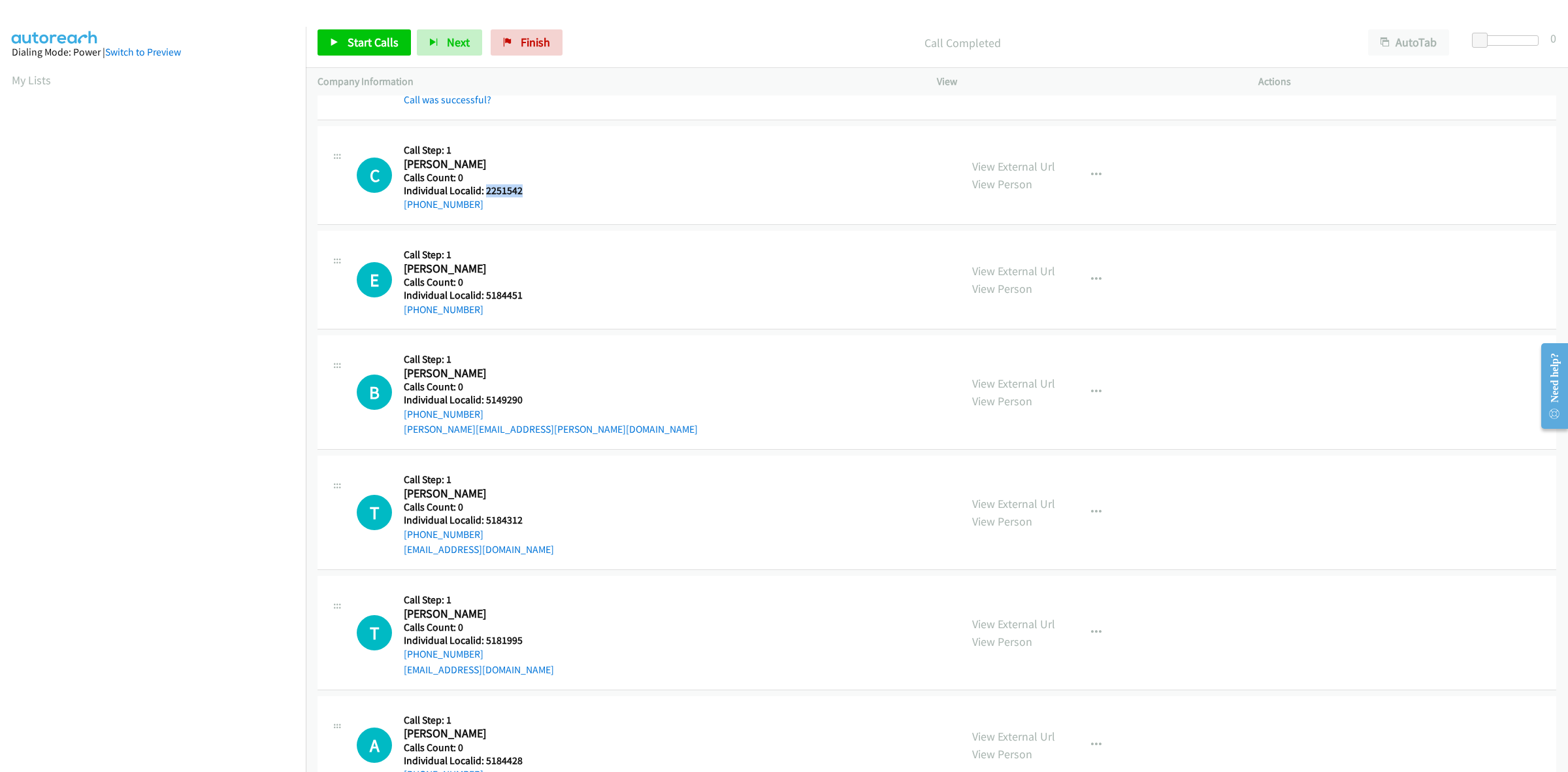
drag, startPoint x: 527, startPoint y: 189, endPoint x: 485, endPoint y: 191, distance: 42.0
click at [485, 191] on h5 "Individual Localid: 2251542" at bounding box center [475, 190] width 144 height 13
drag, startPoint x: 445, startPoint y: 210, endPoint x: 393, endPoint y: 210, distance: 52.0
click at [393, 210] on div "C Callback Scheduled Call Step: 1 Cooper Thomas America/Chicago Calls Count: 0 …" at bounding box center [652, 174] width 591 height 75
drag, startPoint x: 528, startPoint y: 190, endPoint x: 482, endPoint y: 191, distance: 46.0
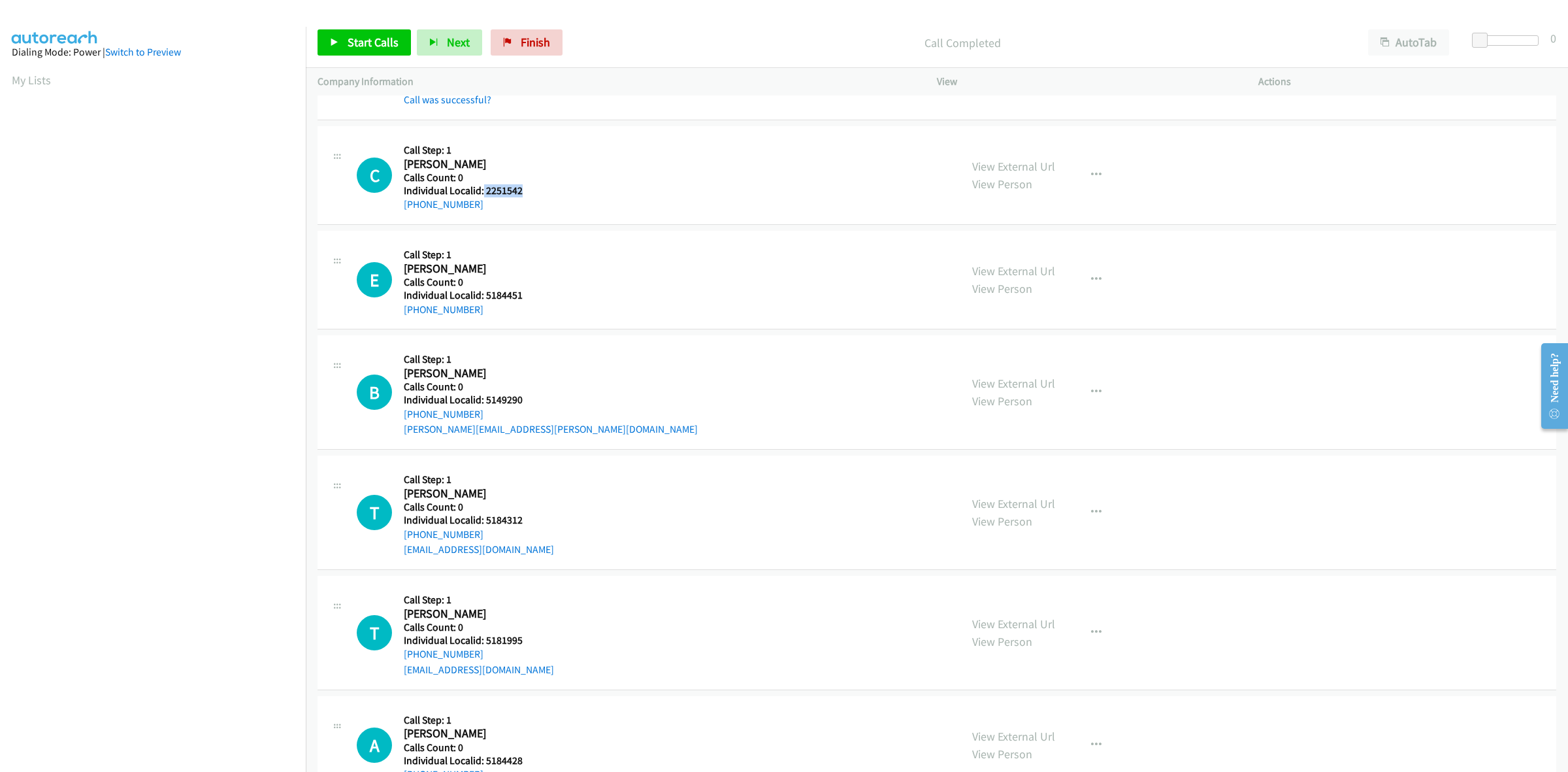
click at [482, 191] on h5 "Individual Localid: 2251542" at bounding box center [475, 190] width 144 height 13
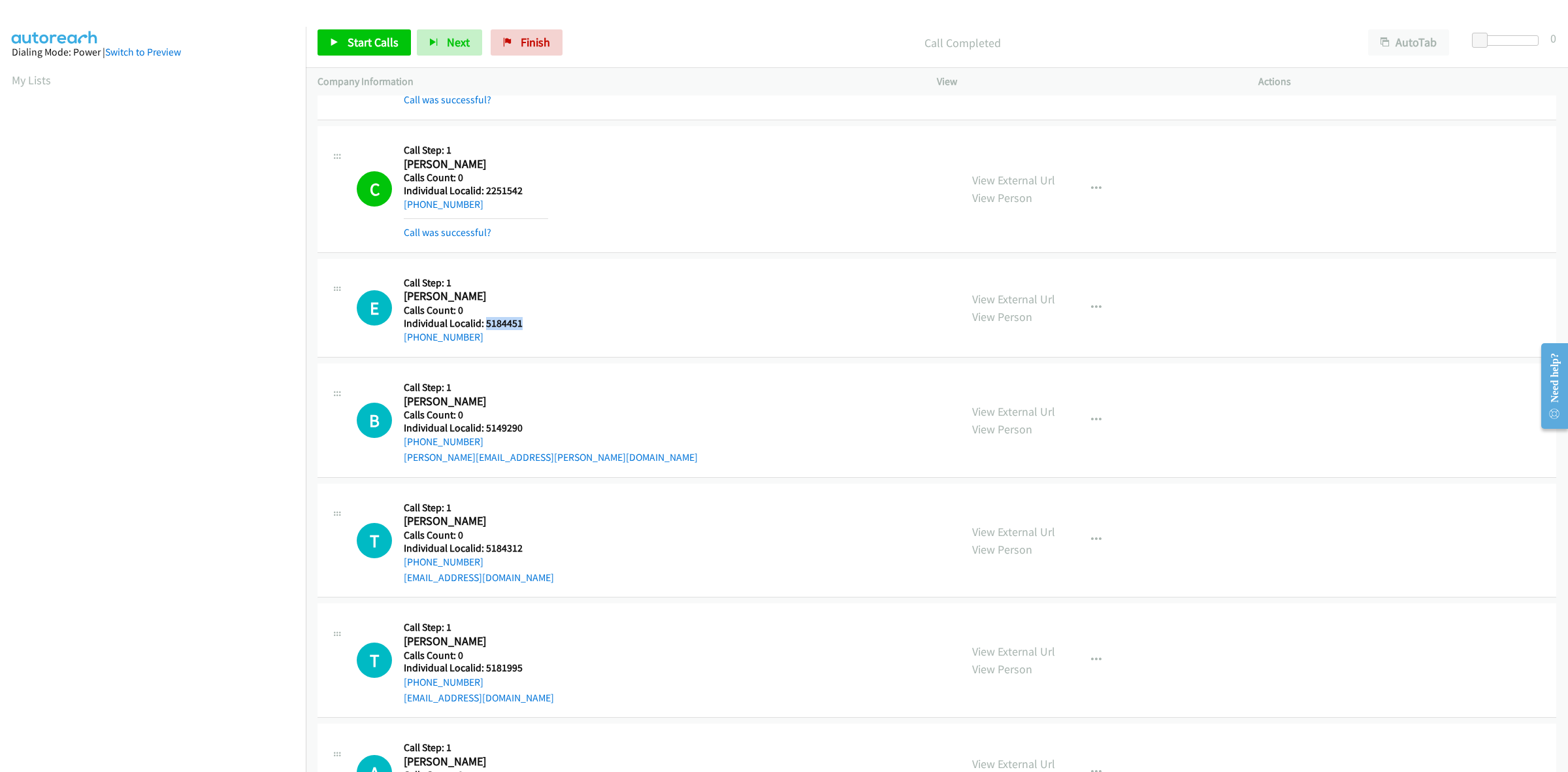
drag, startPoint x: 526, startPoint y: 320, endPoint x: 485, endPoint y: 321, distance: 41.0
click at [485, 321] on h5 "Individual Localid: 5184451" at bounding box center [475, 323] width 144 height 13
click at [591, 311] on div "E Callback Scheduled Call Step: 1 Elizabeth Ihle America/Los_Angeles Calls Coun…" at bounding box center [652, 308] width 591 height 75
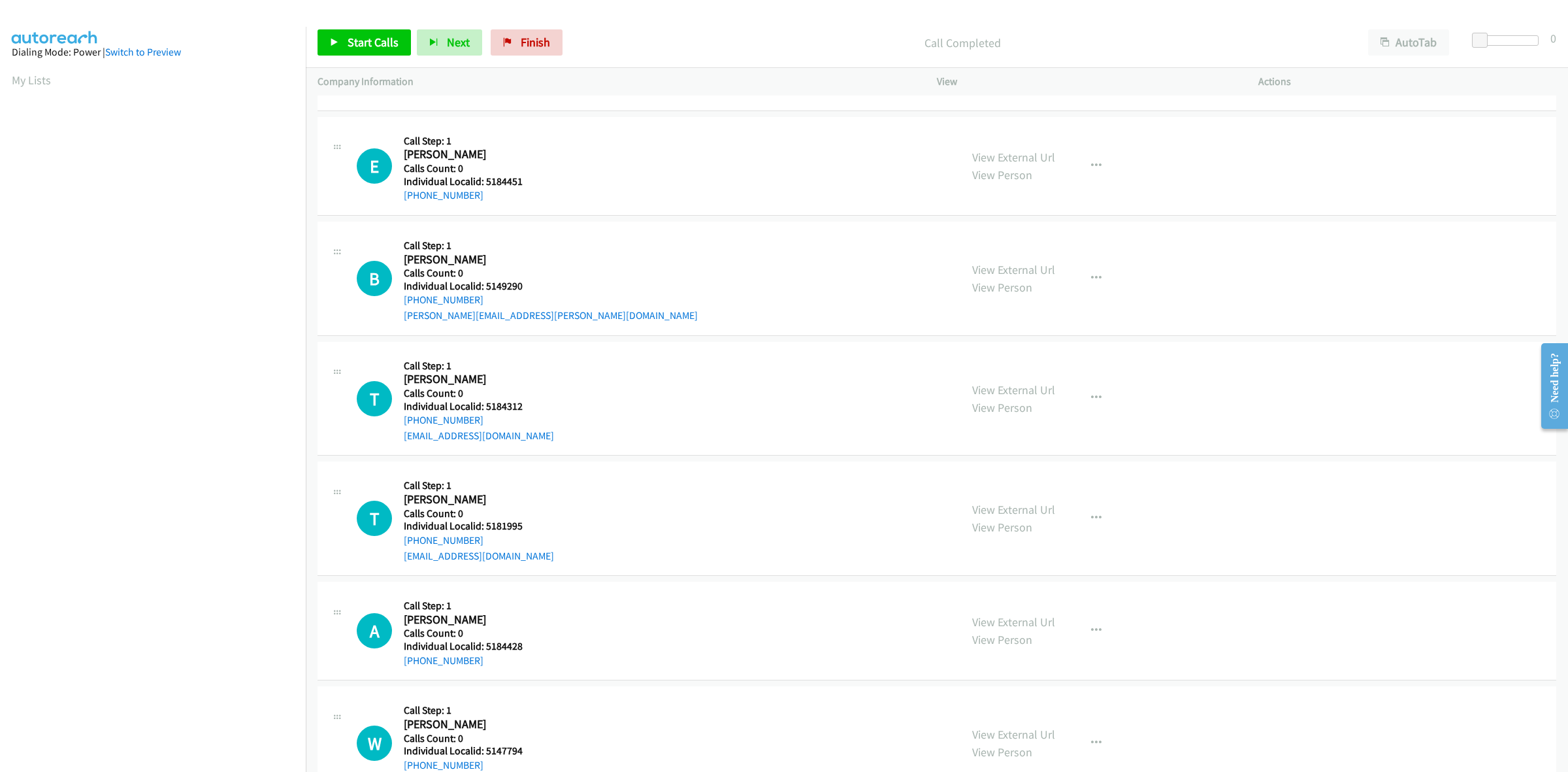
scroll to position [796, 0]
drag, startPoint x: 524, startPoint y: 280, endPoint x: 485, endPoint y: 282, distance: 39.1
click at [485, 282] on h5 "Individual Localid: 5149290" at bounding box center [550, 285] width 294 height 13
drag, startPoint x: 465, startPoint y: 296, endPoint x: 397, endPoint y: 301, distance: 68.2
click at [397, 301] on div "B Callback Scheduled Call Step: 1 Blakely Shenaut America/Chicago Calls Count: …" at bounding box center [652, 278] width 591 height 91
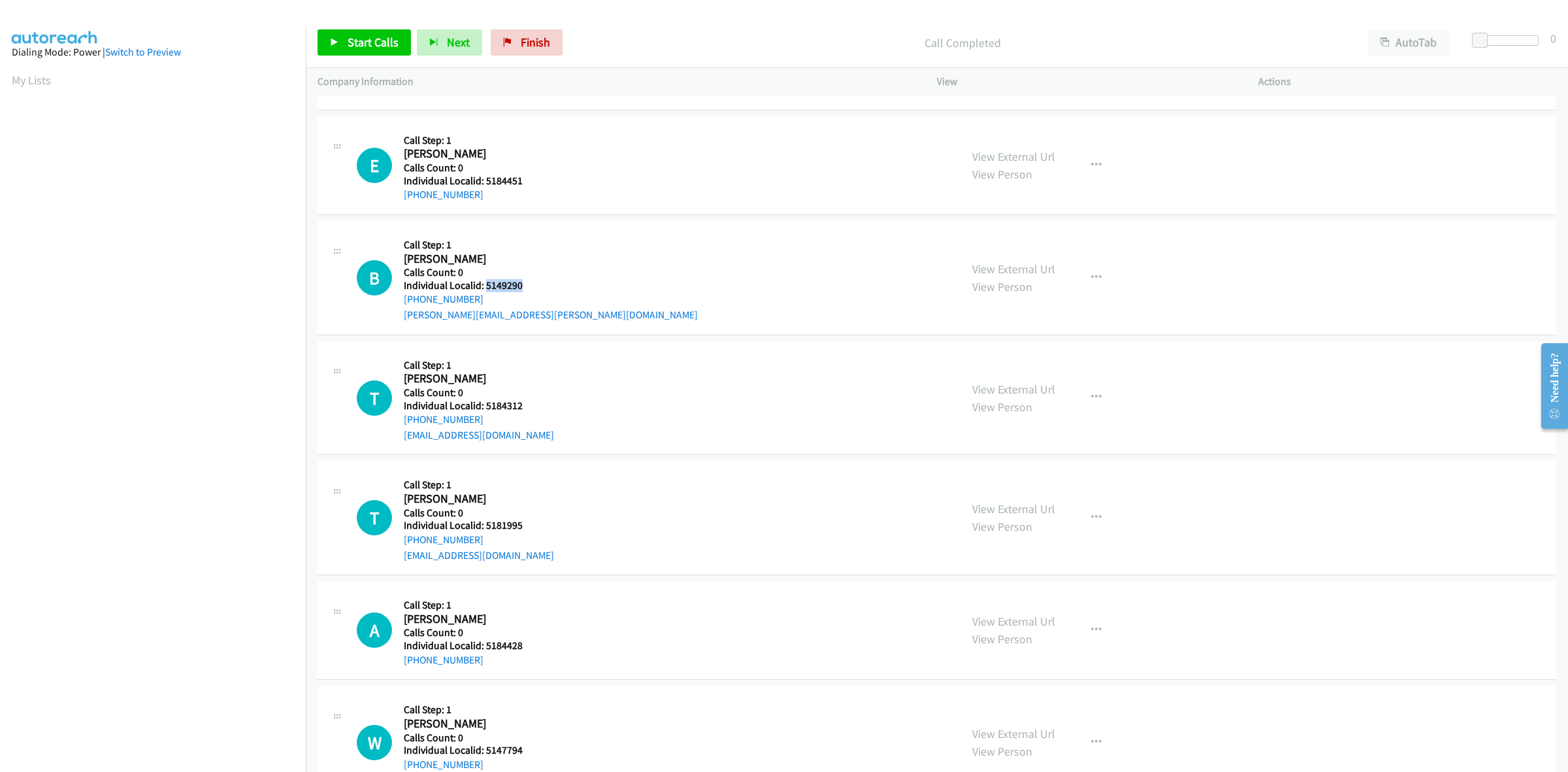
drag, startPoint x: 520, startPoint y: 286, endPoint x: 485, endPoint y: 283, distance: 35.1
click at [485, 283] on h5 "Individual Localid: 5149290" at bounding box center [550, 285] width 294 height 13
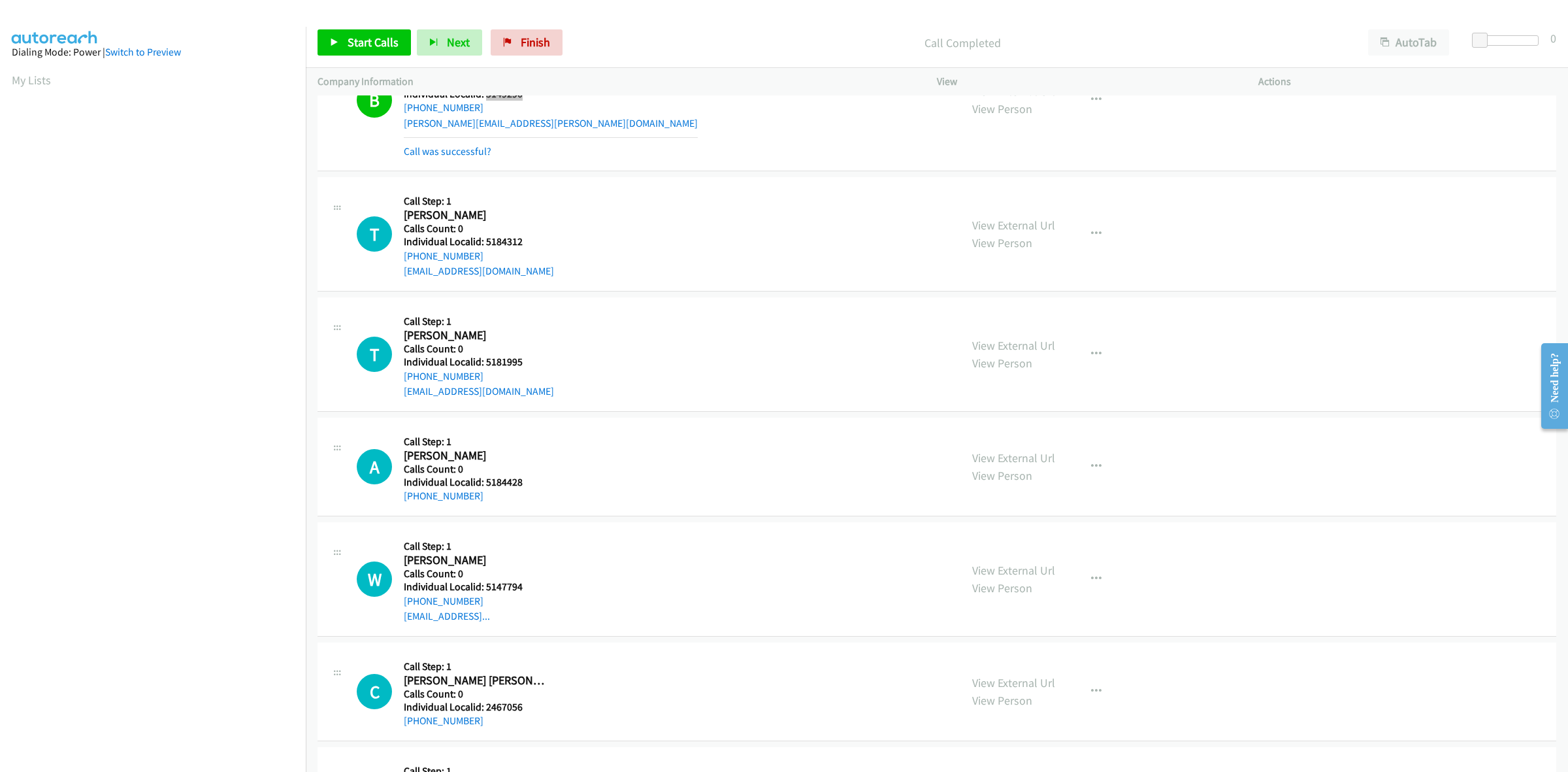
scroll to position [1000, 0]
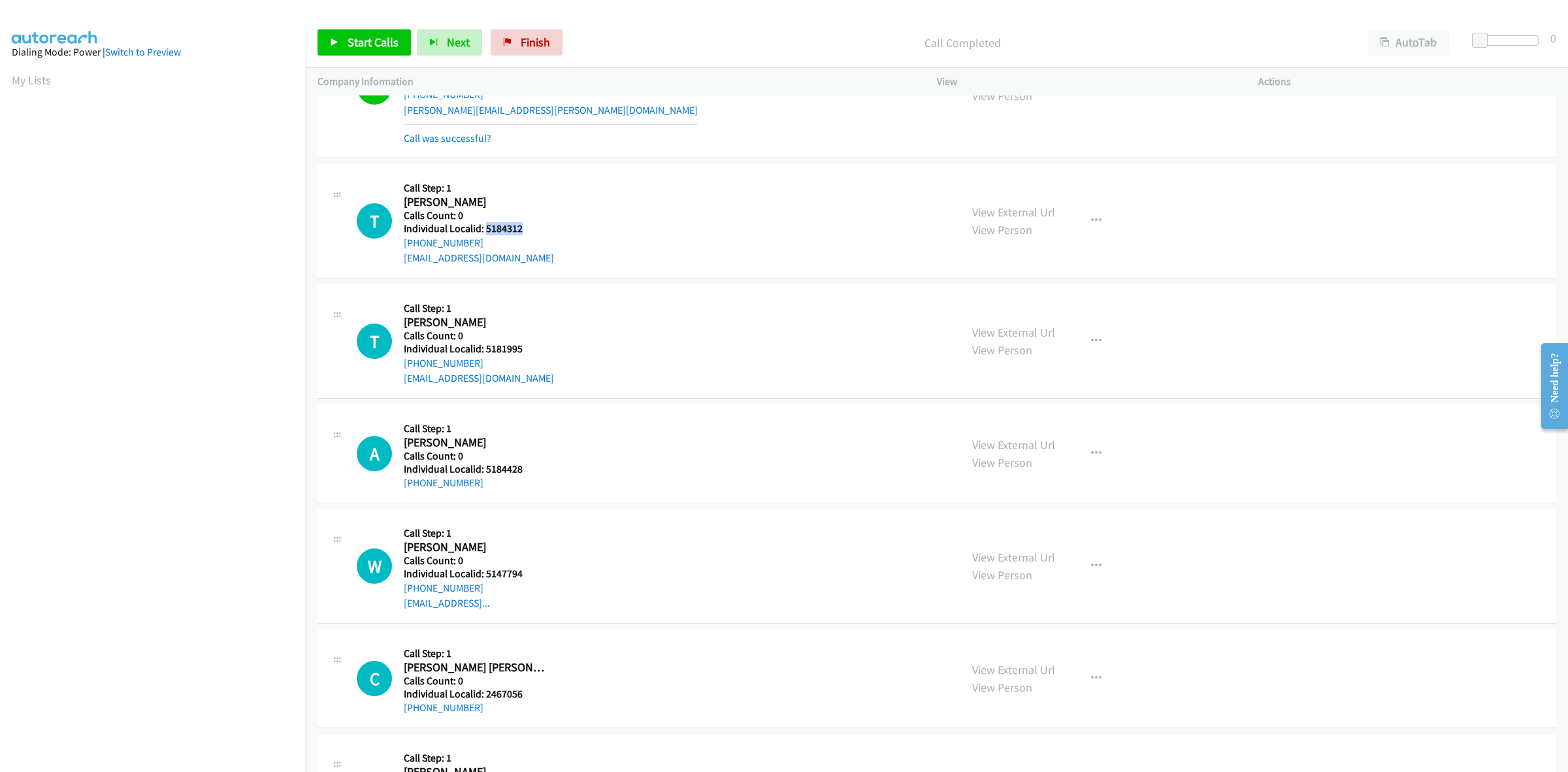
drag, startPoint x: 499, startPoint y: 226, endPoint x: 485, endPoint y: 226, distance: 14.0
click at [485, 226] on h5 "Individual Localid: 5184312" at bounding box center [478, 228] width 150 height 13
click at [1104, 223] on button "button" at bounding box center [1095, 221] width 35 height 26
click at [1009, 308] on link "Skip Call" at bounding box center [1025, 307] width 174 height 26
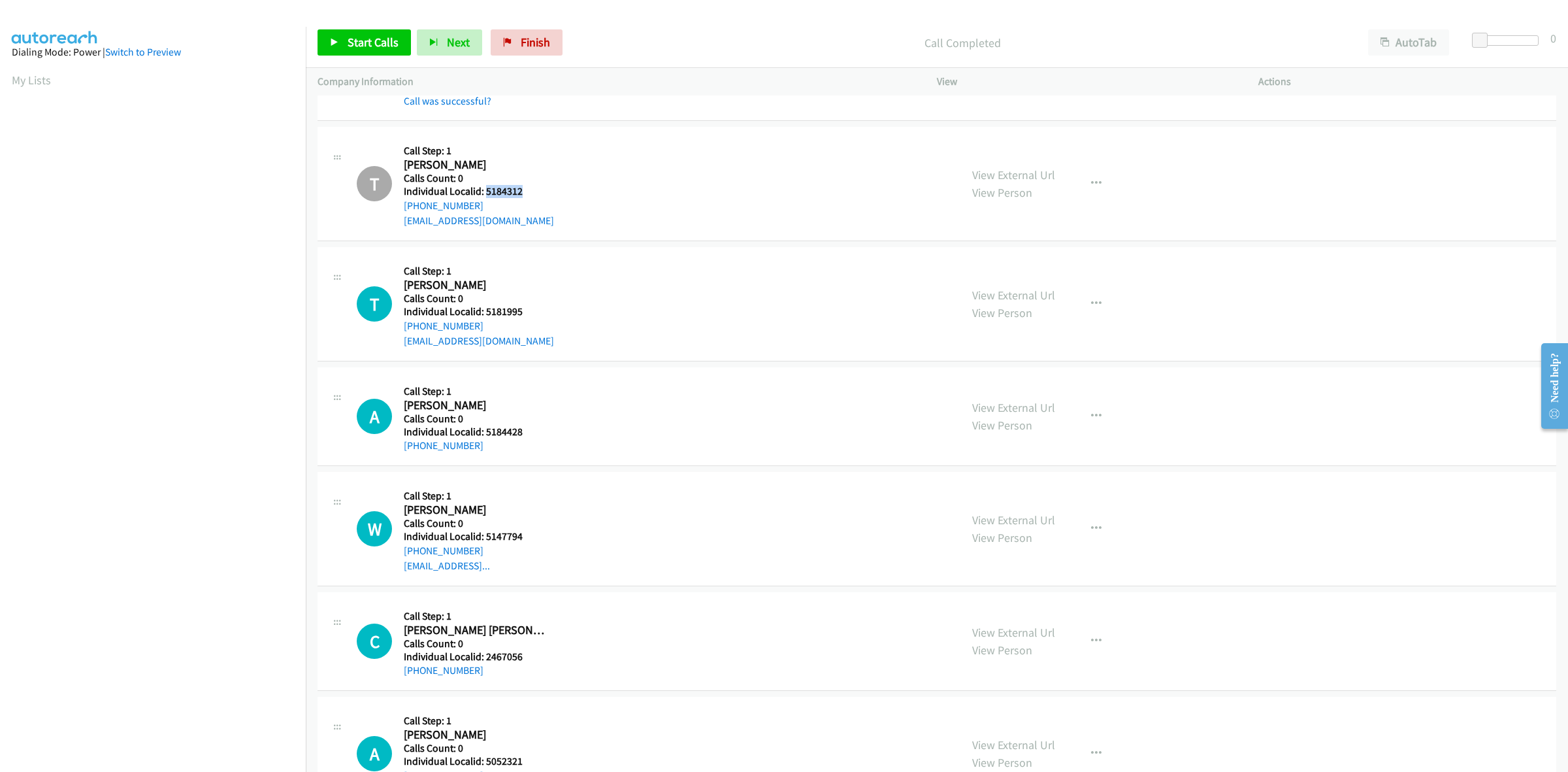
scroll to position [1184, 0]
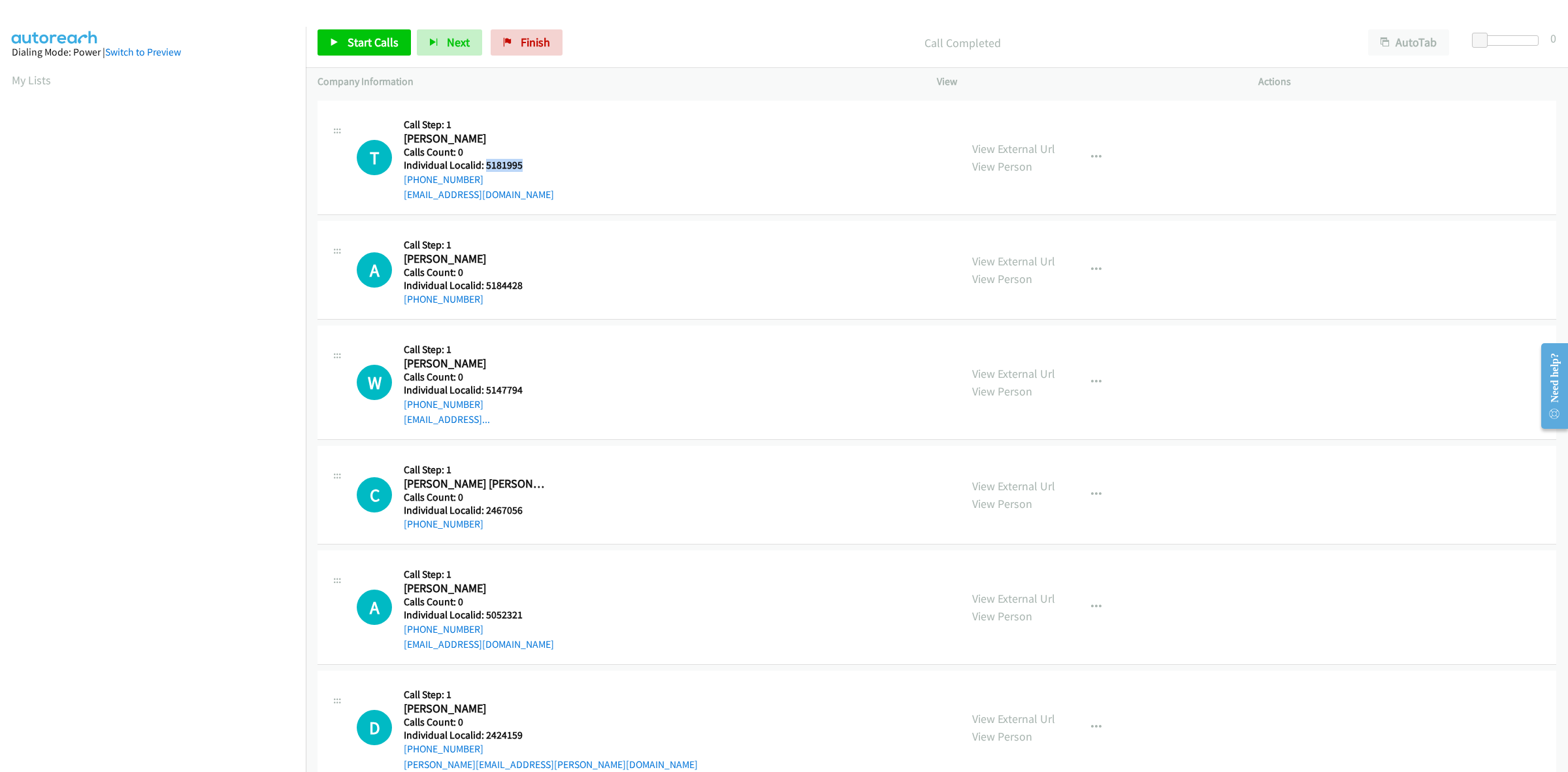
drag, startPoint x: 510, startPoint y: 165, endPoint x: 485, endPoint y: 167, distance: 25.1
click at [485, 167] on h5 "Individual Localid: 5181995" at bounding box center [478, 164] width 150 height 13
drag, startPoint x: 479, startPoint y: 177, endPoint x: 398, endPoint y: 183, distance: 81.2
click at [398, 183] on div "T Callback Scheduled Call Step: 1 Thomas Gray America/New_York Calls Count: 0 I…" at bounding box center [652, 157] width 591 height 91
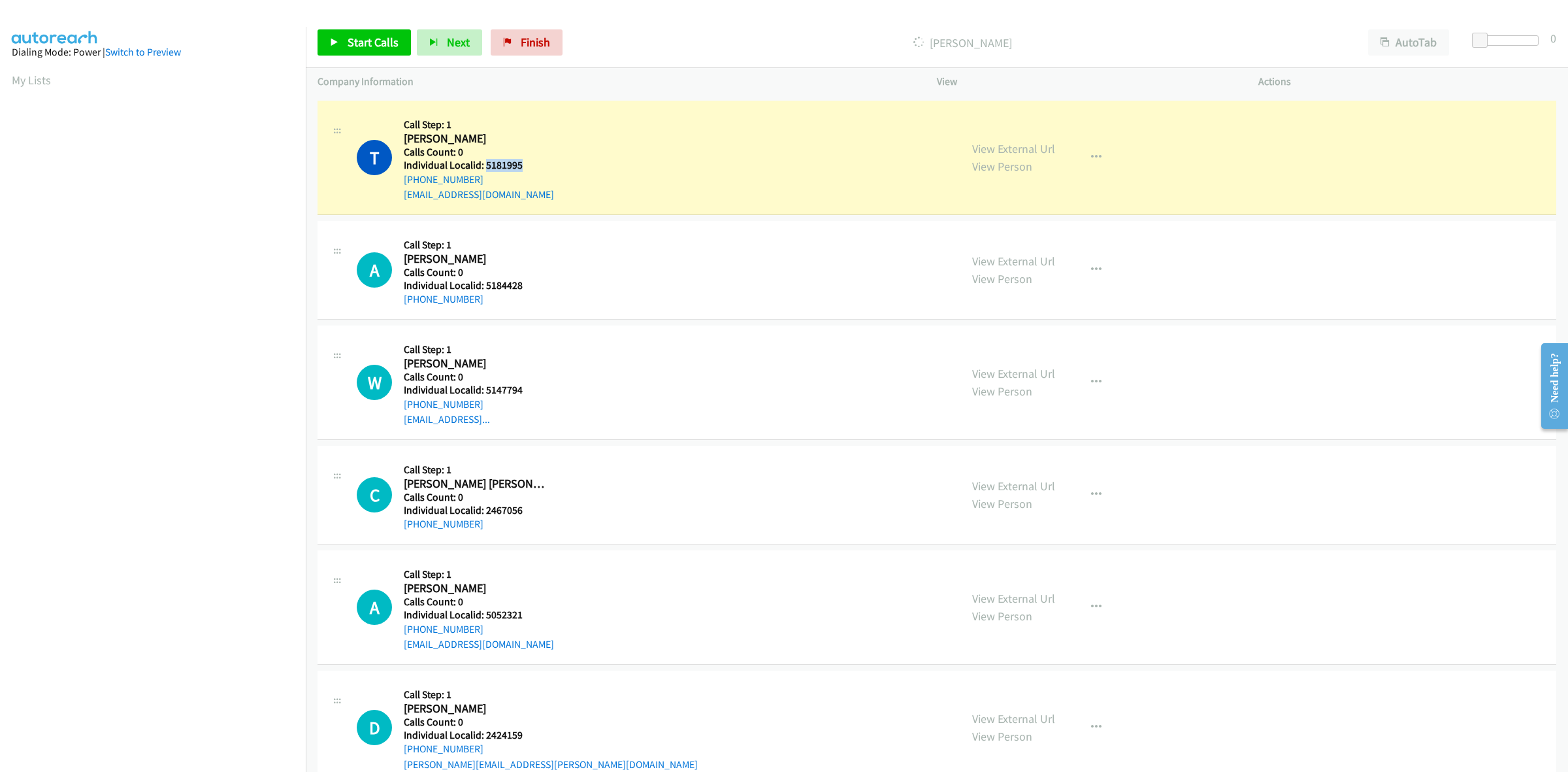
drag, startPoint x: 525, startPoint y: 168, endPoint x: 485, endPoint y: 167, distance: 40.0
click at [485, 167] on h5 "Individual Localid: 5181995" at bounding box center [478, 164] width 150 height 13
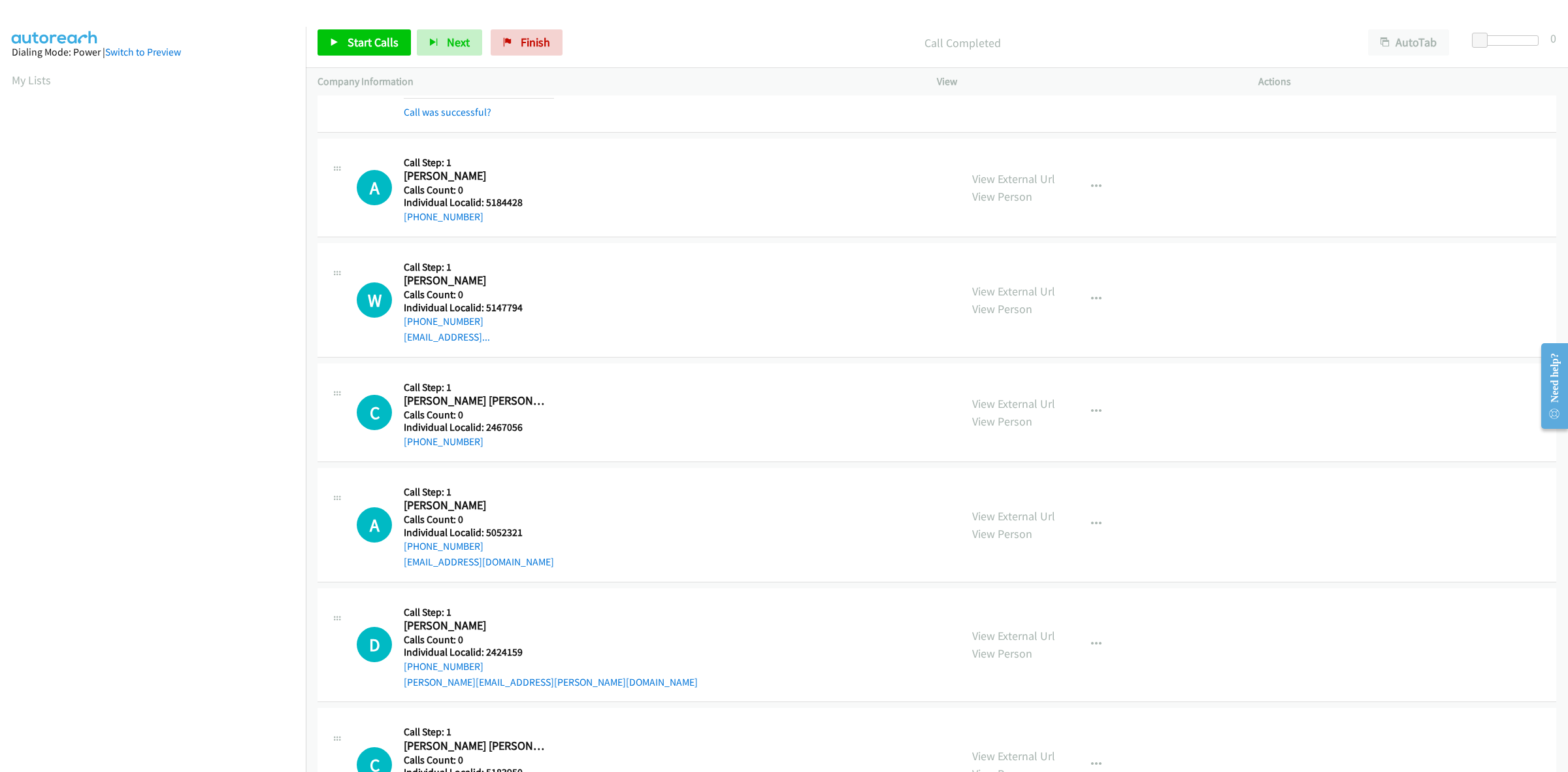
scroll to position [1307, 0]
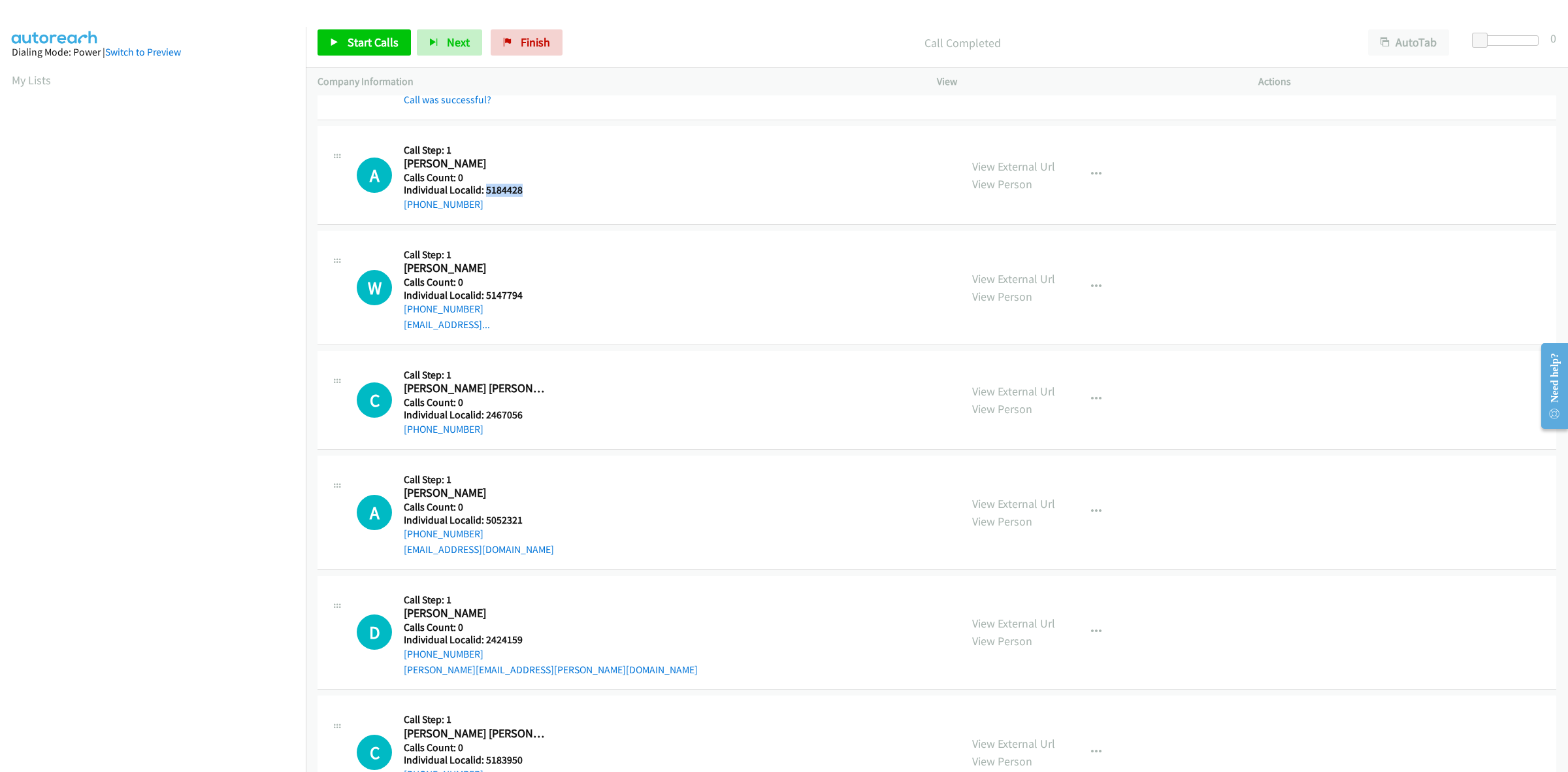
drag, startPoint x: 527, startPoint y: 190, endPoint x: 485, endPoint y: 190, distance: 42.0
click at [485, 190] on h5 "Individual Localid: 5184428" at bounding box center [475, 189] width 144 height 13
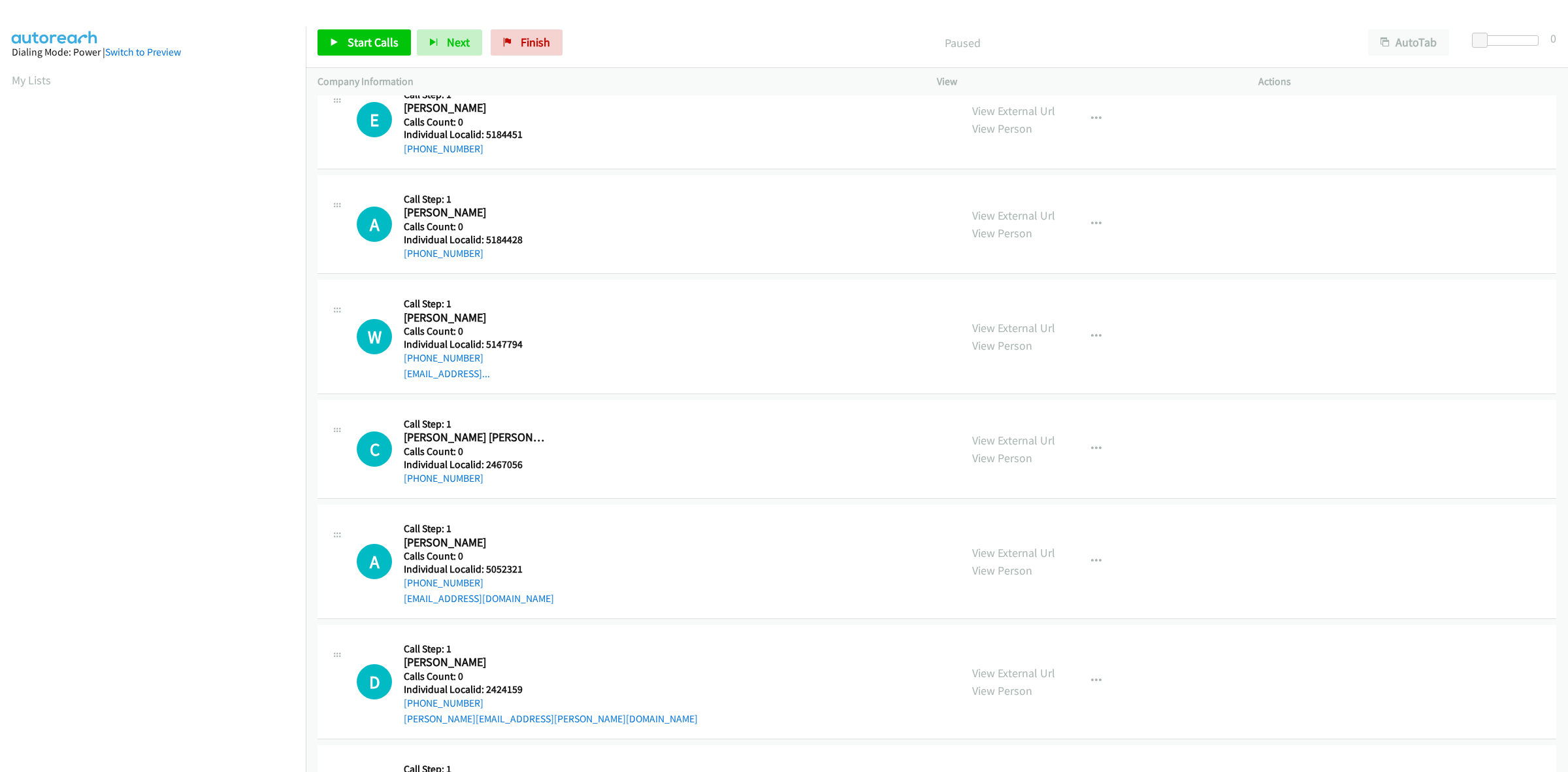
scroll to position [123, 0]
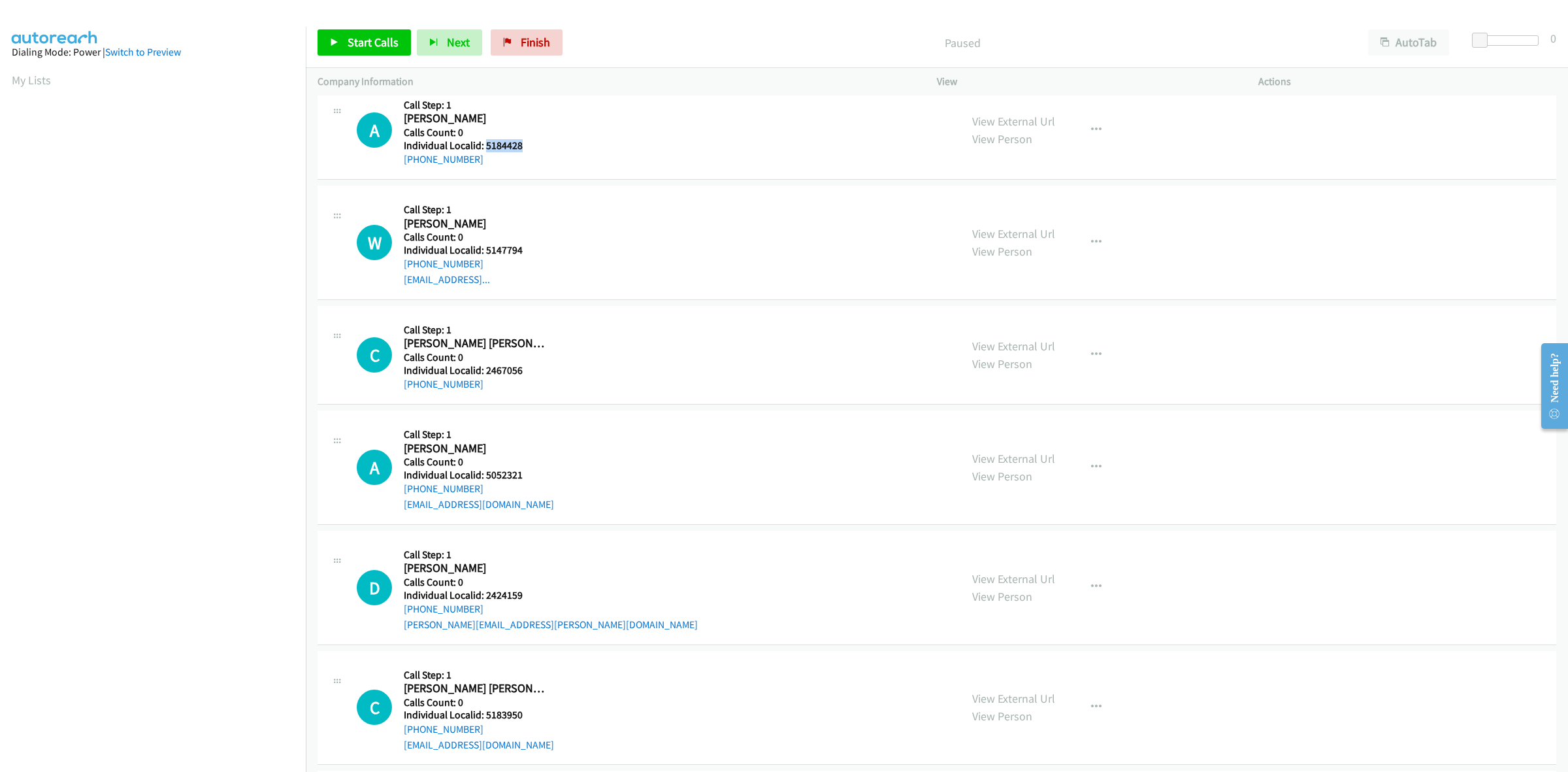
drag, startPoint x: 524, startPoint y: 143, endPoint x: 485, endPoint y: 147, distance: 39.2
click at [485, 147] on h5 "Individual Localid: 5184428" at bounding box center [475, 145] width 144 height 13
copy h5 "5184428"
drag, startPoint x: 475, startPoint y: 158, endPoint x: 400, endPoint y: 163, distance: 75.2
click at [400, 163] on div "A Callback Scheduled Call Step: 1 [PERSON_NAME] America/New_York Calls Count: 0…" at bounding box center [652, 129] width 591 height 75
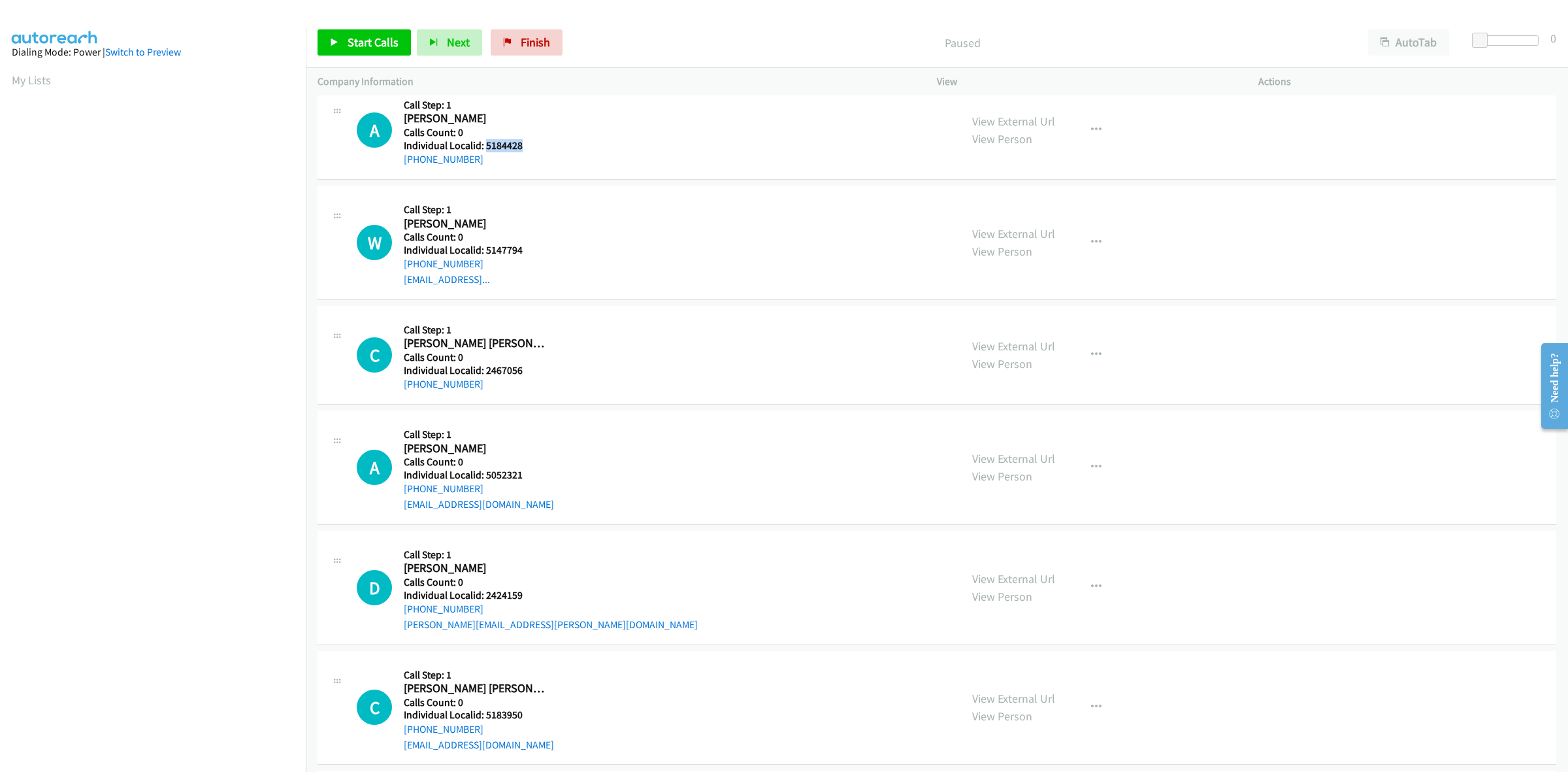
copy link "[PHONE_NUMBER]"
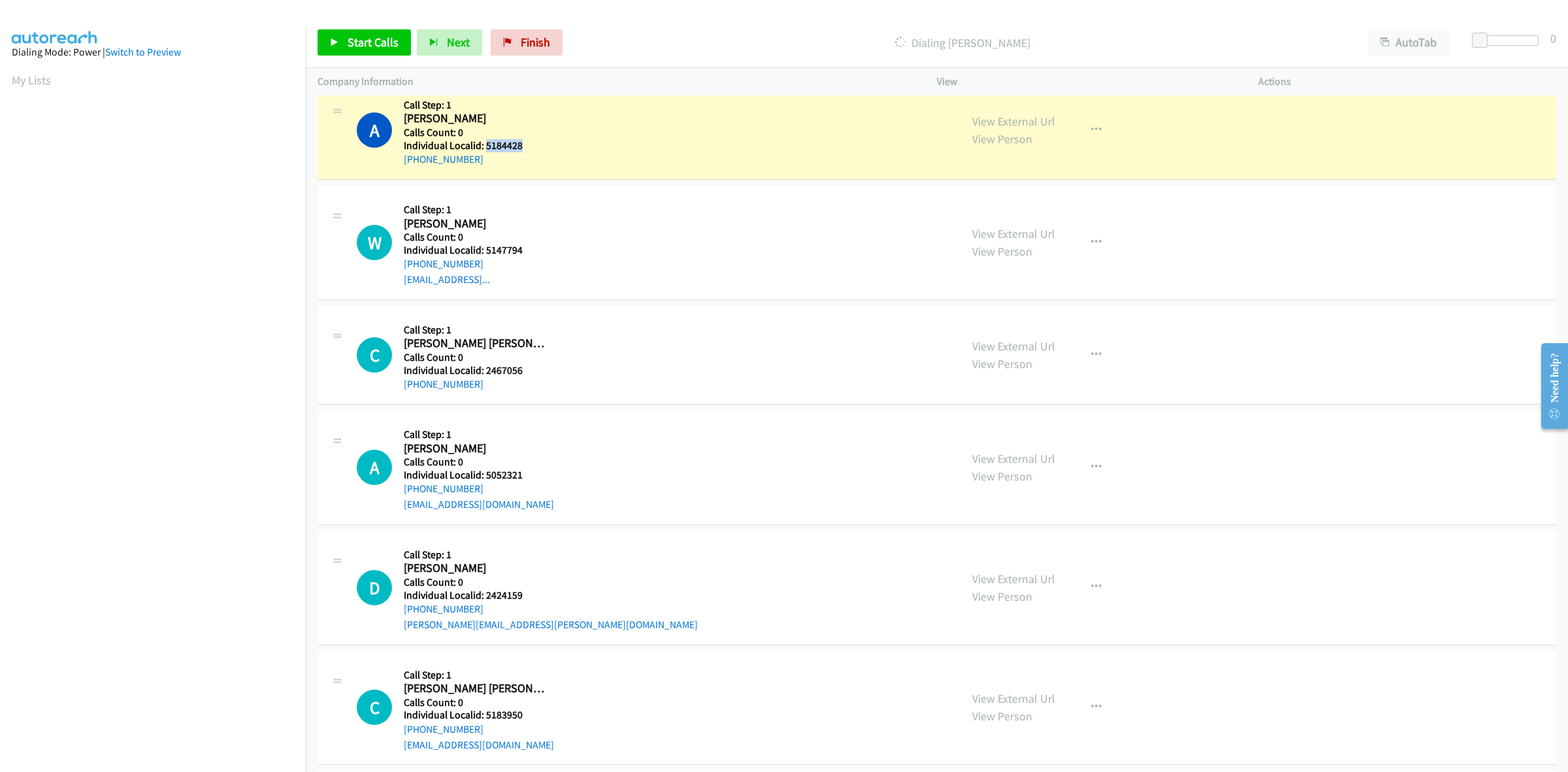
drag, startPoint x: 520, startPoint y: 147, endPoint x: 483, endPoint y: 141, distance: 37.5
click at [483, 141] on h5 "Individual Localid: 5184428" at bounding box center [475, 145] width 144 height 13
copy h5 "5184428"
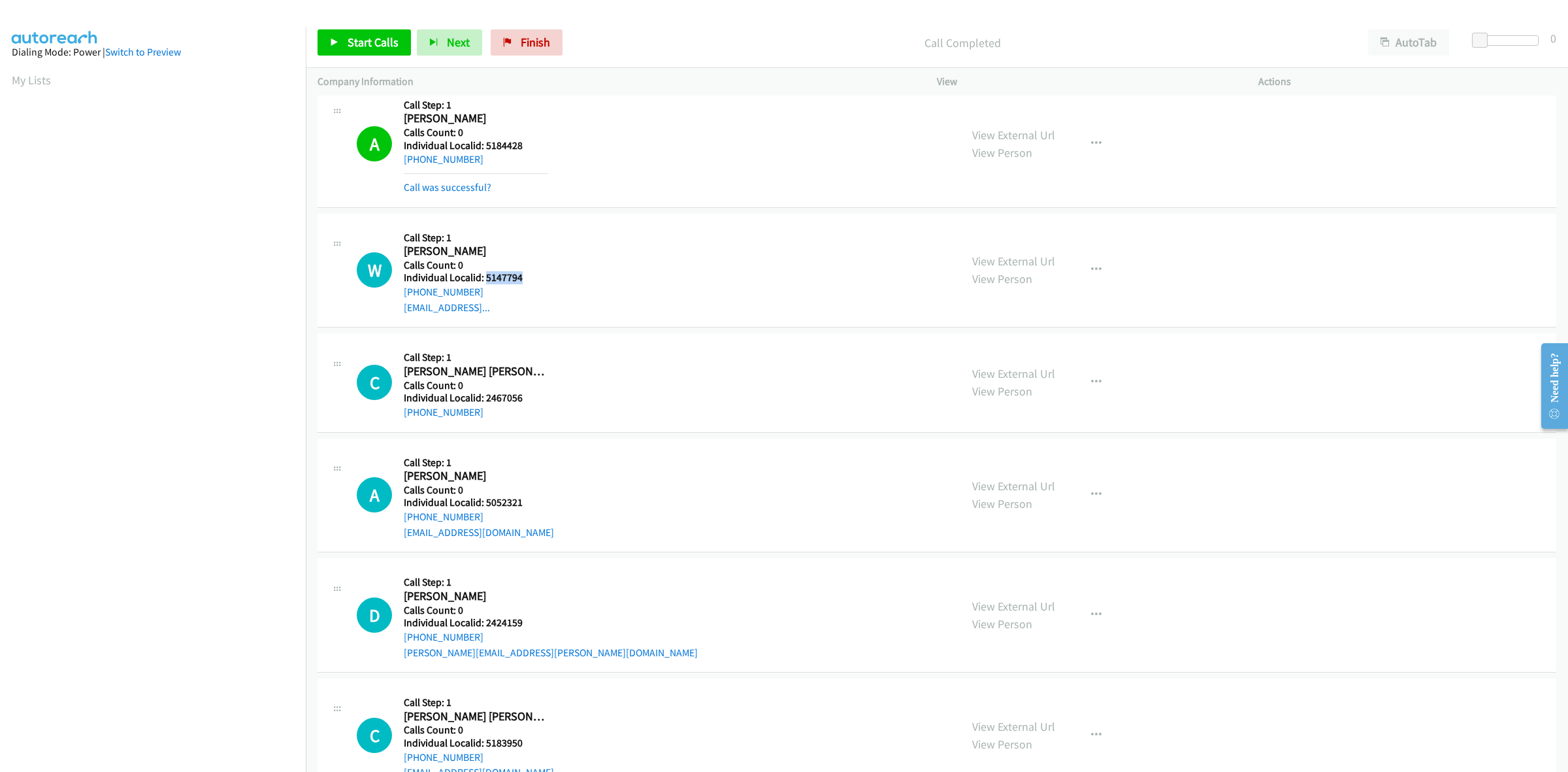
drag, startPoint x: 520, startPoint y: 276, endPoint x: 484, endPoint y: 278, distance: 36.1
click at [484, 278] on h5 "Individual Localid: 5147794" at bounding box center [475, 277] width 144 height 13
copy h5 "5147794"
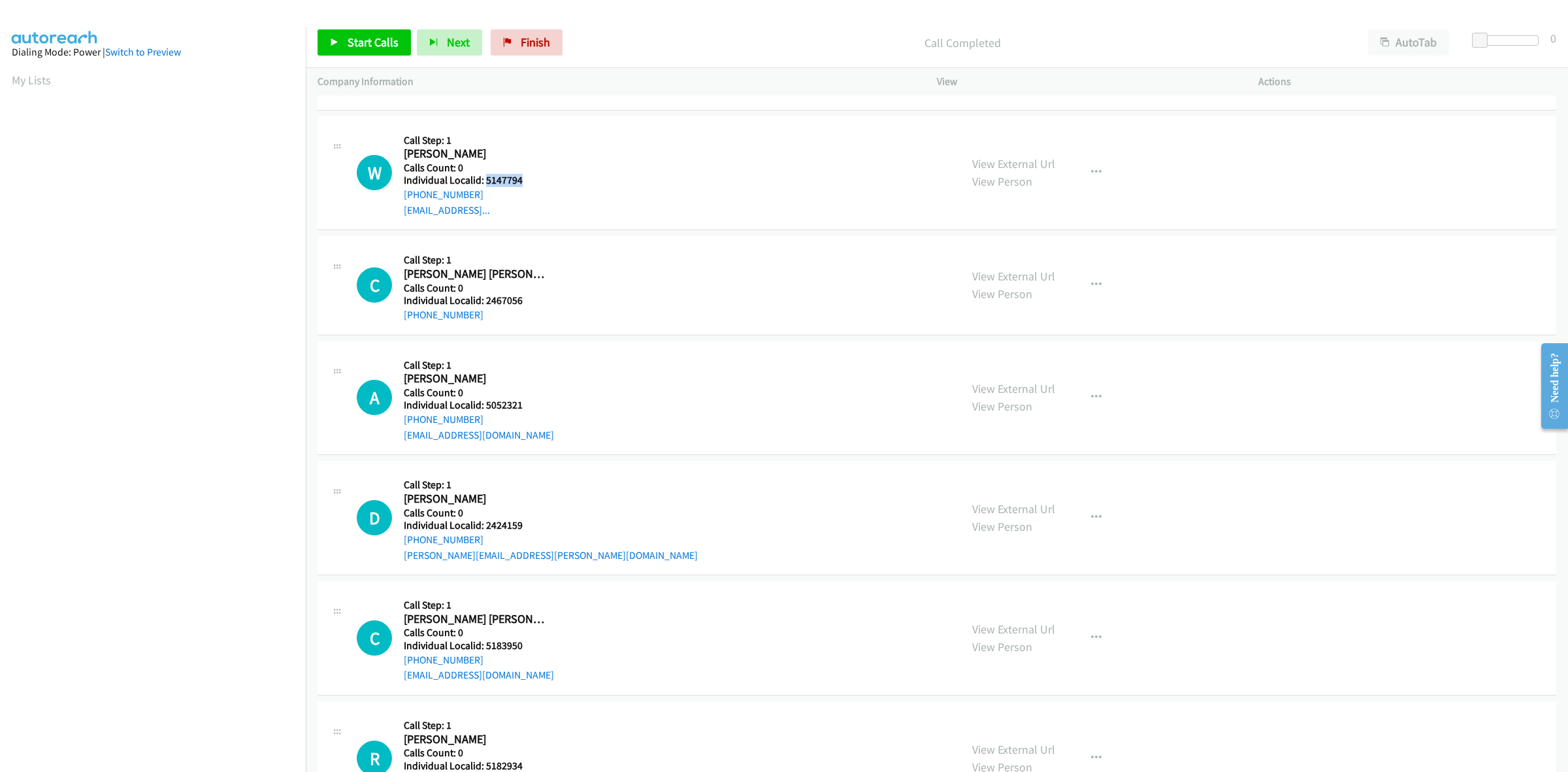
scroll to position [245, 0]
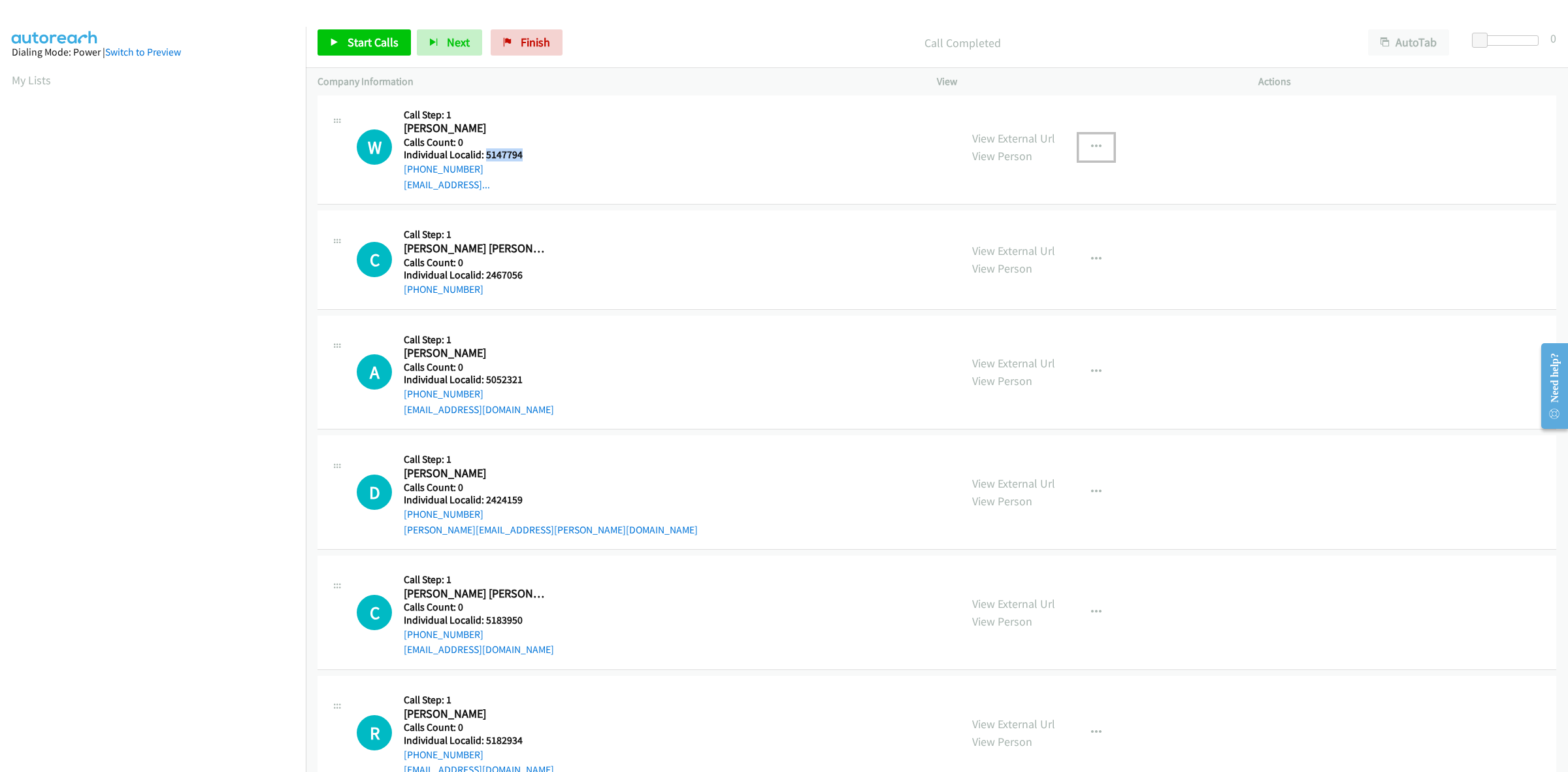
click at [1091, 143] on icon "button" at bounding box center [1096, 146] width 10 height 10
click at [1019, 230] on link "Skip Call" at bounding box center [1025, 232] width 174 height 26
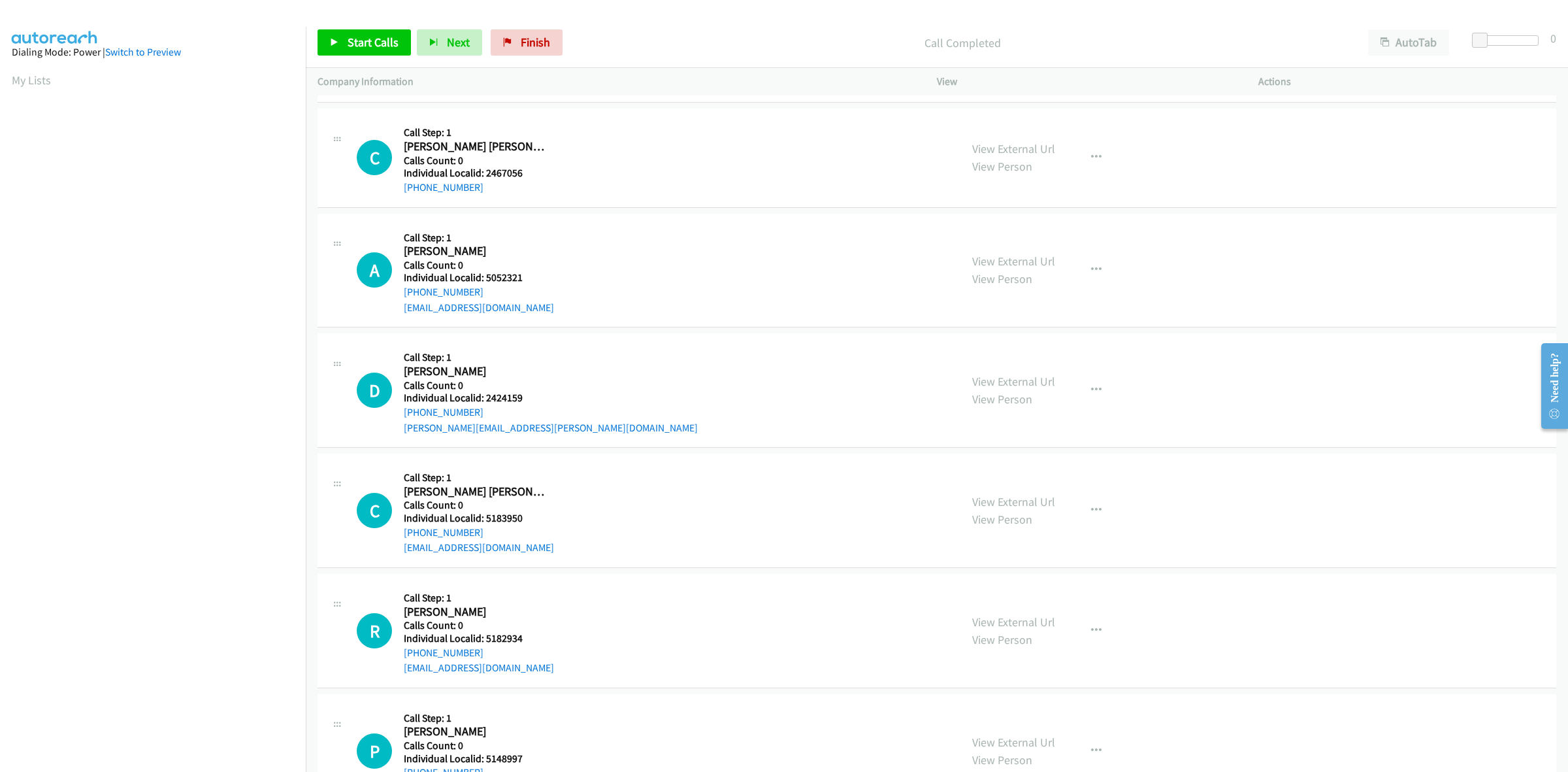
scroll to position [368, 0]
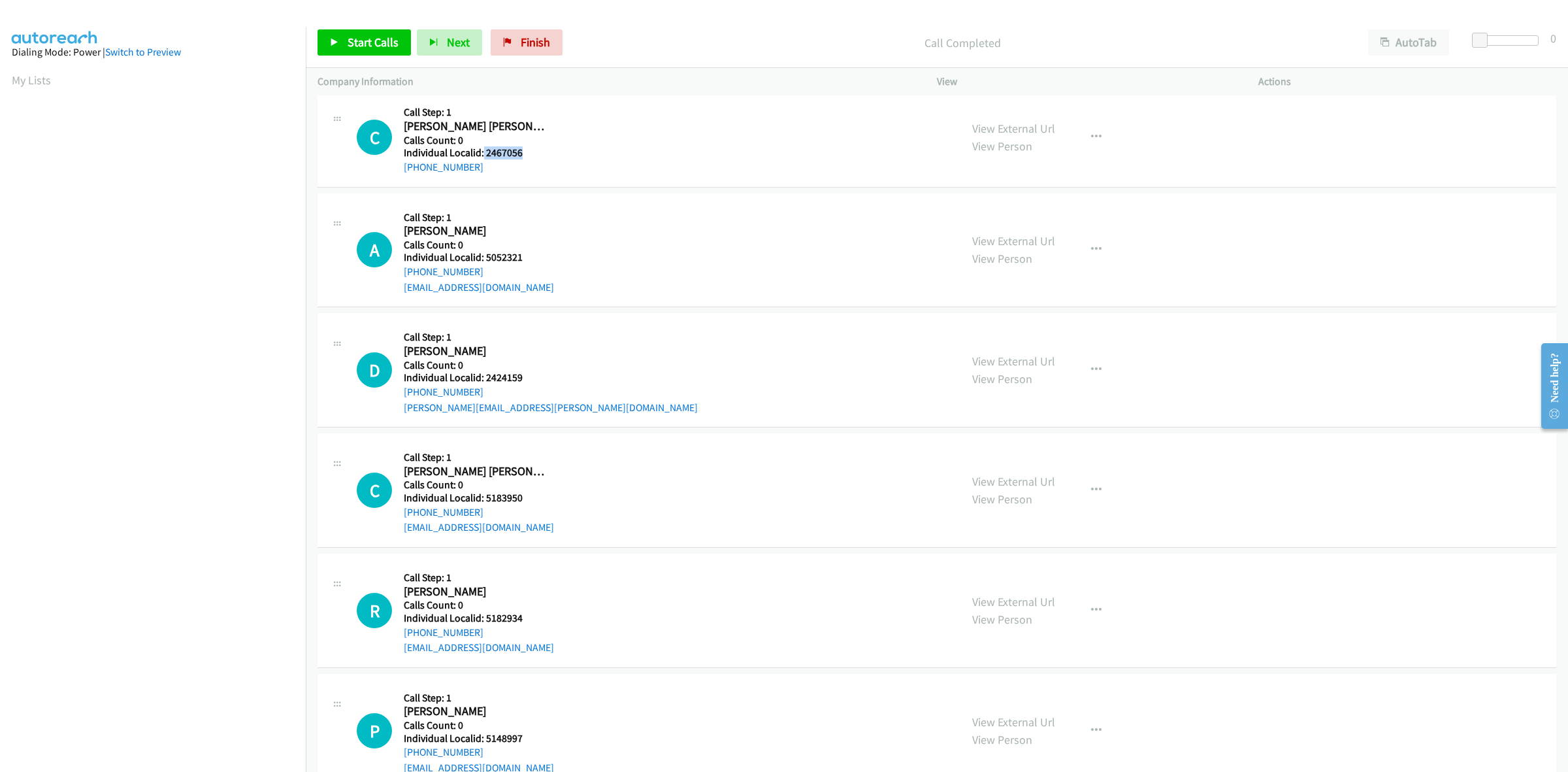
drag, startPoint x: 526, startPoint y: 154, endPoint x: 482, endPoint y: 154, distance: 44.0
click at [482, 154] on h5 "Individual Localid: 2467056" at bounding box center [475, 152] width 144 height 13
copy h5 "2467056"
click at [639, 91] on div "Company Information" at bounding box center [615, 82] width 619 height 28
drag, startPoint x: 491, startPoint y: 166, endPoint x: 412, endPoint y: 168, distance: 79.0
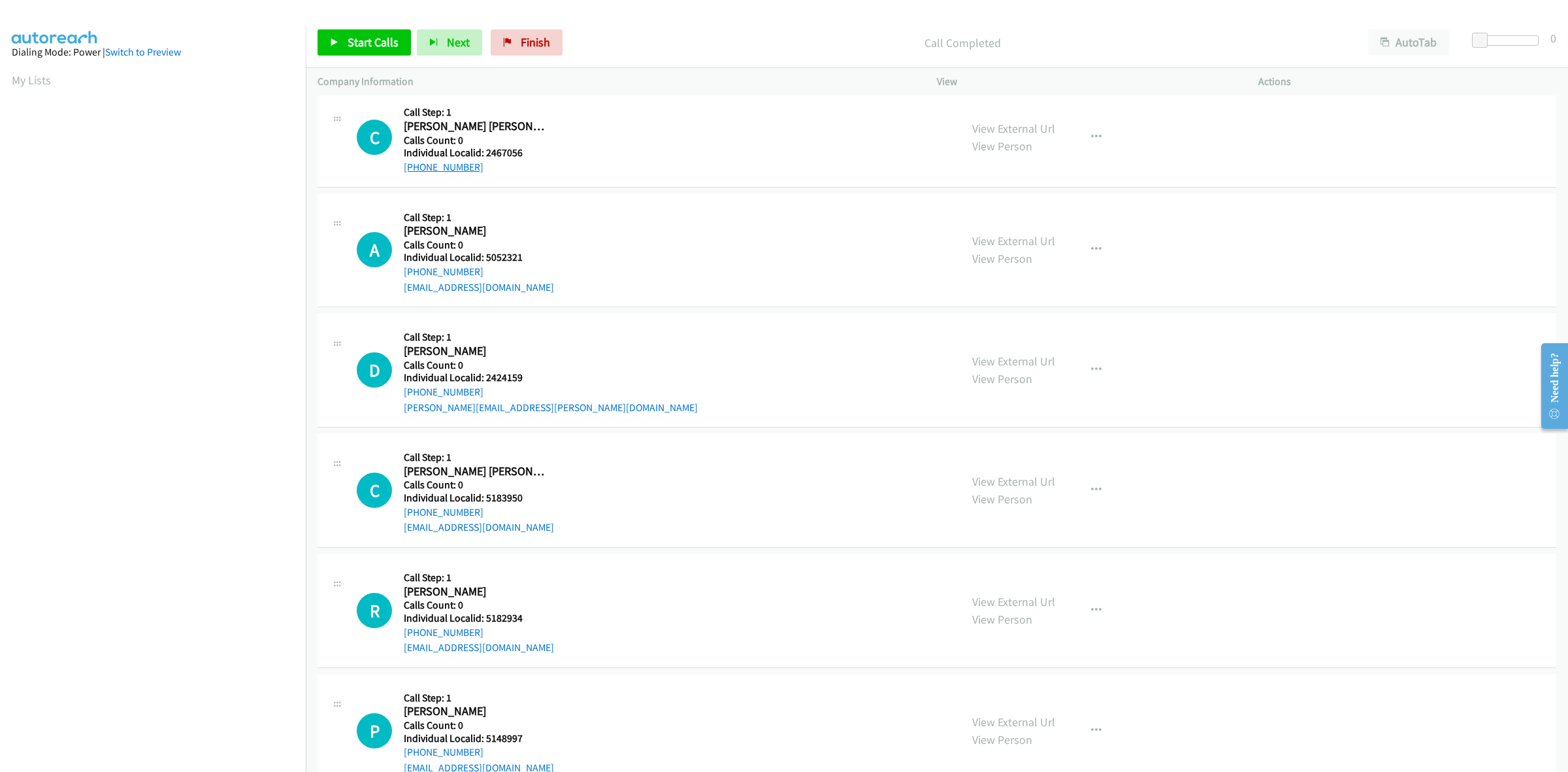
click at [396, 174] on div "C Callback Scheduled Call Step: 1 [PERSON_NAME] [PERSON_NAME] America/New_York …" at bounding box center [652, 136] width 591 height 75
copy link "[PHONE_NUMBER]"
drag, startPoint x: 525, startPoint y: 153, endPoint x: 485, endPoint y: 155, distance: 40.0
click at [485, 155] on h5 "Individual Localid: 2467056" at bounding box center [475, 152] width 144 height 13
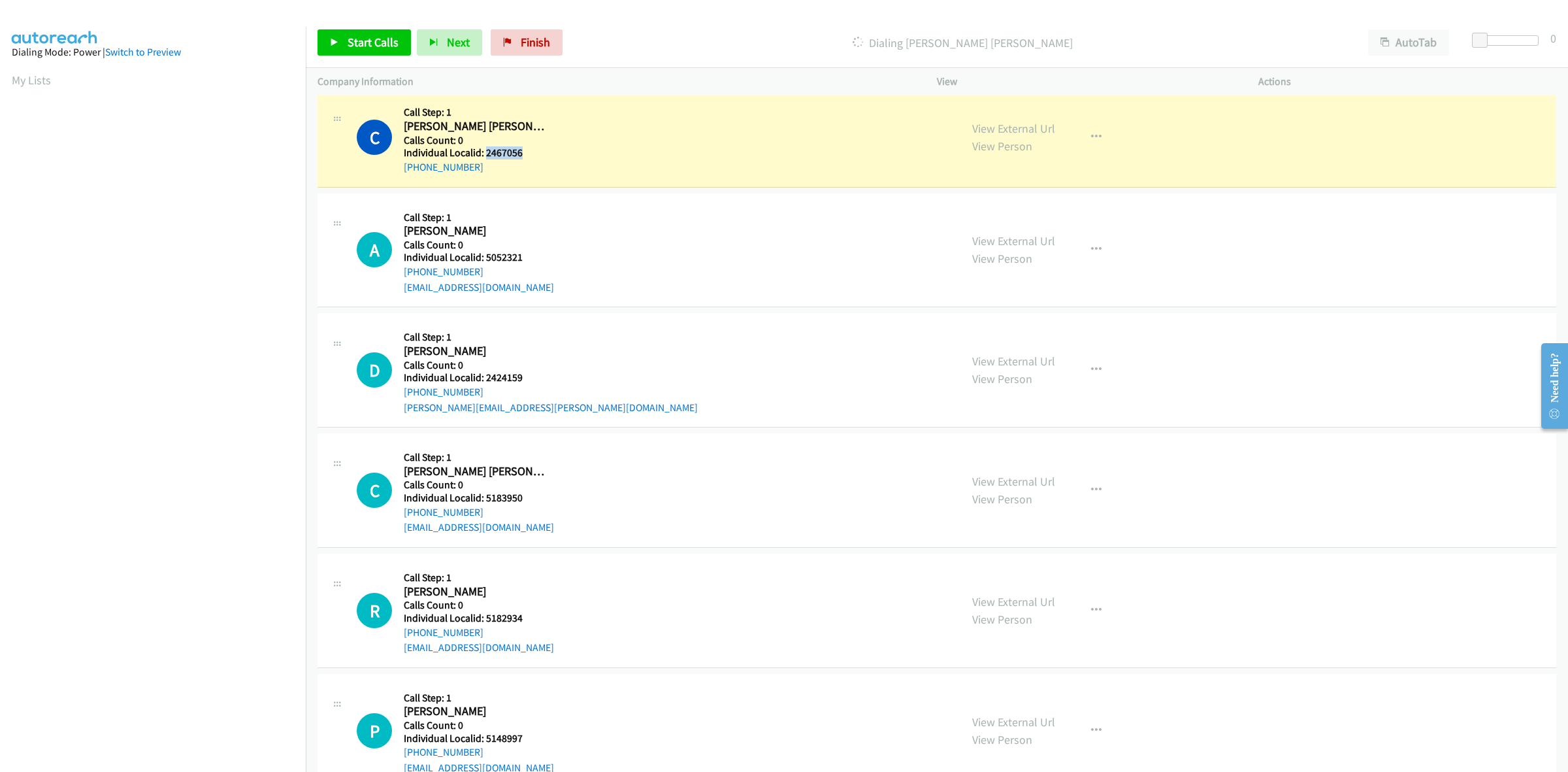
copy h5 "2467056"
drag, startPoint x: 478, startPoint y: 164, endPoint x: 400, endPoint y: 164, distance: 78.0
click at [400, 164] on div "C Callback Scheduled Call Step: 1 Crider Williamson America/New_York Calls Coun…" at bounding box center [652, 136] width 591 height 75
copy link "+1 270-205-7622"
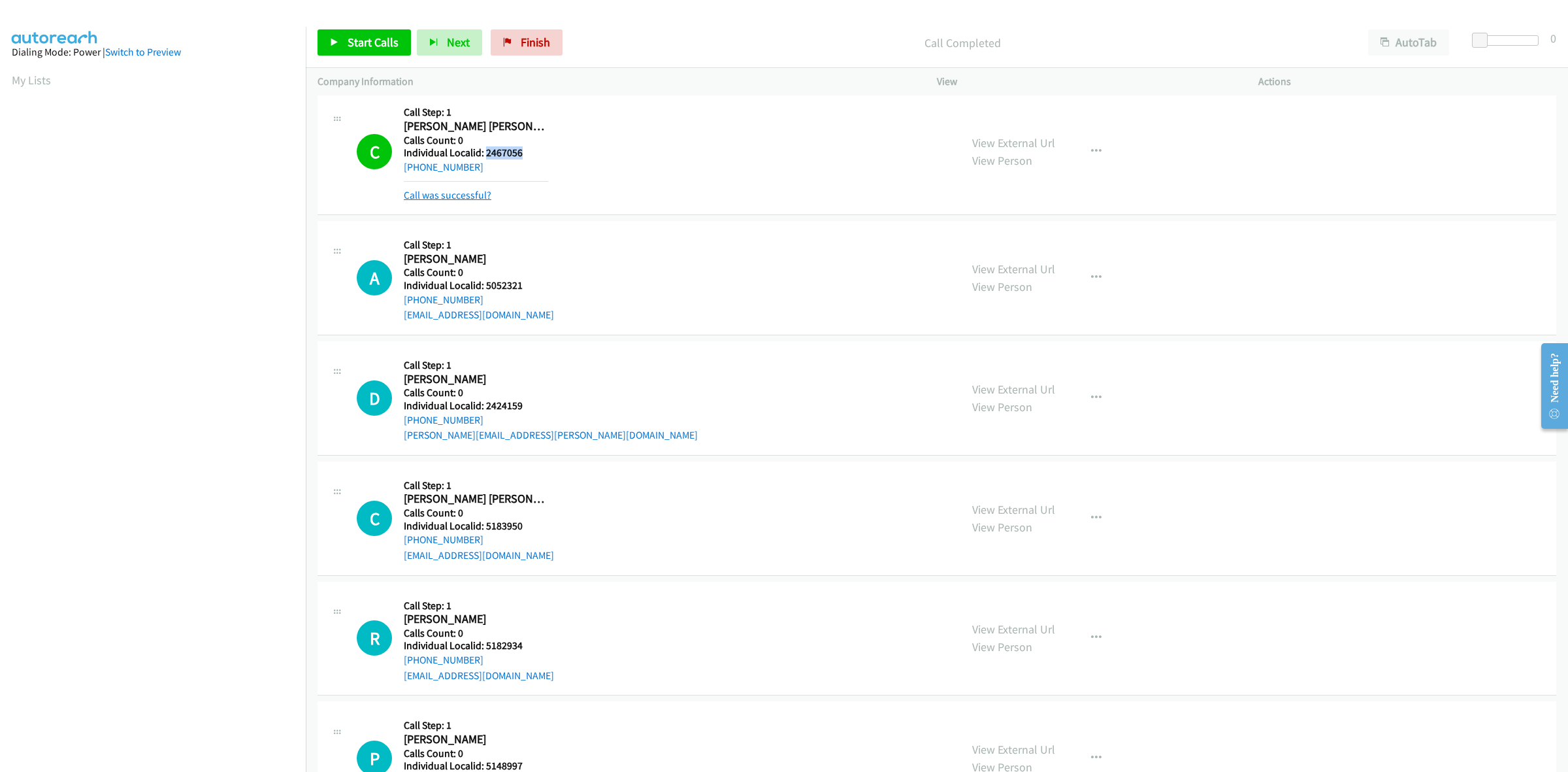
click at [453, 191] on link "Call was successful?" at bounding box center [447, 195] width 88 height 12
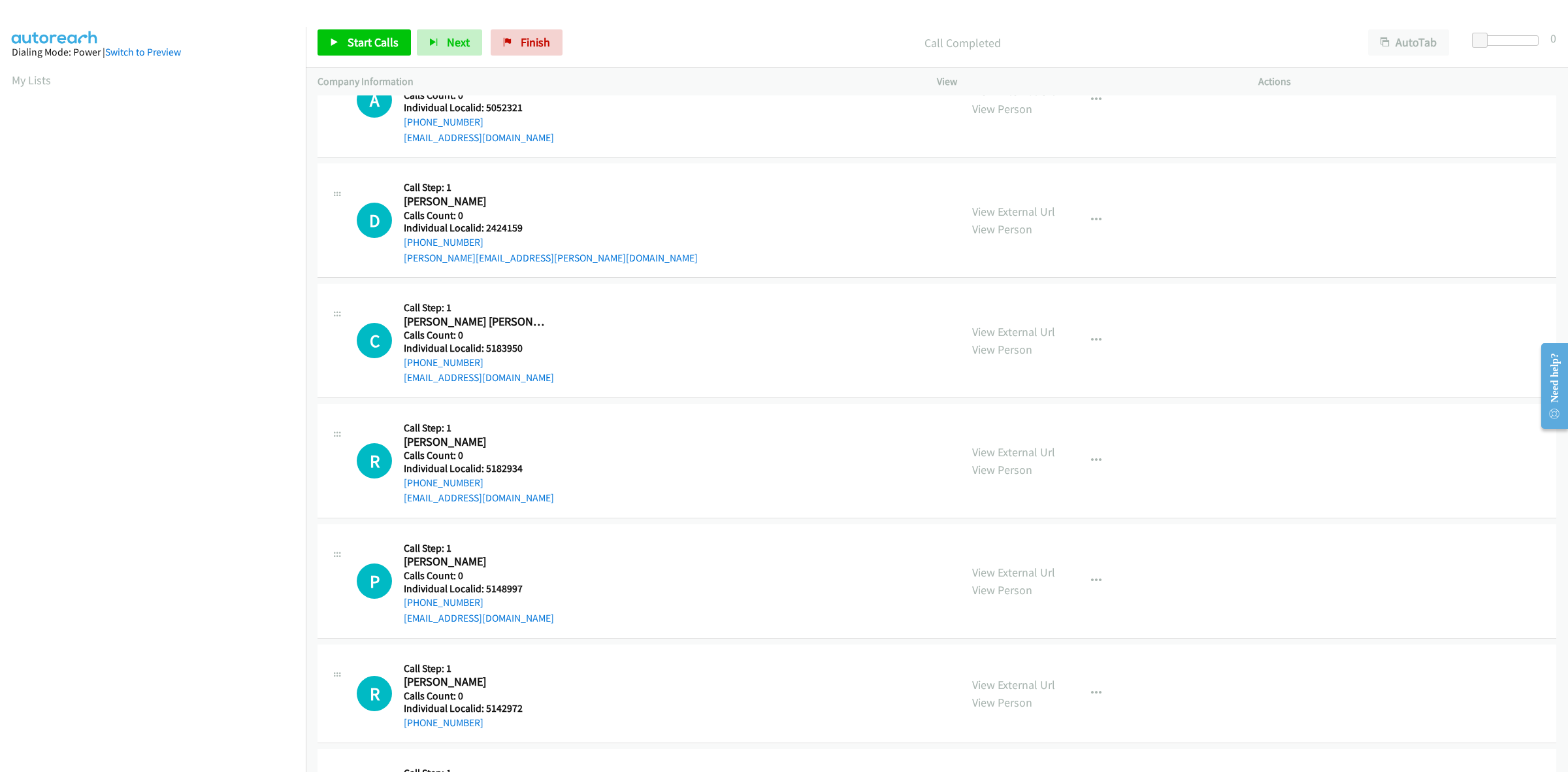
scroll to position [531, 0]
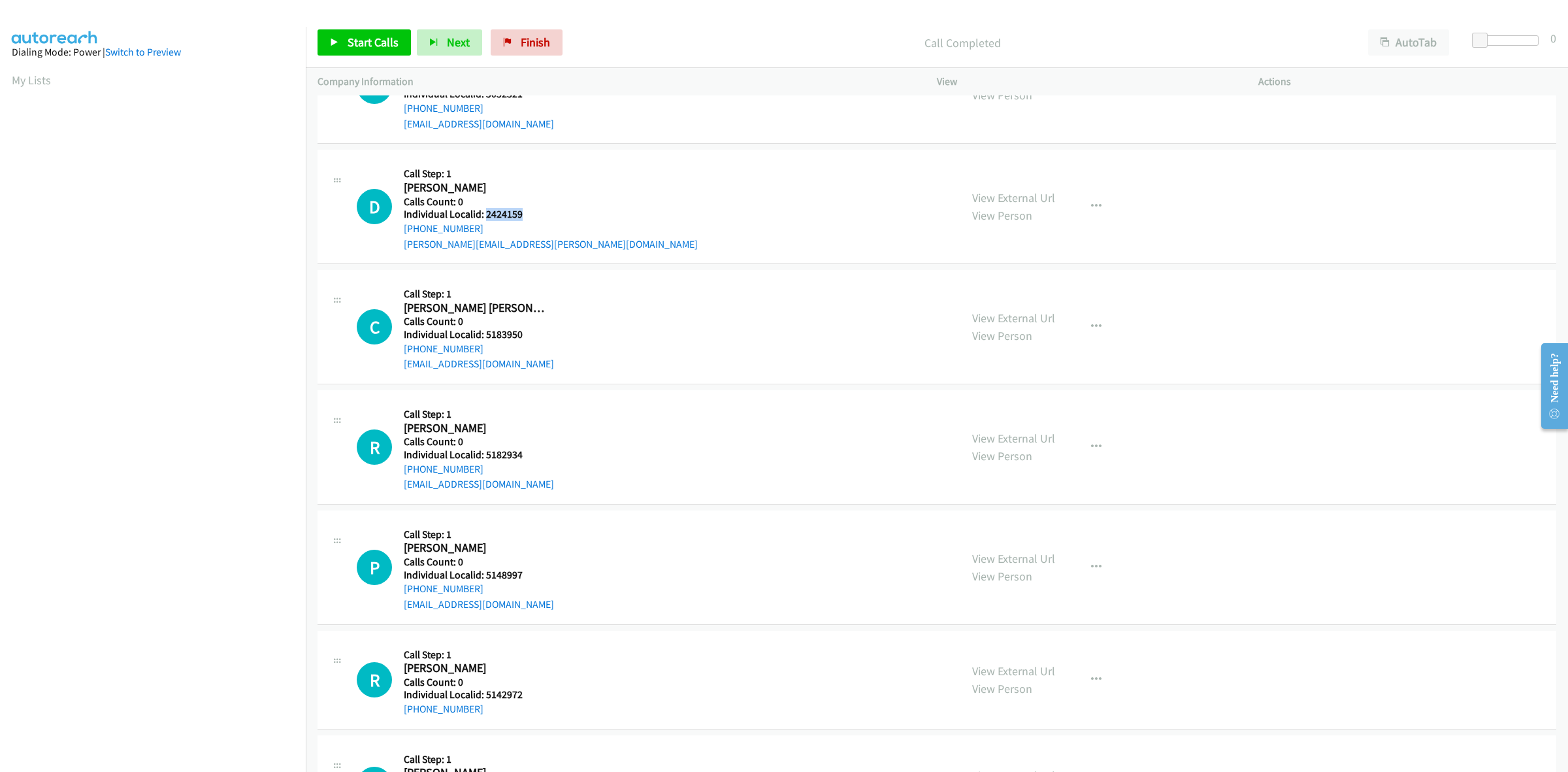
drag, startPoint x: 520, startPoint y: 211, endPoint x: 485, endPoint y: 213, distance: 35.1
click at [485, 213] on h5 "Individual Localid: 2424159" at bounding box center [550, 214] width 294 height 13
copy h5 "2424159"
drag, startPoint x: 485, startPoint y: 224, endPoint x: 402, endPoint y: 226, distance: 83.0
click at [402, 226] on div "D Callback Scheduled Call Step: 1 Dexter Lund America/Chicago Calls Count: 0 In…" at bounding box center [652, 206] width 591 height 91
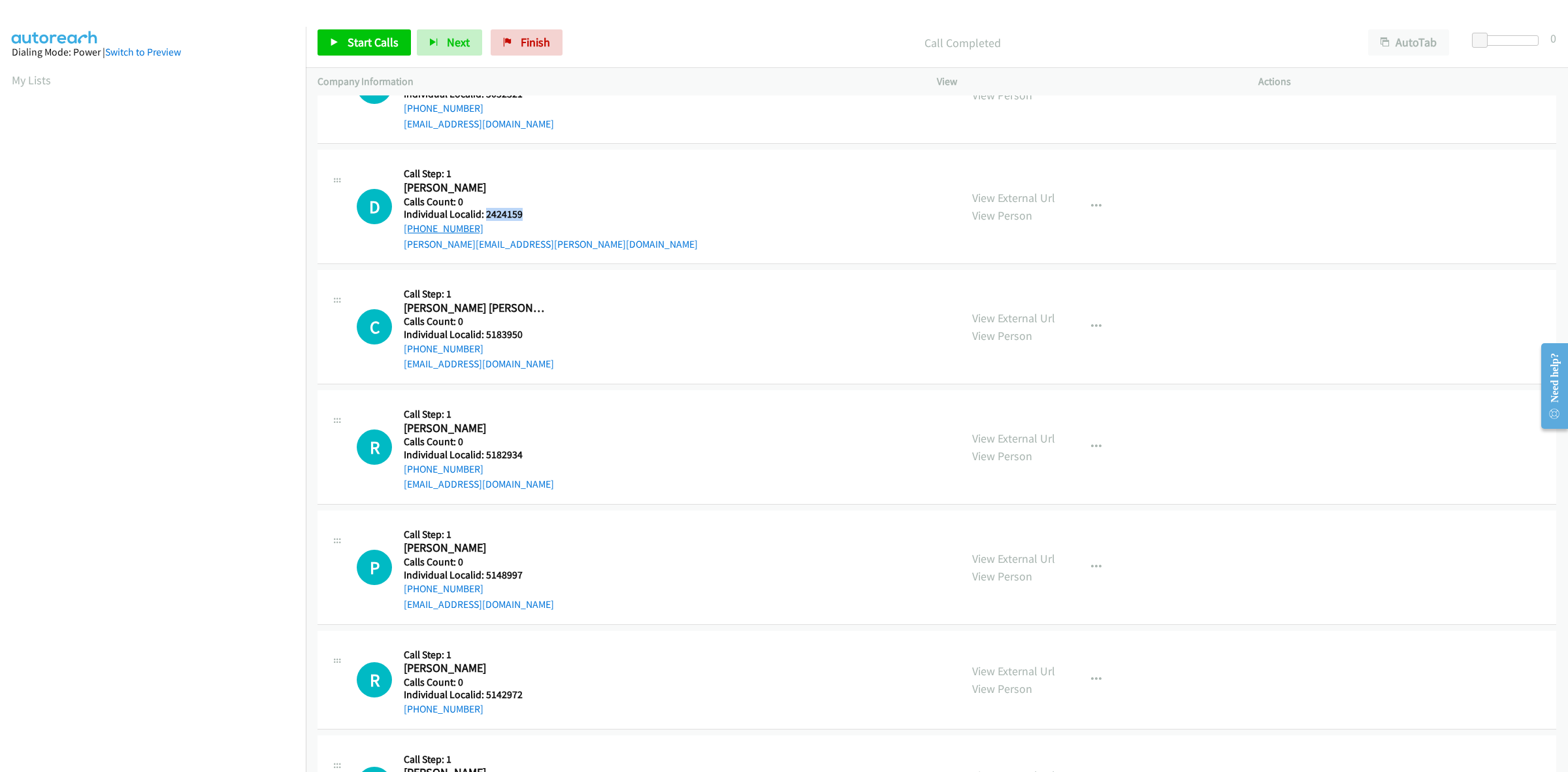
copy link "+1 507-380-8510"
drag, startPoint x: 524, startPoint y: 216, endPoint x: 487, endPoint y: 217, distance: 37.0
click at [487, 217] on h5 "Individual Localid: 2424159" at bounding box center [550, 214] width 294 height 13
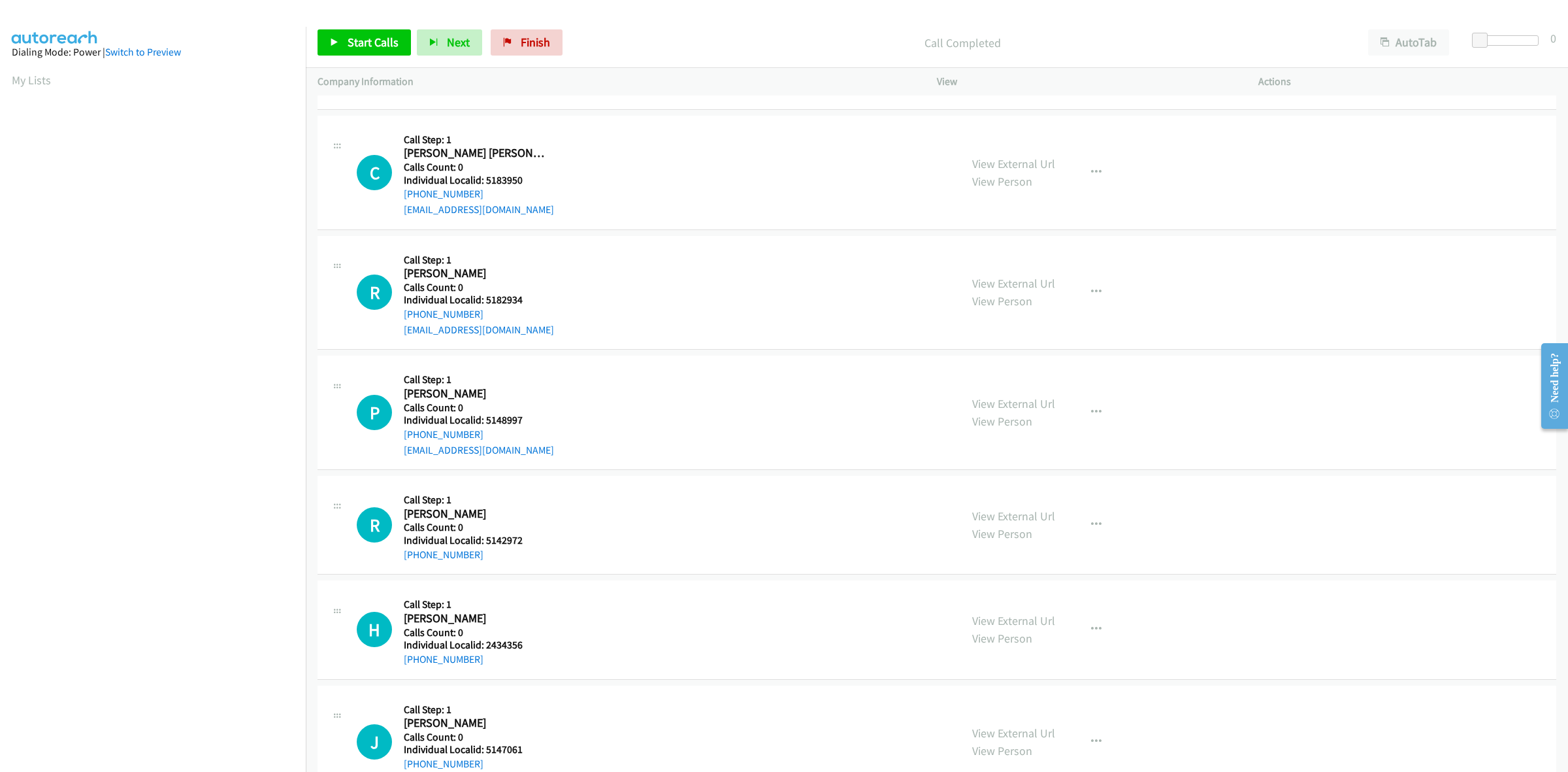
scroll to position [714, 0]
drag, startPoint x: 524, startPoint y: 176, endPoint x: 482, endPoint y: 181, distance: 42.3
click at [482, 181] on h5 "Individual Localid: 5183950" at bounding box center [478, 178] width 150 height 13
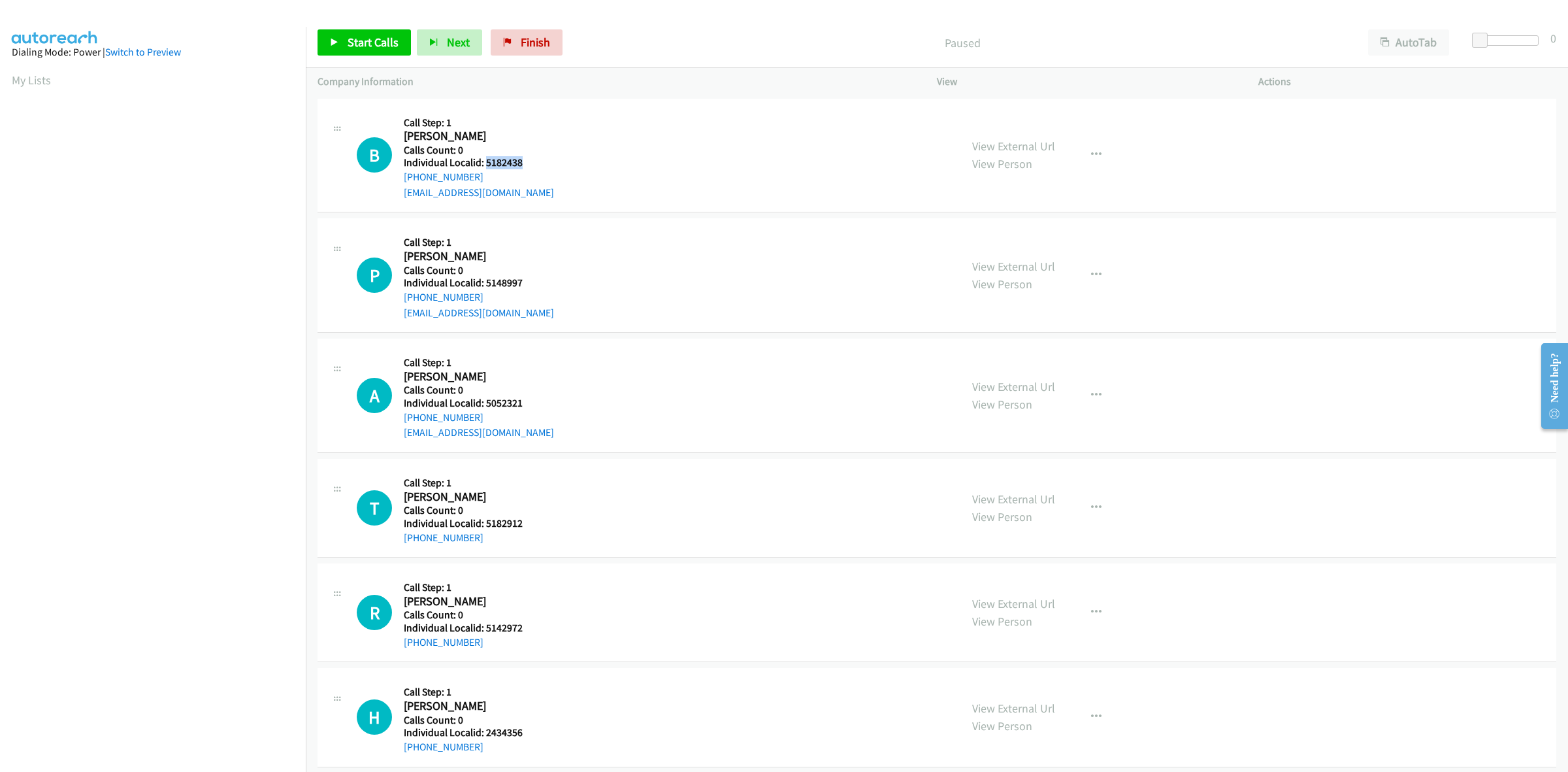
drag, startPoint x: 524, startPoint y: 160, endPoint x: 483, endPoint y: 158, distance: 41.0
click at [483, 158] on h5 "Individual Localid: 5182438" at bounding box center [478, 162] width 150 height 13
copy h5 "5182438"
drag, startPoint x: 480, startPoint y: 173, endPoint x: 397, endPoint y: 184, distance: 83.7
click at [397, 184] on div "B Callback Scheduled Call Step: 1 [PERSON_NAME] America/Los_Angeles Calls Count…" at bounding box center [652, 155] width 591 height 91
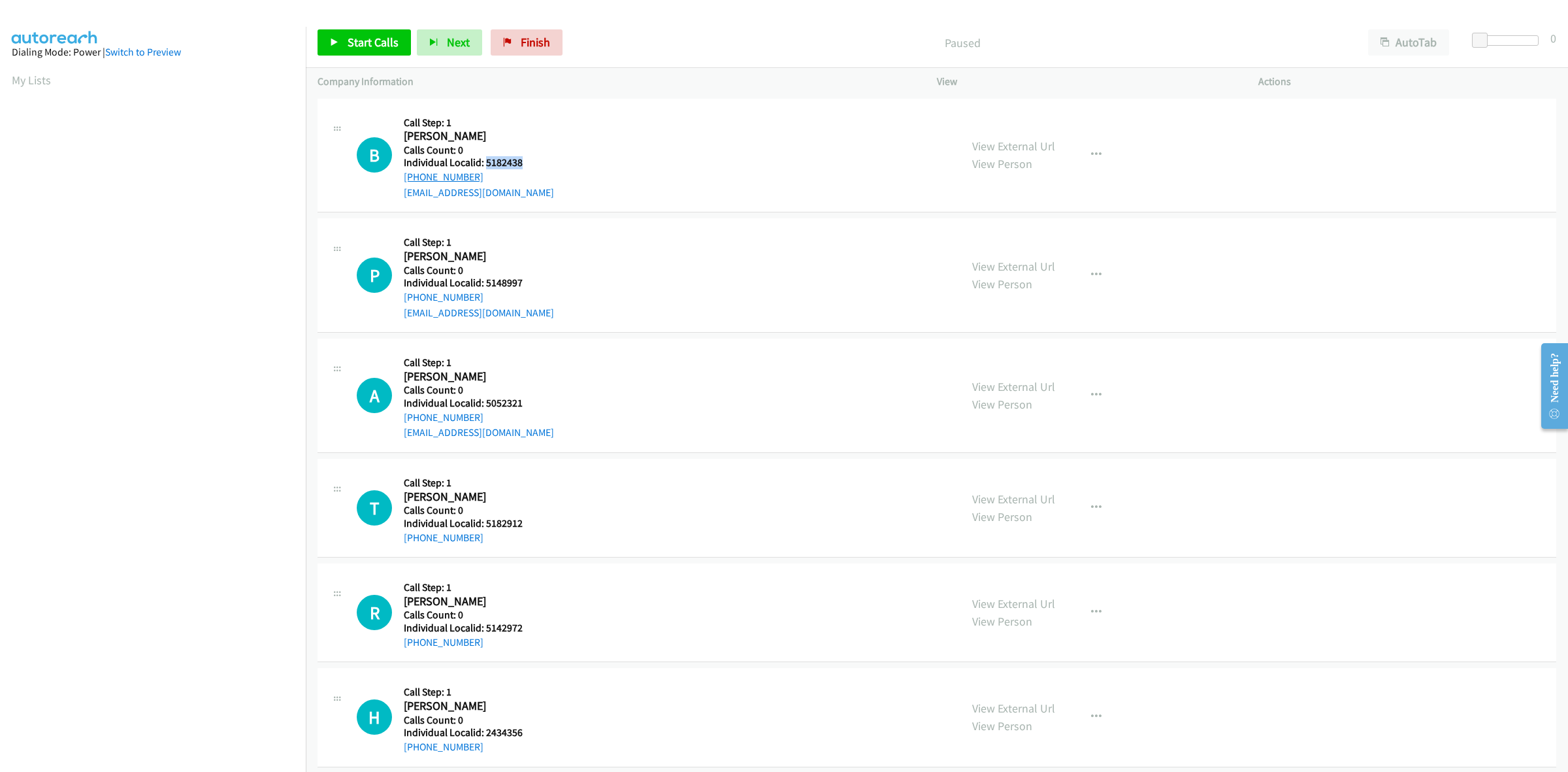
copy link "[PHONE_NUMBER]"
drag, startPoint x: 515, startPoint y: 161, endPoint x: 487, endPoint y: 162, distance: 28.0
click at [487, 162] on h5 "Individual Localid: 5182438" at bounding box center [478, 162] width 150 height 13
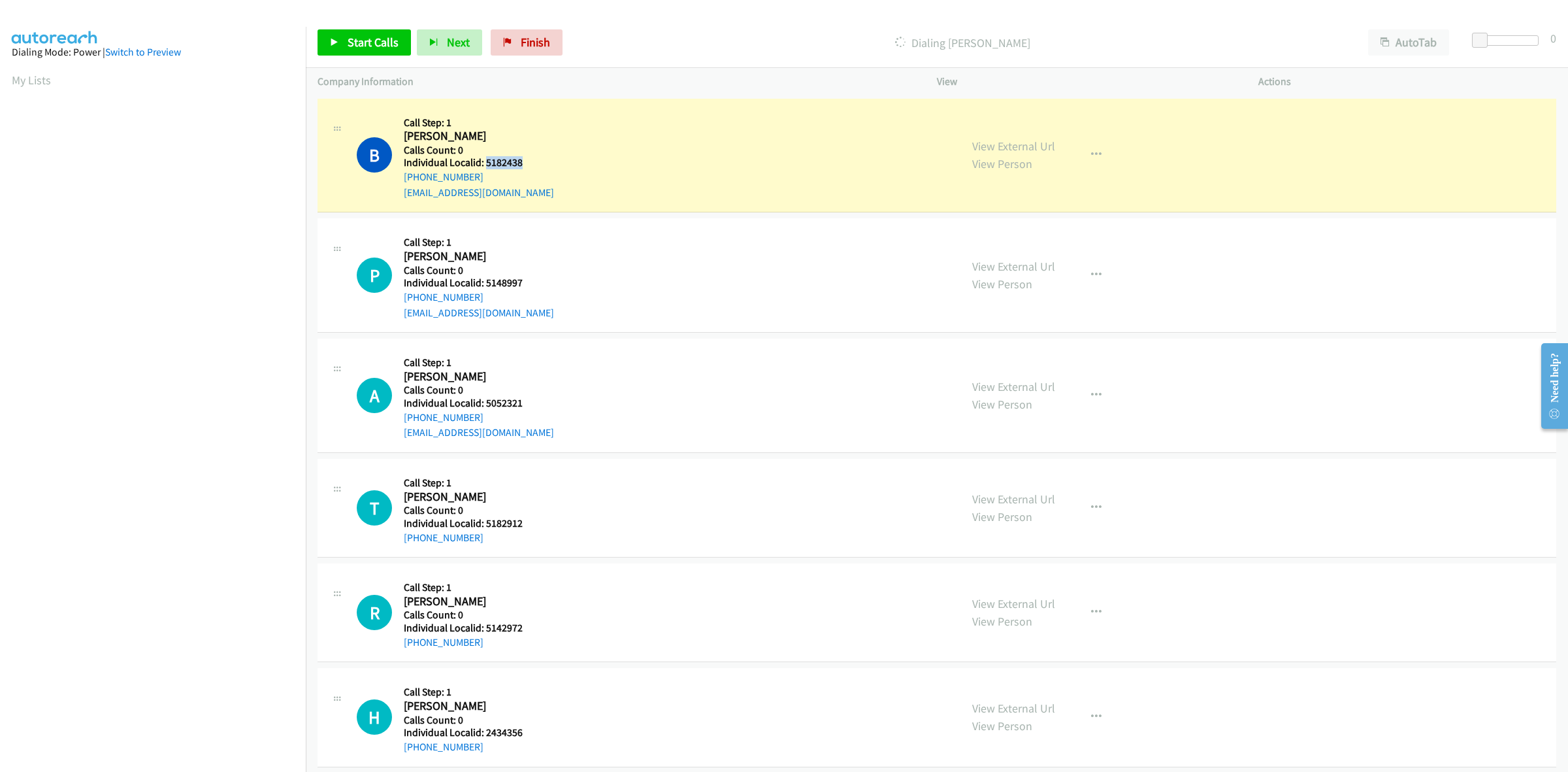
copy h5 "5182438"
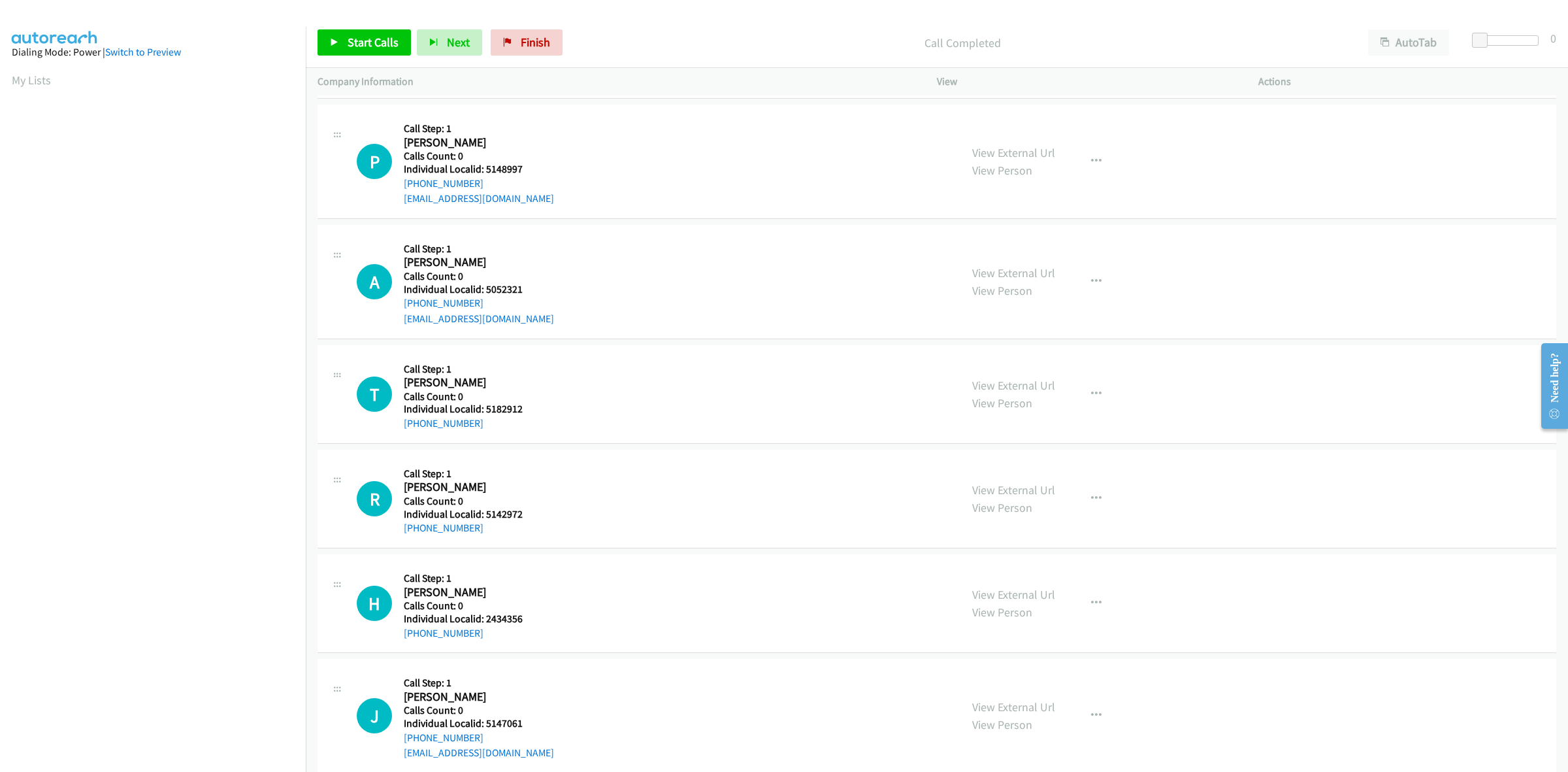
scroll to position [142, 0]
drag, startPoint x: 522, startPoint y: 162, endPoint x: 483, endPoint y: 164, distance: 39.1
click at [483, 164] on h5 "Individual Localid: 5148997" at bounding box center [478, 168] width 150 height 13
copy h5 "5148997"
click at [518, 123] on h5 "Call Step: 1" at bounding box center [478, 128] width 150 height 13
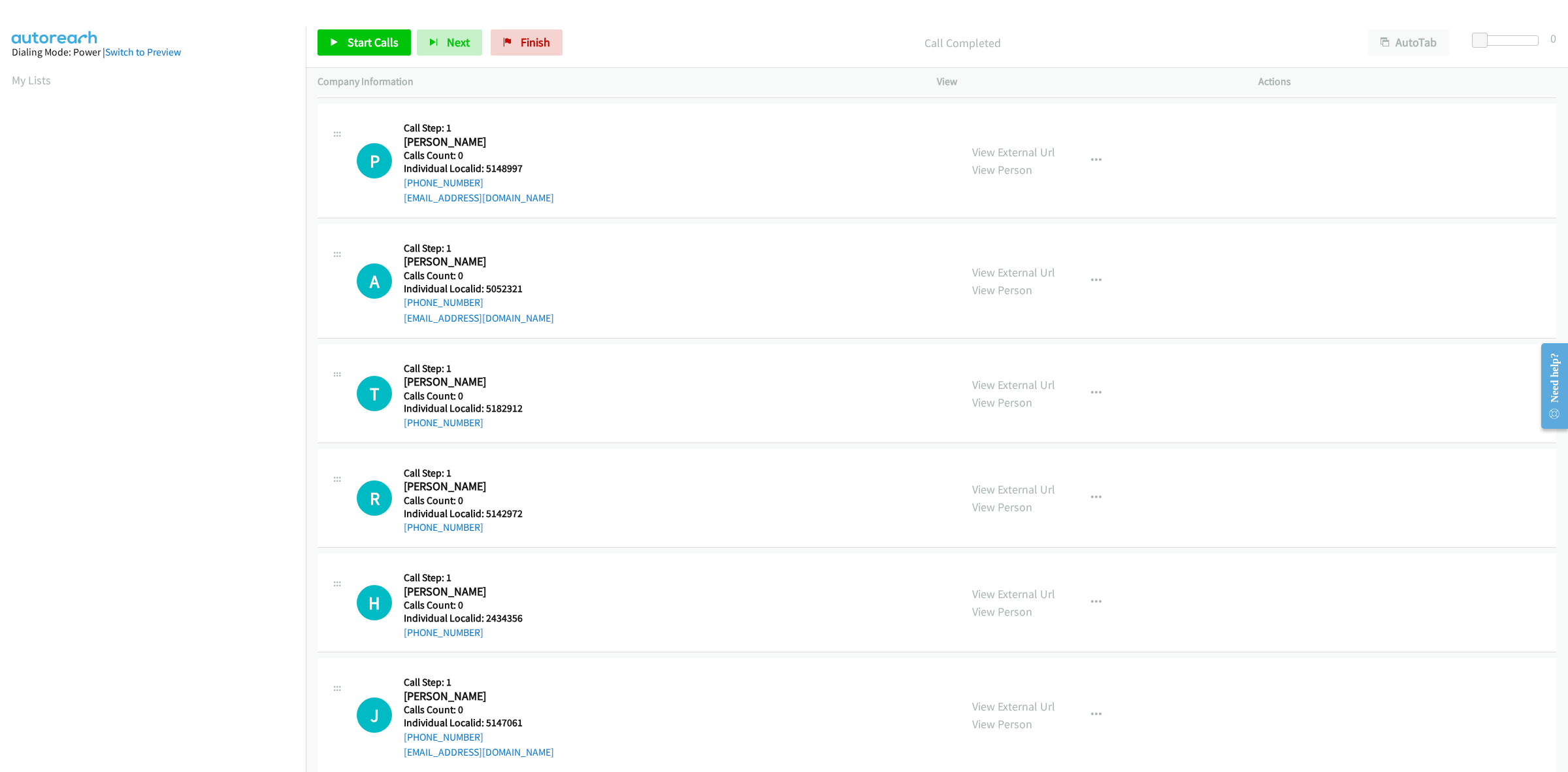
drag, startPoint x: 456, startPoint y: 179, endPoint x: 397, endPoint y: 185, distance: 59.3
click at [397, 185] on div "P Callback Scheduled Call Step: 1 [PERSON_NAME] America/[GEOGRAPHIC_DATA] Calls…" at bounding box center [652, 160] width 591 height 91
copy link "[PHONE_NUMBER]"
drag, startPoint x: 527, startPoint y: 170, endPoint x: 485, endPoint y: 167, distance: 42.1
click at [485, 167] on h5 "Individual Localid: 5148997" at bounding box center [478, 168] width 150 height 13
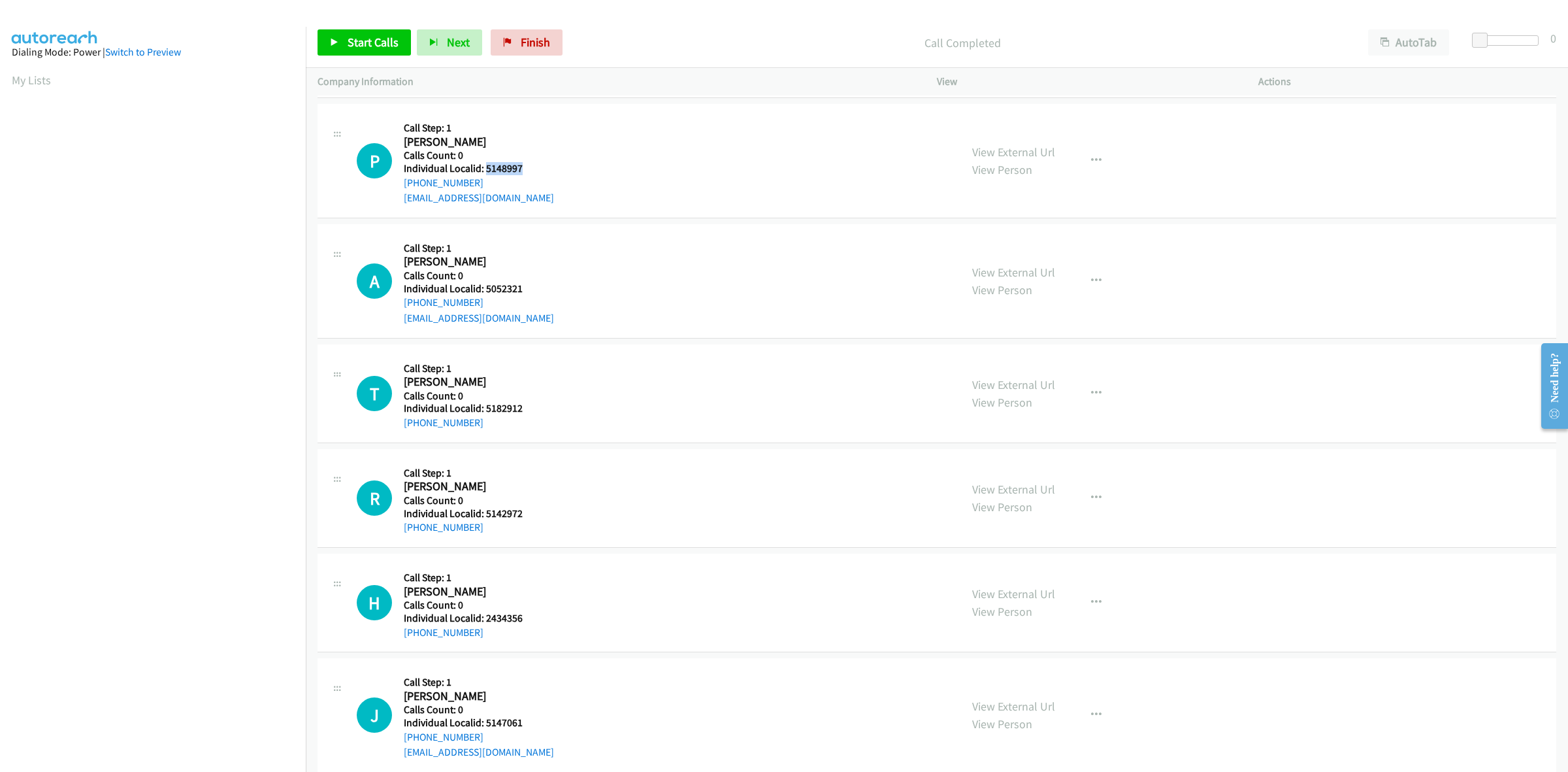
copy h5 "5148997"
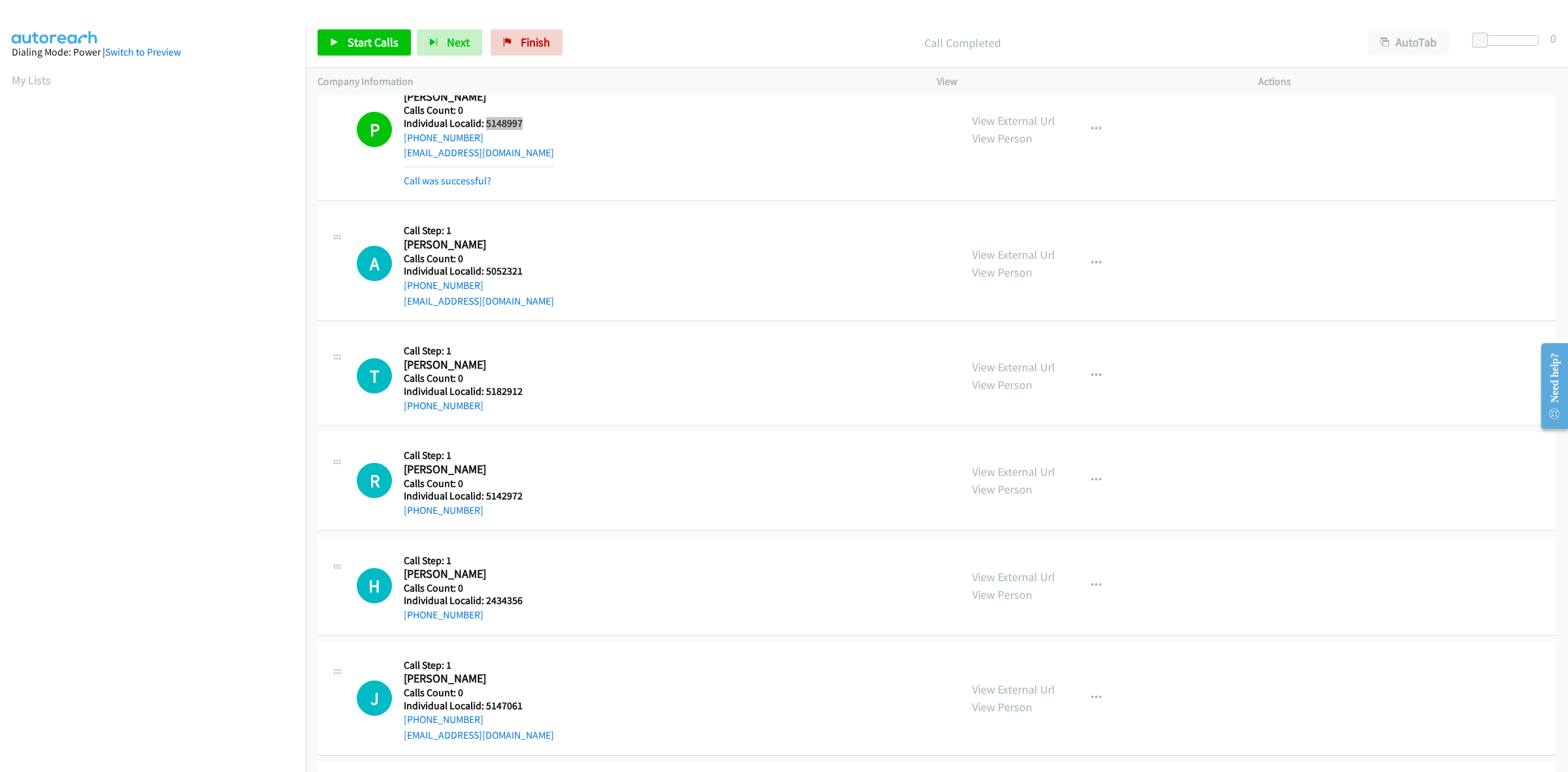
scroll to position [265, 0]
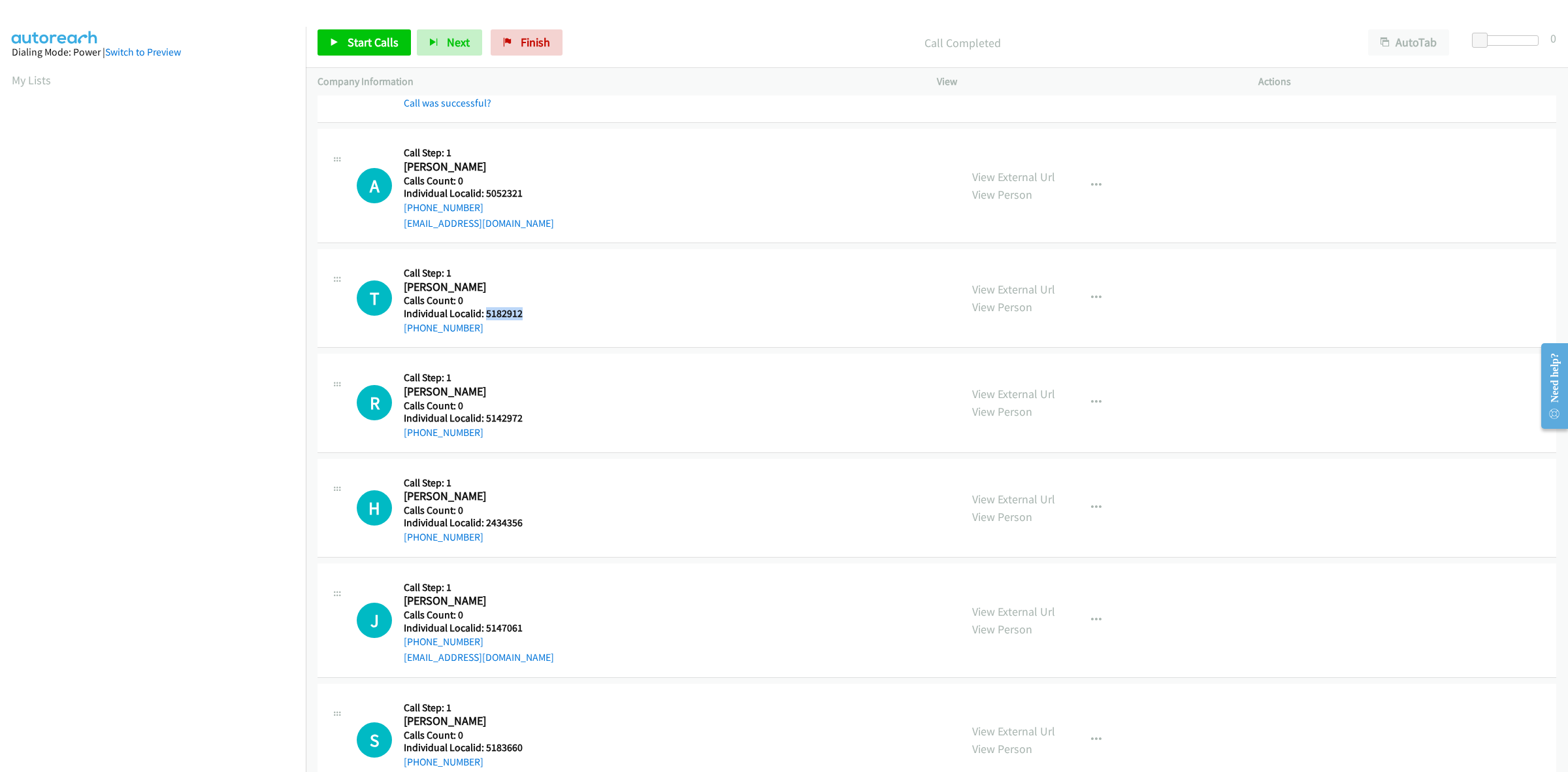
drag, startPoint x: 531, startPoint y: 309, endPoint x: 485, endPoint y: 312, distance: 46.1
click at [485, 312] on h5 "Individual Localid: 5182912" at bounding box center [474, 313] width 142 height 13
copy h5 "5182912"
click at [1101, 296] on button "button" at bounding box center [1095, 298] width 35 height 26
click at [1062, 385] on link "Skip Call" at bounding box center [1025, 384] width 174 height 26
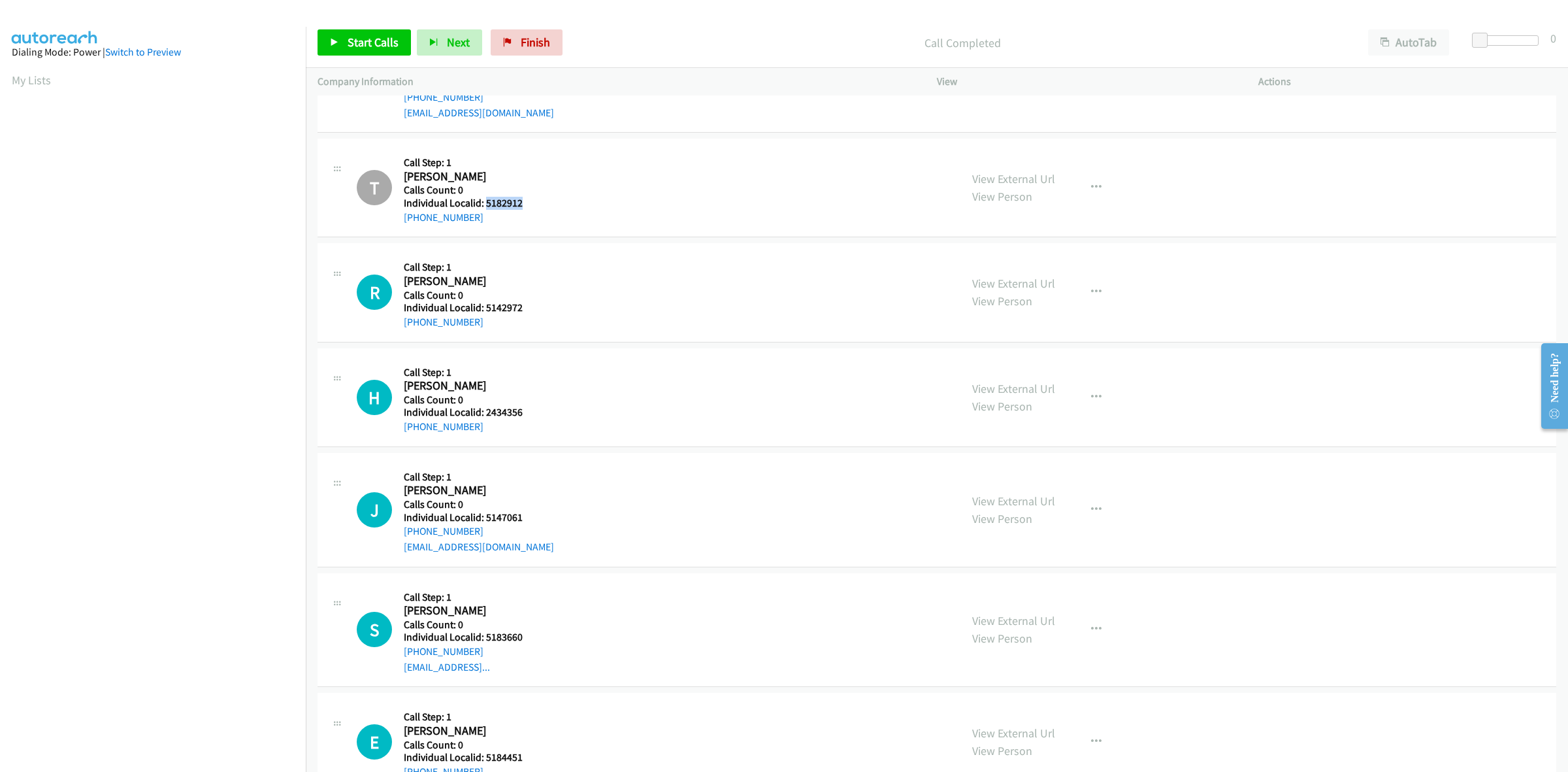
scroll to position [408, 0]
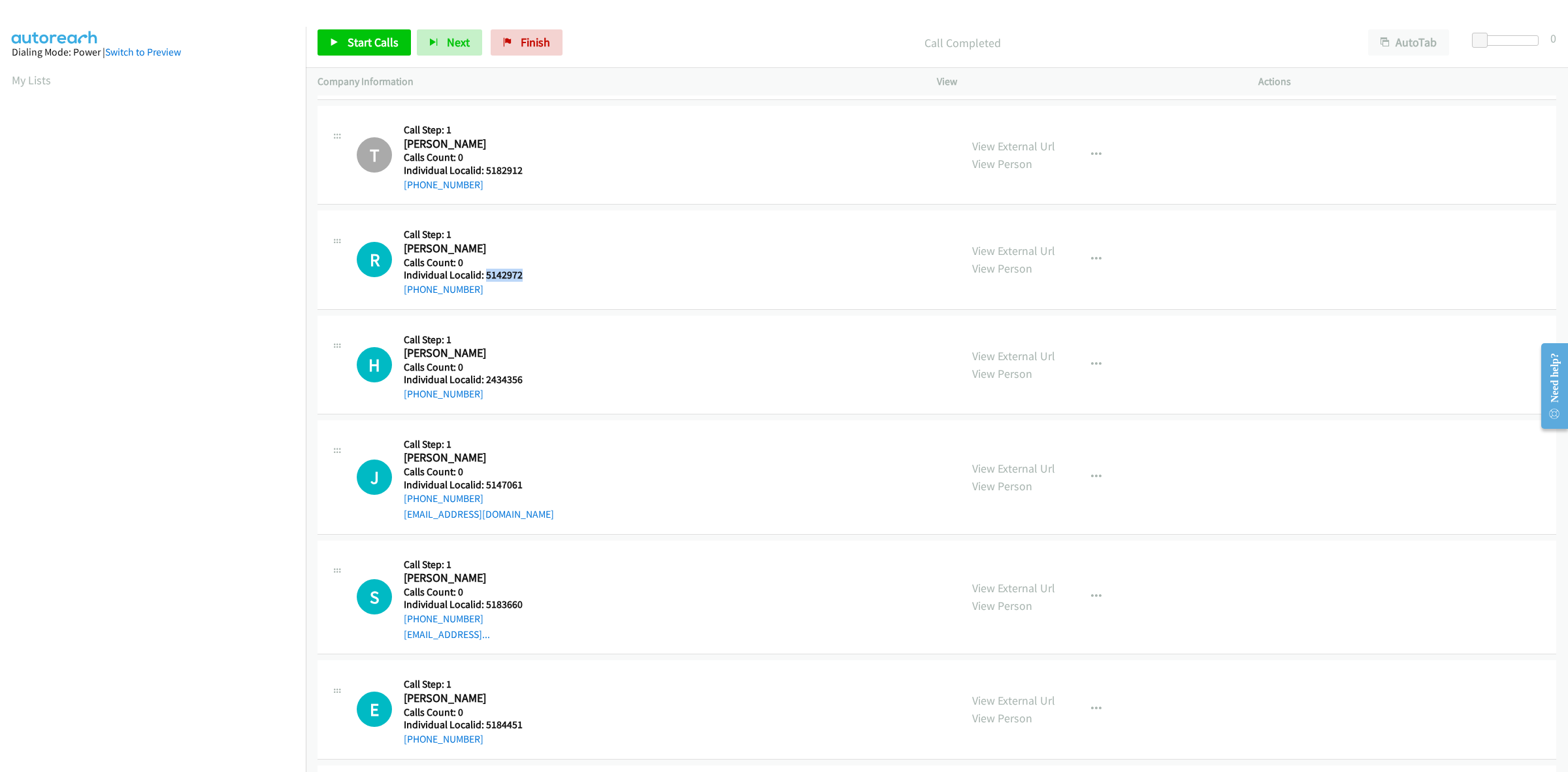
drag, startPoint x: 525, startPoint y: 276, endPoint x: 484, endPoint y: 280, distance: 41.2
click at [484, 280] on h5 "Individual Localid: 5142972" at bounding box center [474, 275] width 142 height 13
copy h5 "5142972"
click at [483, 214] on div "R Callback Scheduled Call Step: 1 [PERSON_NAME] America/New_York Calls Count: 0…" at bounding box center [937, 259] width 1238 height 99
drag, startPoint x: 484, startPoint y: 289, endPoint x: 396, endPoint y: 301, distance: 88.8
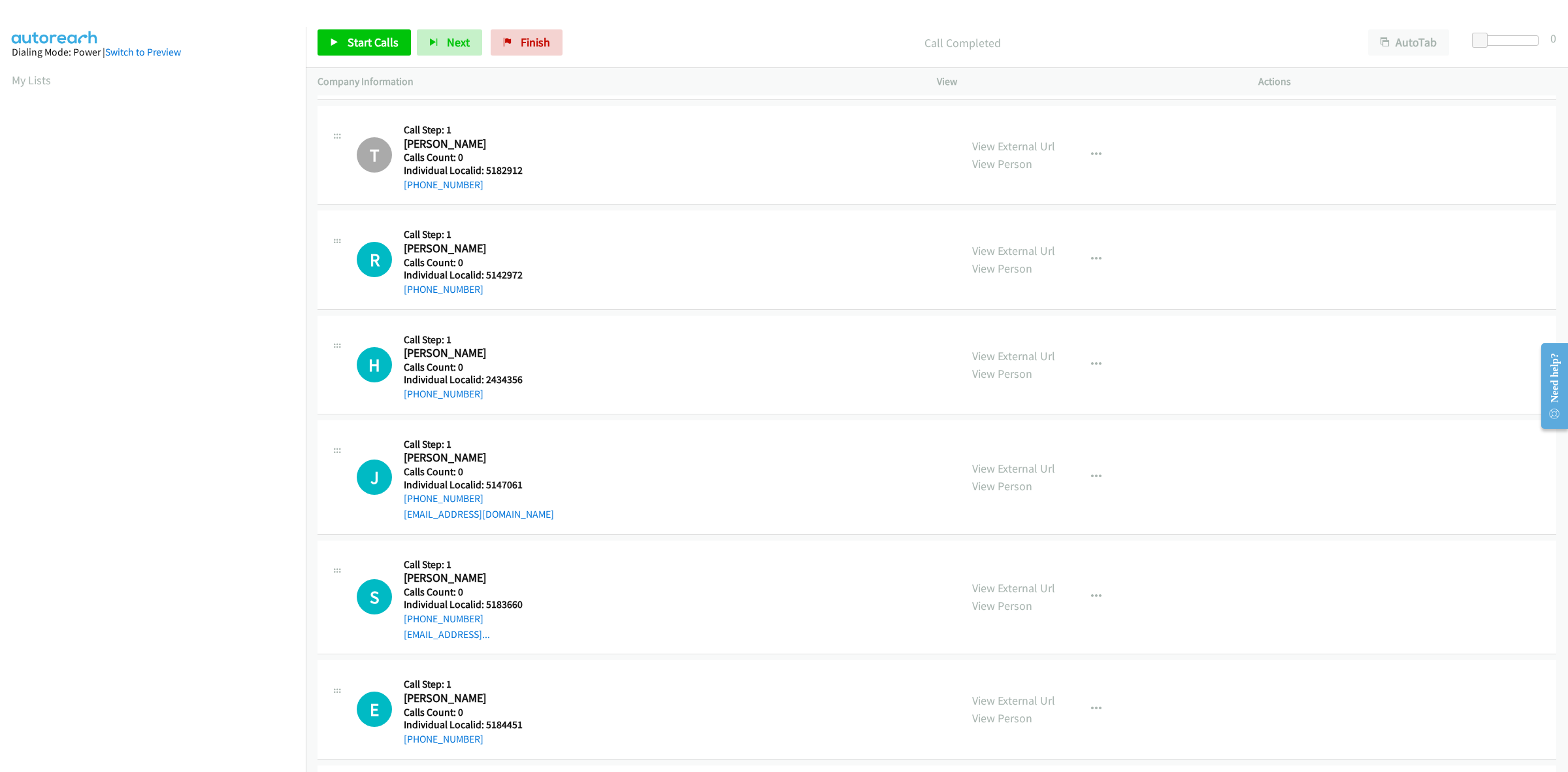
click at [396, 301] on div "R Callback Scheduled Call Step: 1 Raylan Kelson America/New_York Calls Count: 0…" at bounding box center [937, 259] width 1238 height 99
copy link "+1 908-892-5491"
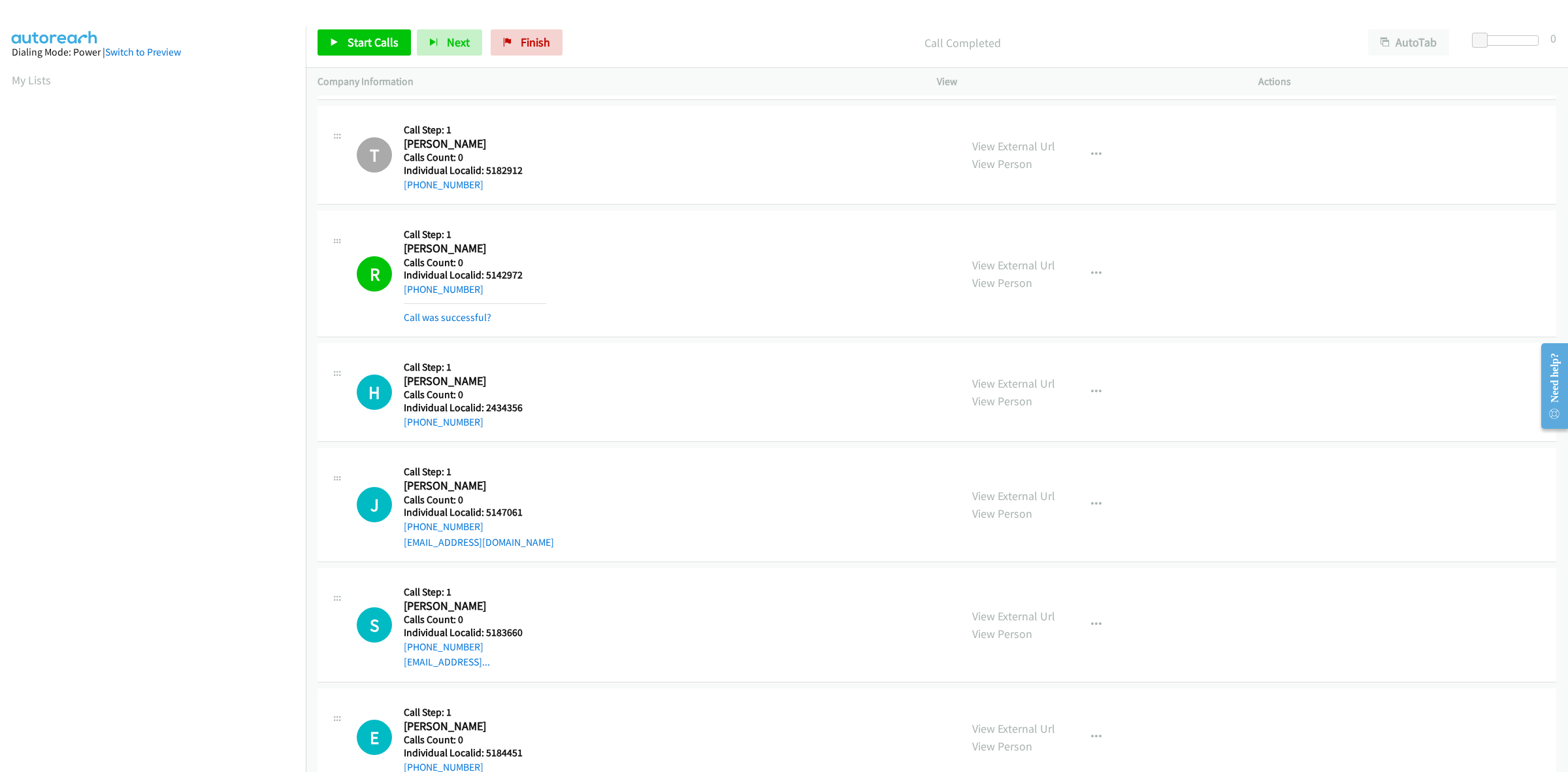
click at [501, 288] on div "+1 908-892-5491" at bounding box center [474, 290] width 142 height 16
drag, startPoint x: 488, startPoint y: 289, endPoint x: 403, endPoint y: 288, distance: 85.0
click at [403, 288] on div "+1 908-892-5491" at bounding box center [474, 290] width 142 height 16
copy link "+1 908-892-5491"
drag, startPoint x: 527, startPoint y: 275, endPoint x: 487, endPoint y: 275, distance: 40.0
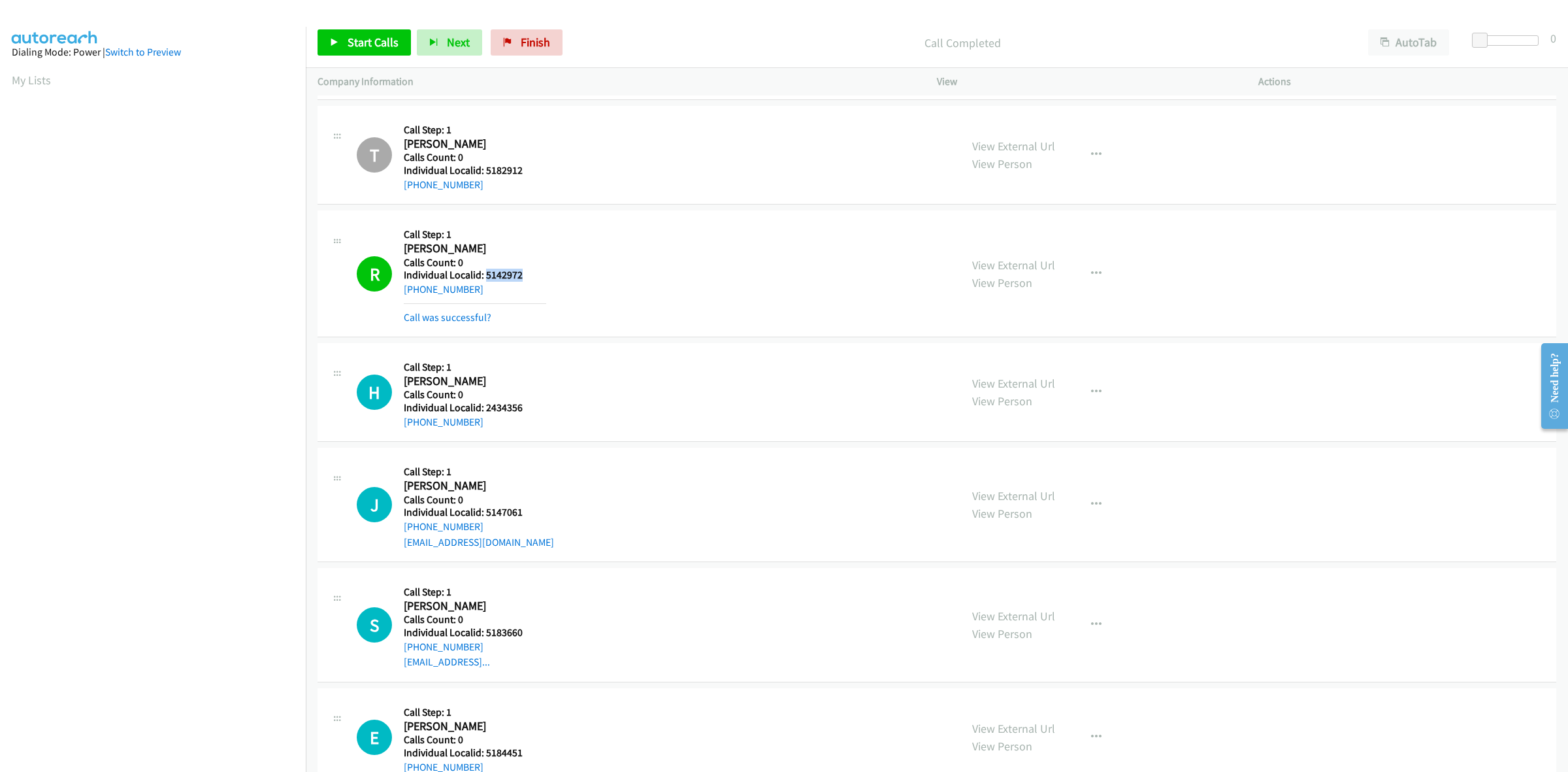
click at [487, 275] on h5 "Individual Localid: 5142972" at bounding box center [474, 275] width 142 height 13
click at [1093, 269] on button "button" at bounding box center [1095, 274] width 35 height 26
click at [1017, 390] on link "Add to do not call list" at bounding box center [1025, 386] width 174 height 26
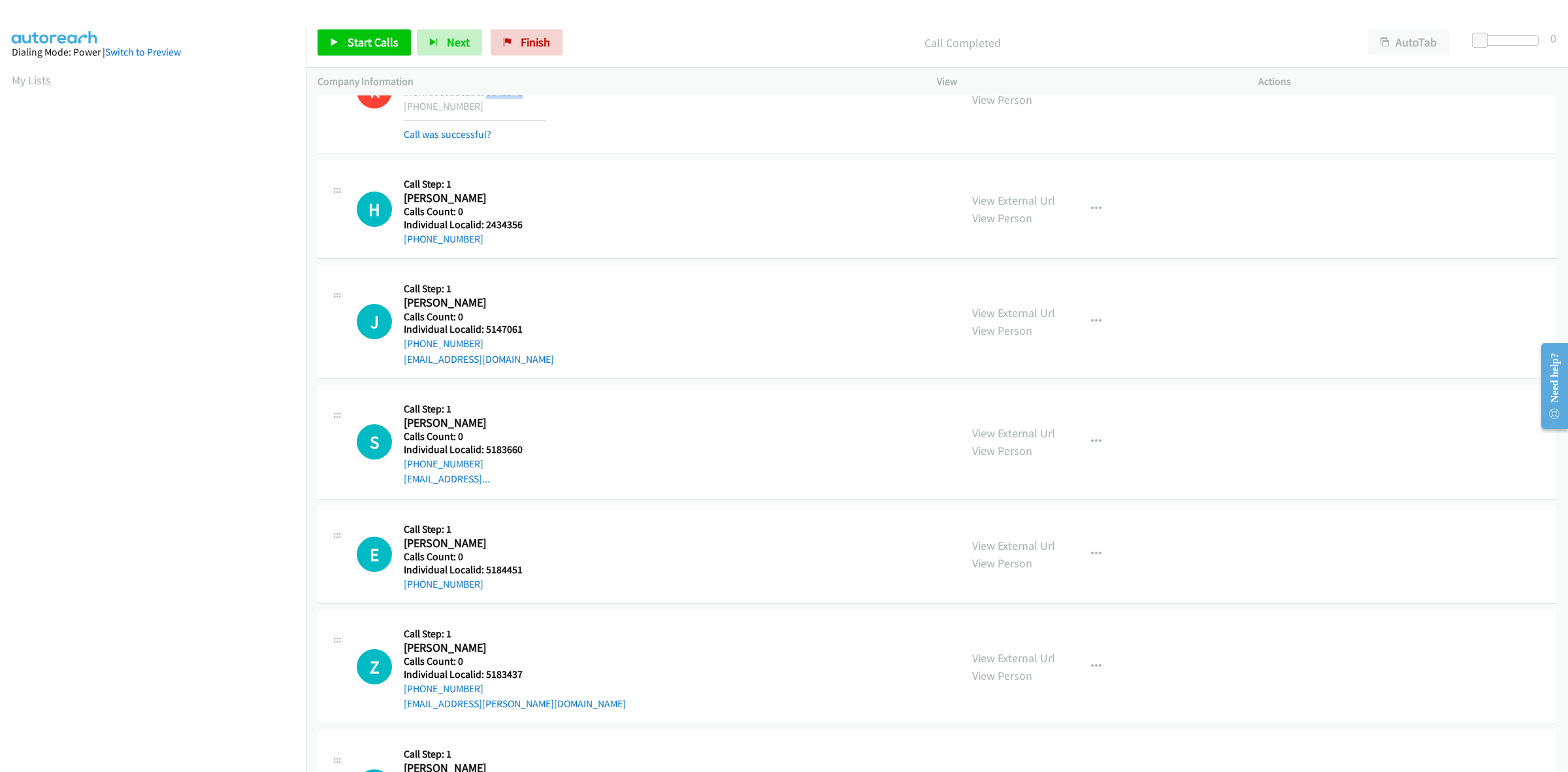
scroll to position [592, 0]
drag, startPoint x: 529, startPoint y: 227, endPoint x: 487, endPoint y: 227, distance: 42.0
click at [487, 227] on h5 "Individual Localid: 2434356" at bounding box center [474, 223] width 142 height 13
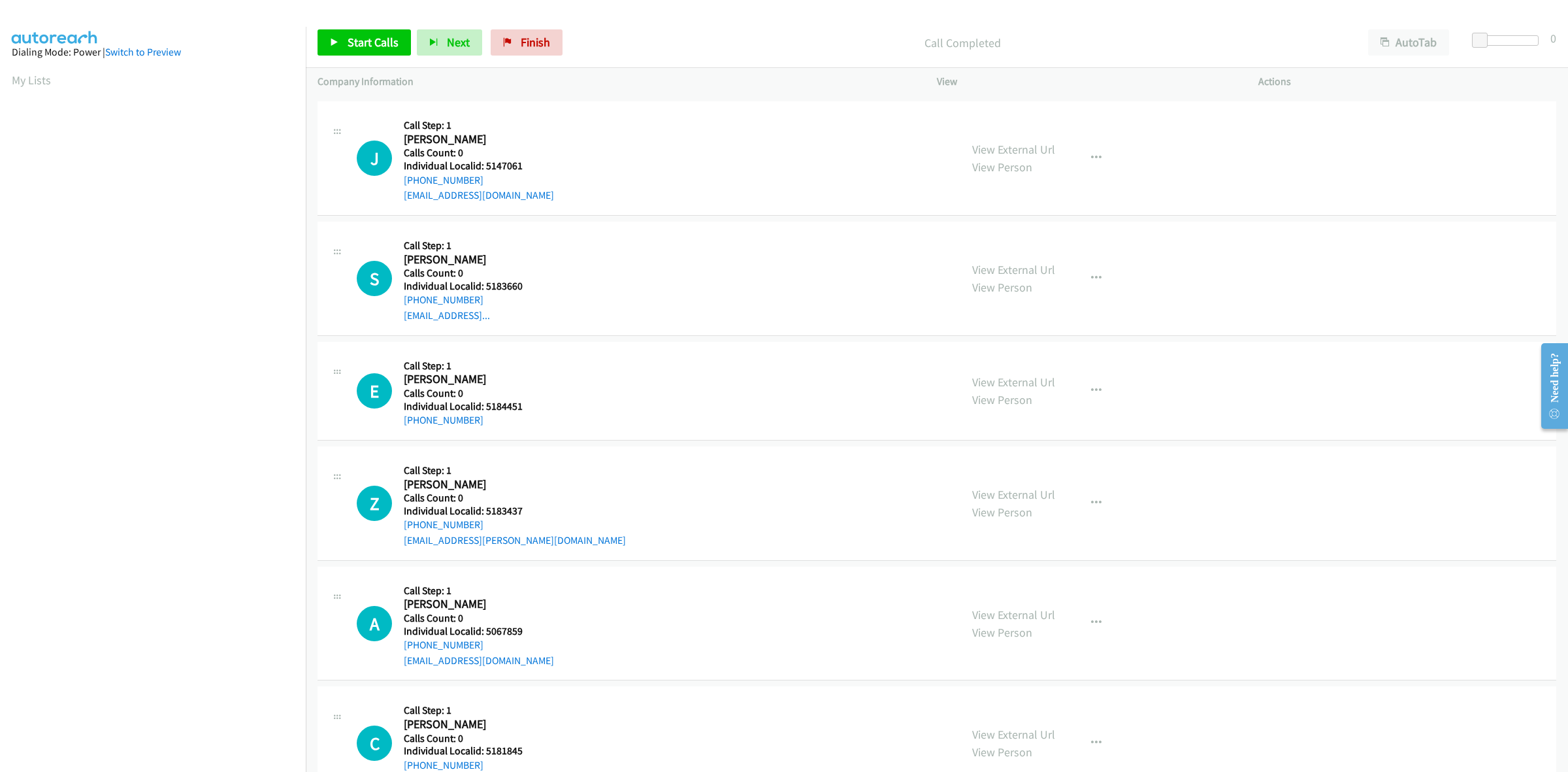
scroll to position [796, 0]
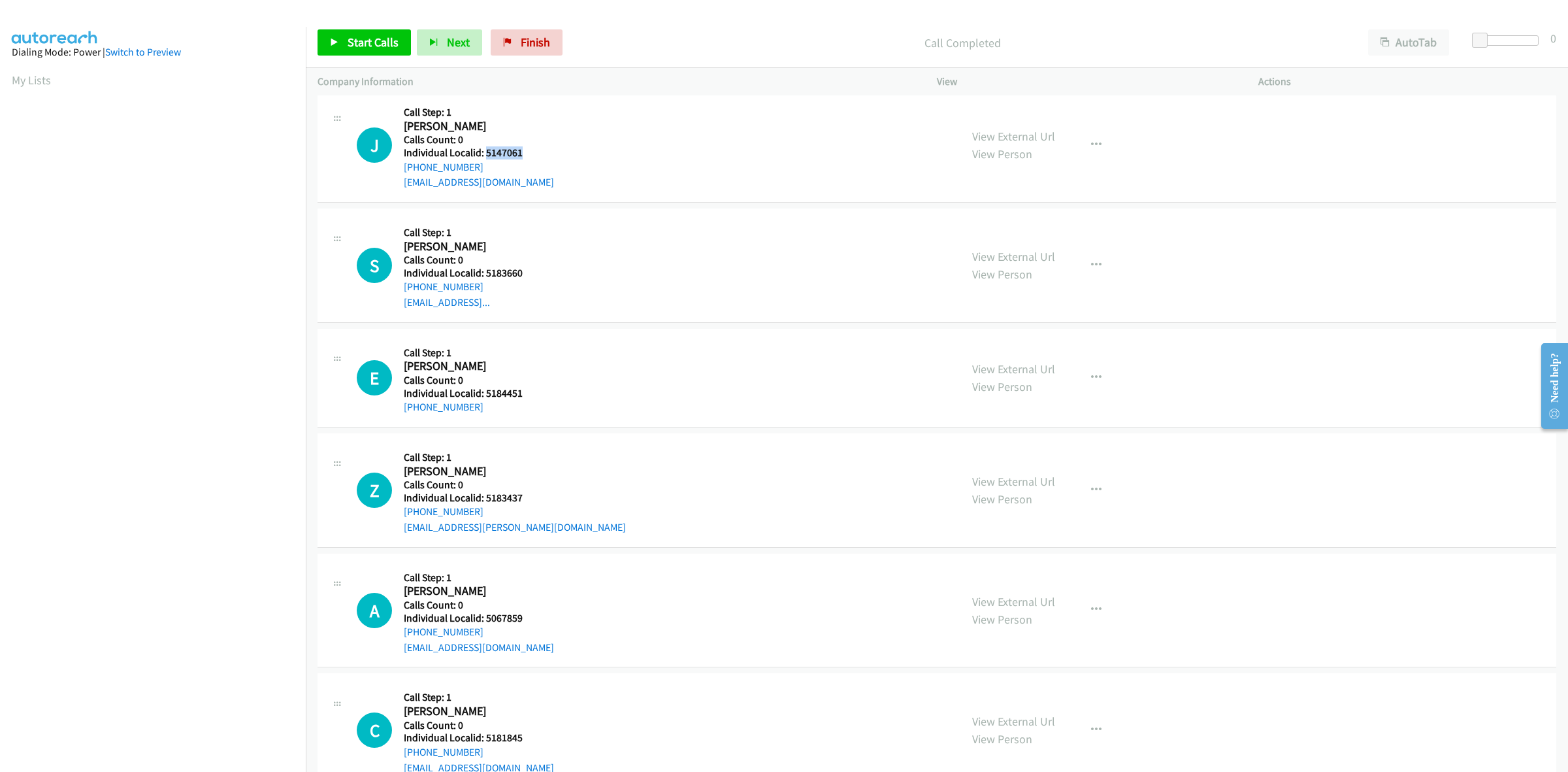
drag, startPoint x: 528, startPoint y: 152, endPoint x: 483, endPoint y: 157, distance: 45.3
click at [483, 157] on h5 "Individual Localid: 5147061" at bounding box center [478, 152] width 150 height 13
drag, startPoint x: 469, startPoint y: 164, endPoint x: 397, endPoint y: 175, distance: 72.8
click at [397, 175] on div "J Callback Scheduled Call Step: 1 James Santucci America/Chicago Calls Count: 0…" at bounding box center [652, 144] width 591 height 91
drag, startPoint x: 576, startPoint y: 137, endPoint x: 525, endPoint y: 114, distance: 55.9
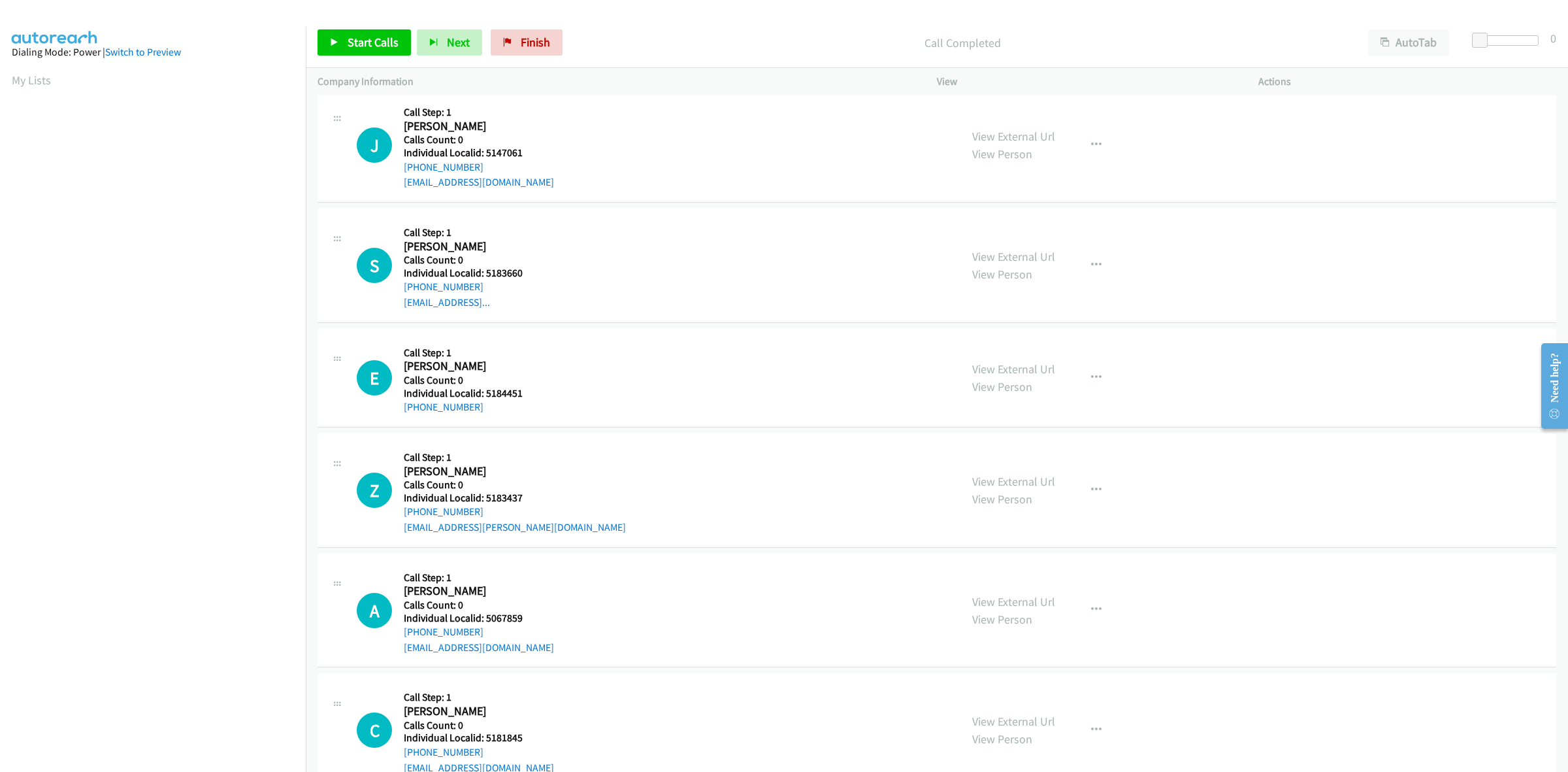
click at [525, 114] on h5 "Call Step: 1" at bounding box center [478, 112] width 150 height 13
drag, startPoint x: 482, startPoint y: 164, endPoint x: 400, endPoint y: 172, distance: 82.4
click at [400, 172] on div "J Callback Scheduled Call Step: 1 James Santucci America/Chicago Calls Count: 0…" at bounding box center [652, 144] width 591 height 91
drag, startPoint x: 531, startPoint y: 154, endPoint x: 485, endPoint y: 156, distance: 46.0
click at [485, 156] on h5 "Individual Localid: 5147061" at bounding box center [478, 152] width 150 height 13
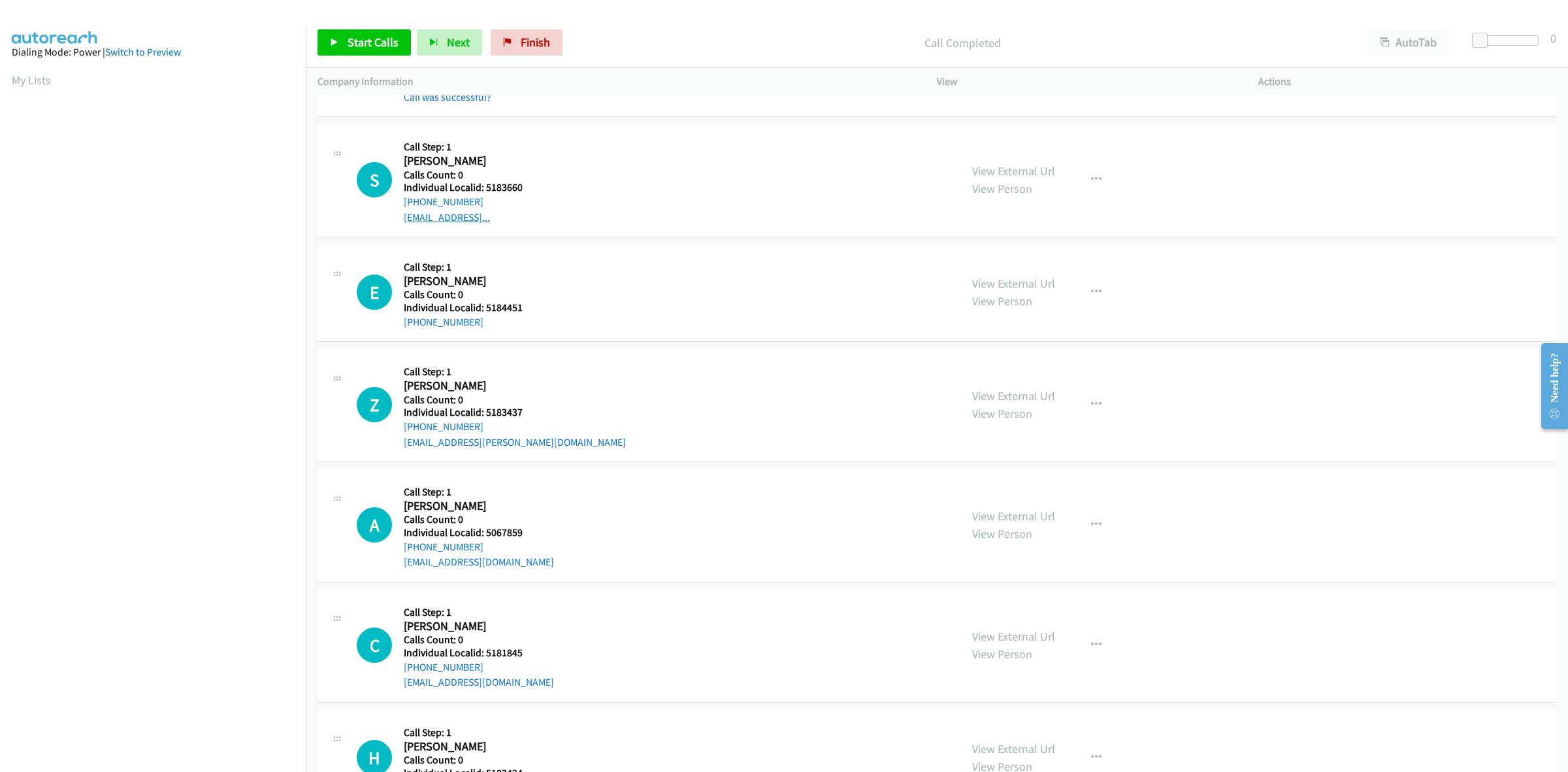
scroll to position [899, 0]
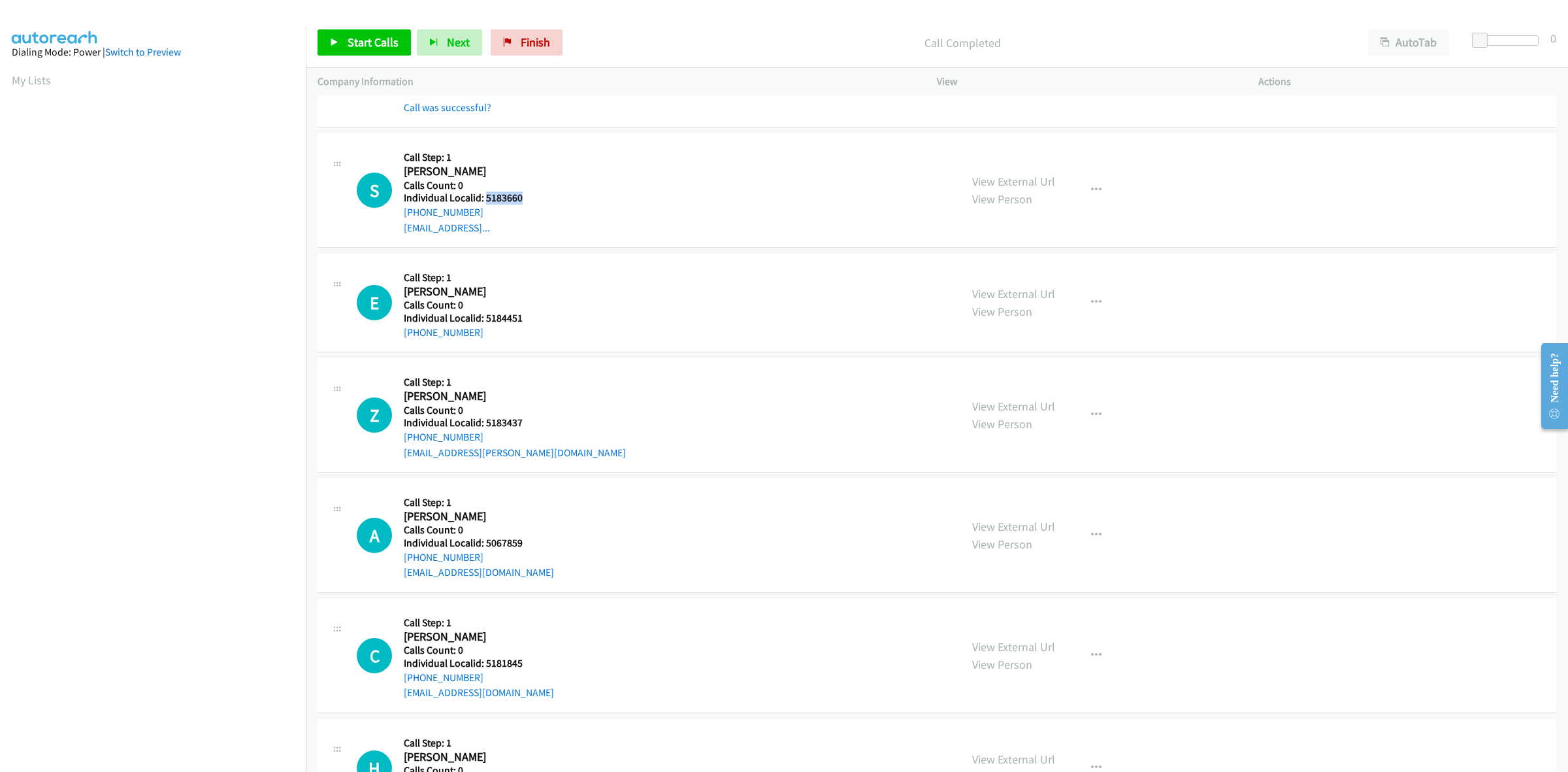
drag, startPoint x: 529, startPoint y: 198, endPoint x: 487, endPoint y: 195, distance: 42.1
click at [487, 195] on h5 "Individual Localid: 5183660" at bounding box center [474, 197] width 142 height 13
click at [628, 166] on div "S Callback Scheduled Call Step: 1 Sebastian Mandrini America/Buenos_Aires Calls…" at bounding box center [652, 190] width 591 height 91
drag, startPoint x: 482, startPoint y: 214, endPoint x: 400, endPoint y: 212, distance: 82.0
click at [400, 212] on div "S Callback Scheduled Call Step: 1 Sebastian Mandrini America/Buenos_Aires Calls…" at bounding box center [652, 190] width 591 height 91
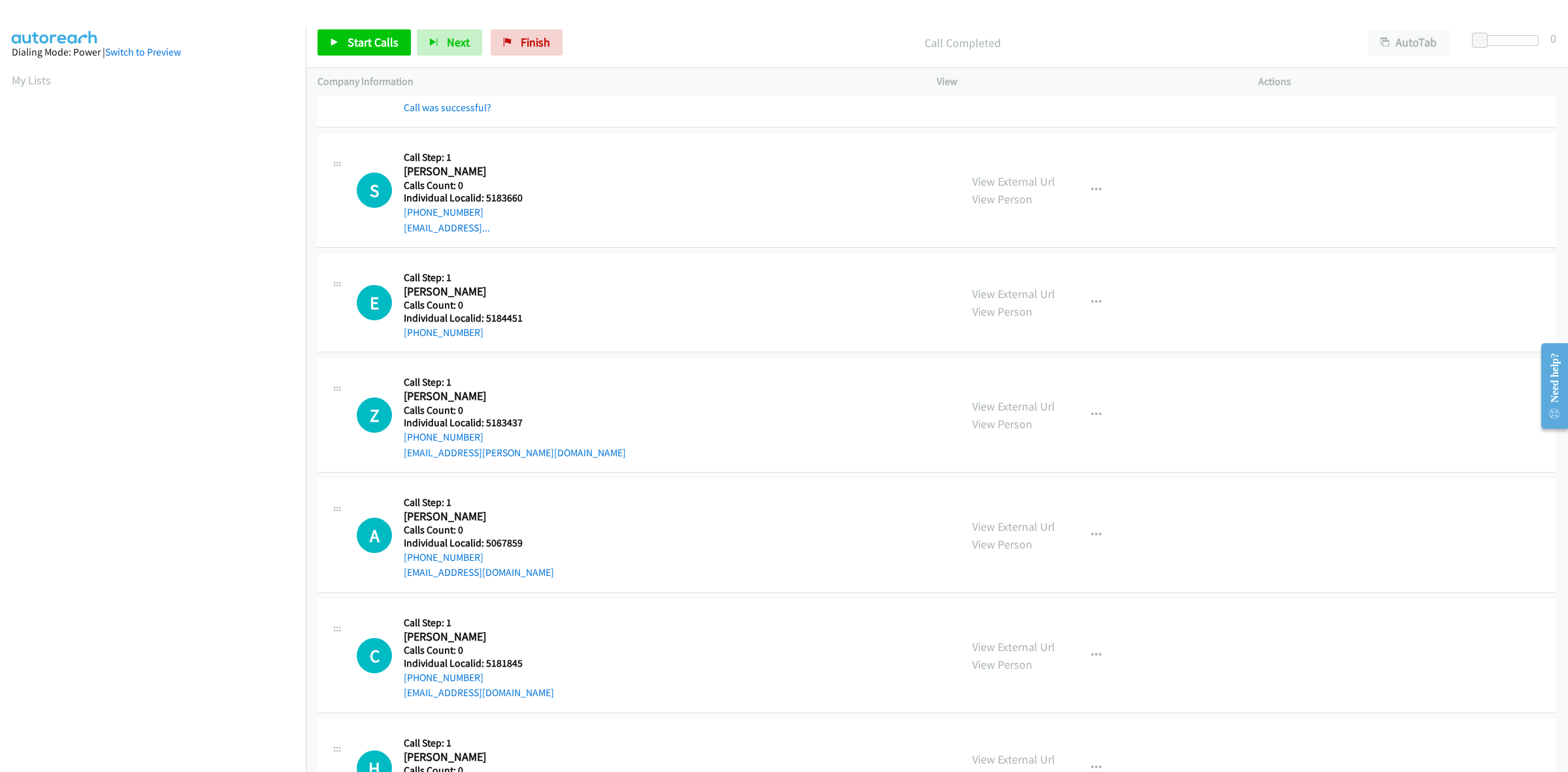
click at [707, 345] on div "E Callback Scheduled Call Step: 1 Elizabeth Ihle America/Los_Angeles Calls Coun…" at bounding box center [937, 303] width 1238 height 99
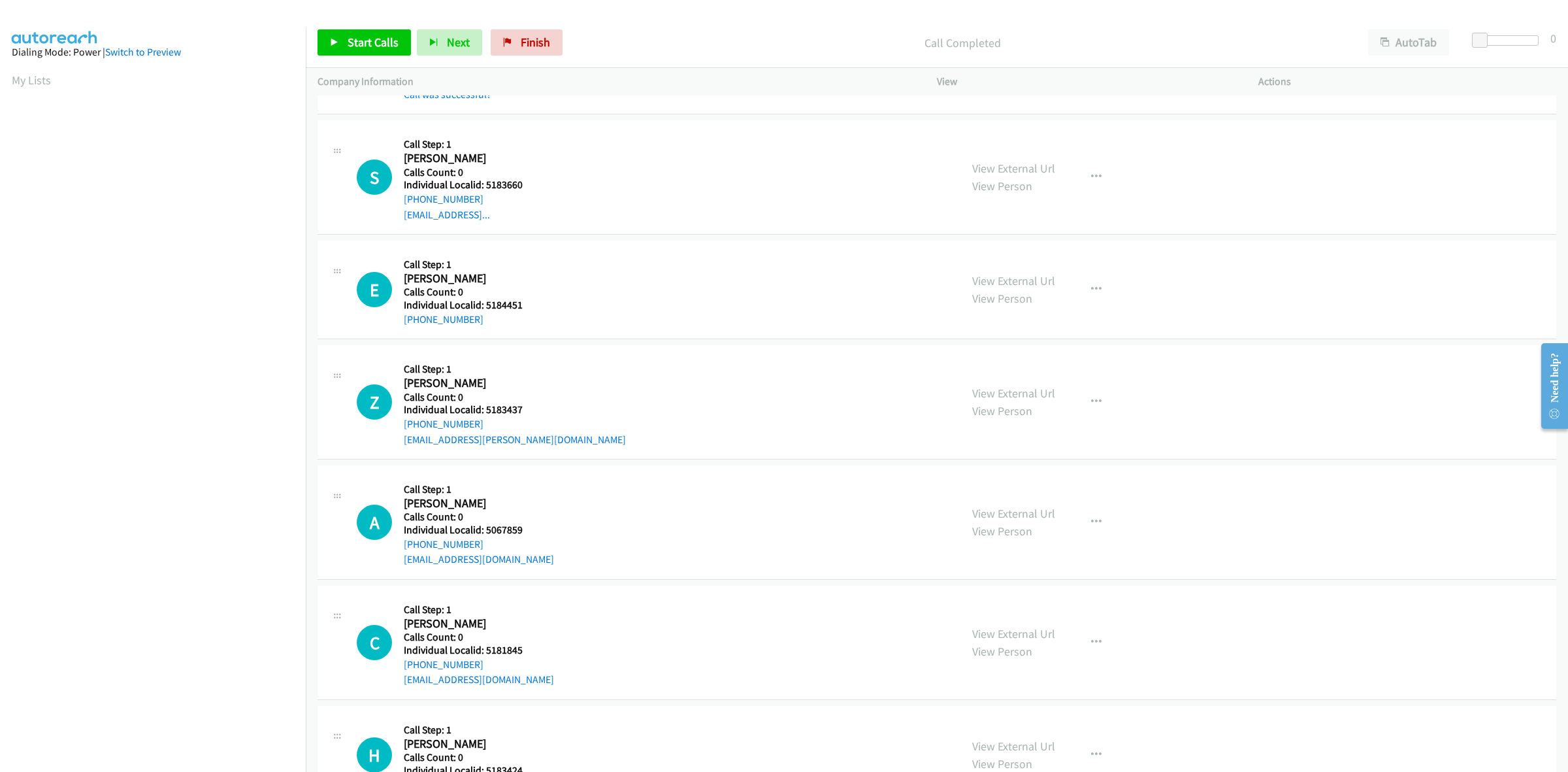
scroll to position [918, 0]
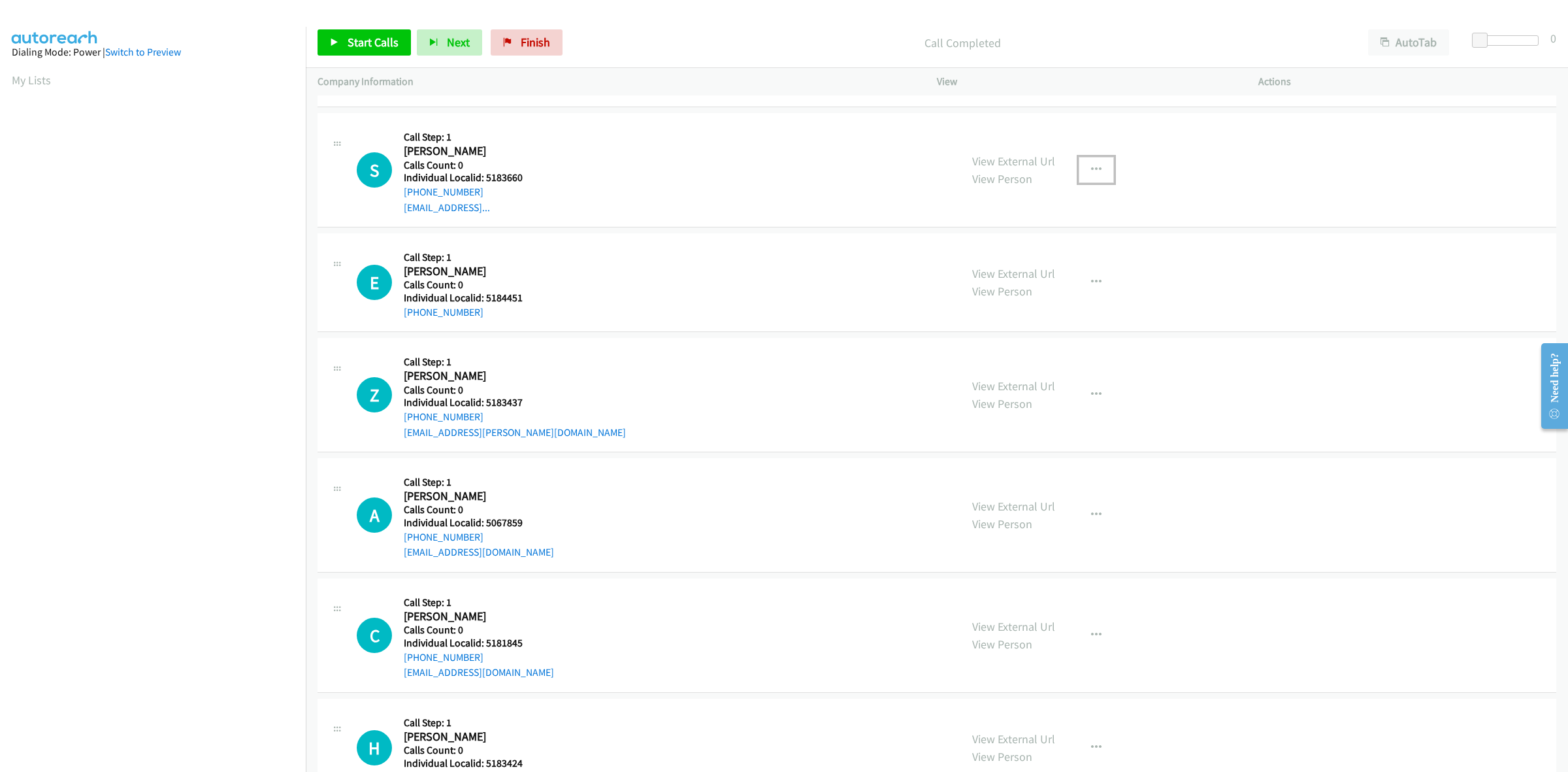
click at [1091, 170] on icon "button" at bounding box center [1096, 169] width 10 height 10
click at [1023, 255] on link "Skip Call" at bounding box center [1025, 255] width 174 height 26
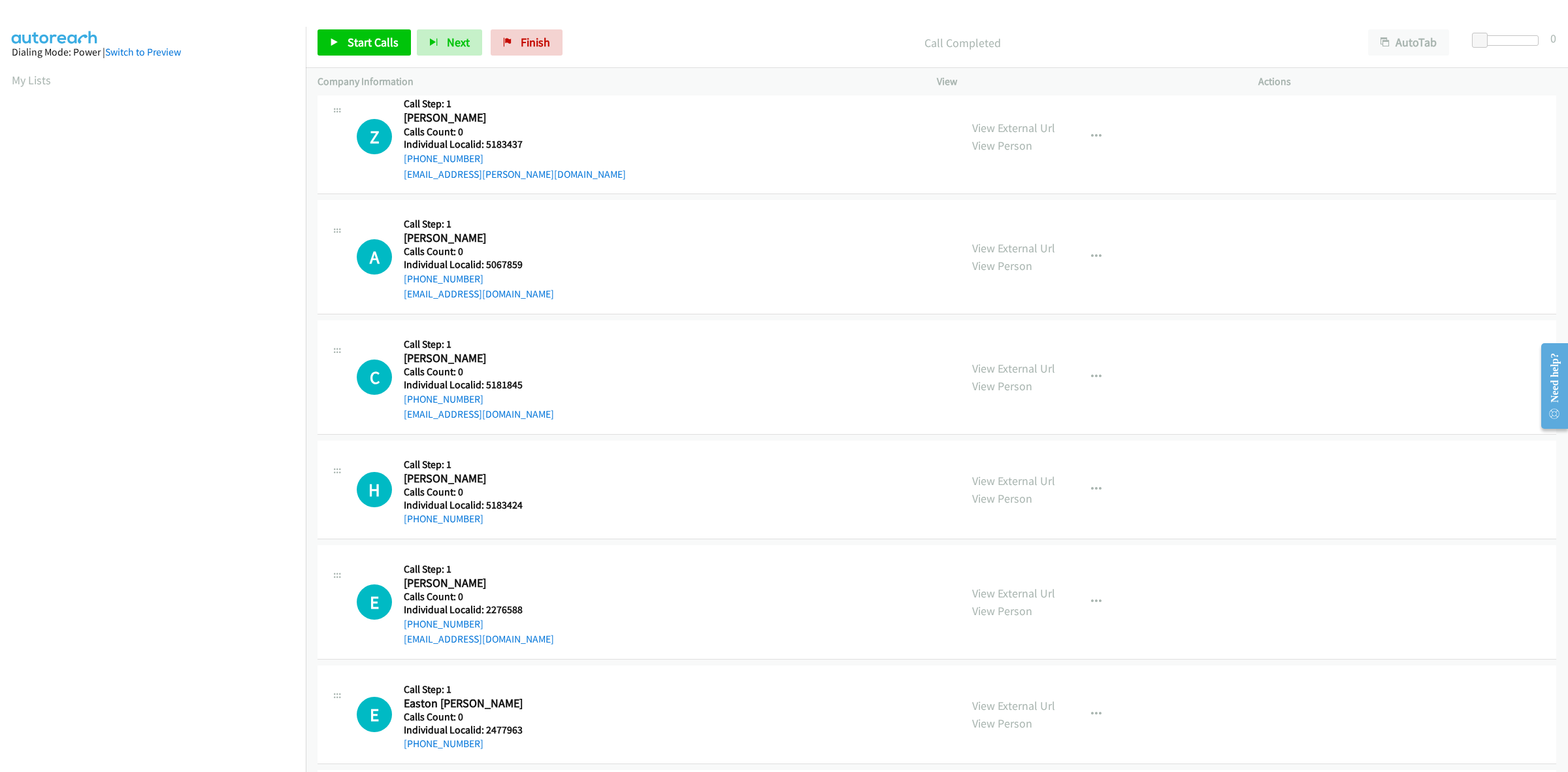
scroll to position [1184, 0]
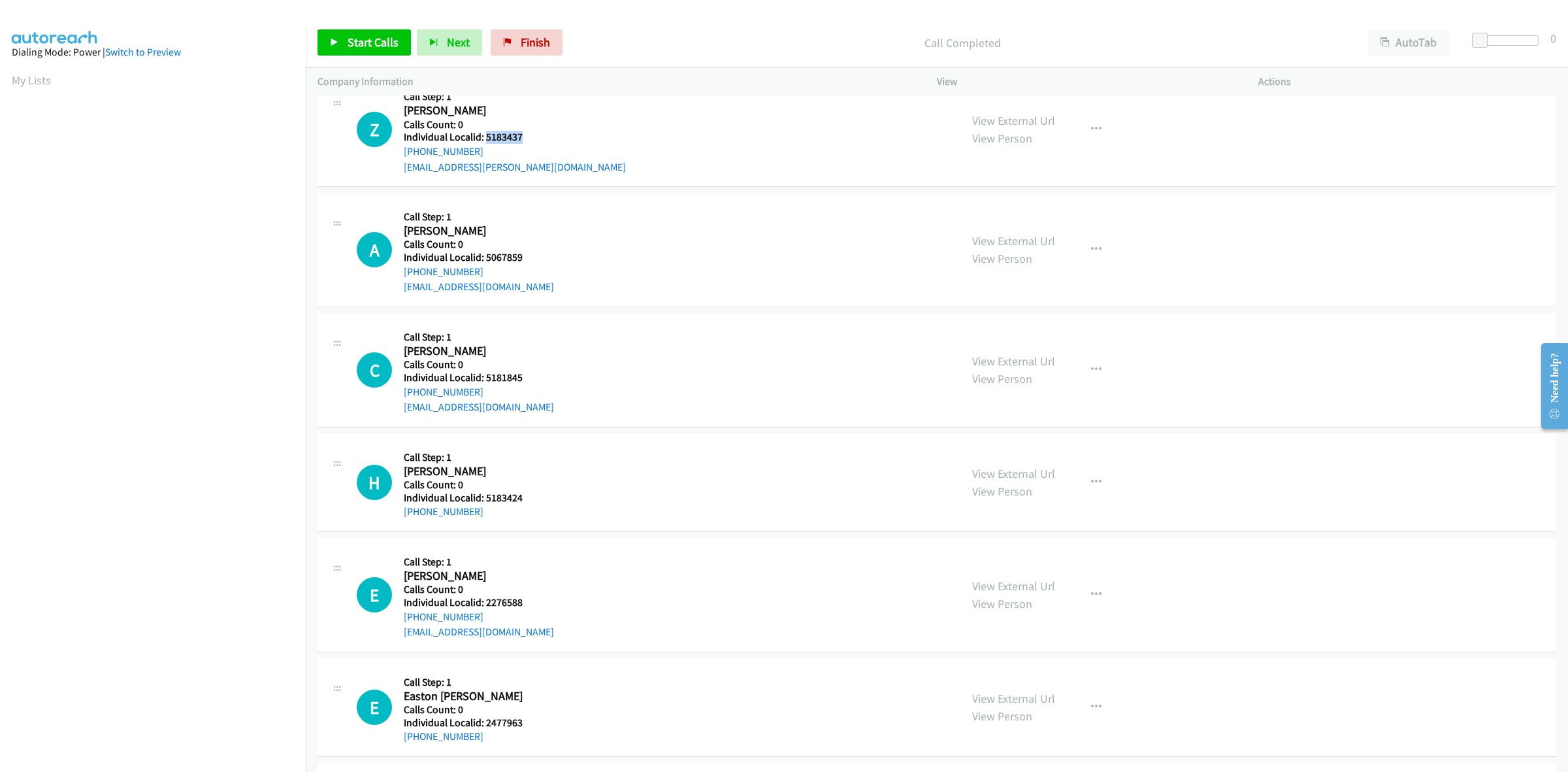
drag, startPoint x: 533, startPoint y: 134, endPoint x: 484, endPoint y: 134, distance: 49.0
click at [484, 134] on h5 "Individual Localid: 5183437" at bounding box center [514, 136] width 222 height 13
click at [1091, 128] on icon "button" at bounding box center [1096, 129] width 10 height 10
click at [977, 224] on link "Skip Call" at bounding box center [1025, 215] width 174 height 26
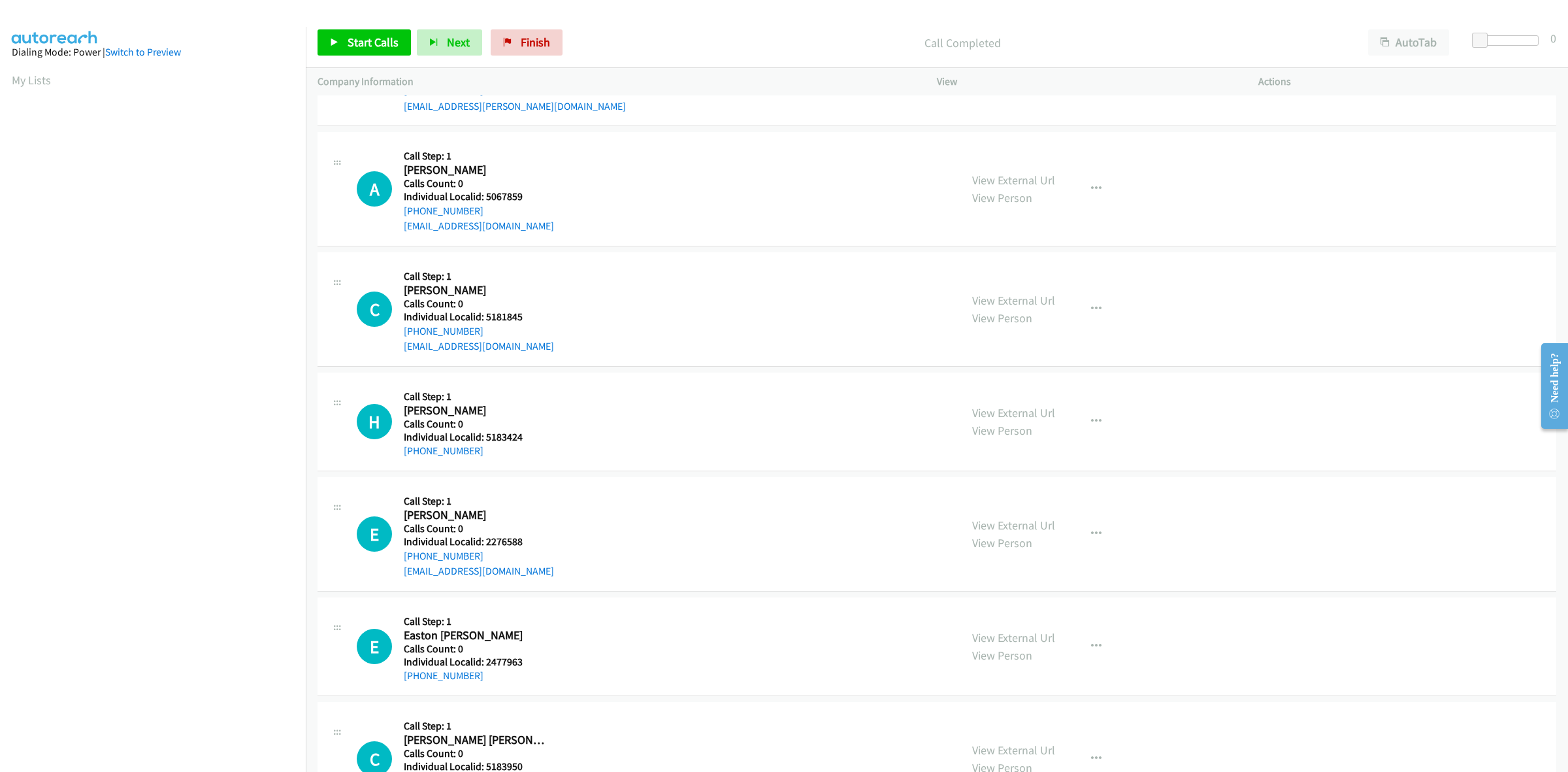
scroll to position [1245, 0]
drag, startPoint x: 529, startPoint y: 196, endPoint x: 483, endPoint y: 191, distance: 46.3
click at [483, 191] on h5 "Individual Localid: 5067859" at bounding box center [478, 195] width 150 height 13
drag, startPoint x: 489, startPoint y: 213, endPoint x: 400, endPoint y: 216, distance: 89.1
click at [400, 216] on div "A Callback Scheduled Call Step: 1 Arabella Burgstaller America/New_York Calls C…" at bounding box center [652, 188] width 591 height 91
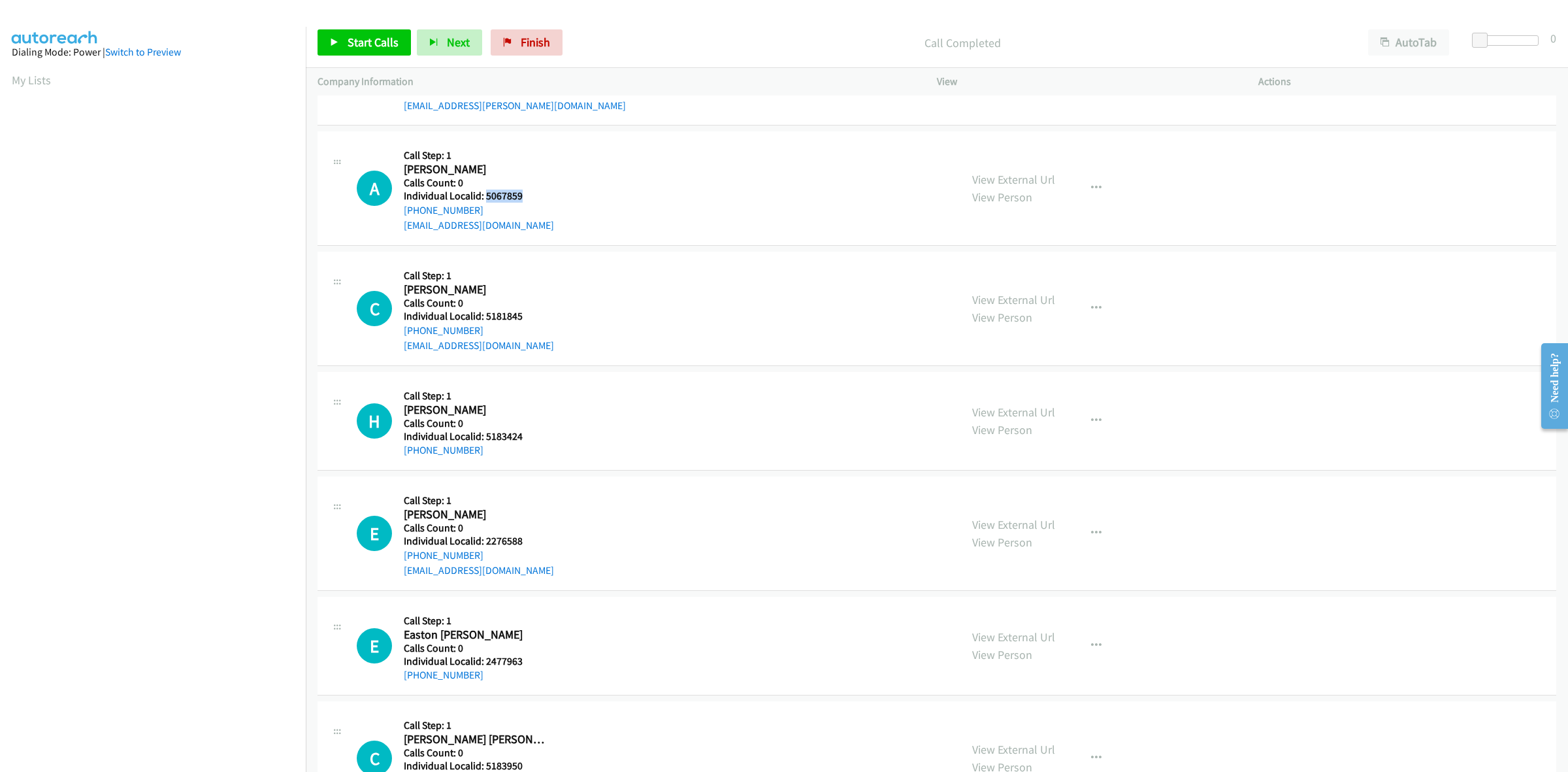
drag, startPoint x: 533, startPoint y: 198, endPoint x: 487, endPoint y: 198, distance: 46.0
click at [487, 198] on h5 "Individual Localid: 5067859" at bounding box center [478, 195] width 150 height 13
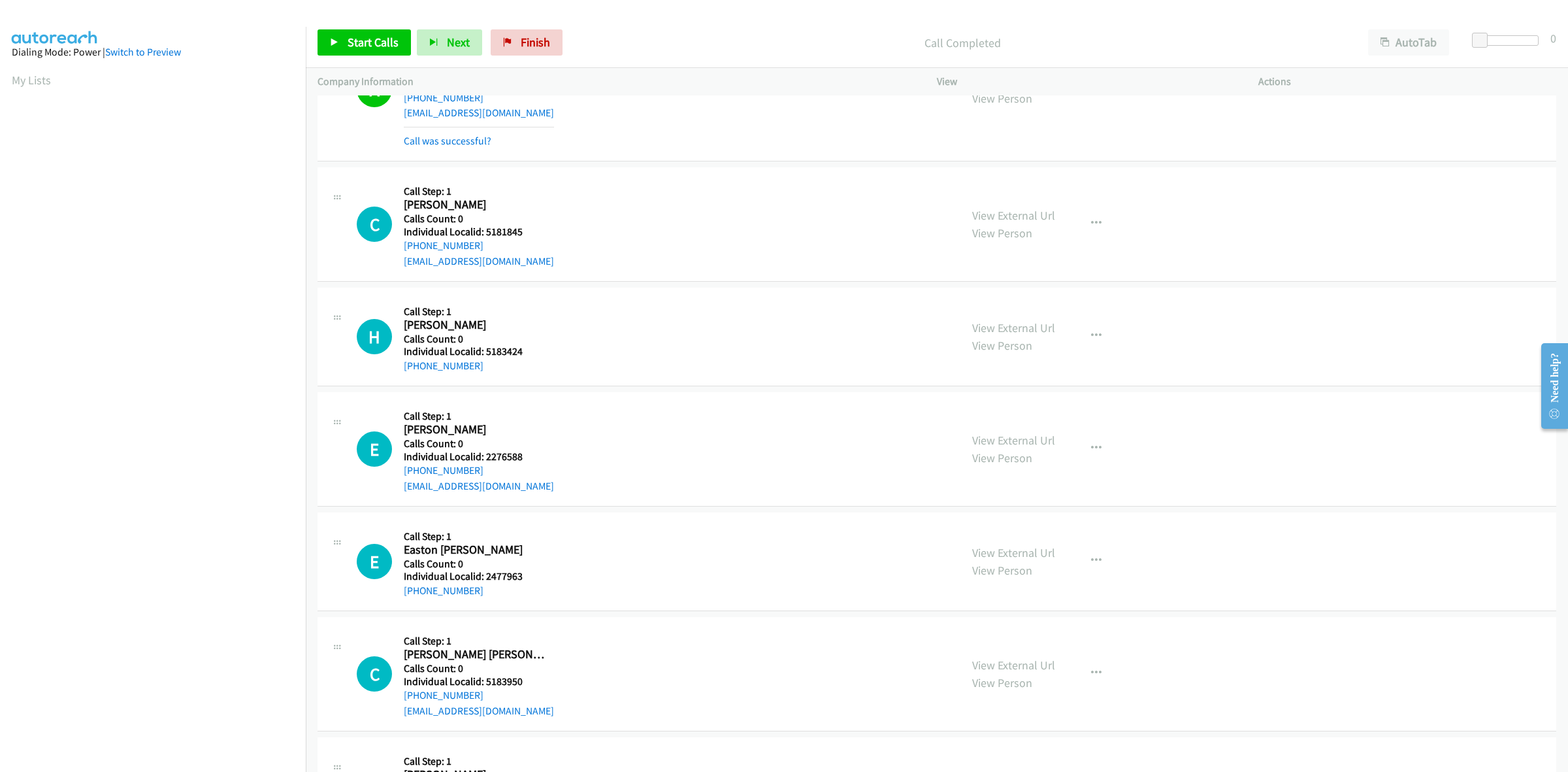
scroll to position [1389, 0]
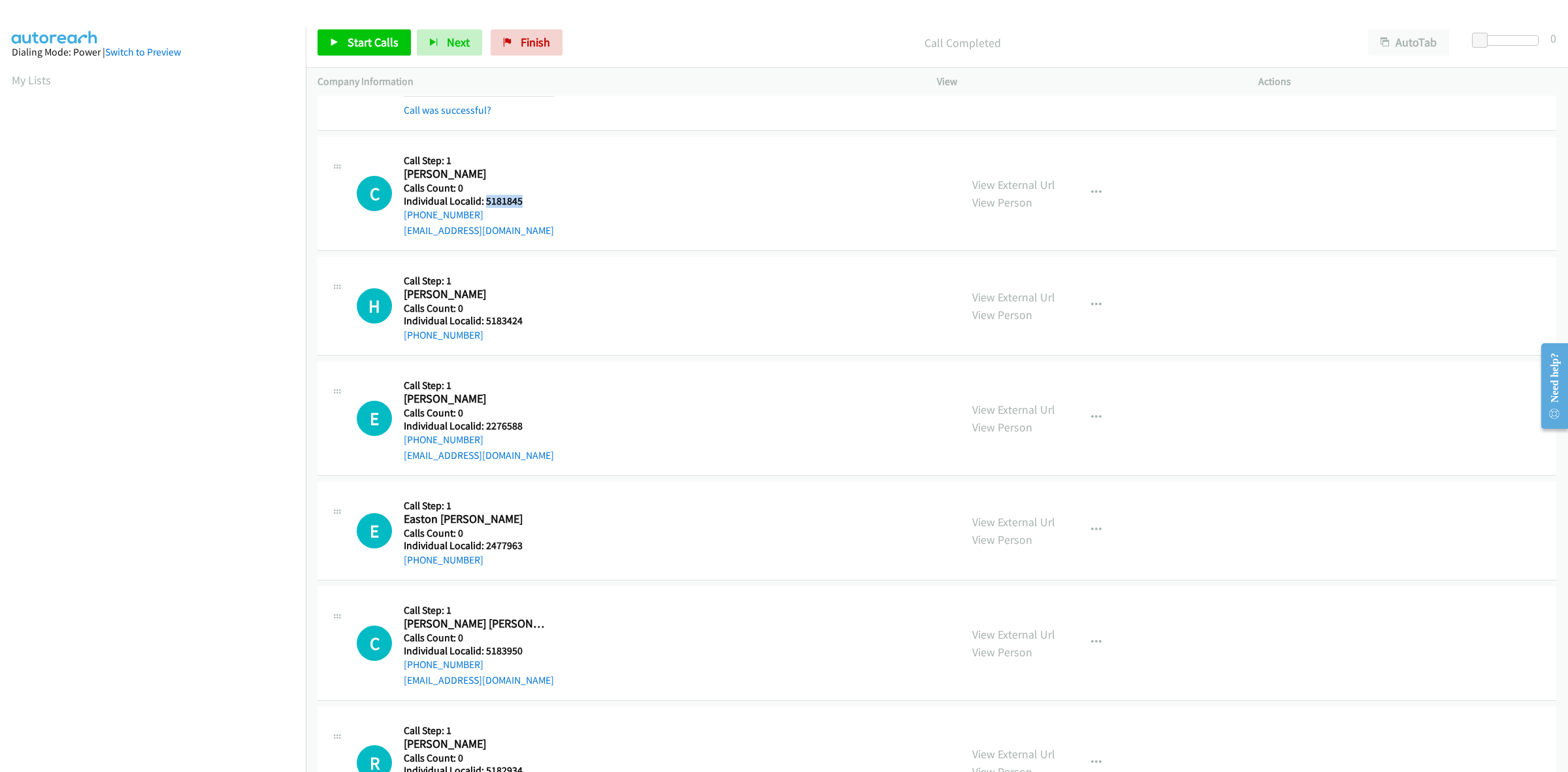
drag, startPoint x: 524, startPoint y: 200, endPoint x: 484, endPoint y: 200, distance: 40.0
click at [484, 200] on h5 "Individual Localid: 5181845" at bounding box center [478, 201] width 150 height 13
click at [630, 167] on div "C Callback Scheduled Call Step: 1 Corbin Campbell America/New_York Calls Count:…" at bounding box center [652, 193] width 591 height 91
